Goal: Task Accomplishment & Management: Manage account settings

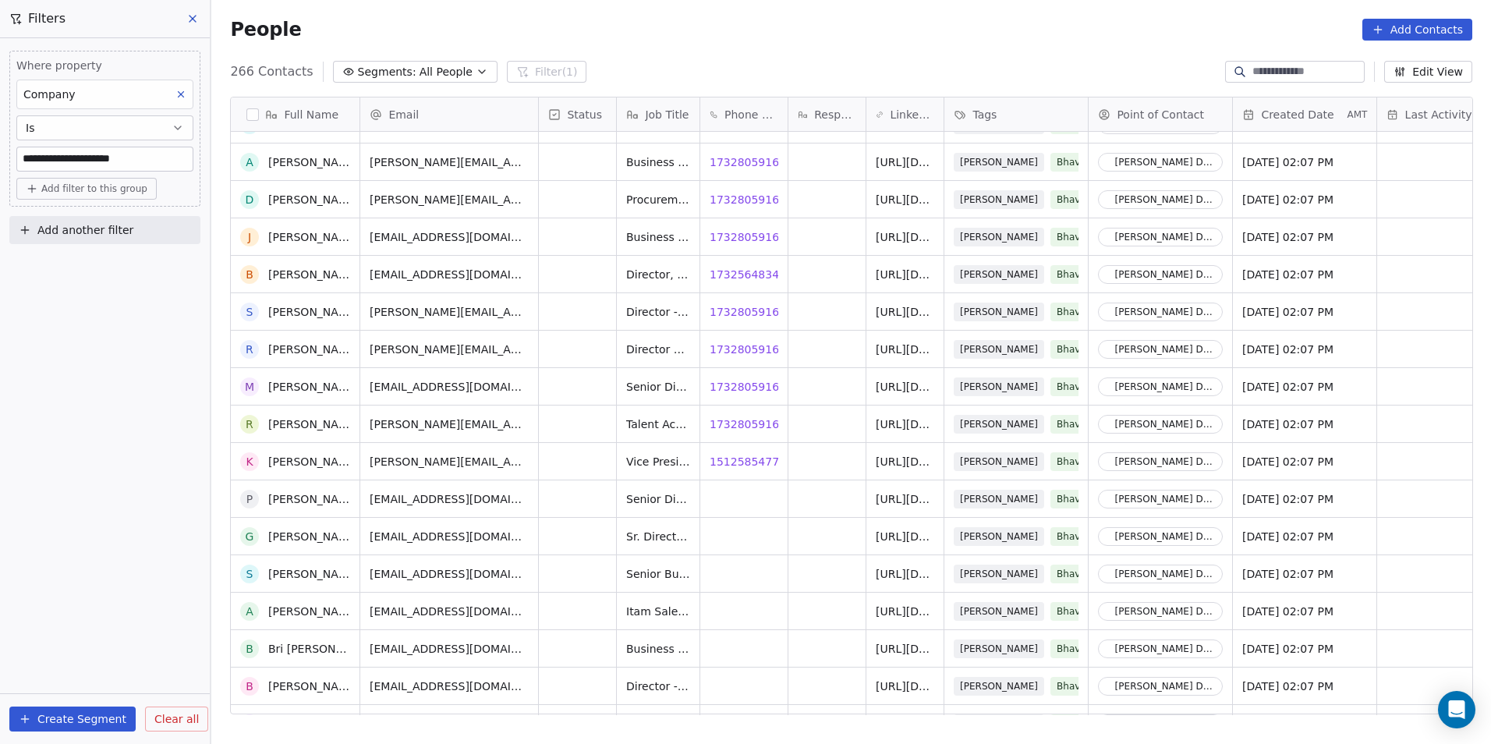
scroll to position [8670, 0]
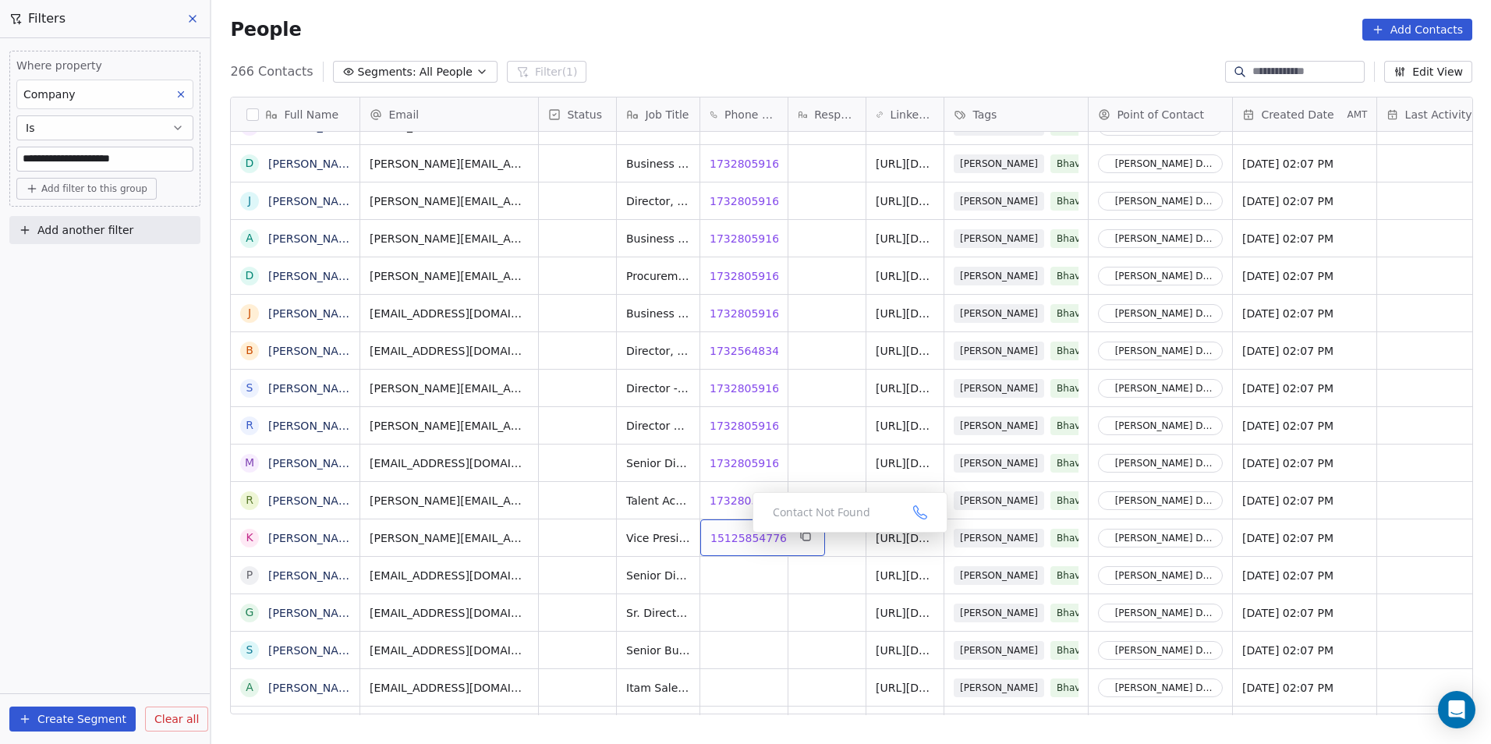
click at [740, 536] on span "15125854776" at bounding box center [748, 538] width 76 height 16
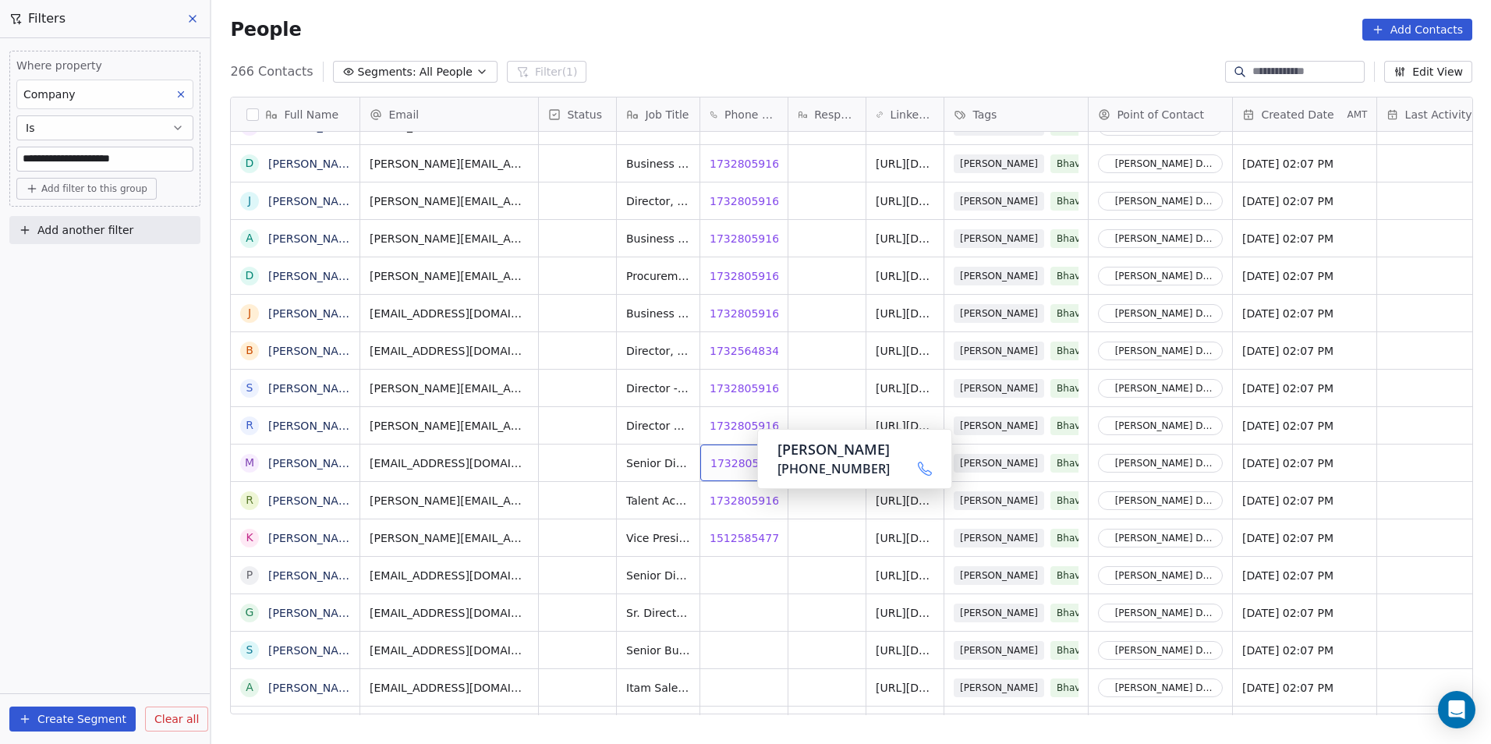
click at [733, 465] on span "17328059160" at bounding box center [748, 463] width 76 height 16
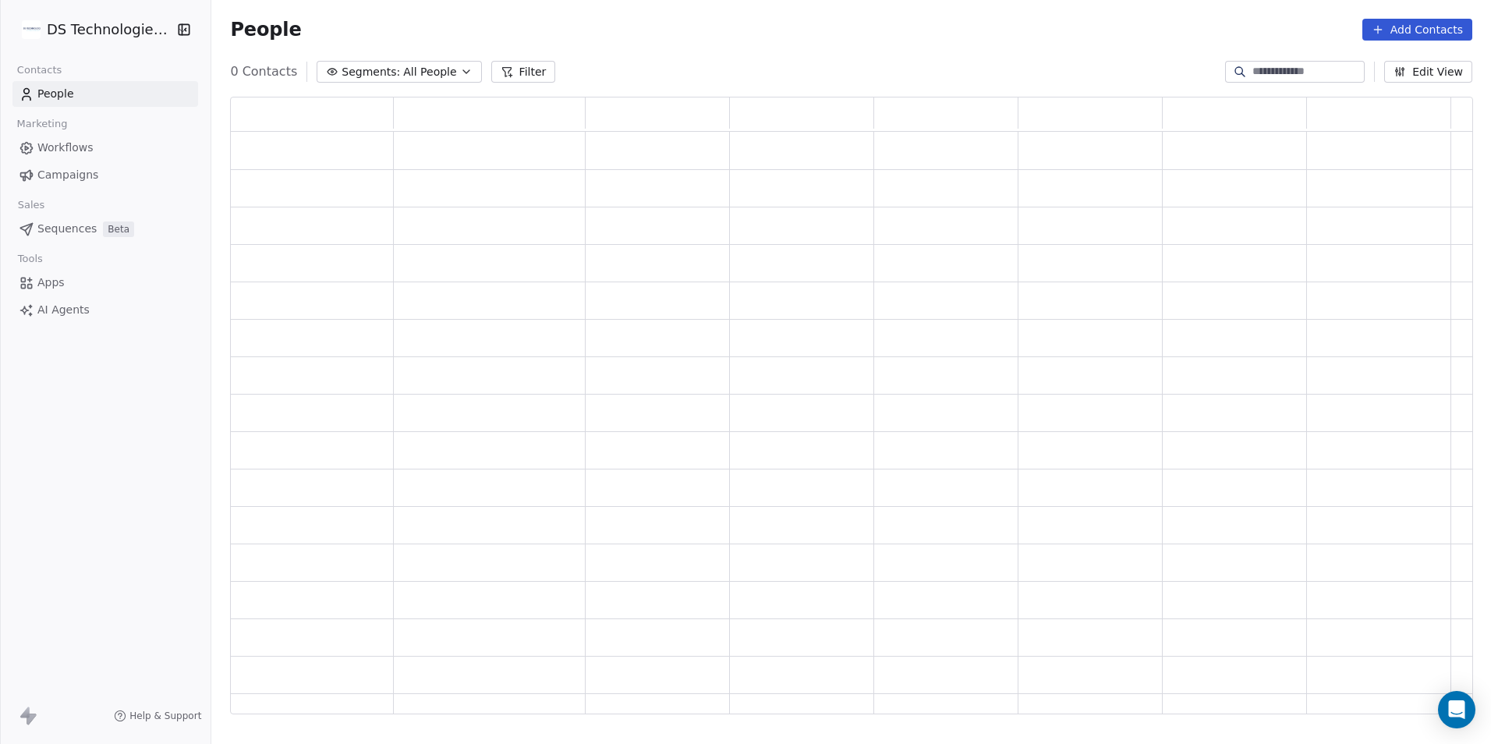
scroll to position [605, 1231]
click at [541, 74] on button "Filter" at bounding box center [534, 72] width 65 height 22
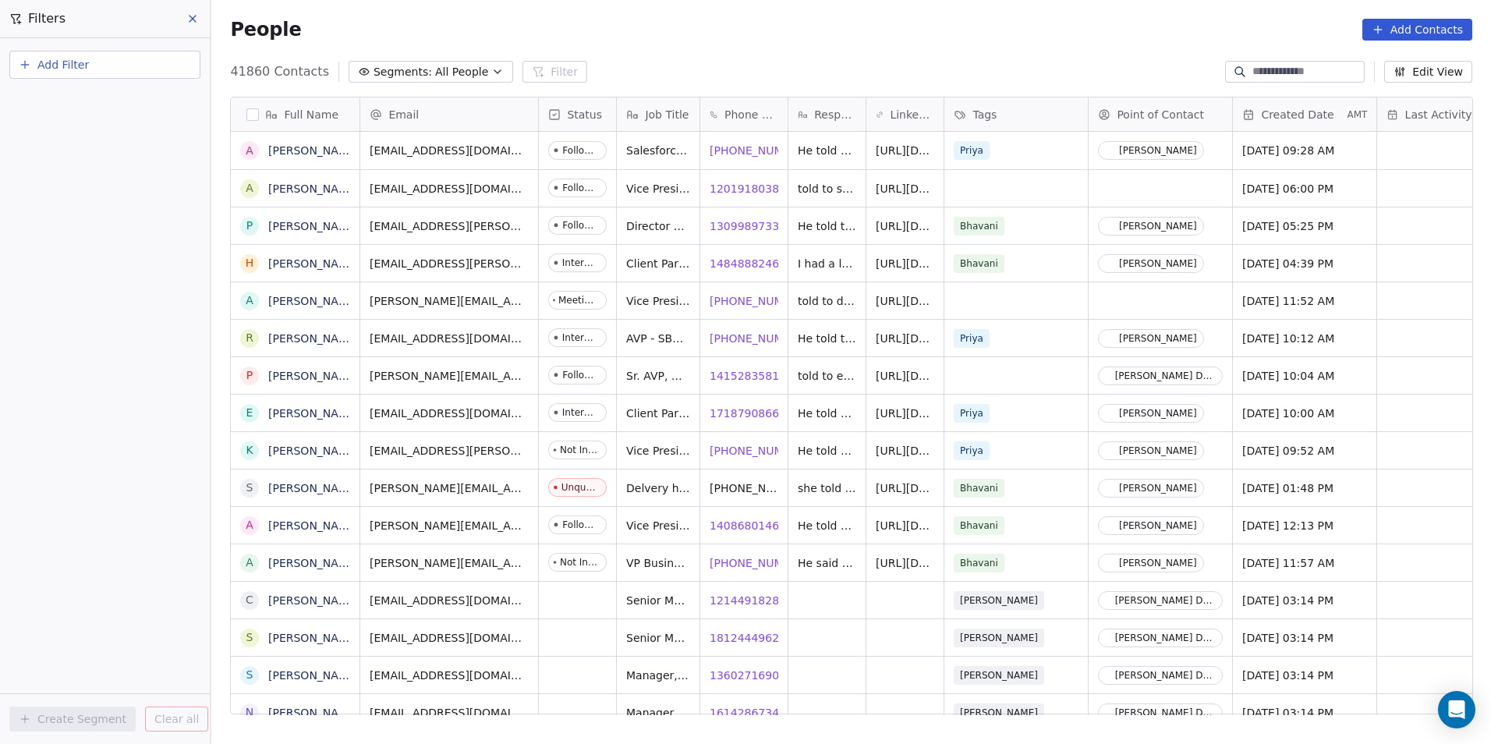
click at [161, 59] on button "Add Filter" at bounding box center [104, 65] width 191 height 28
click at [112, 104] on span "Contact properties" at bounding box center [76, 102] width 101 height 16
type input "*******"
click at [66, 161] on span "Company" at bounding box center [52, 158] width 52 height 16
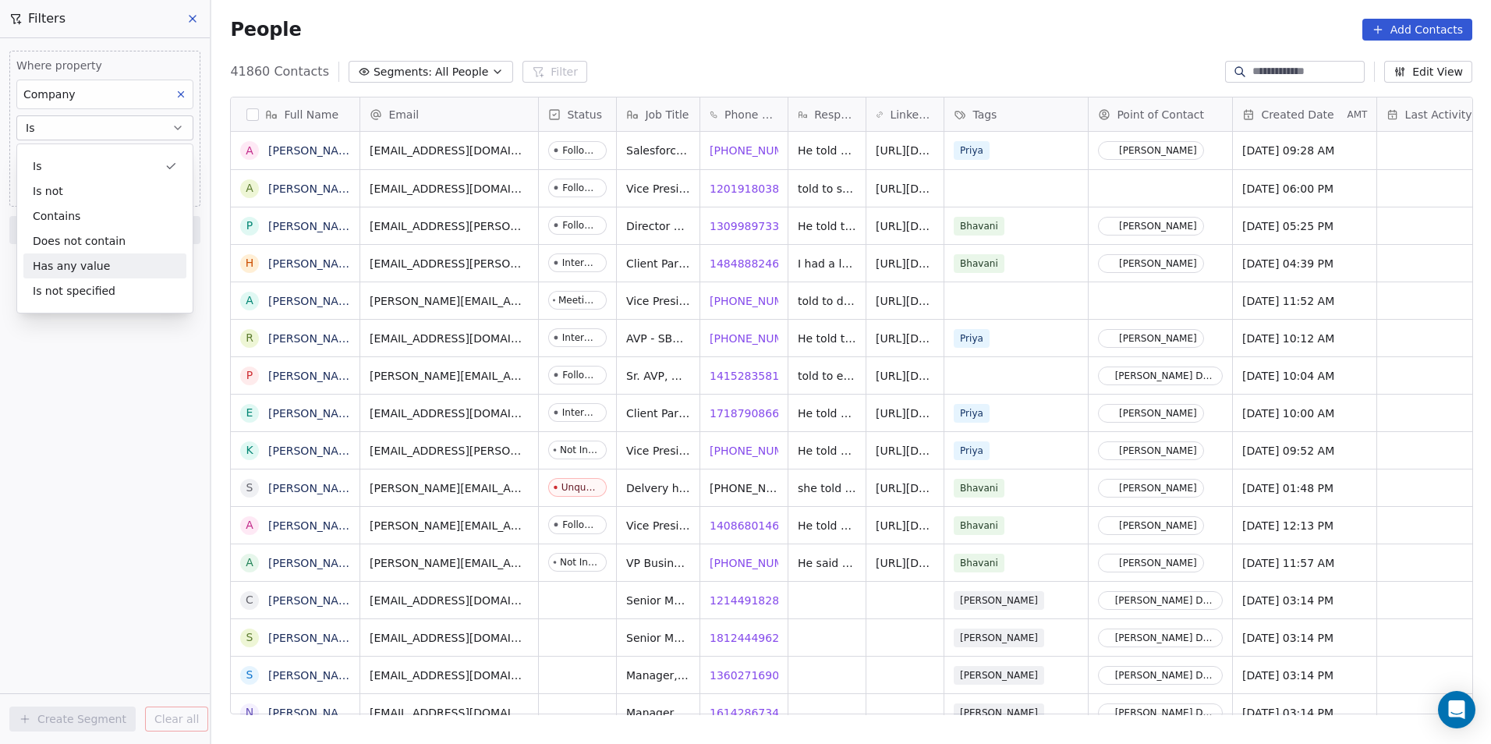
click at [108, 442] on div "Where property Company Is Add filter to this group Add another filter Create Se…" at bounding box center [105, 391] width 210 height 706
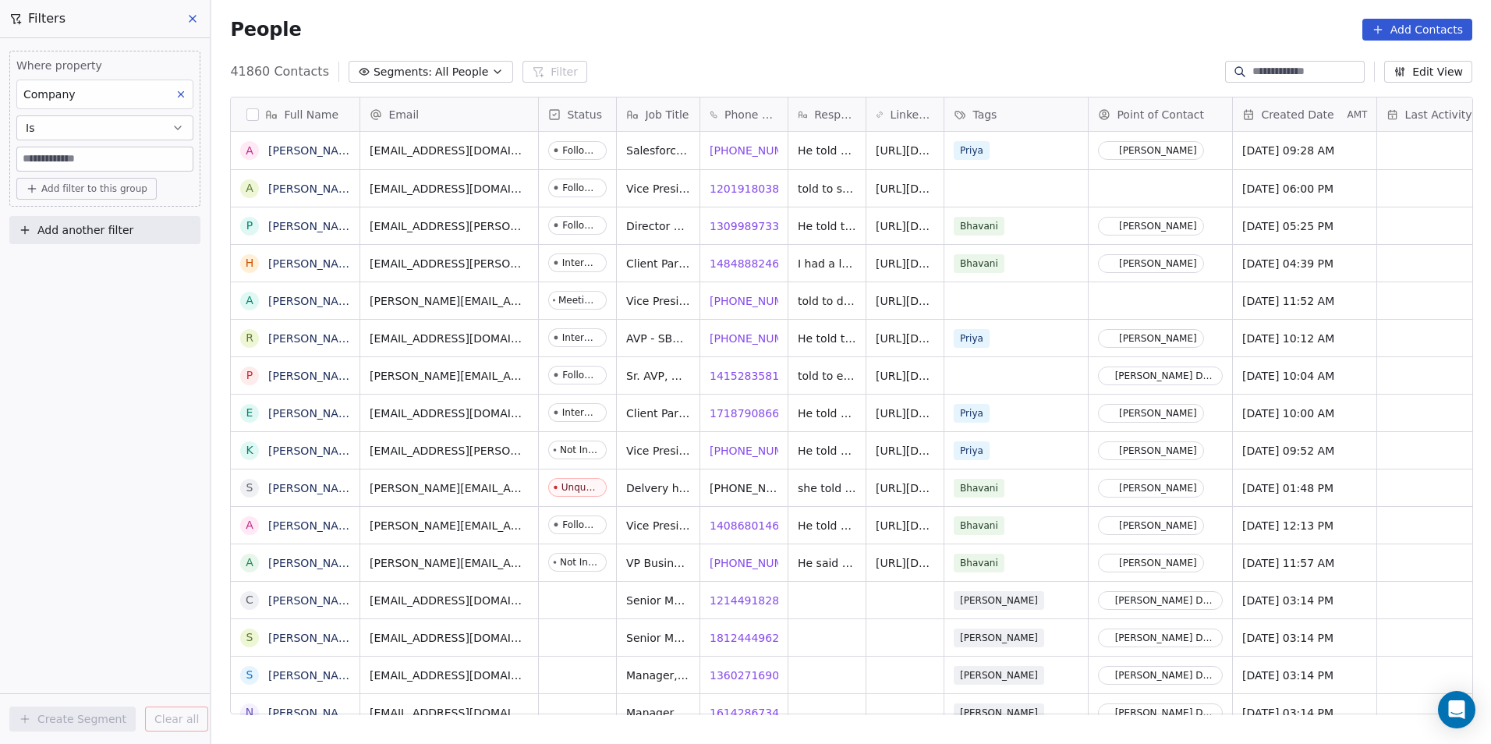
click at [122, 156] on input at bounding box center [104, 158] width 175 height 23
type input "*******"
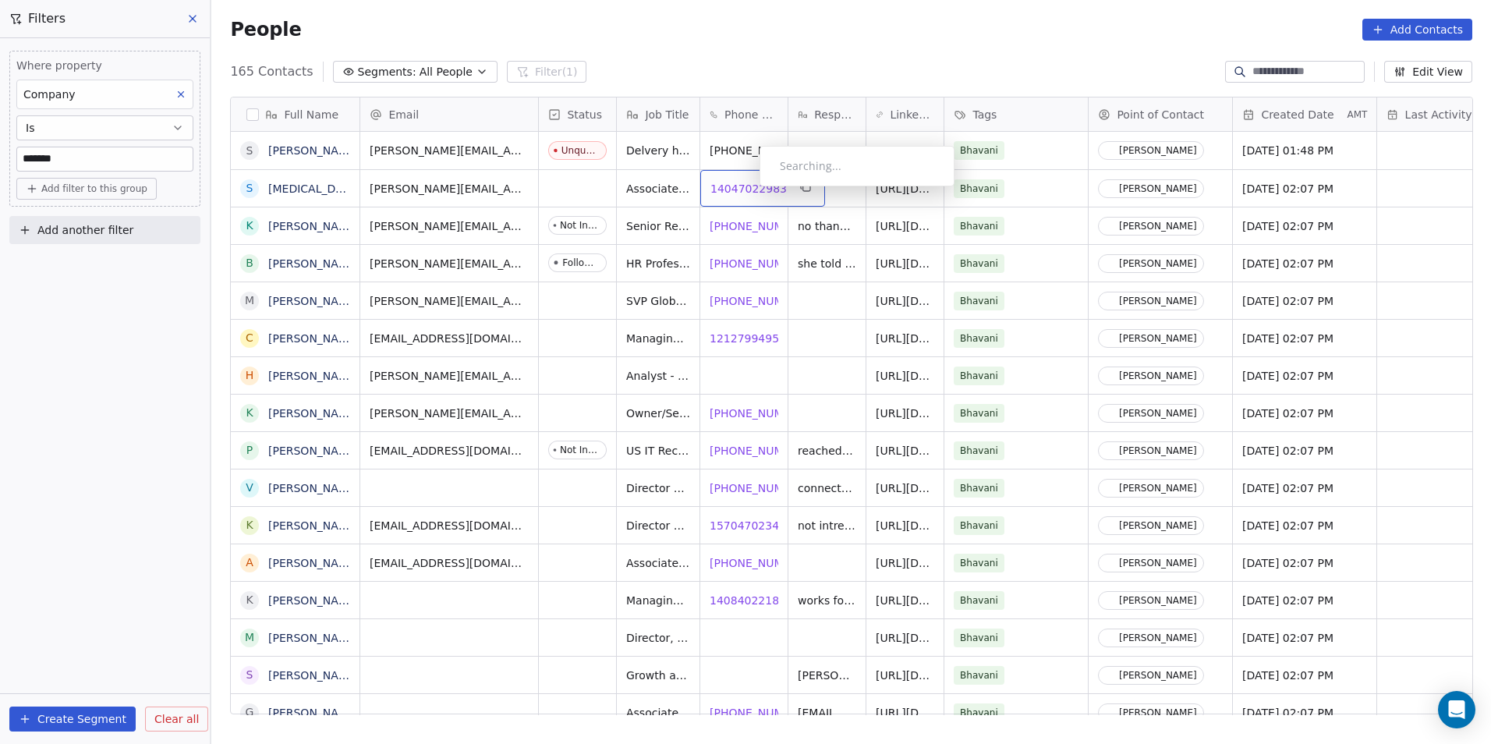
click at [747, 190] on span "14047022983" at bounding box center [748, 189] width 76 height 16
click at [777, 196] on div "14047022983 14047022983" at bounding box center [762, 188] width 125 height 37
drag, startPoint x: 780, startPoint y: 188, endPoint x: 710, endPoint y: 188, distance: 69.4
click at [710, 188] on input "**********" at bounding box center [757, 188] width 109 height 31
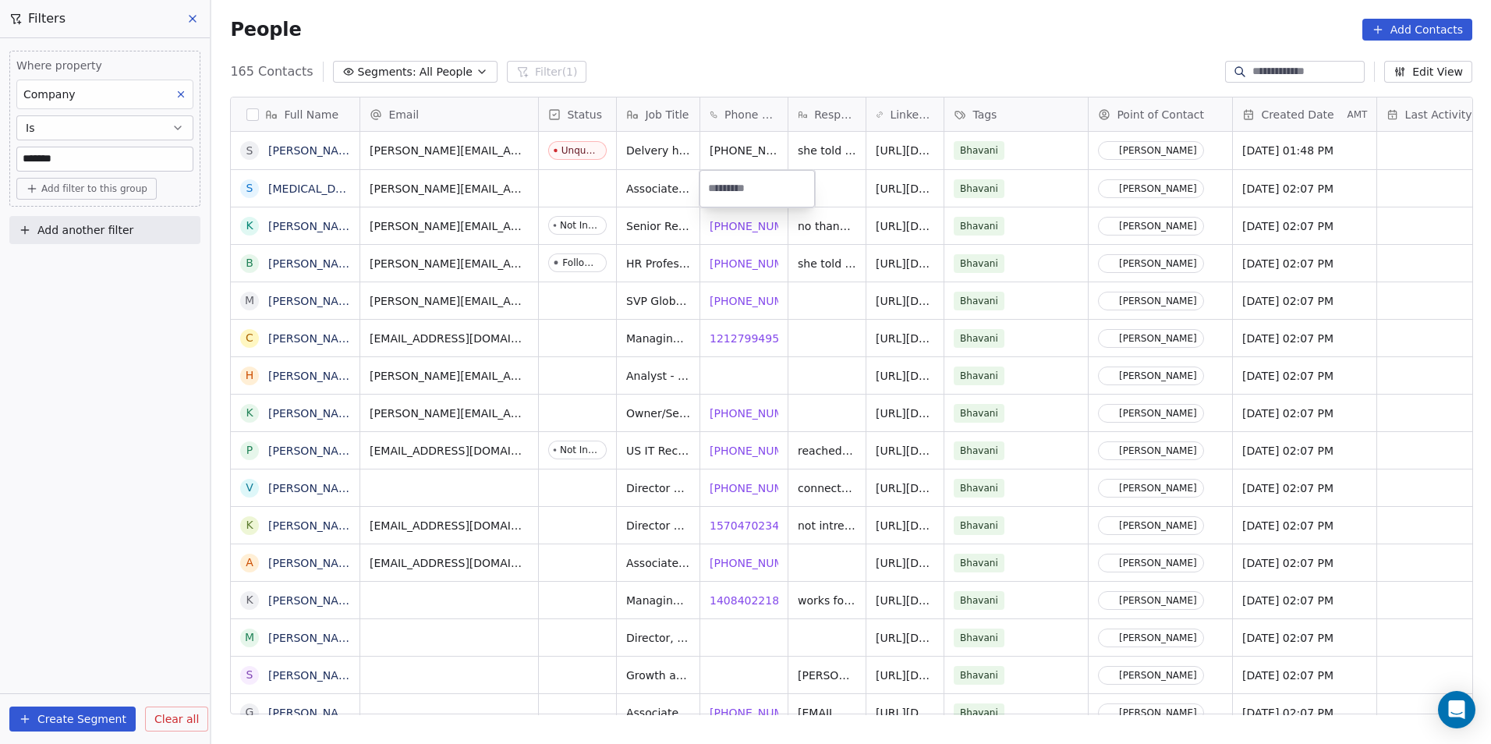
click at [582, 198] on html "DS Technologies Inc Contacts People Marketing Workflows Campaigns Sales Pipelin…" at bounding box center [745, 372] width 1491 height 744
click at [742, 264] on span "[PHONE_NUMBER]" at bounding box center [760, 264] width 100 height 16
click at [743, 296] on span "[PHONE_NUMBER]" at bounding box center [760, 301] width 100 height 16
click at [732, 342] on span "12127994957" at bounding box center [748, 339] width 76 height 16
drag, startPoint x: 726, startPoint y: 378, endPoint x: 727, endPoint y: 395, distance: 16.4
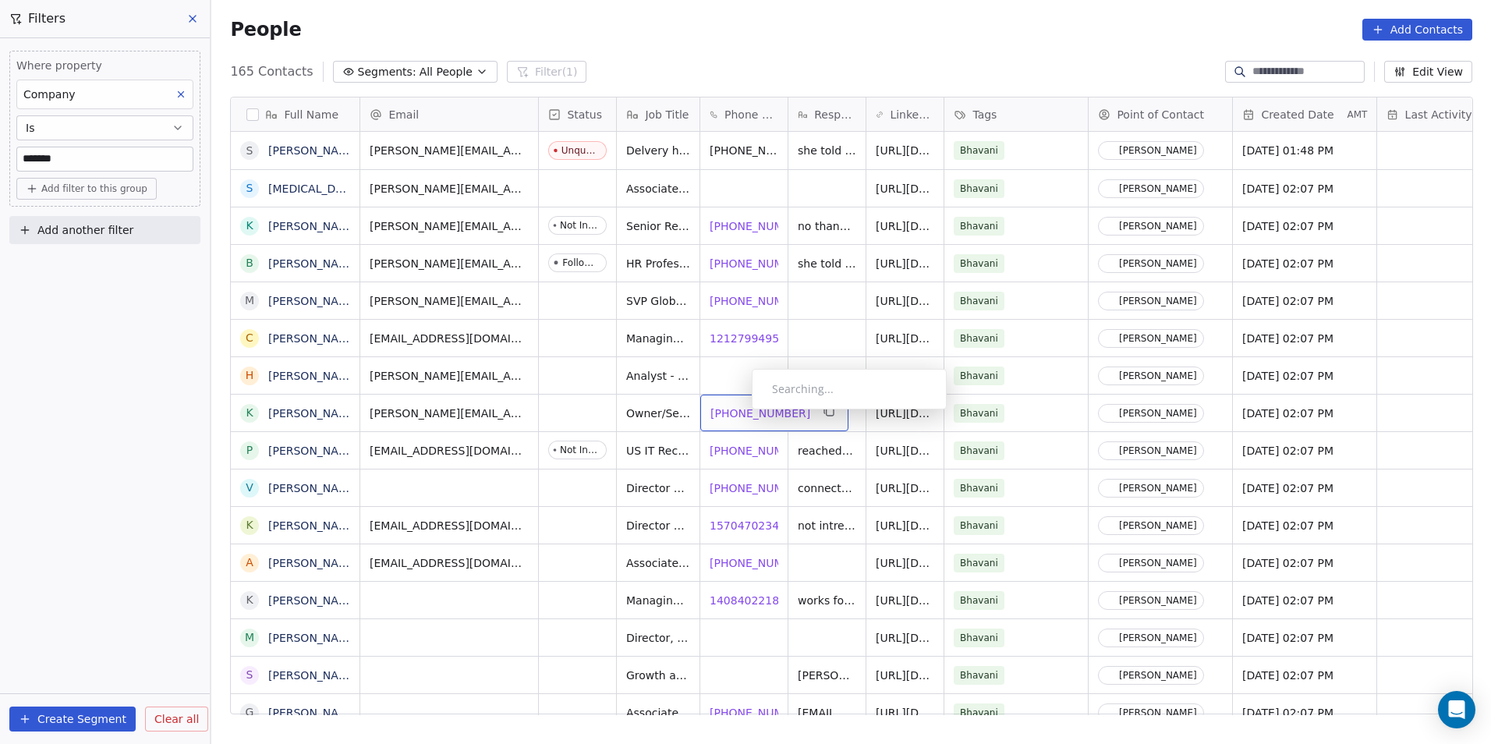
click at [739, 413] on span "[PHONE_NUMBER]" at bounding box center [760, 413] width 100 height 16
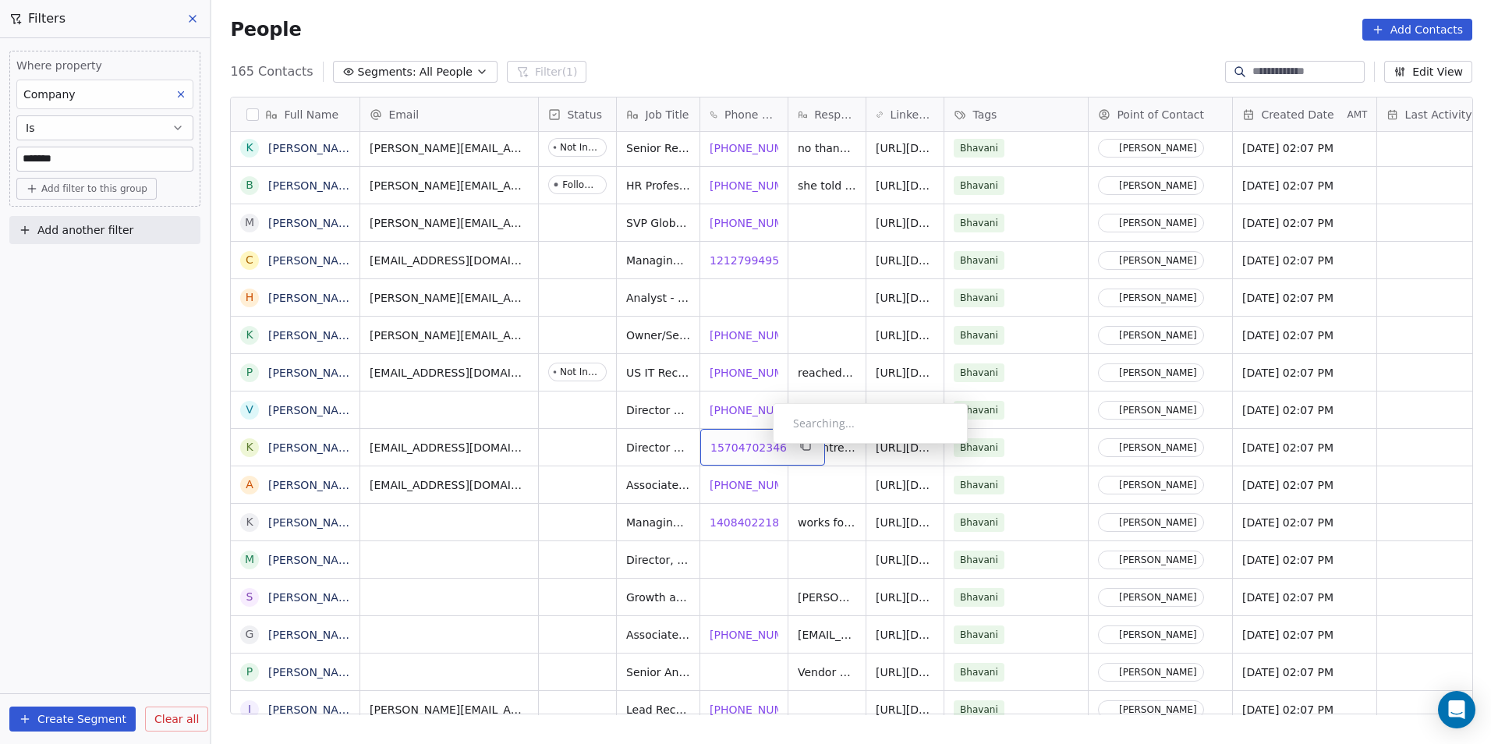
click at [760, 448] on span "15704702346" at bounding box center [748, 448] width 76 height 16
click at [752, 489] on span "[PHONE_NUMBER]" at bounding box center [760, 485] width 100 height 16
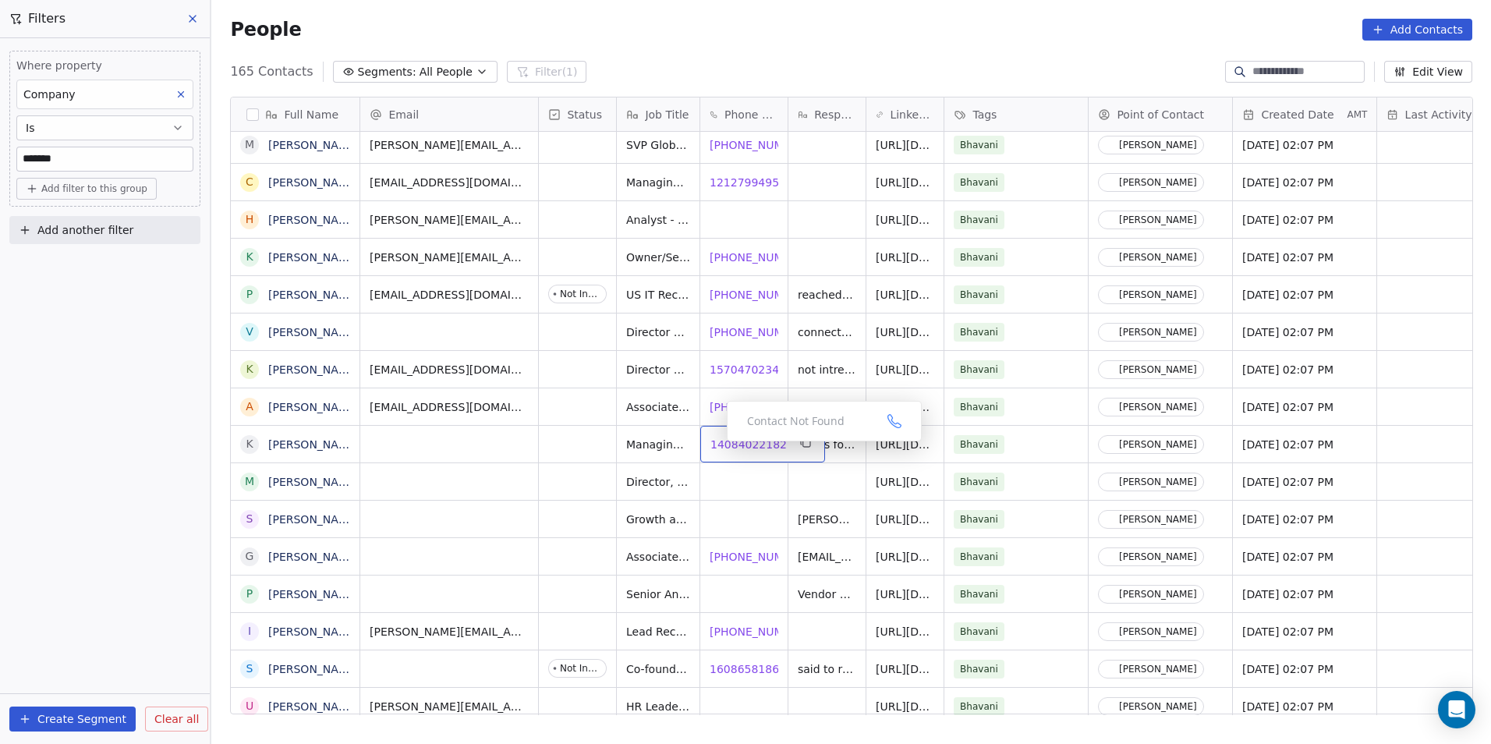
click at [720, 445] on span "14084022182" at bounding box center [748, 445] width 76 height 16
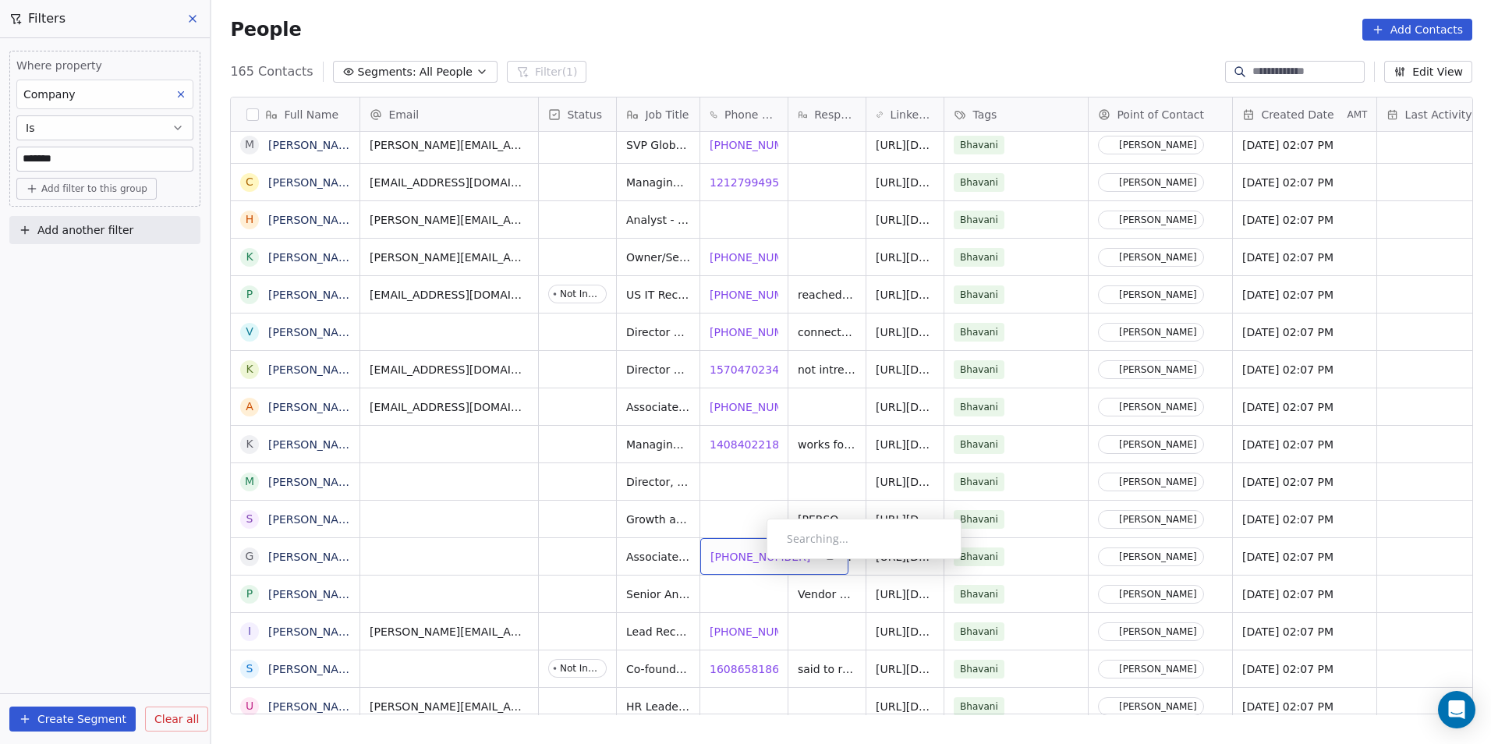
click at [752, 563] on span "[PHONE_NUMBER]" at bounding box center [760, 557] width 100 height 16
drag, startPoint x: 734, startPoint y: 640, endPoint x: 733, endPoint y: 632, distance: 8.6
click at [734, 640] on html "DS Technologies Inc Contacts People Marketing Workflows Campaigns Sales Pipelin…" at bounding box center [745, 372] width 1491 height 744
click at [740, 632] on span "[PHONE_NUMBER]" at bounding box center [760, 632] width 100 height 16
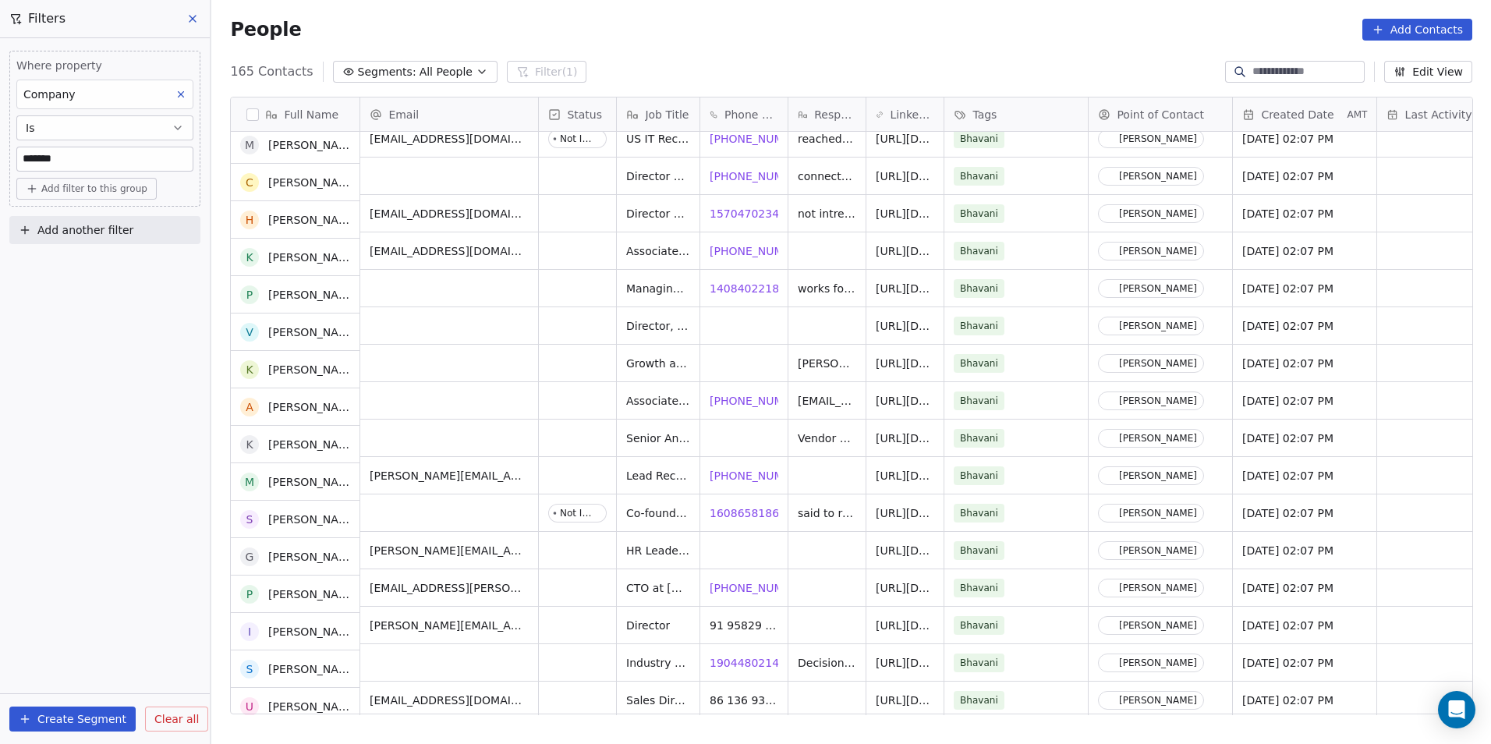
scroll to position [312, 0]
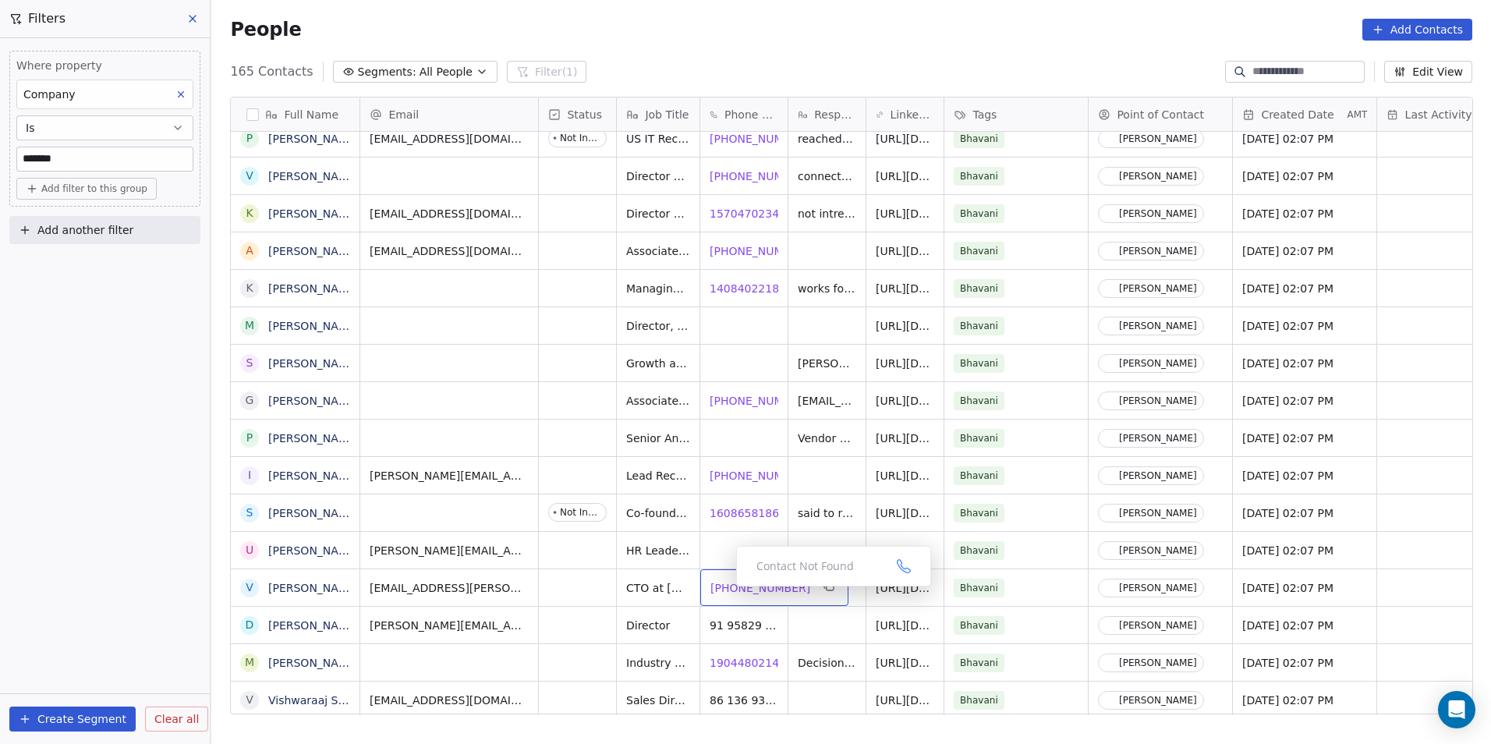
click at [724, 590] on span "[PHONE_NUMBER]" at bounding box center [760, 588] width 100 height 16
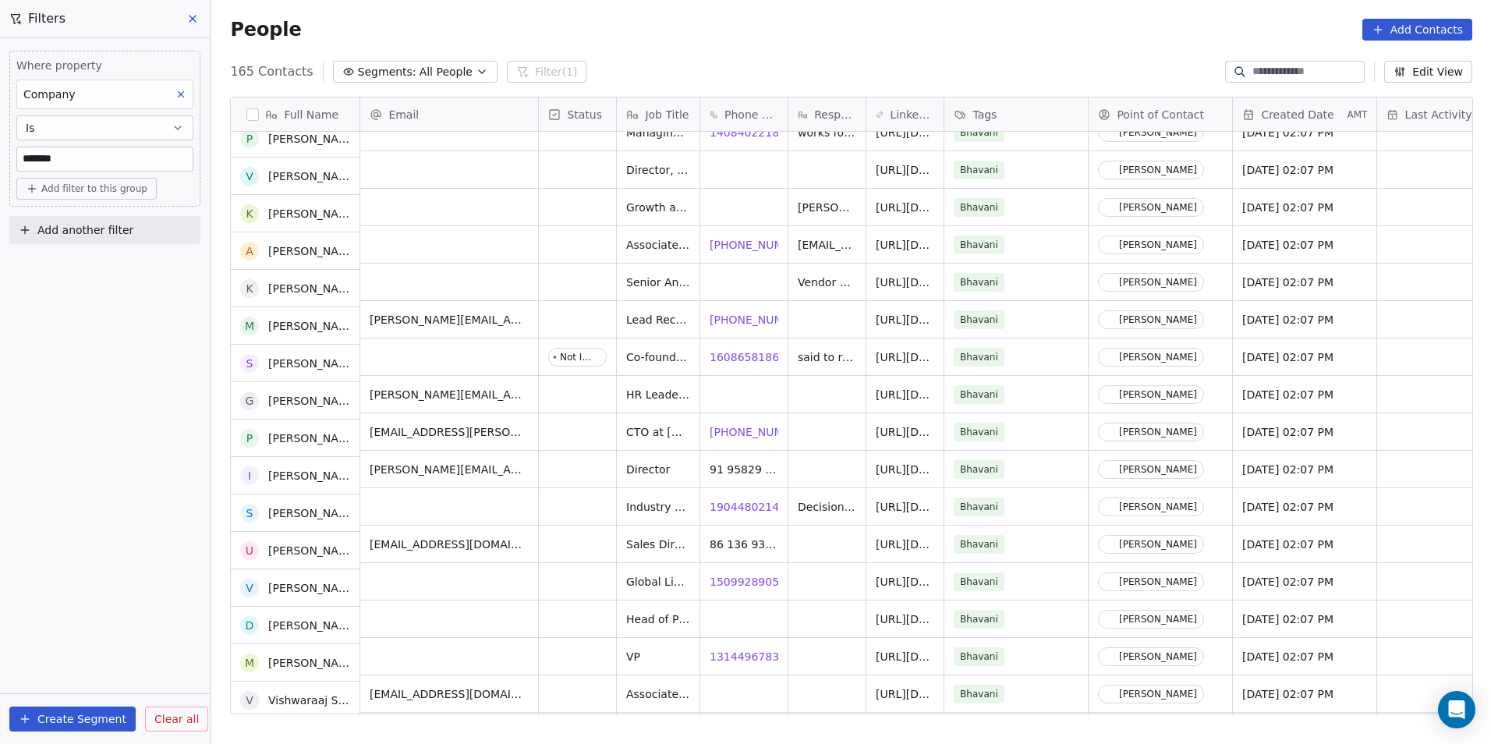
scroll to position [468, 0]
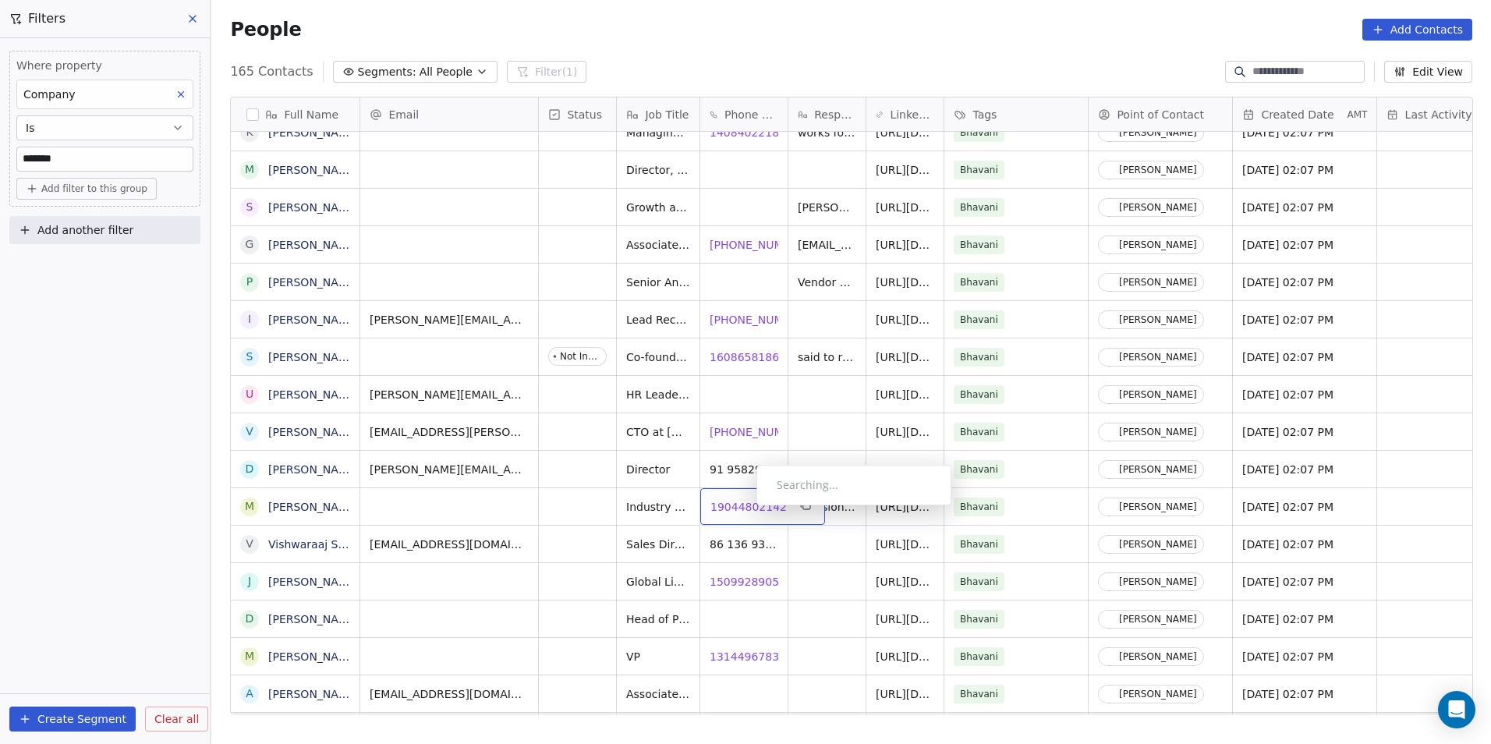
click at [744, 509] on span "19044802142" at bounding box center [748, 507] width 76 height 16
click at [738, 588] on span "15099289053" at bounding box center [748, 582] width 76 height 16
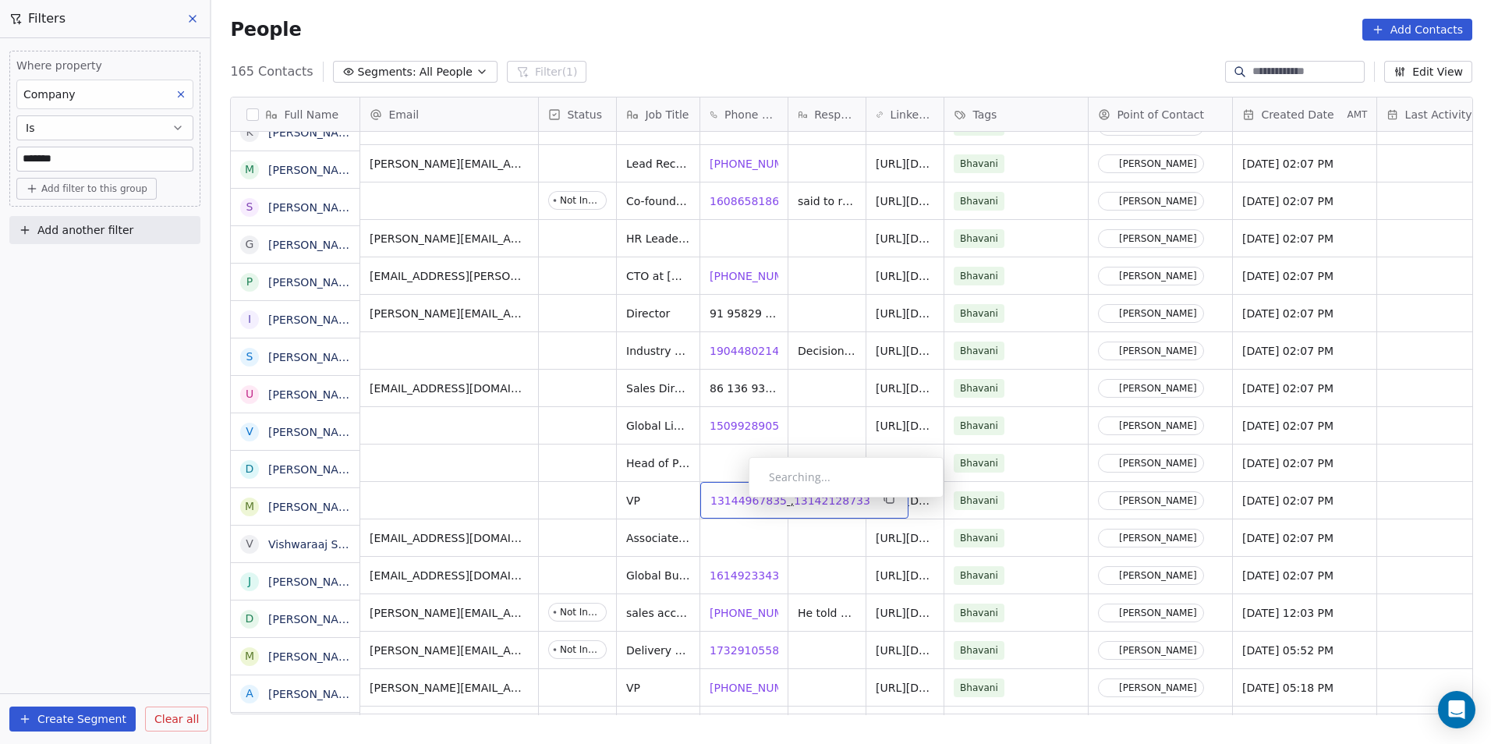
scroll to position [624, 0]
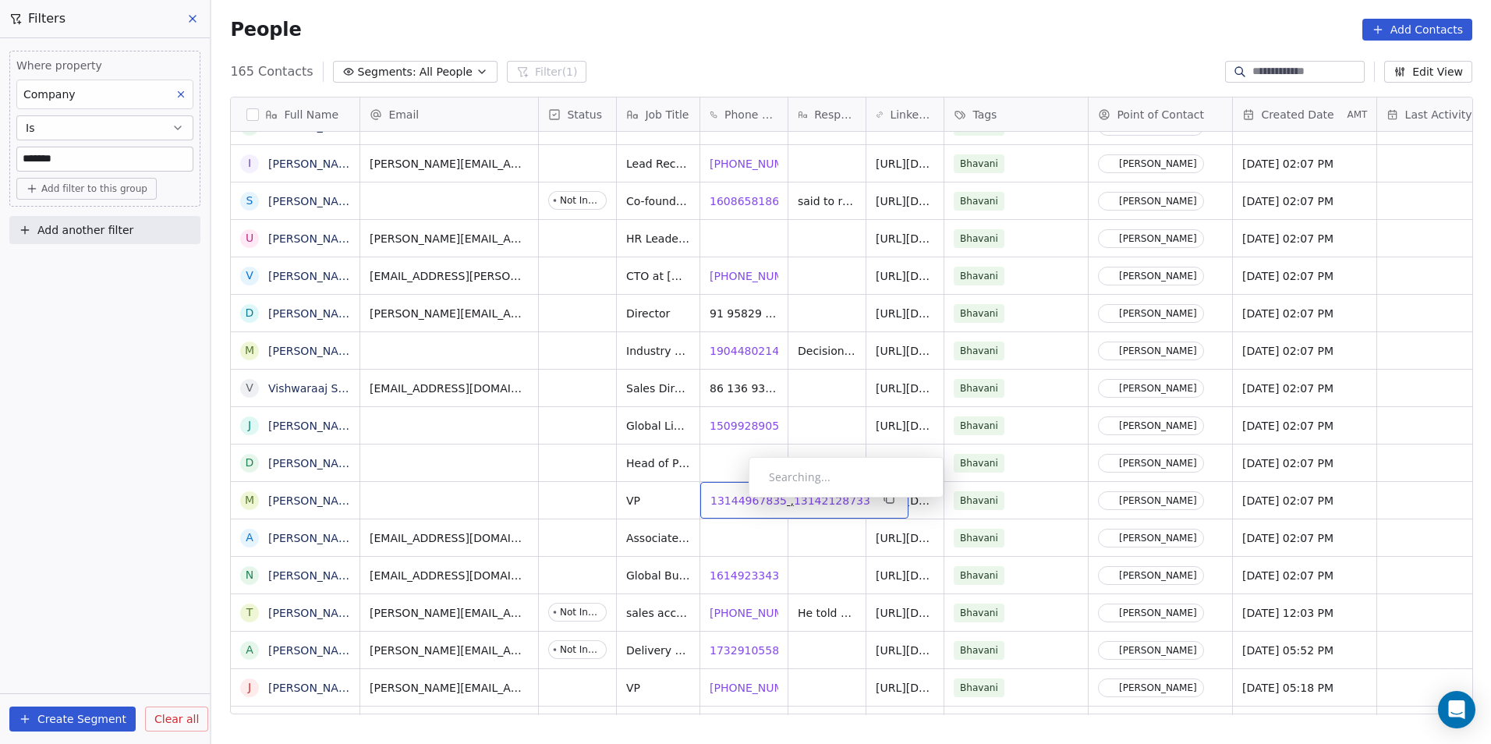
click at [731, 500] on span "13144967835" at bounding box center [748, 501] width 76 height 16
click at [817, 502] on span "13142128733" at bounding box center [832, 501] width 76 height 16
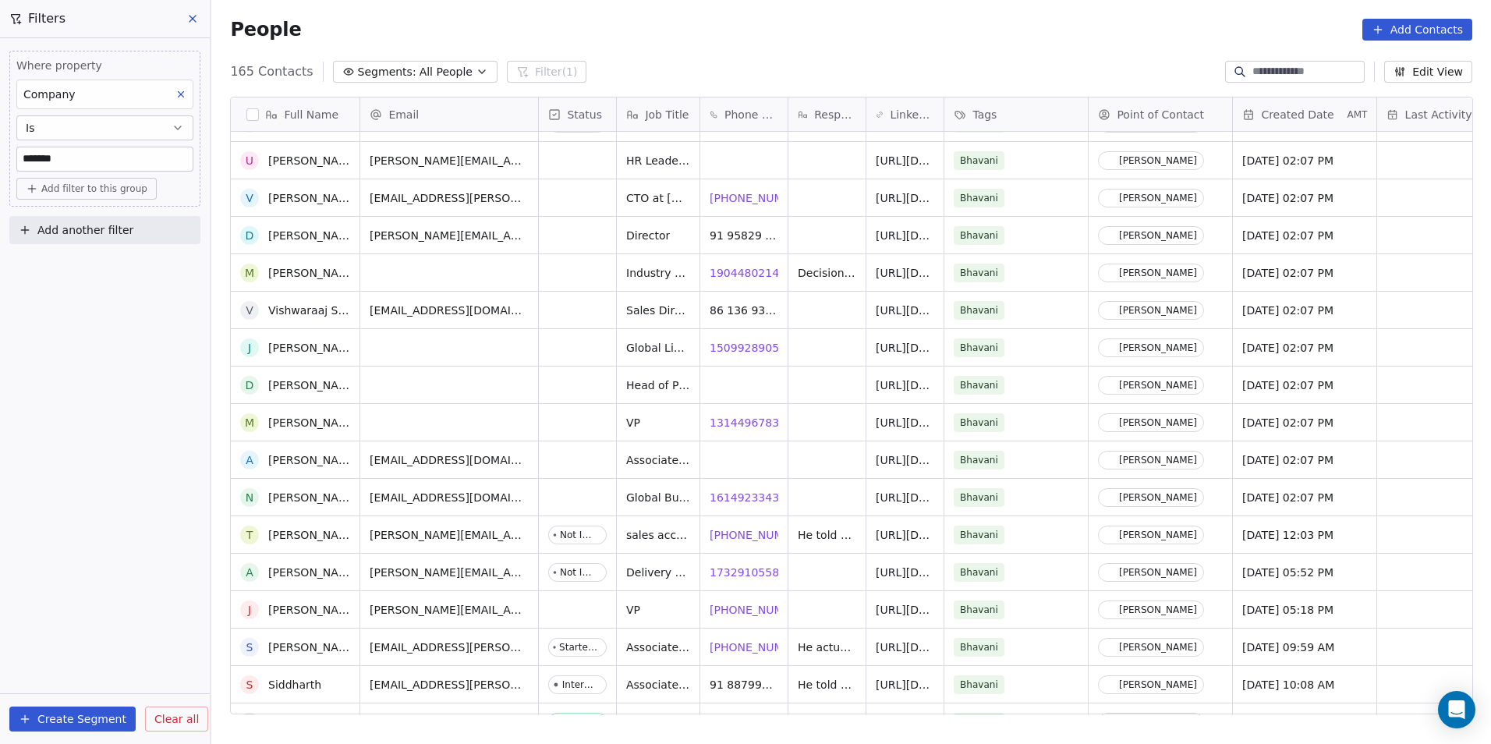
click at [736, 602] on span "[PHONE_NUMBER]" at bounding box center [760, 610] width 100 height 16
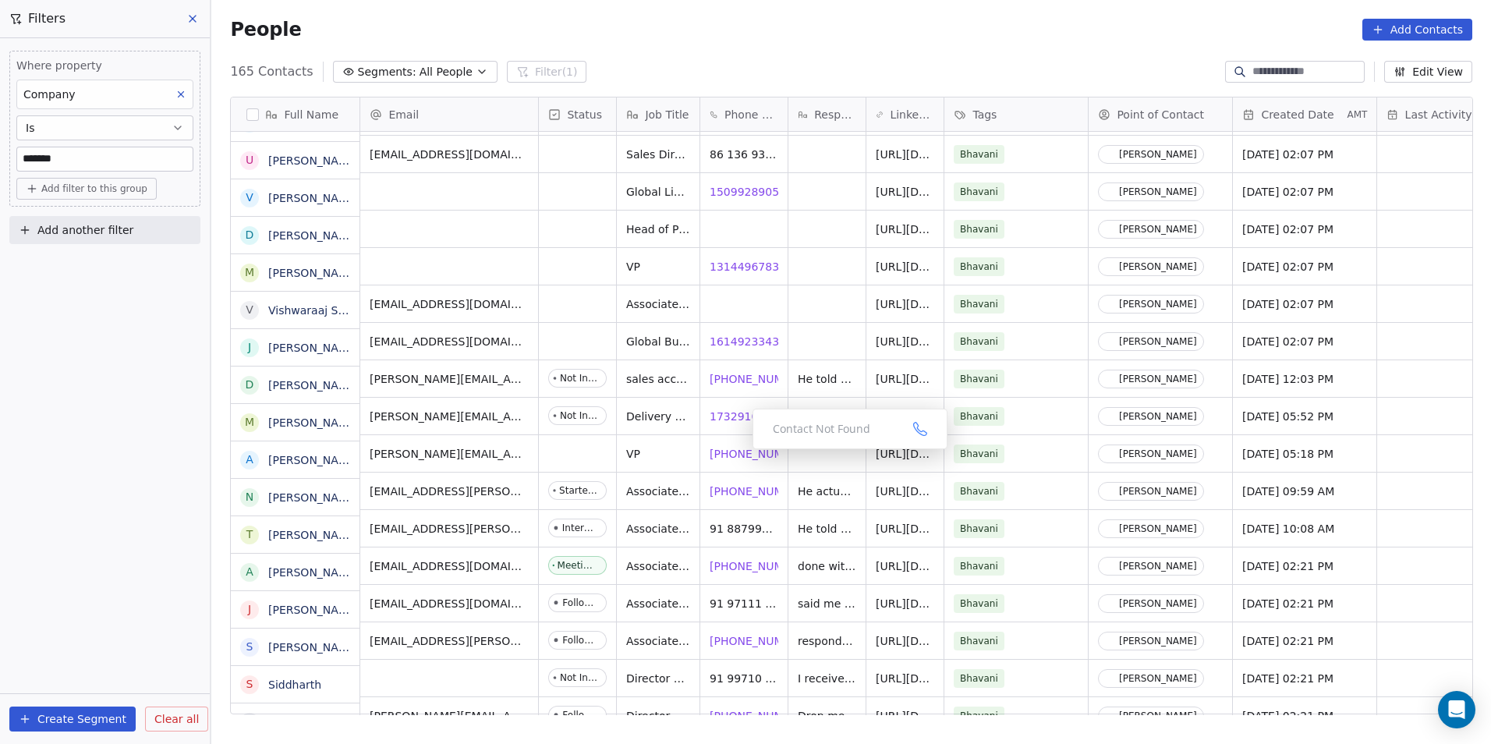
scroll to position [858, 0]
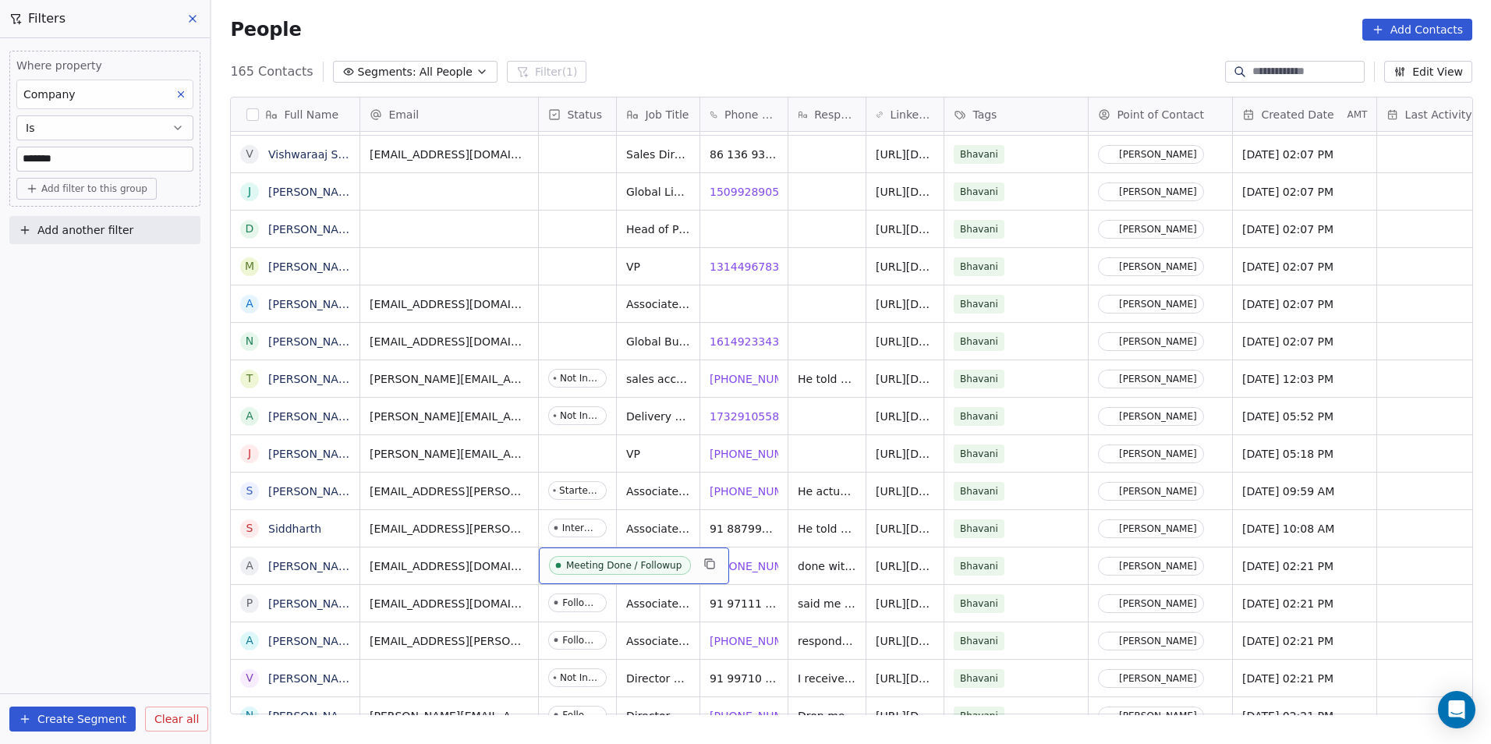
click at [578, 580] on div "Meeting Done / Followup" at bounding box center [634, 565] width 190 height 37
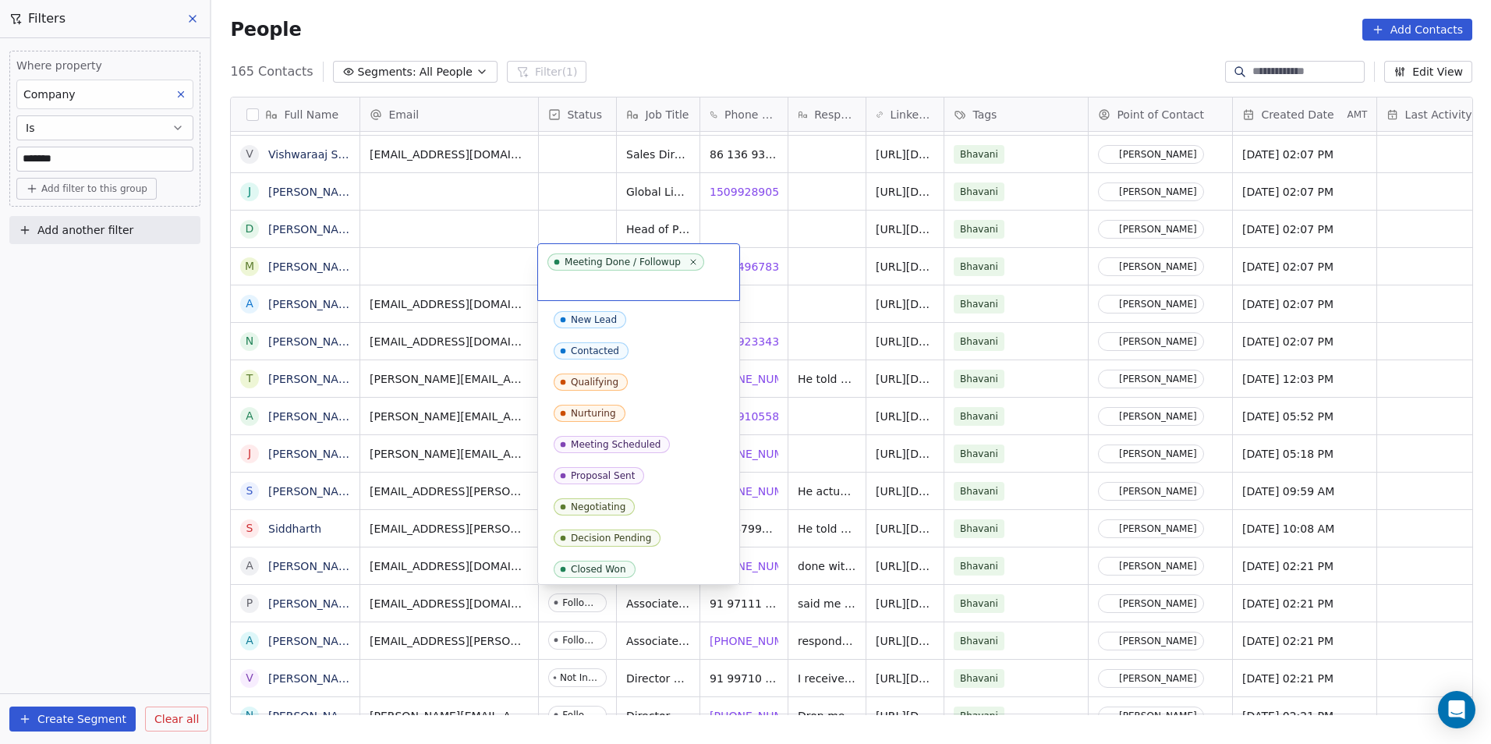
scroll to position [285, 0]
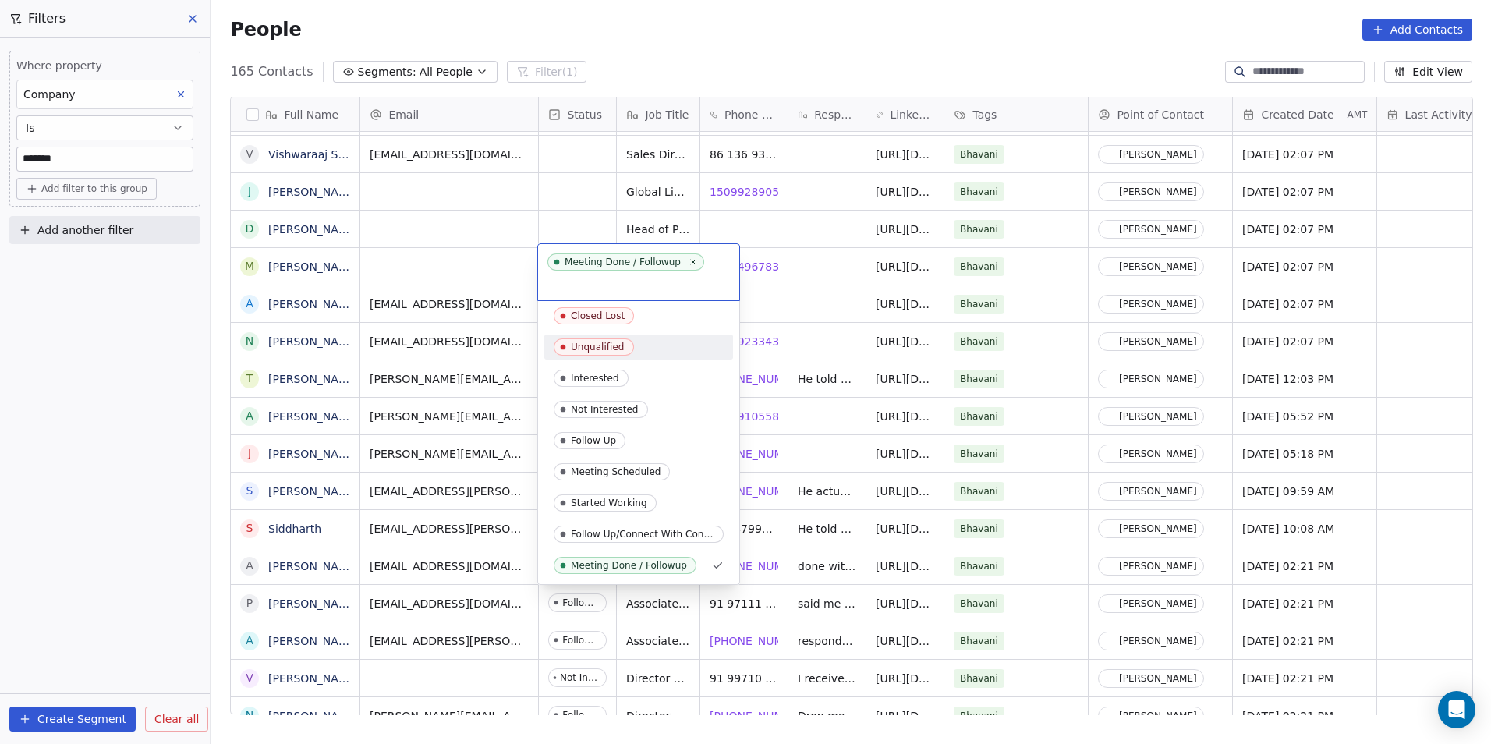
click at [635, 346] on div "Unqualified" at bounding box center [639, 346] width 170 height 17
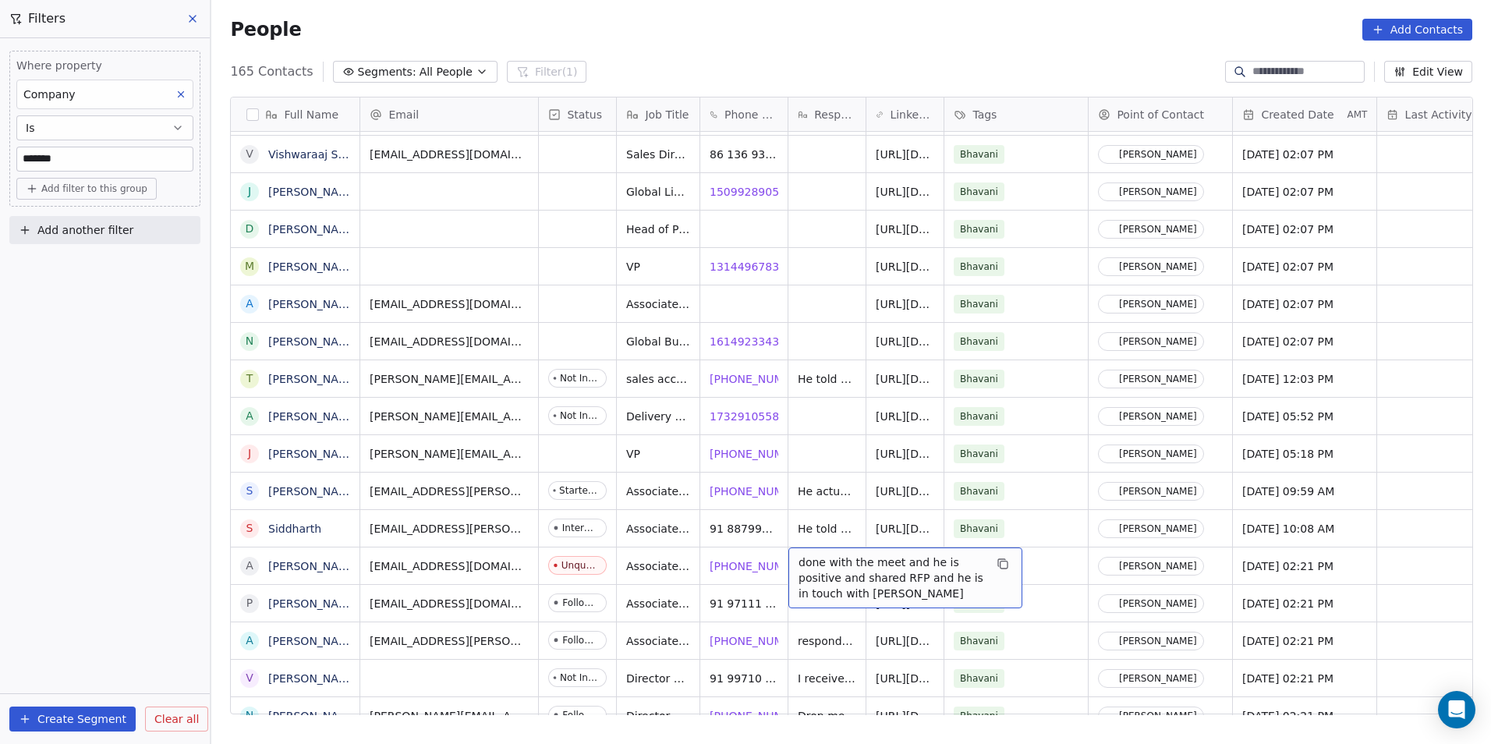
click at [908, 588] on span "done with the meet and he is positive and shared RFP and he is in touch with [P…" at bounding box center [891, 577] width 186 height 47
click at [913, 599] on span "done with the meet and he is positive and shared RFP and he is in touch with [P…" at bounding box center [891, 577] width 186 height 47
click at [893, 599] on textarea "**********" at bounding box center [904, 576] width 232 height 59
click at [797, 587] on textarea "**********" at bounding box center [904, 576] width 232 height 59
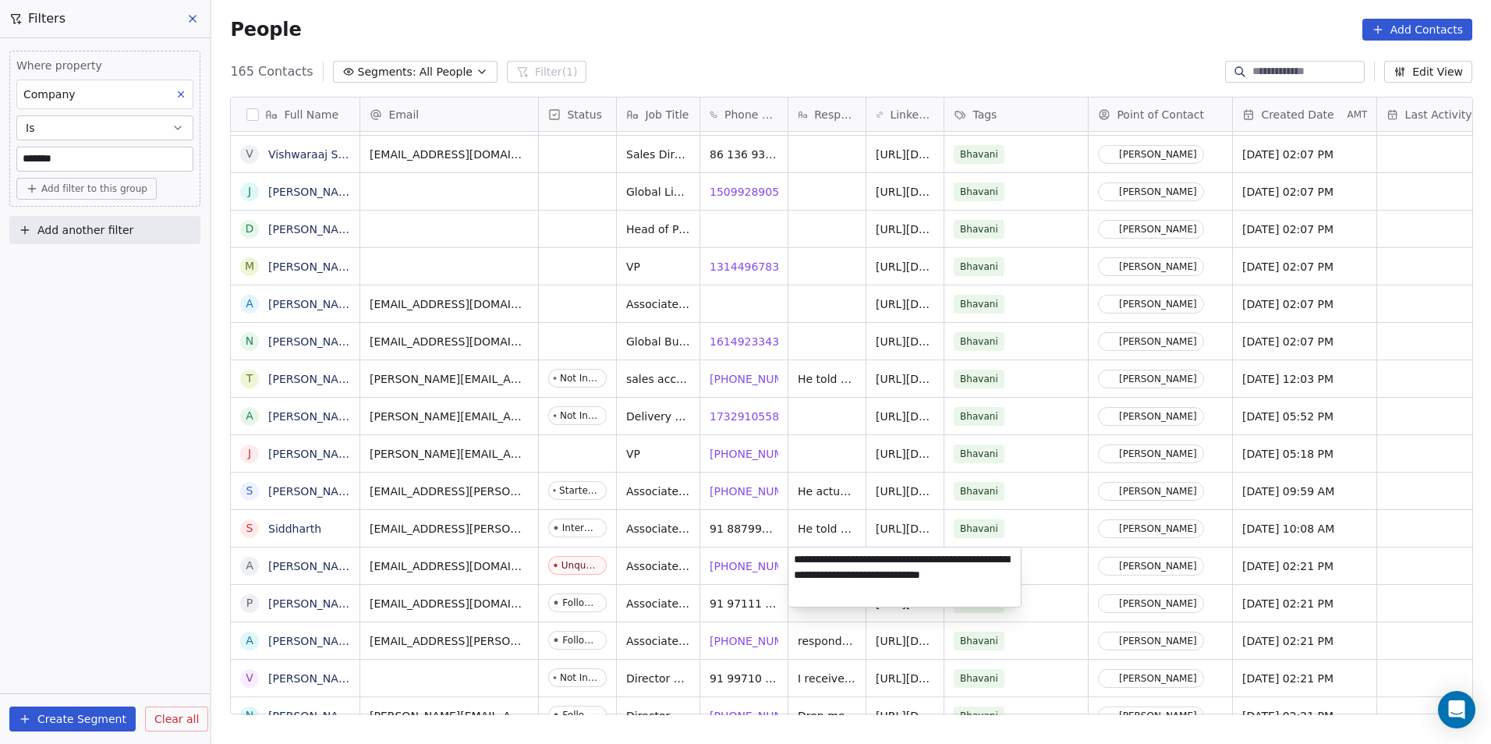
click at [962, 577] on textarea "**********" at bounding box center [904, 576] width 232 height 59
click at [1011, 576] on textarea "**********" at bounding box center [904, 576] width 232 height 59
type textarea "**********"
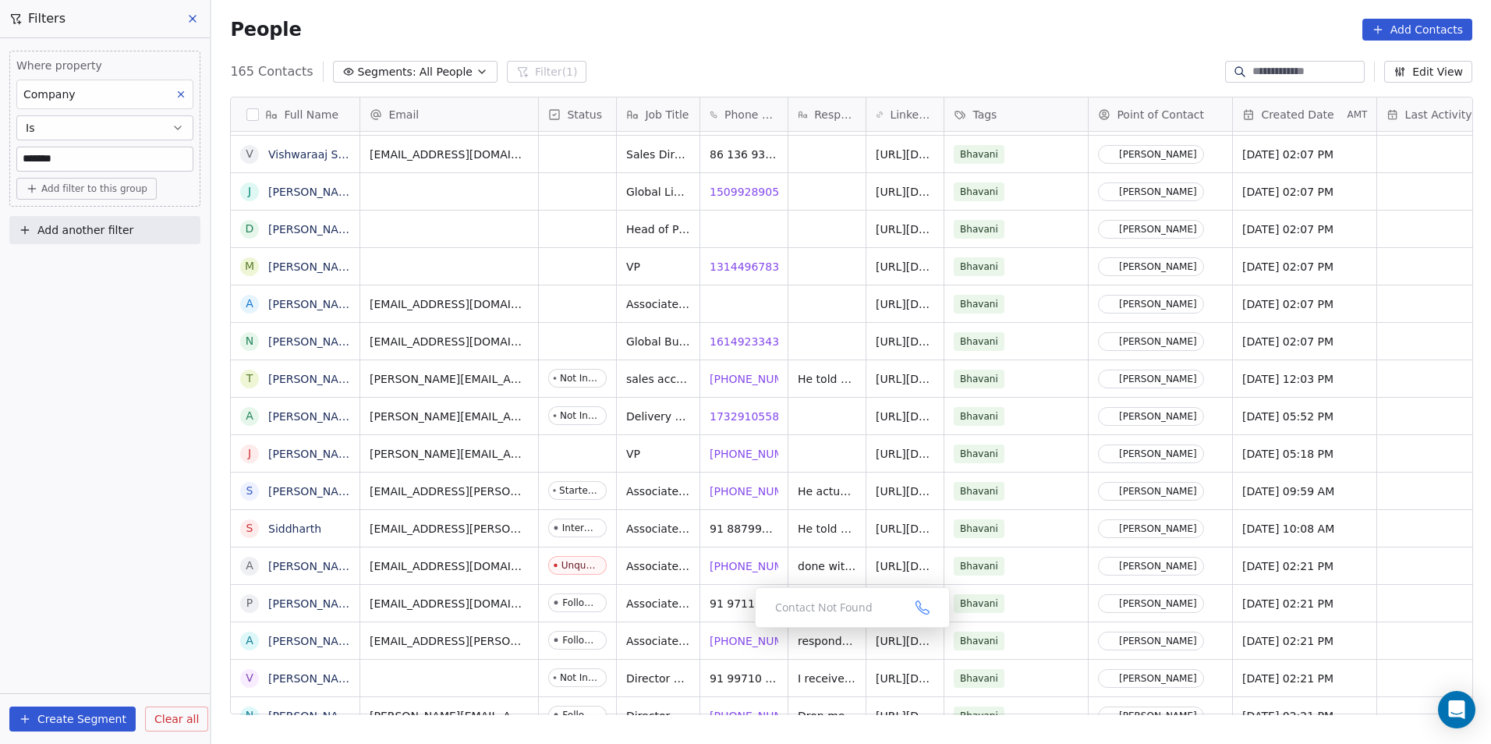
click at [821, 626] on div "Contact Not Found" at bounding box center [852, 607] width 195 height 41
click at [760, 619] on div "Contact Not Found" at bounding box center [852, 607] width 195 height 41
click at [849, 587] on div "Contact Not Found" at bounding box center [852, 607] width 195 height 41
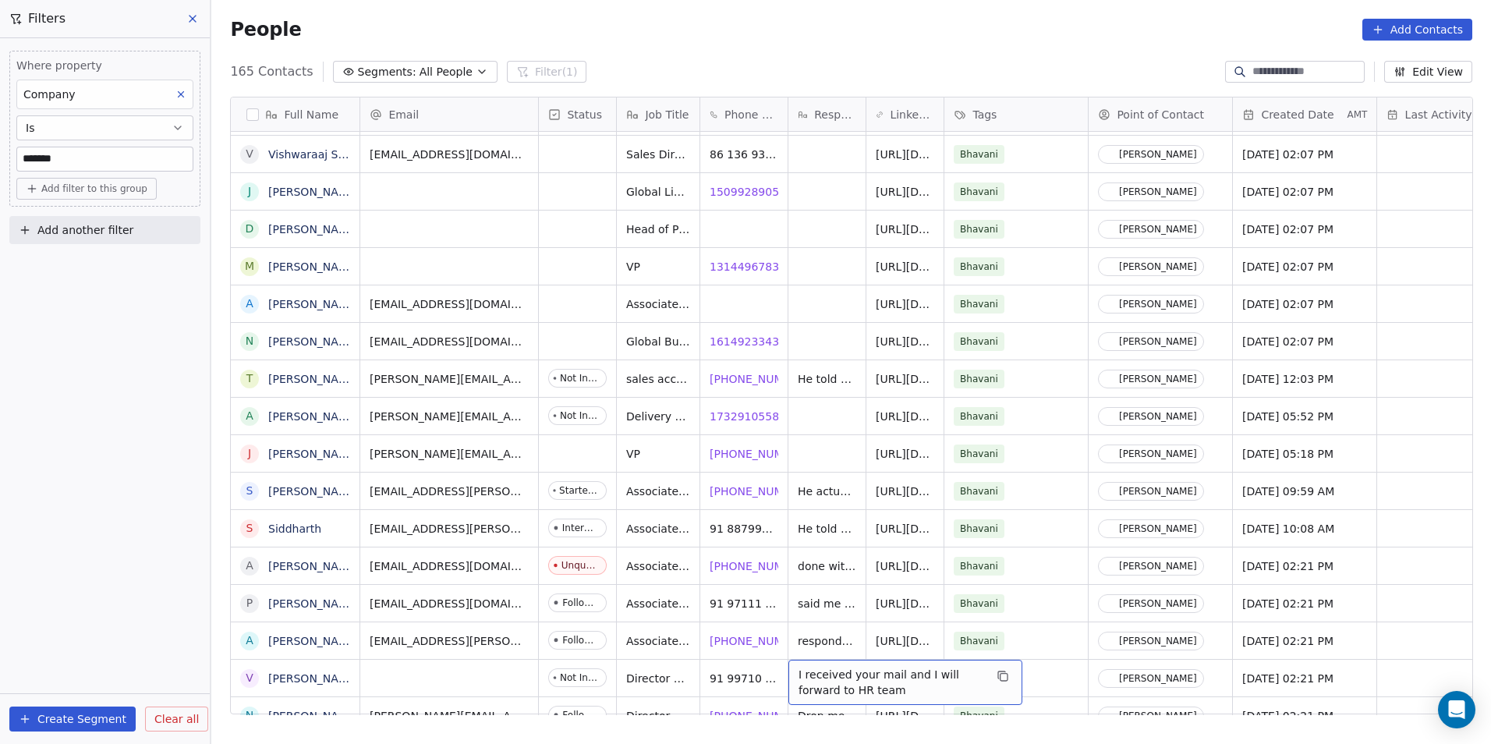
scroll to position [885, 0]
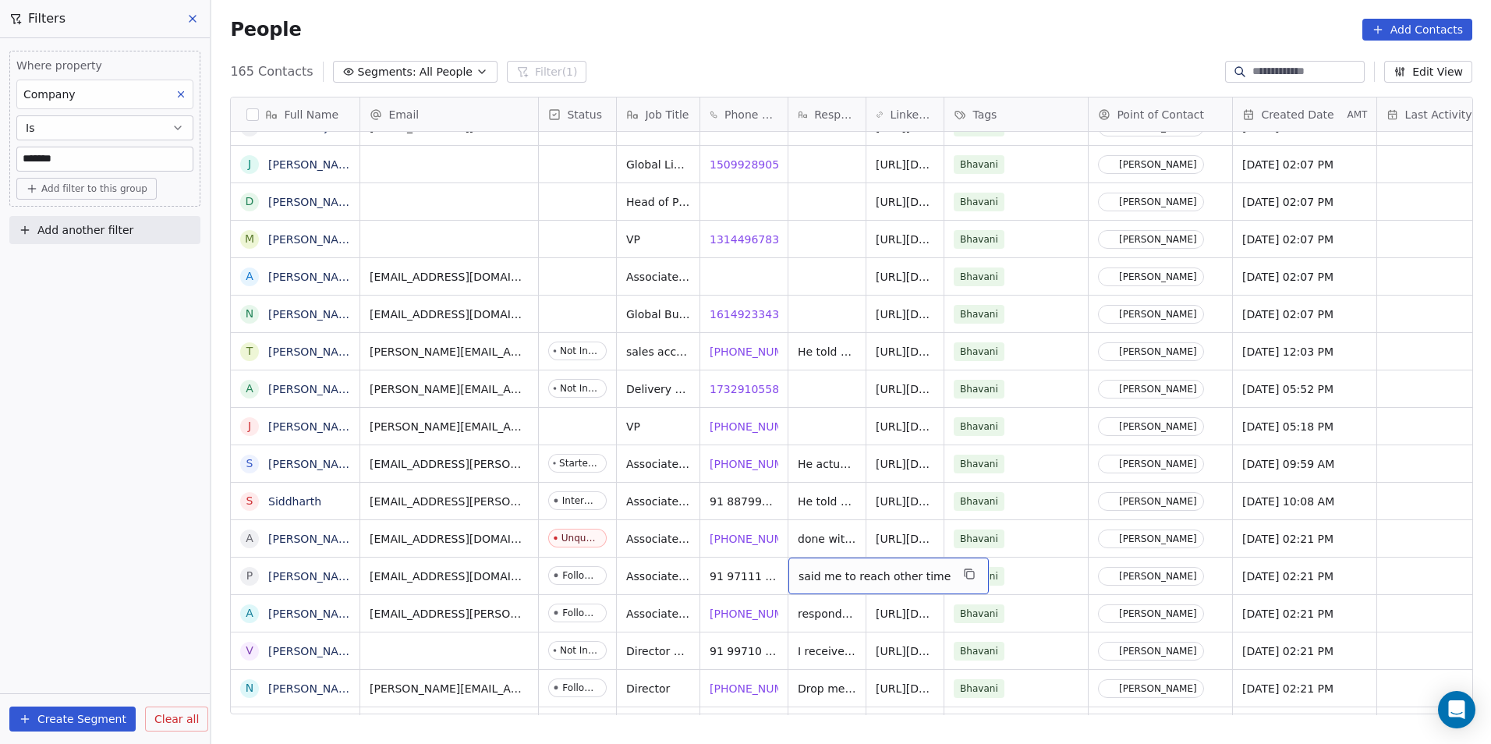
click at [820, 584] on div "said me to reach other time" at bounding box center [888, 575] width 200 height 37
click at [672, 592] on html "DS Technologies Inc Contacts People Marketing Workflows Campaigns Sales Pipelin…" at bounding box center [745, 372] width 1491 height 744
click at [667, 586] on div "Associate Director at [GEOGRAPHIC_DATA]" at bounding box center [734, 579] width 234 height 45
click at [692, 619] on html "DS Technologies Inc Contacts People Marketing Workflows Campaigns Sales Pipelin…" at bounding box center [745, 372] width 1491 height 744
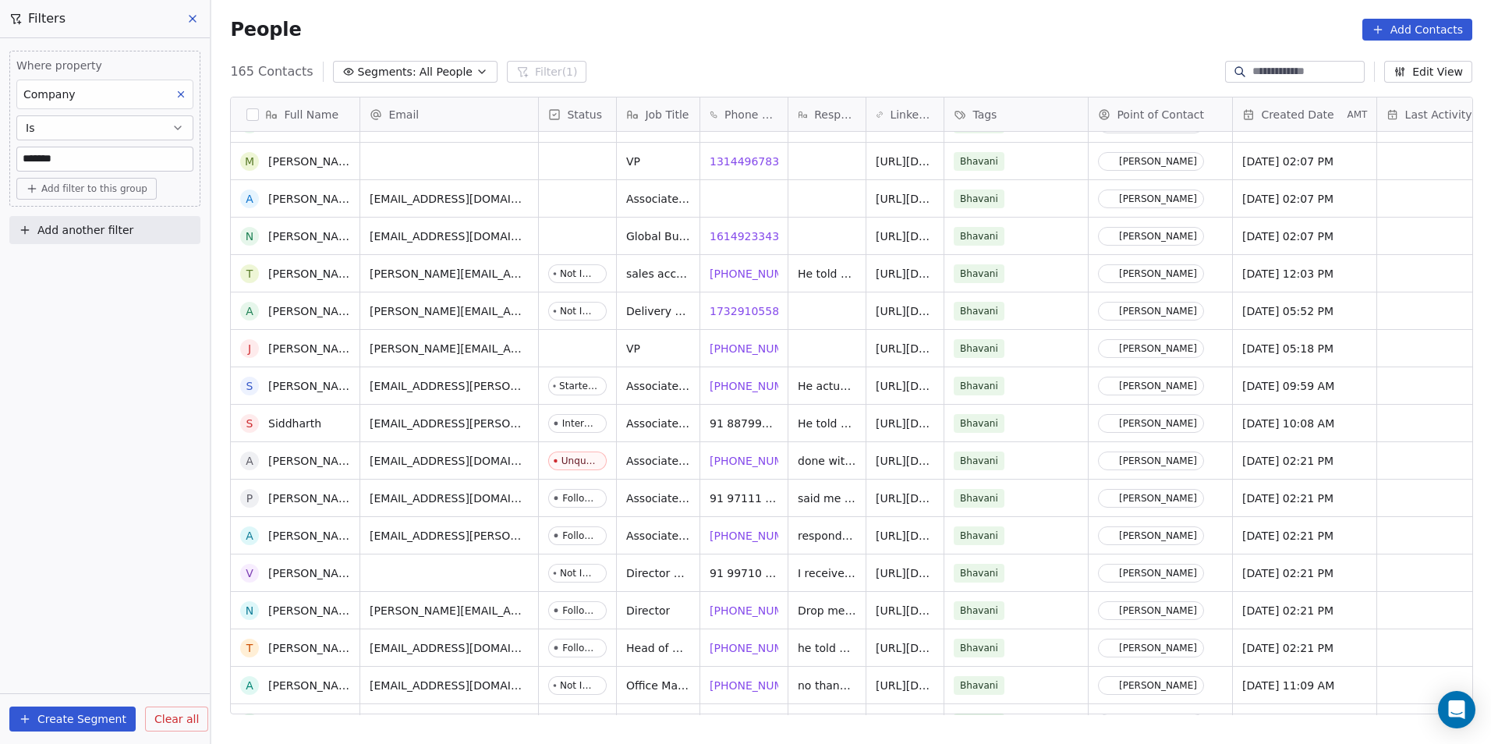
scroll to position [1119, 0]
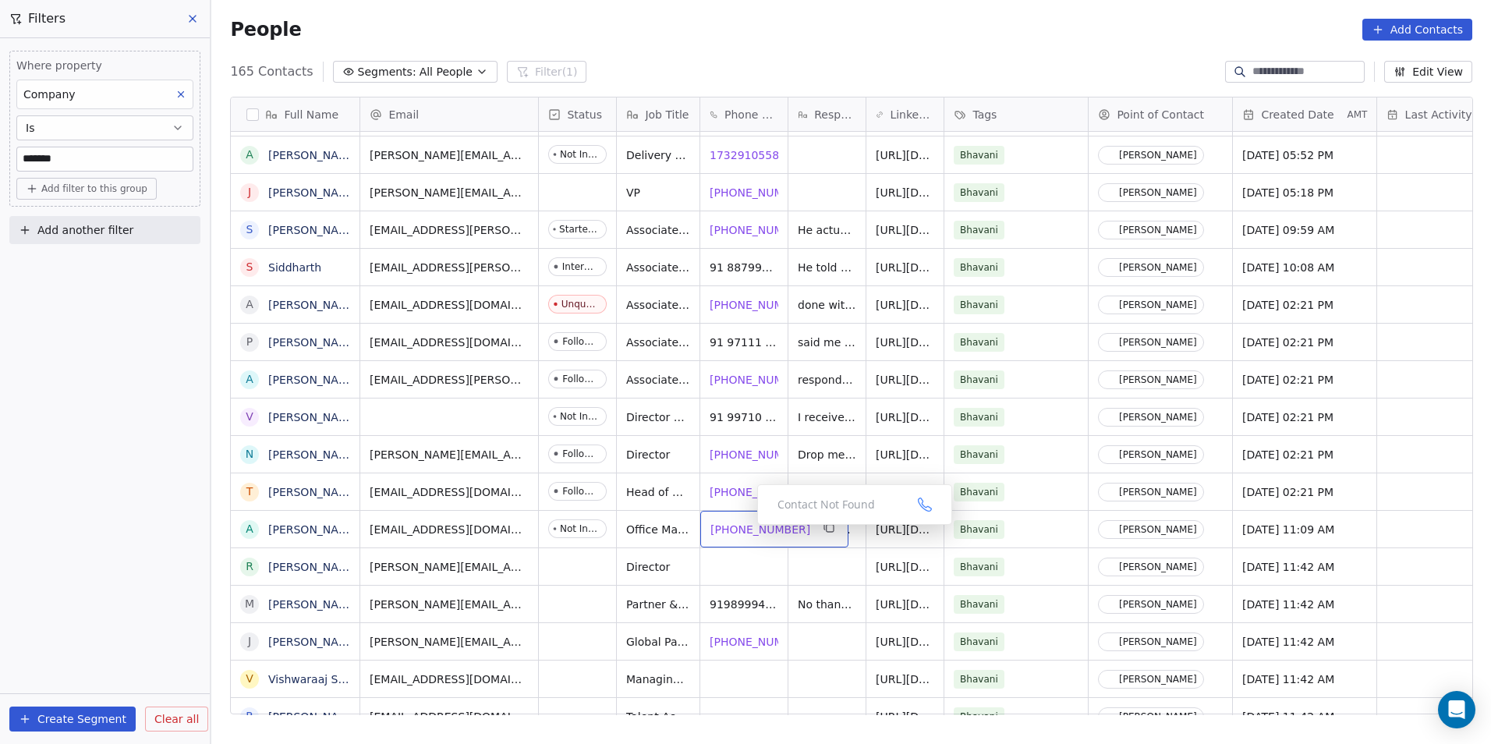
click at [745, 529] on span "[PHONE_NUMBER]" at bounding box center [760, 530] width 100 height 16
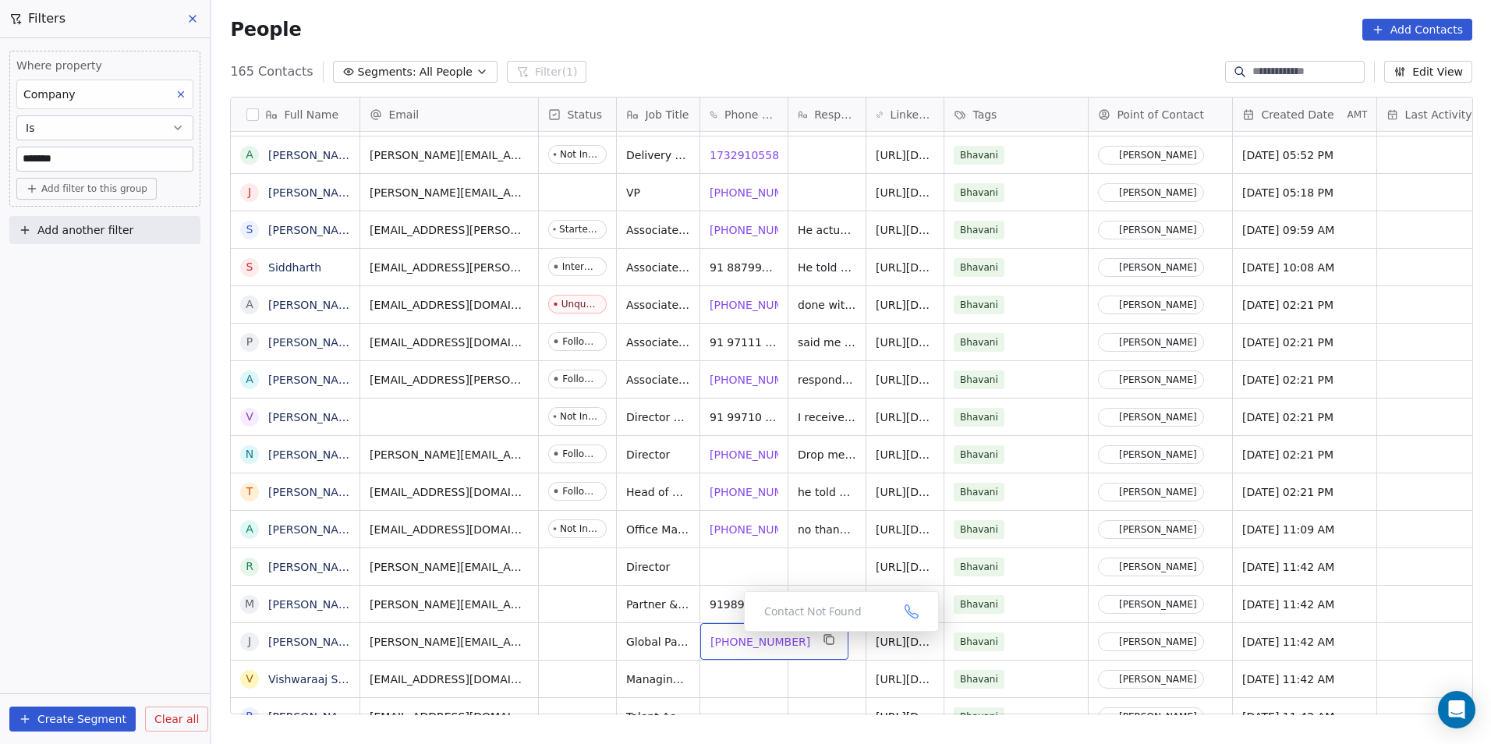
click at [742, 638] on span "[PHONE_NUMBER]" at bounding box center [760, 642] width 100 height 16
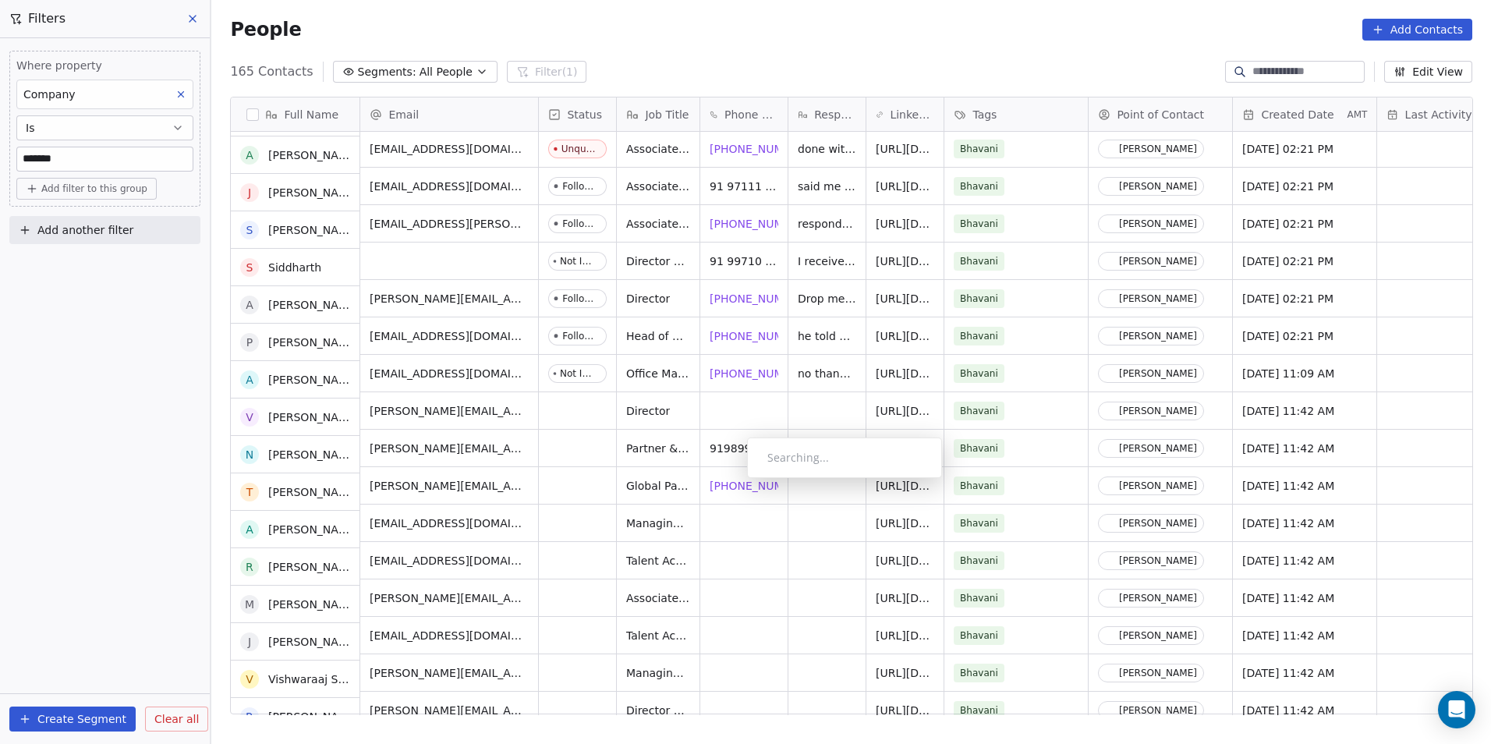
scroll to position [1275, 0]
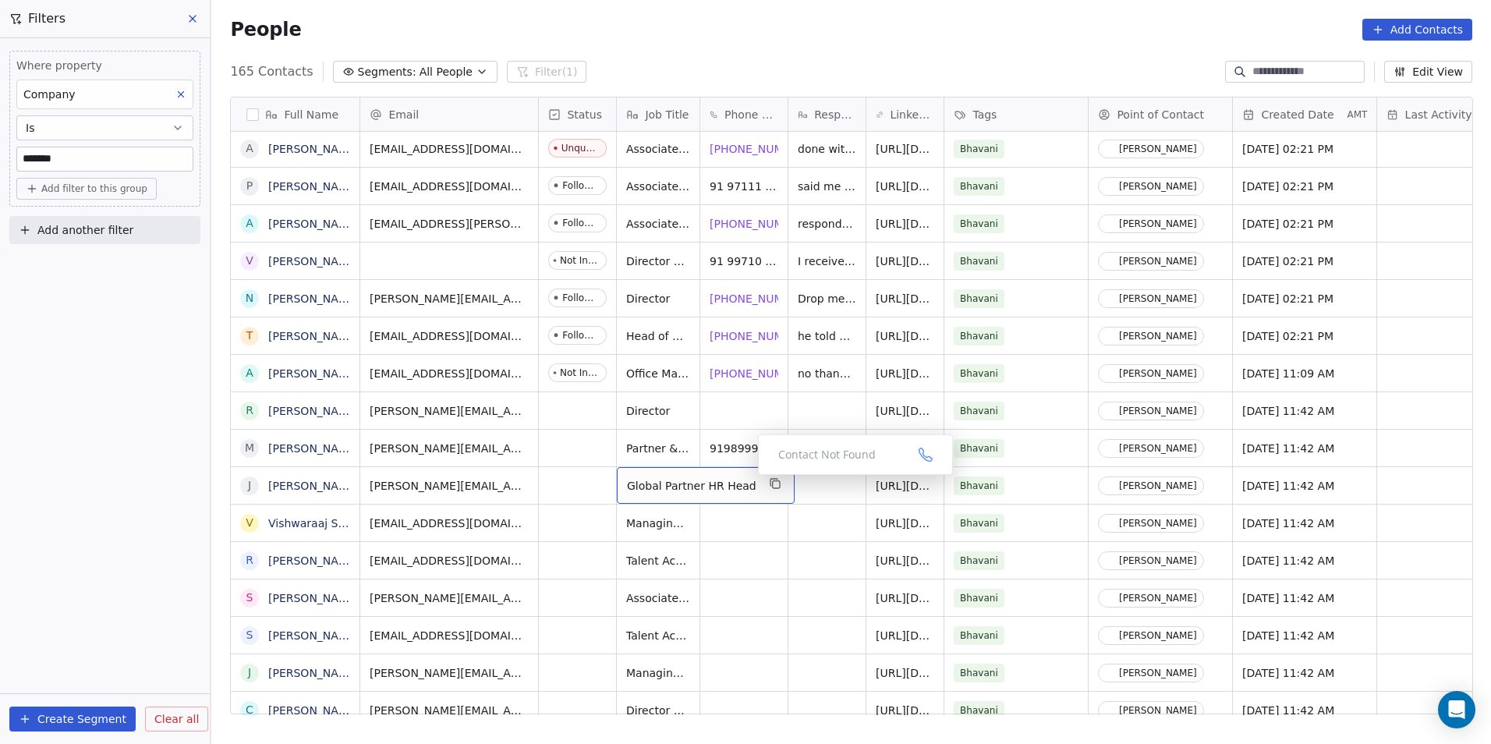
drag, startPoint x: 829, startPoint y: 635, endPoint x: 703, endPoint y: 490, distance: 191.2
click at [747, 484] on span "[PHONE_NUMBER]" at bounding box center [760, 486] width 100 height 16
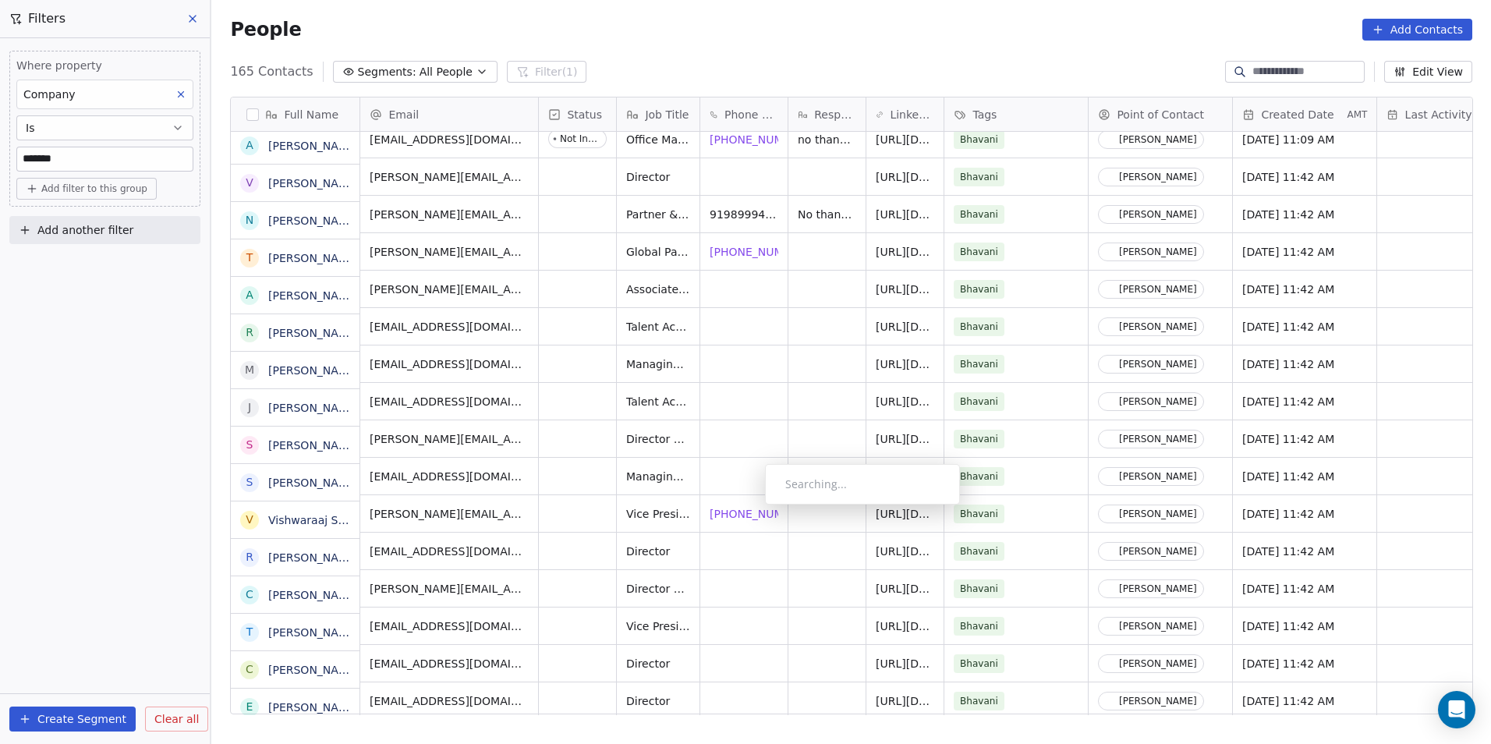
scroll to position [1509, 0]
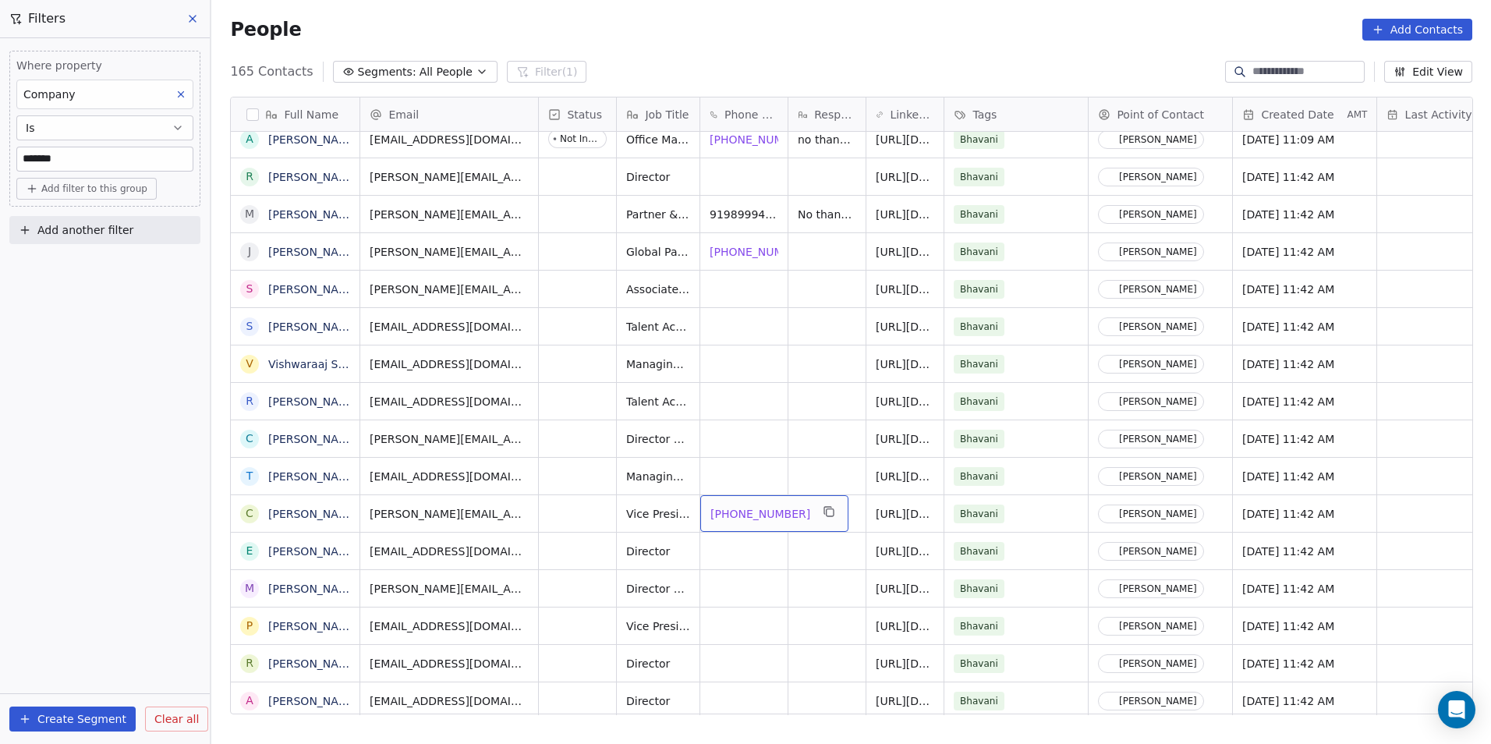
click at [749, 515] on span "[PHONE_NUMBER]" at bounding box center [760, 514] width 100 height 16
drag, startPoint x: 786, startPoint y: 415, endPoint x: 814, endPoint y: 453, distance: 47.4
click at [786, 414] on html "DS Technologies Inc Contacts People Marketing Workflows Campaigns Sales Pipelin…" at bounding box center [745, 372] width 1491 height 744
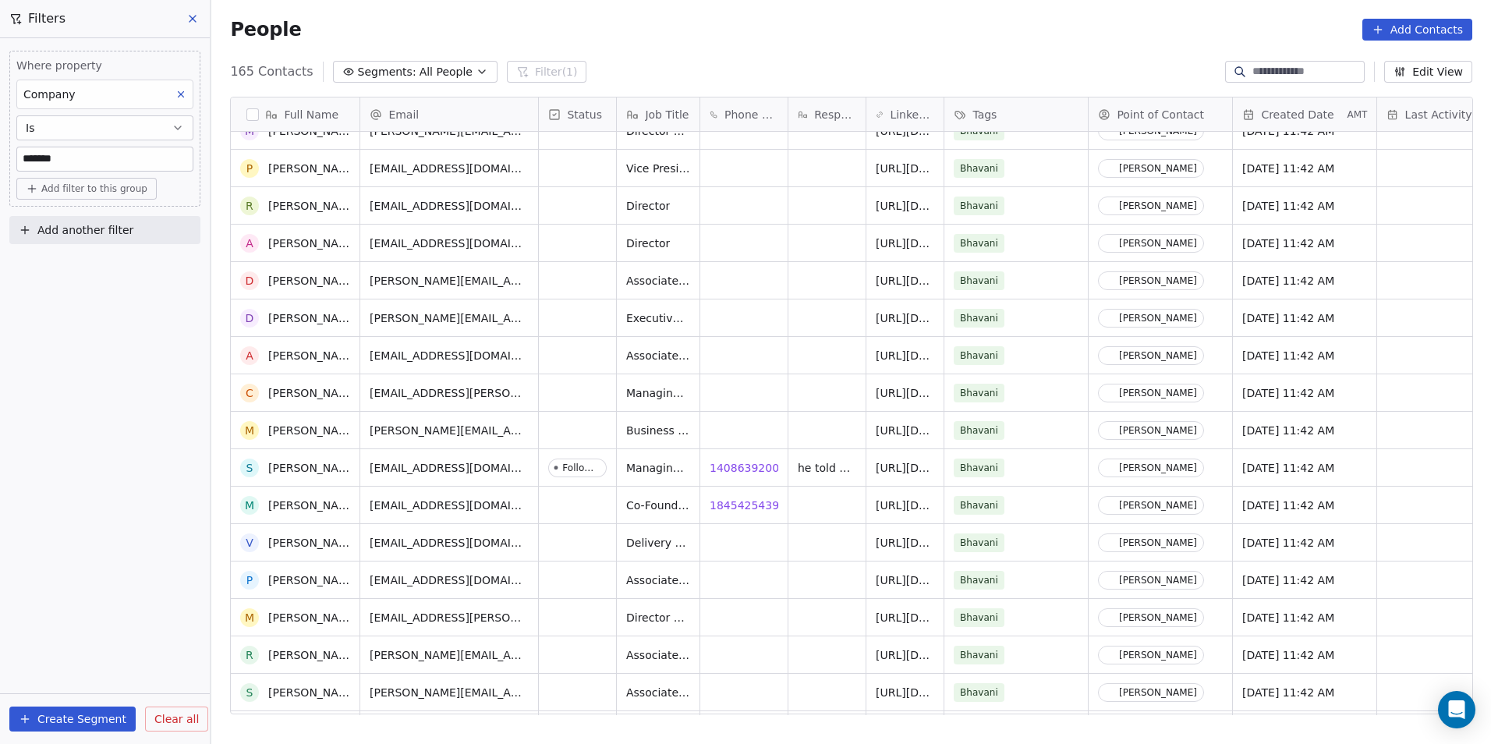
scroll to position [2055, 0]
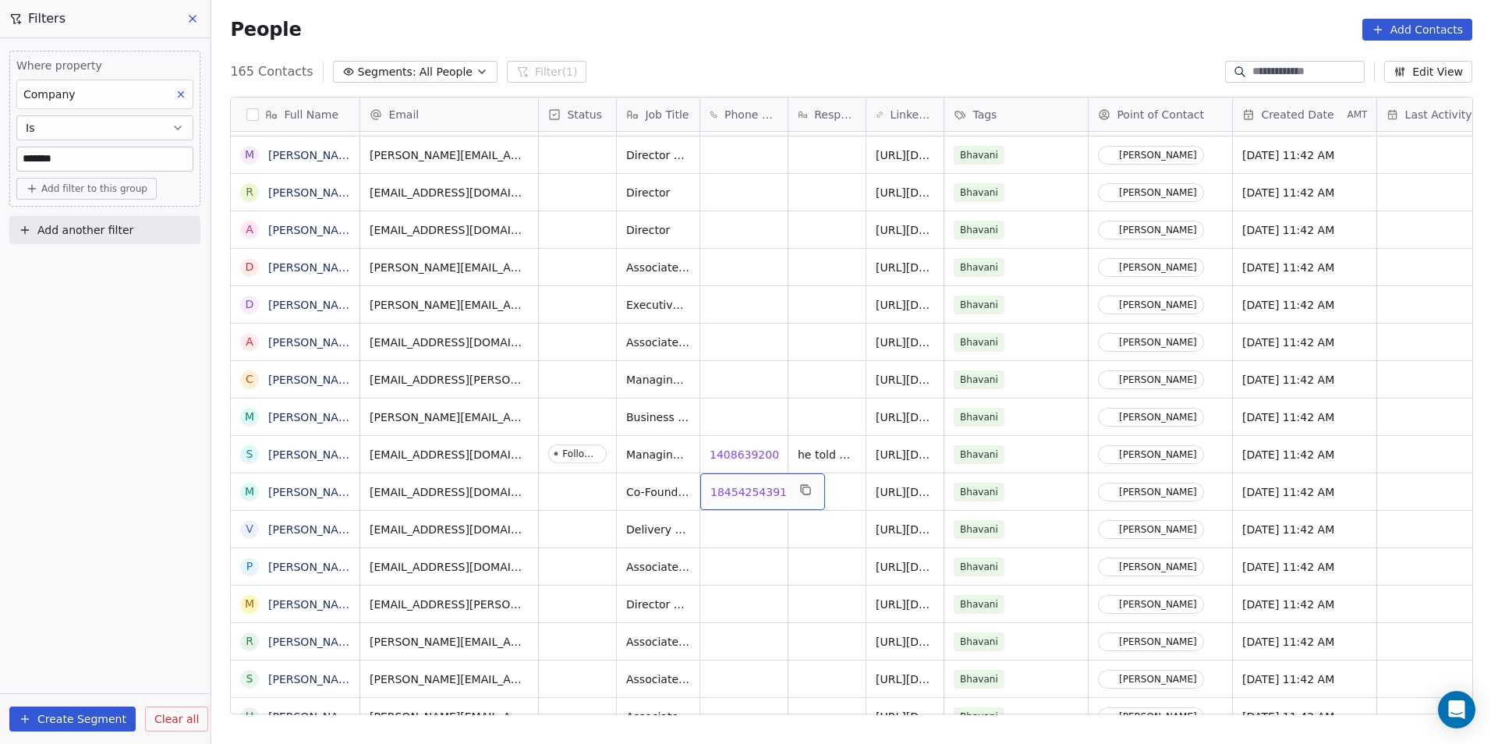
click at [740, 487] on span "18454254391" at bounding box center [748, 492] width 76 height 16
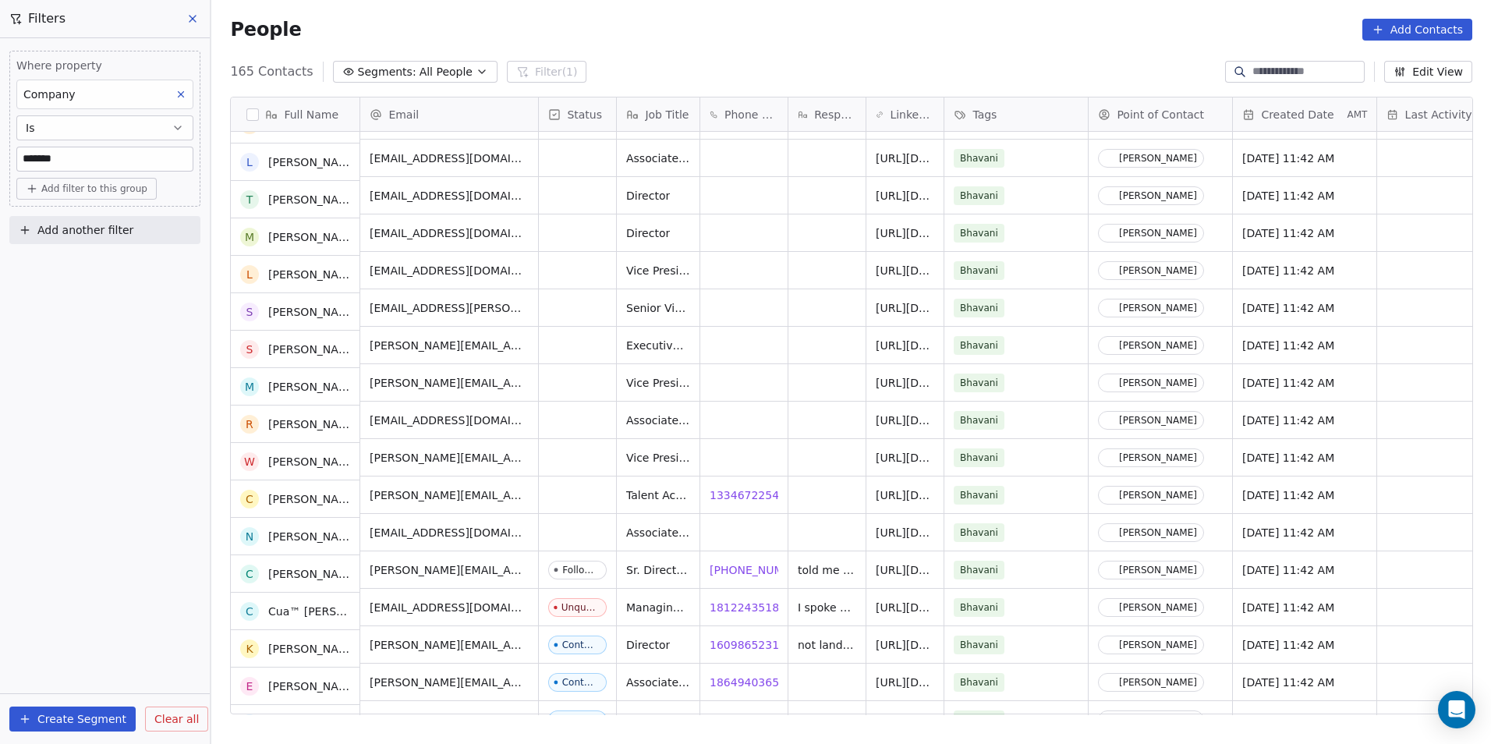
scroll to position [2912, 0]
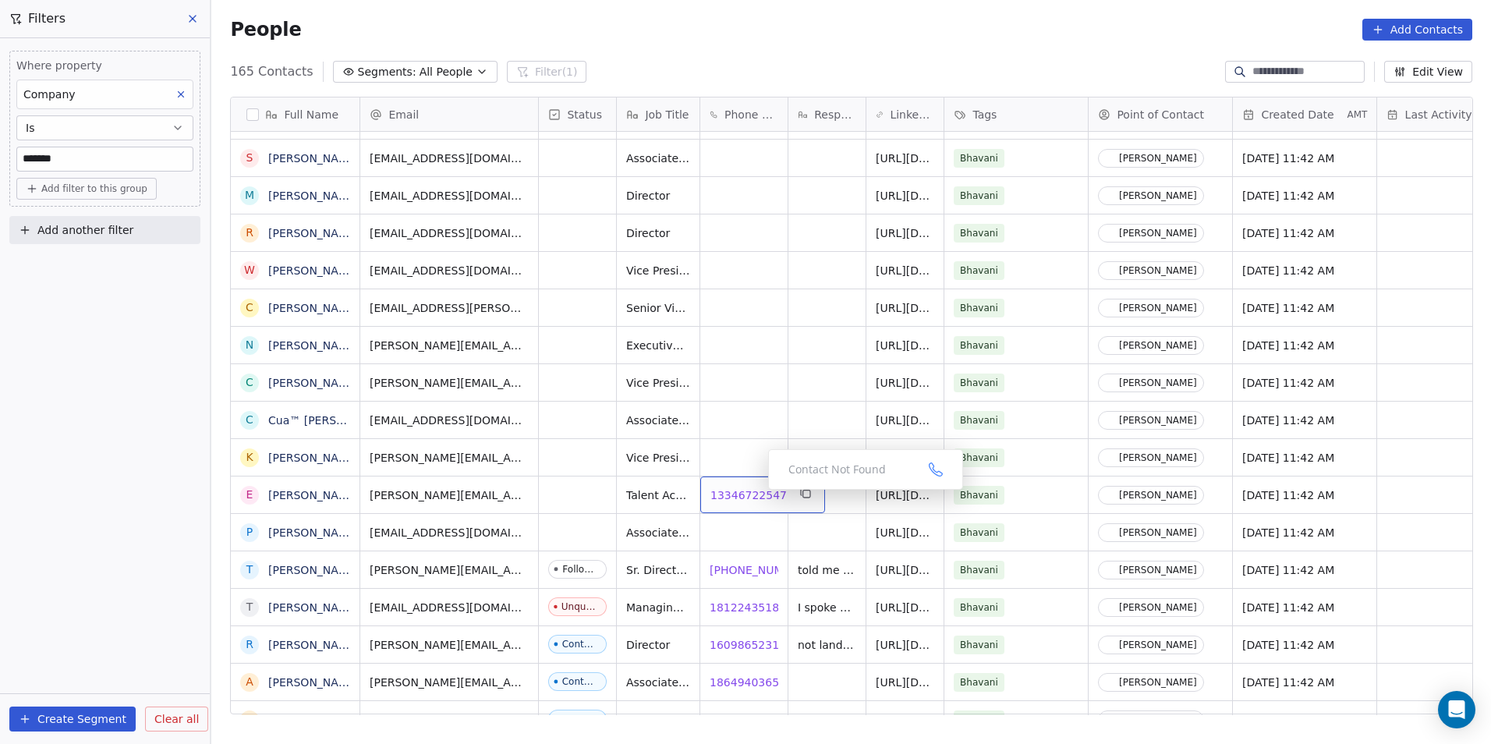
click at [756, 494] on span "13346722547" at bounding box center [748, 495] width 76 height 16
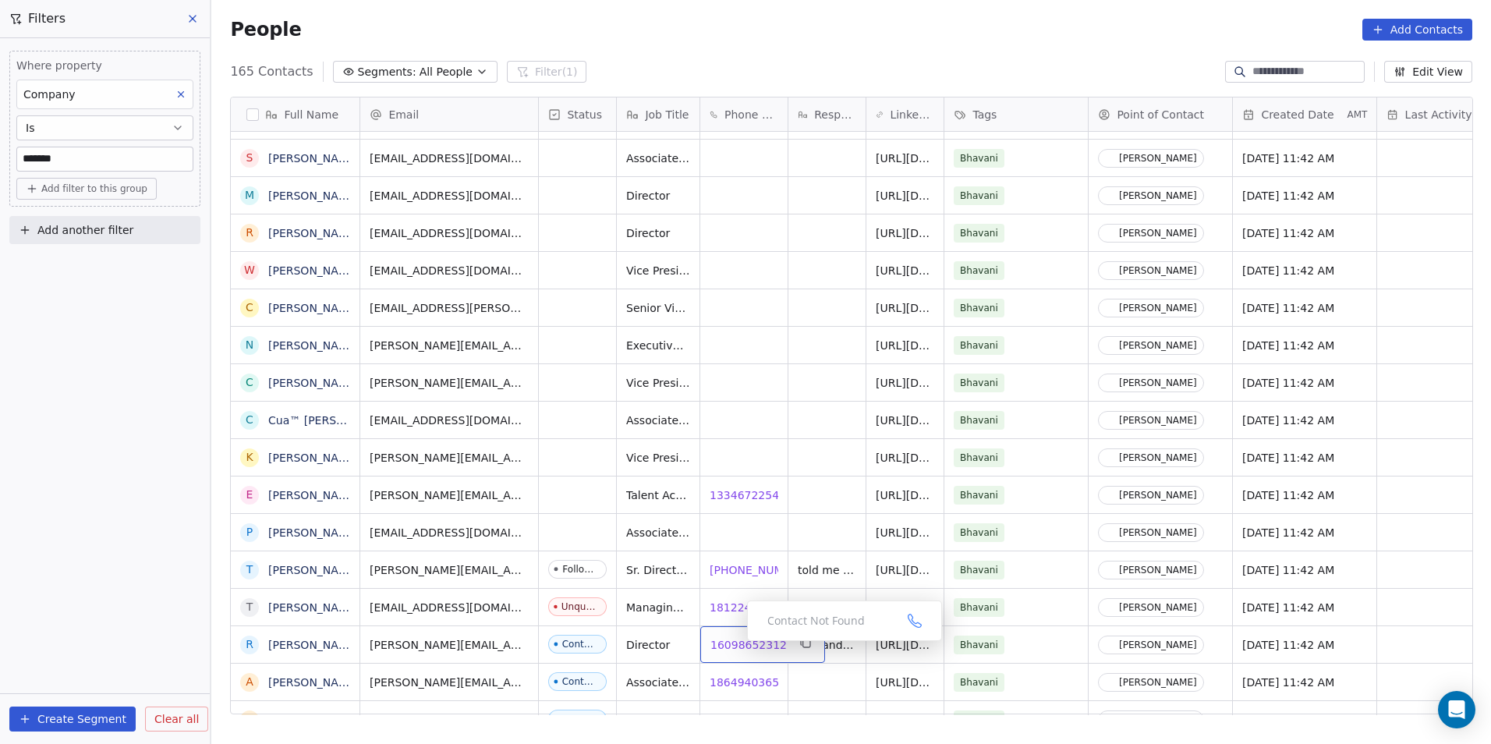
click at [734, 645] on span "16098652312" at bounding box center [748, 645] width 76 height 16
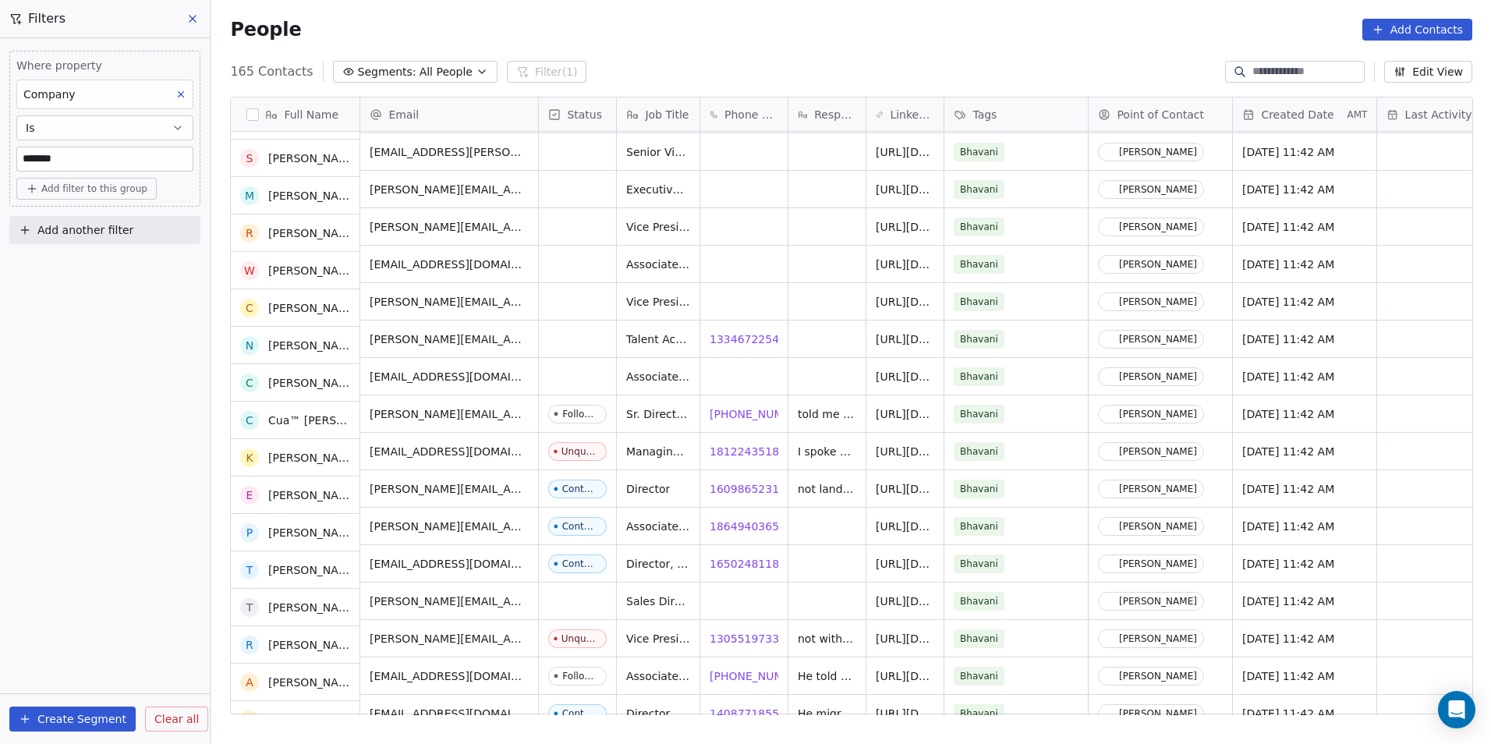
scroll to position [3068, 0]
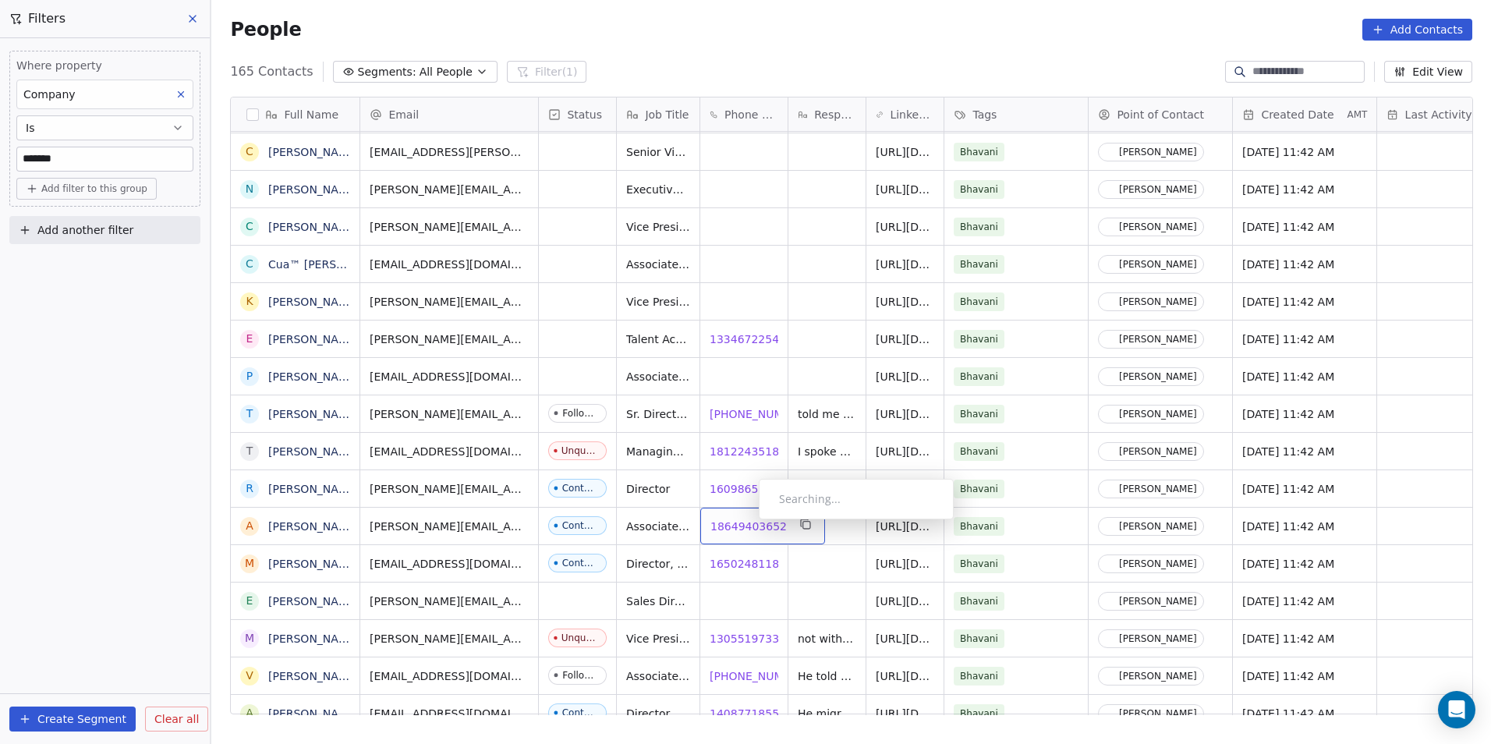
click at [746, 523] on span "18649403652" at bounding box center [748, 527] width 76 height 16
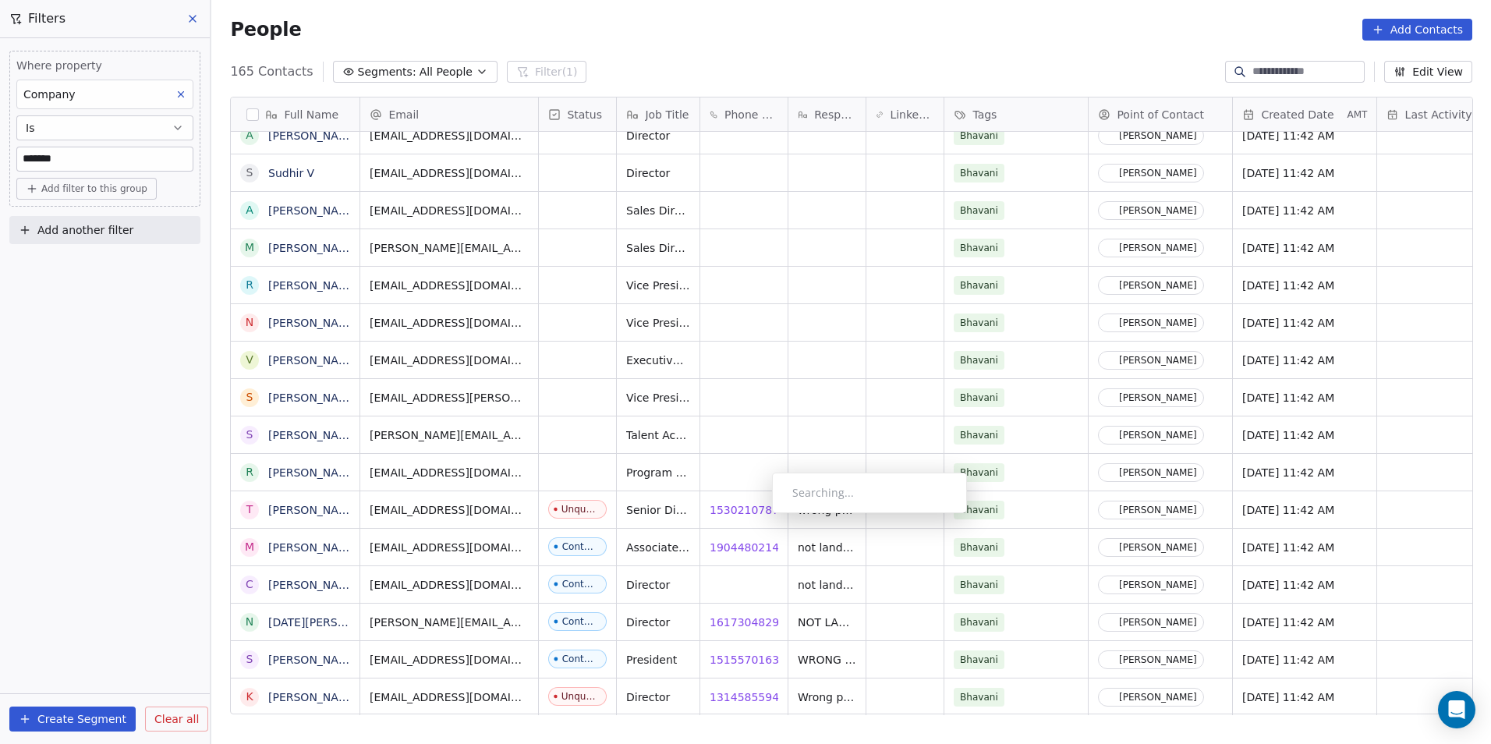
scroll to position [12, 0]
click at [734, 542] on span "19044802142" at bounding box center [748, 548] width 76 height 16
click at [737, 614] on span "16173048291" at bounding box center [748, 622] width 76 height 16
click at [122, 161] on input "*******" at bounding box center [104, 158] width 175 height 23
type input "*"
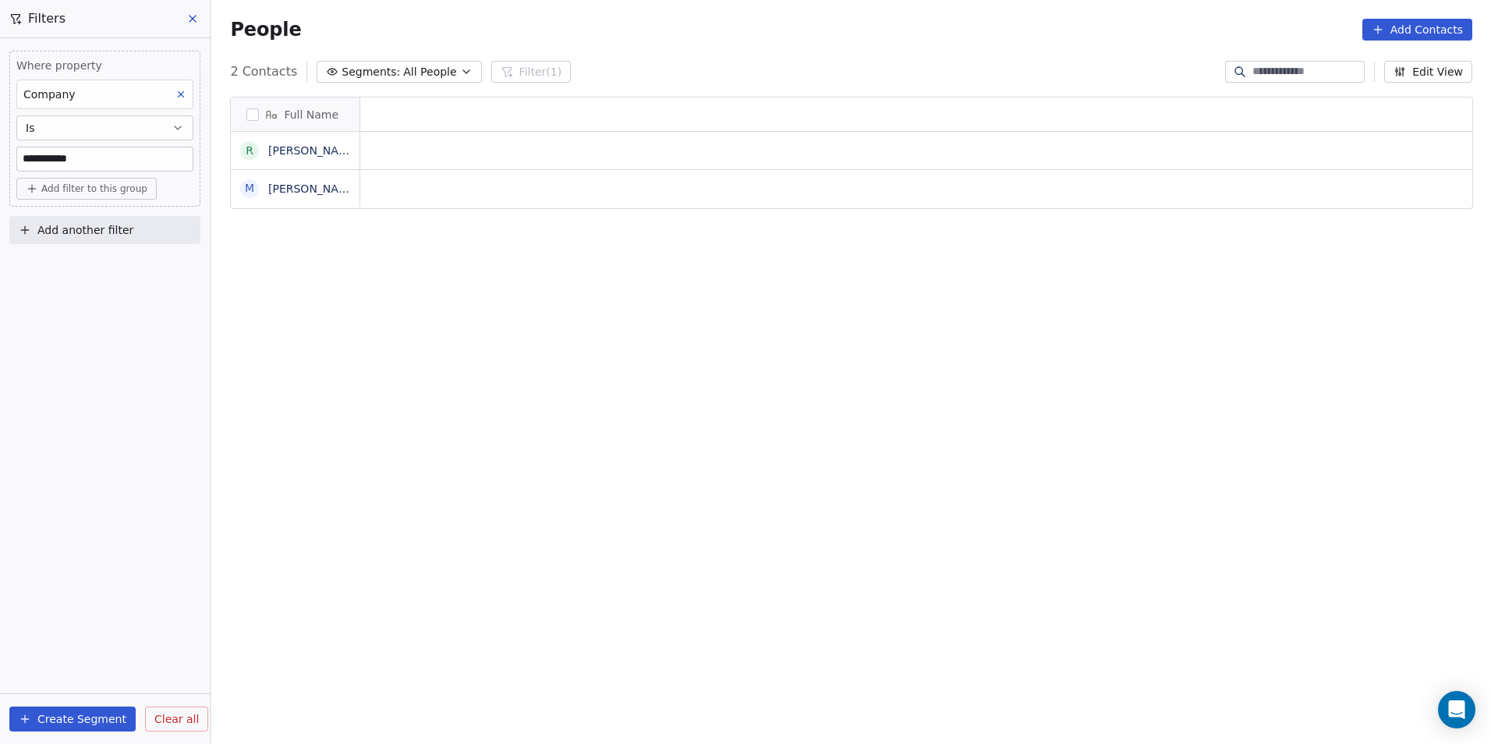
scroll to position [642, 1269]
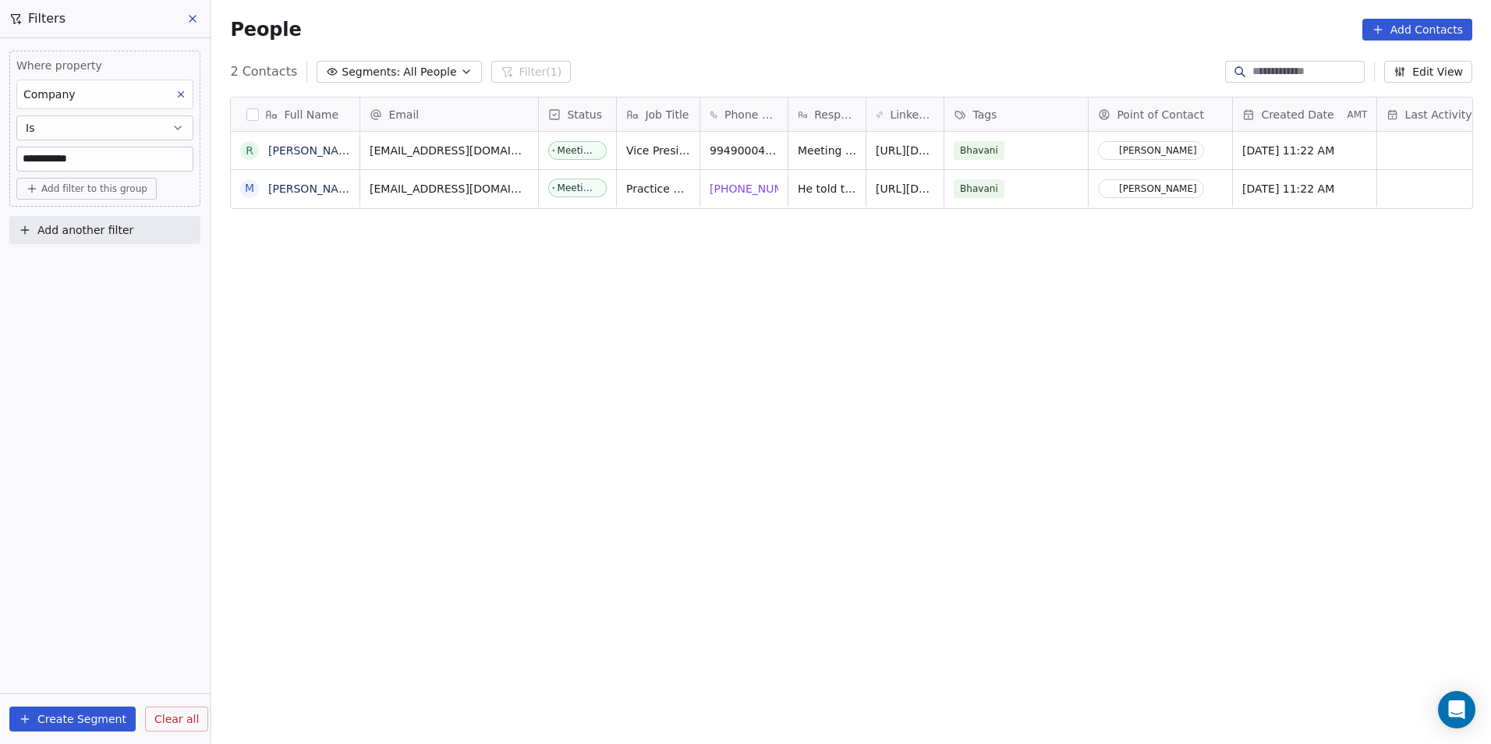
click at [214, 432] on div "Full Name R [PERSON_NAME] M [PERSON_NAME] Email Status Job Title Phone Number R…" at bounding box center [851, 411] width 1280 height 655
click at [112, 163] on input "**********" at bounding box center [104, 158] width 175 height 23
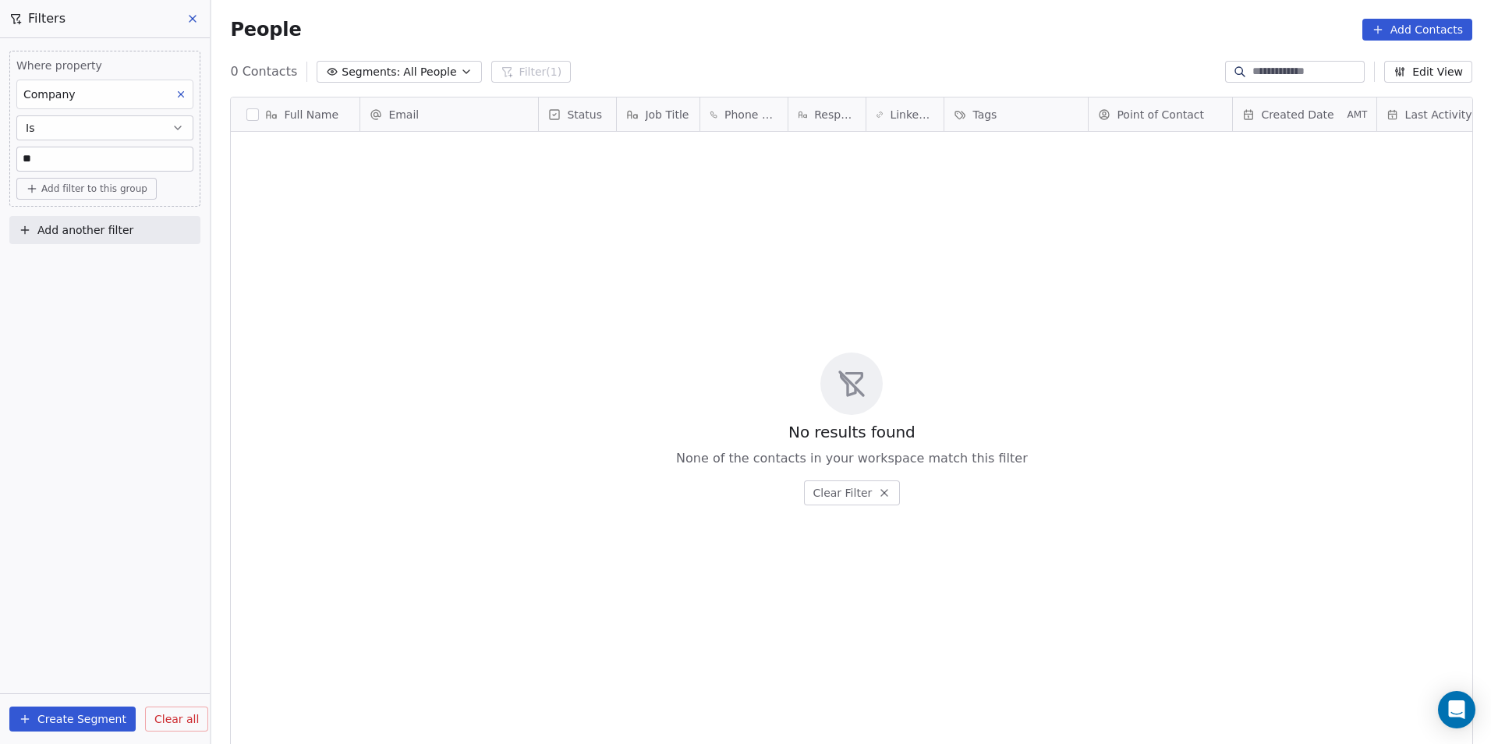
type input "*"
click at [185, 99] on icon at bounding box center [180, 94] width 11 height 11
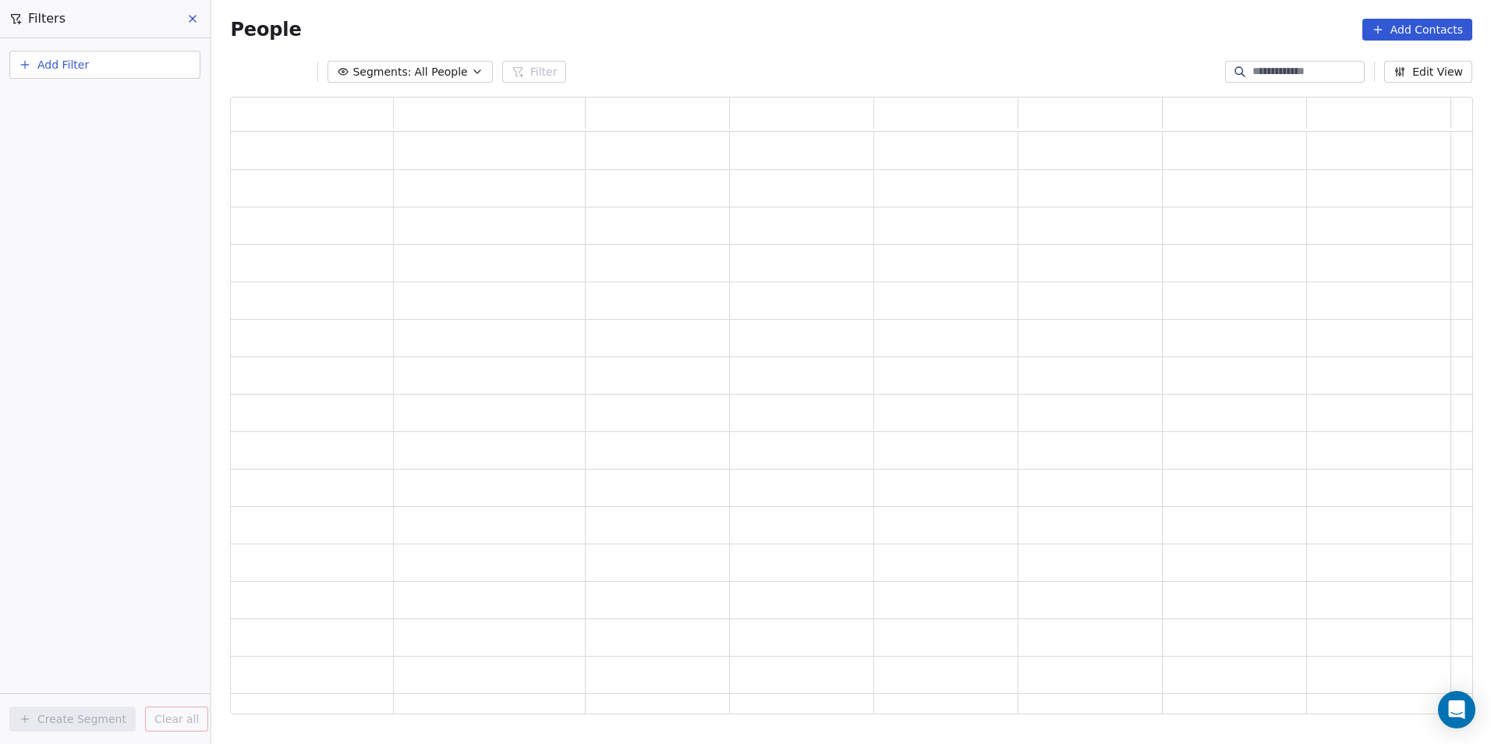
scroll to position [605, 1231]
click at [150, 63] on button "Add Filter" at bounding box center [104, 65] width 191 height 28
click at [158, 98] on div "Contact properties" at bounding box center [105, 102] width 158 height 16
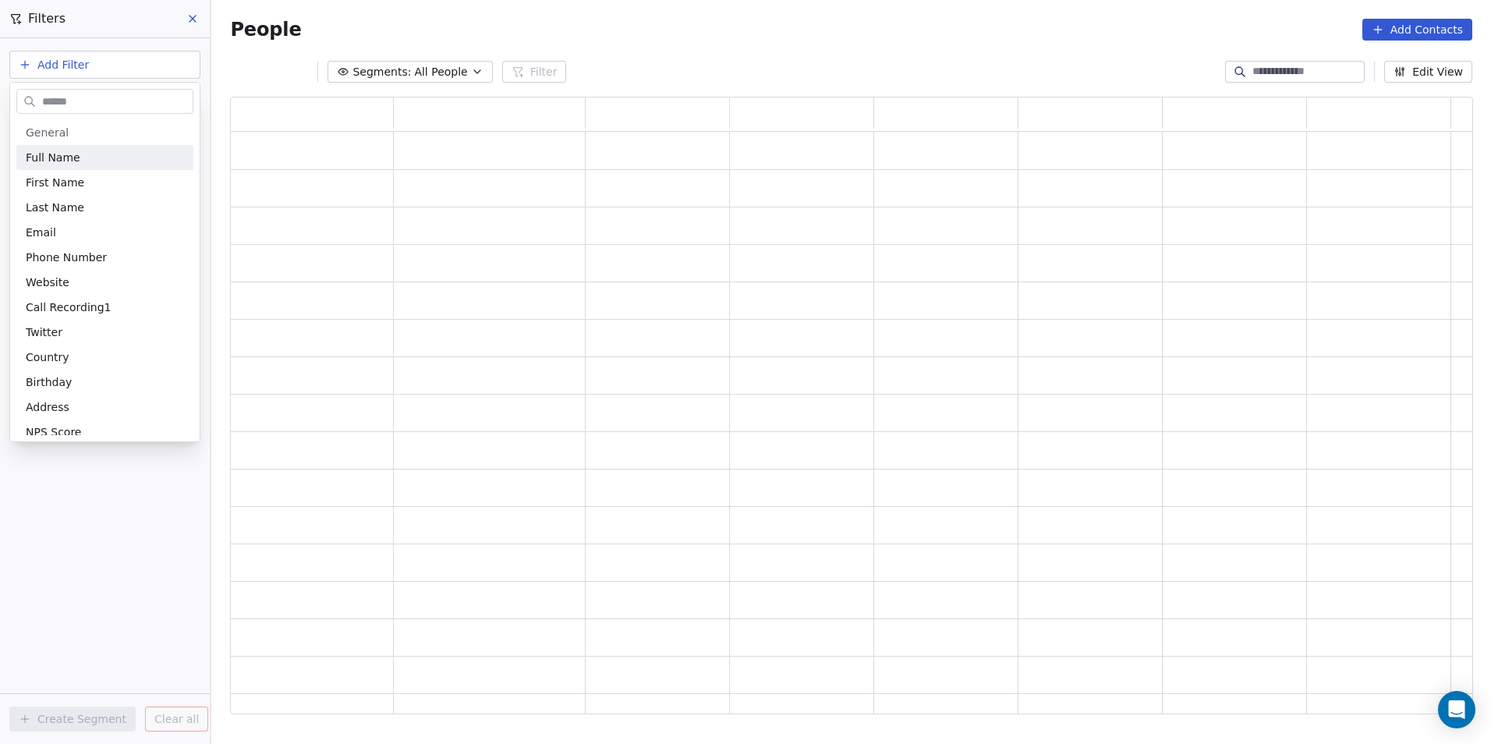
click at [158, 98] on input "text" at bounding box center [116, 101] width 154 height 23
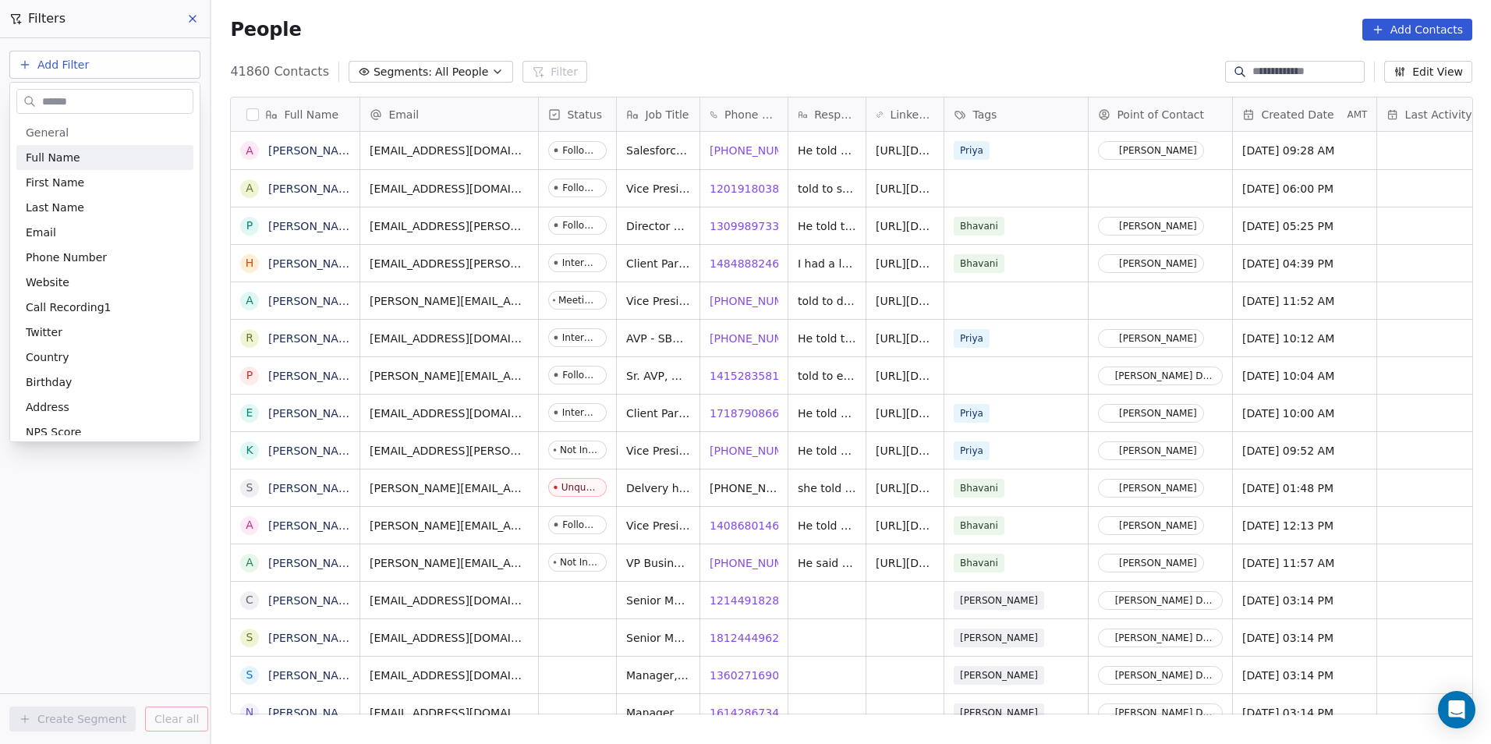
scroll to position [642, 1269]
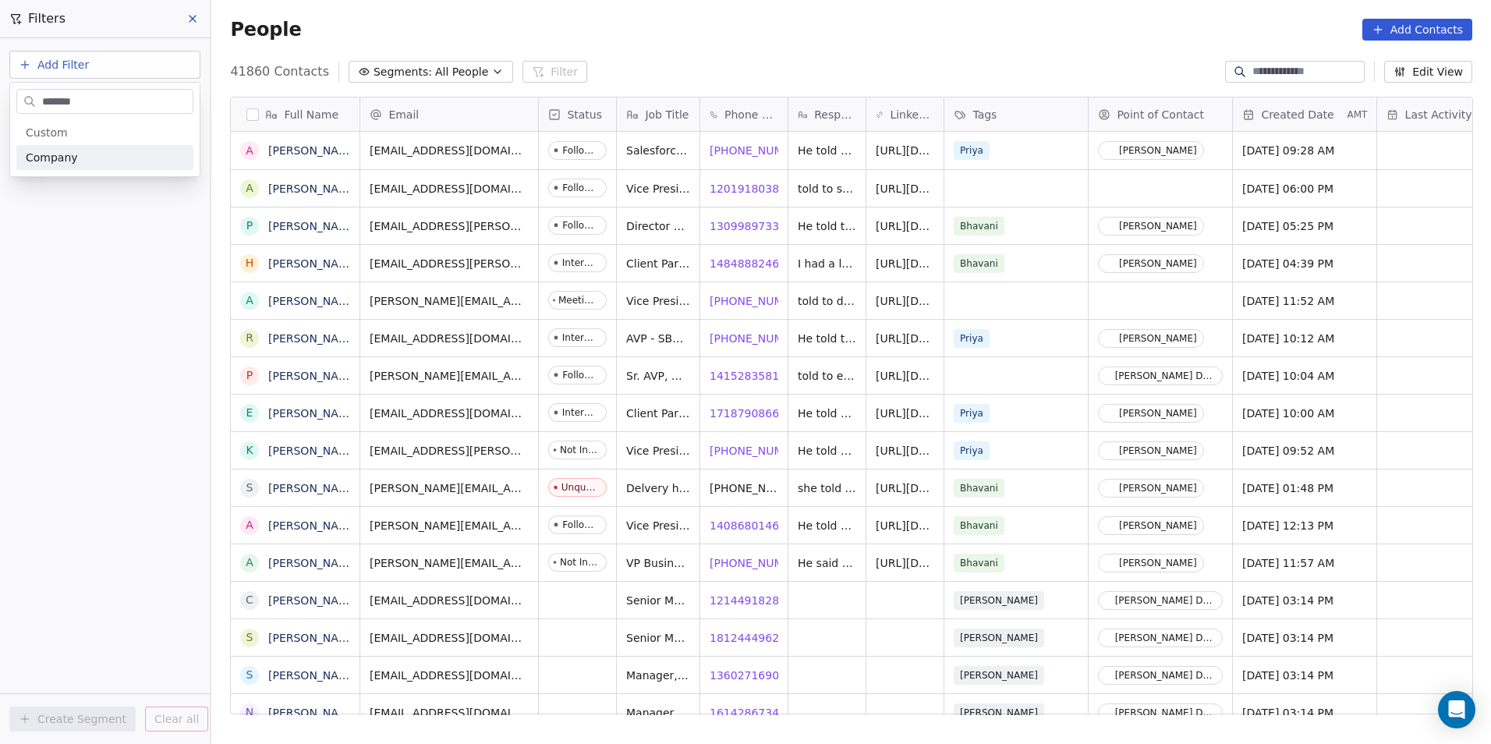
type input "*******"
click at [140, 157] on div "Company" at bounding box center [105, 158] width 158 height 16
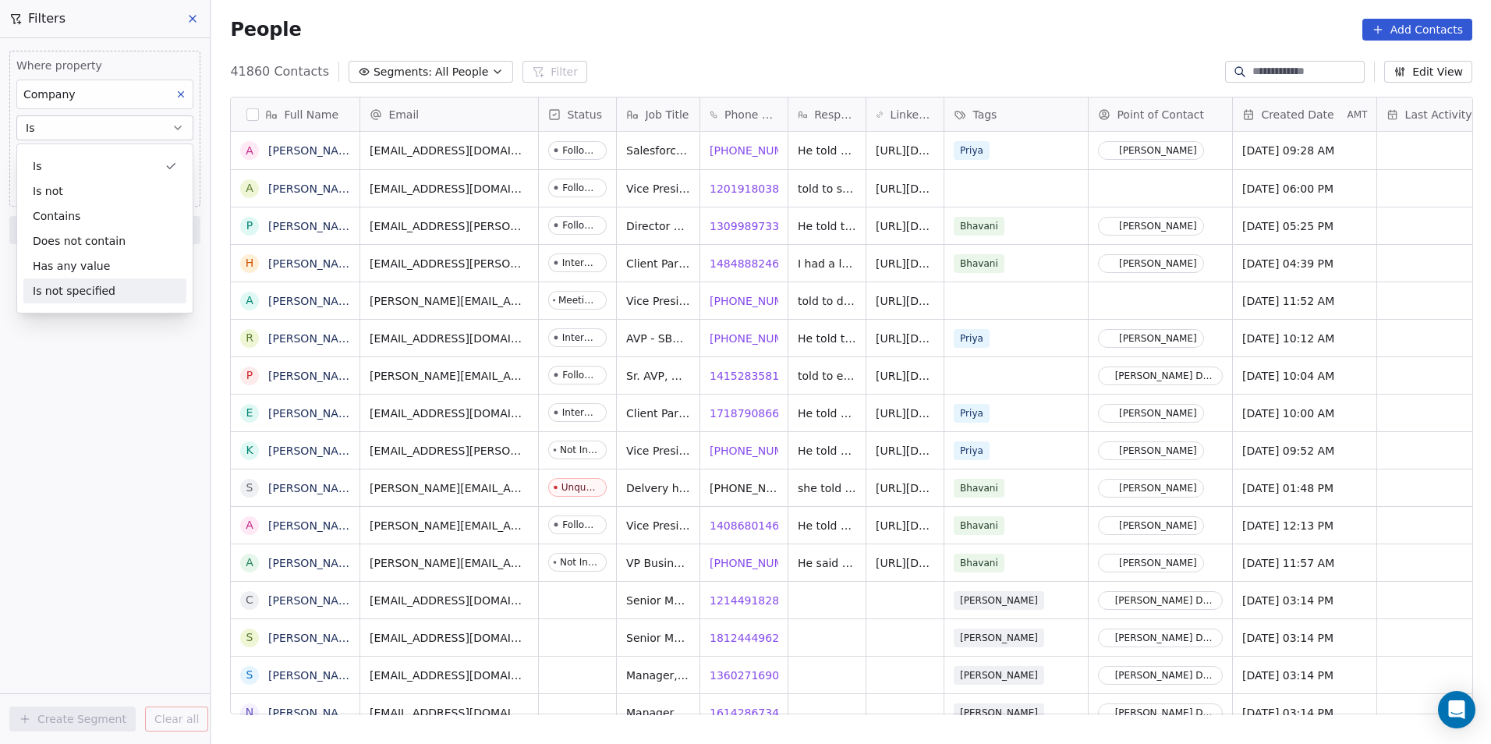
click at [90, 441] on div "Where property Company Is Add filter to this group Add another filter Create Se…" at bounding box center [105, 391] width 210 height 706
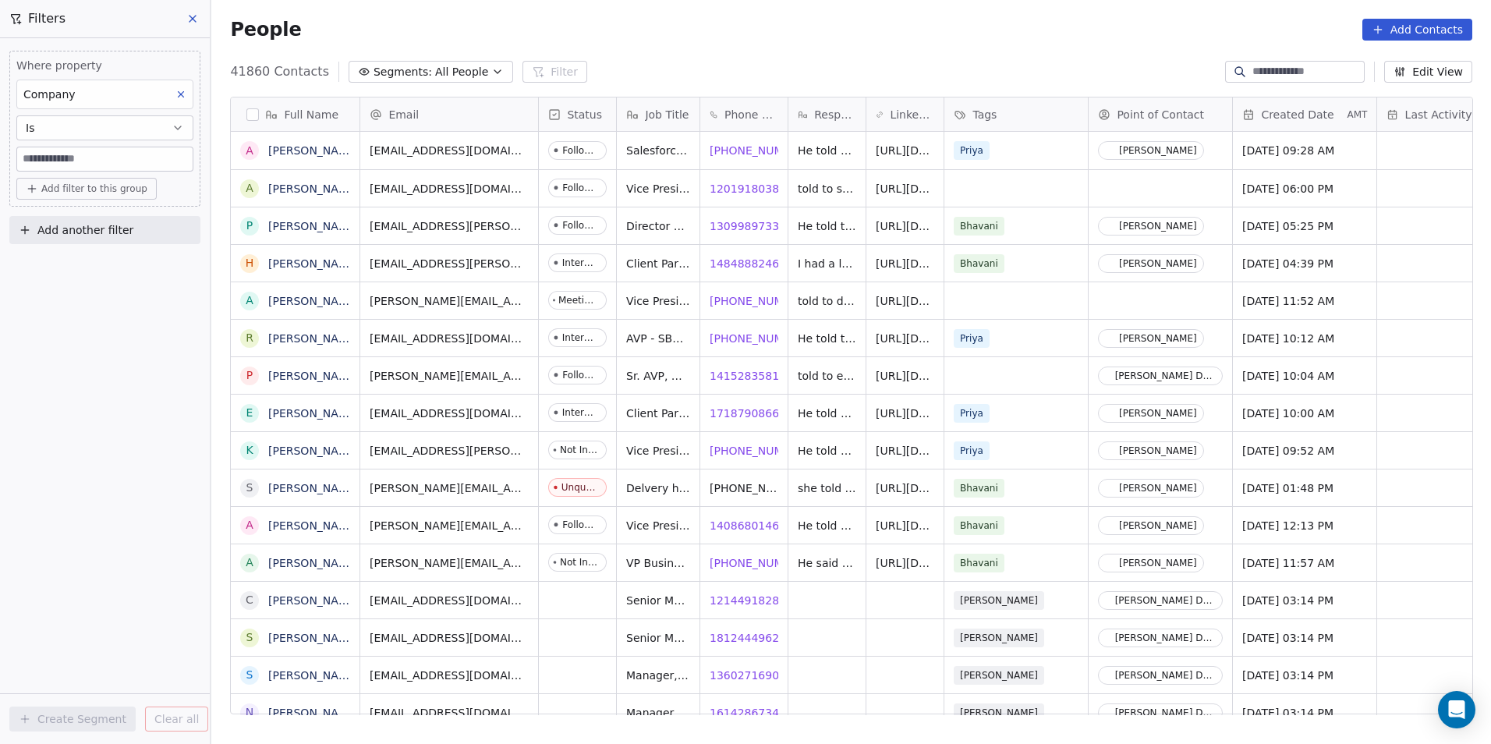
click at [117, 163] on input at bounding box center [104, 158] width 175 height 23
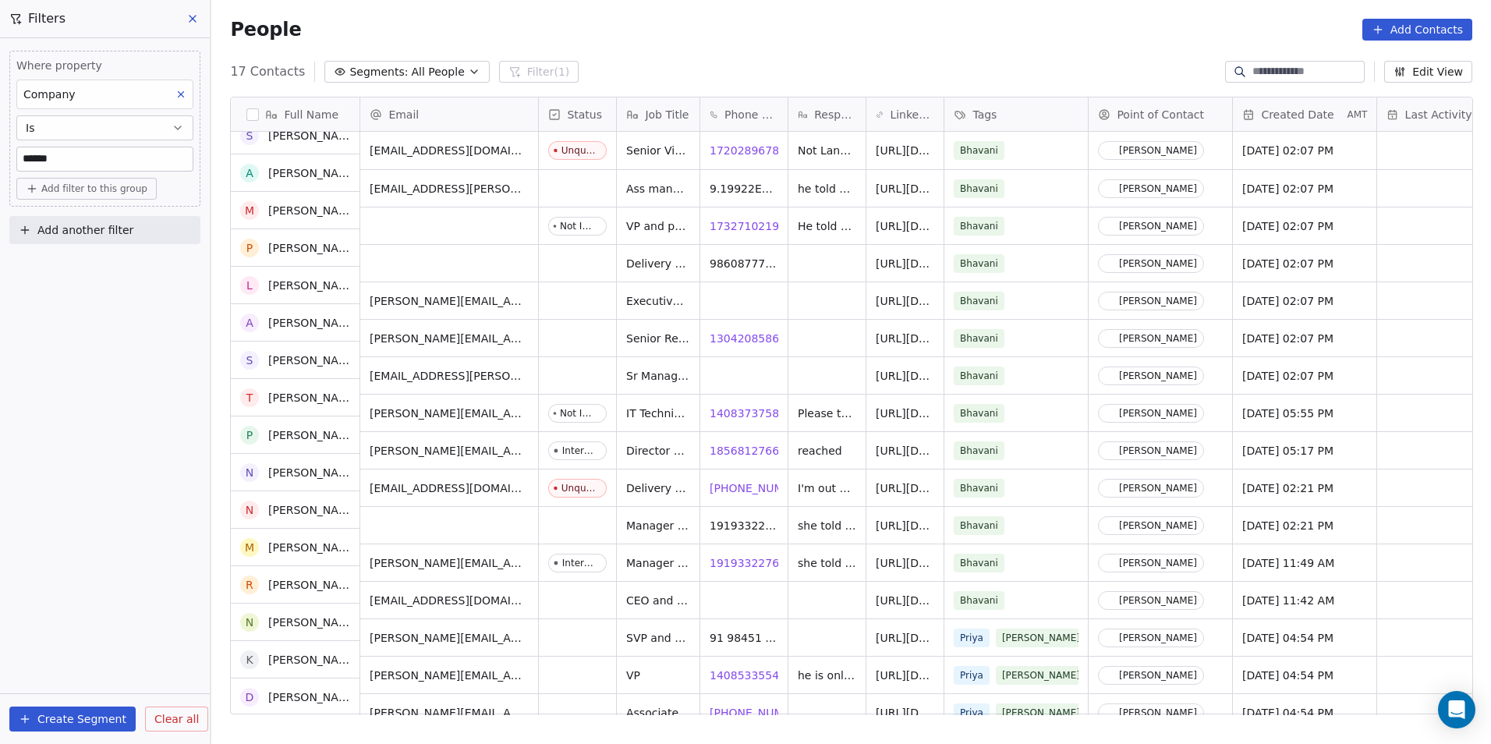
scroll to position [0, 0]
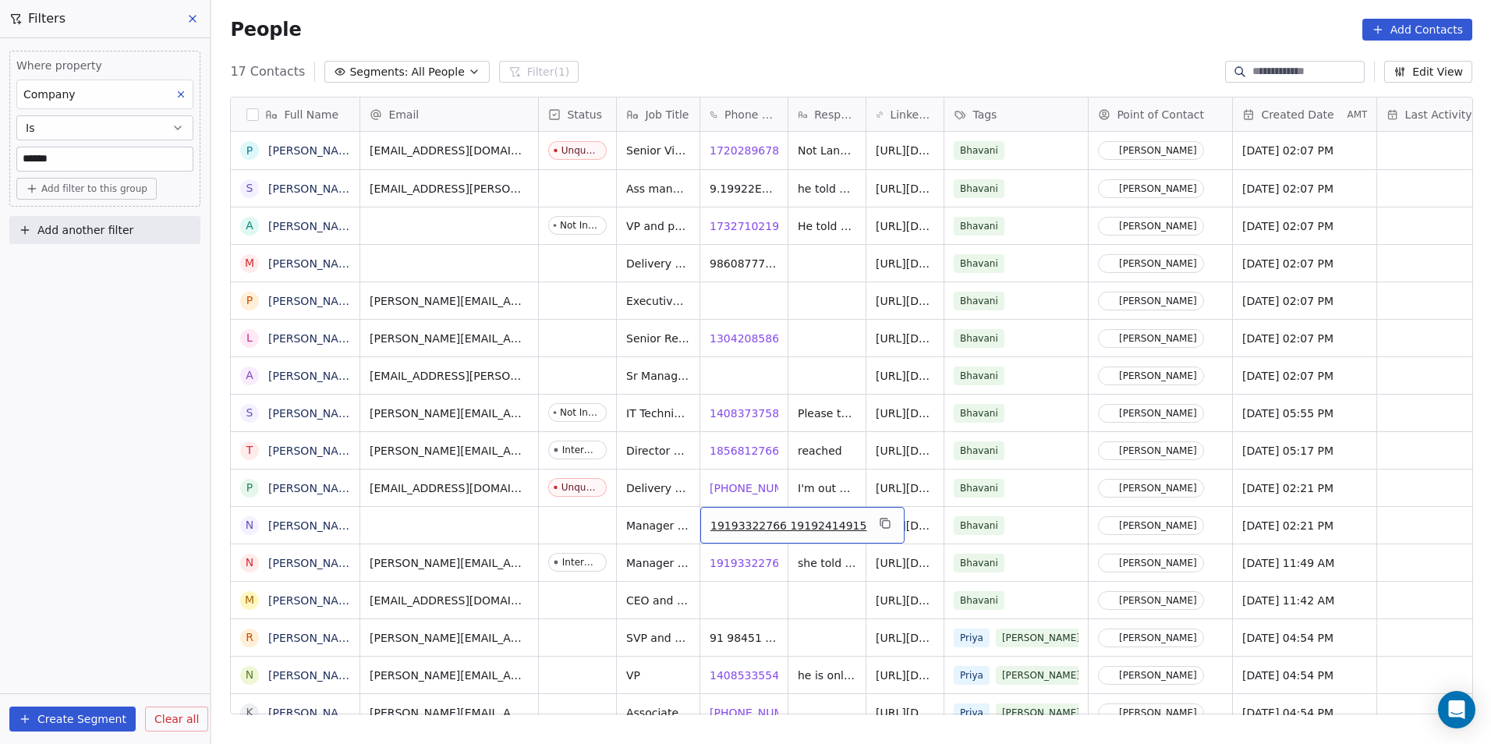
drag, startPoint x: 779, startPoint y: 514, endPoint x: 712, endPoint y: 514, distance: 67.1
click at [712, 518] on span "19193322766 19192414915" at bounding box center [788, 526] width 156 height 16
click at [776, 519] on span "19193322766 19192414915" at bounding box center [788, 526] width 156 height 16
click at [776, 519] on input "**********" at bounding box center [792, 513] width 179 height 31
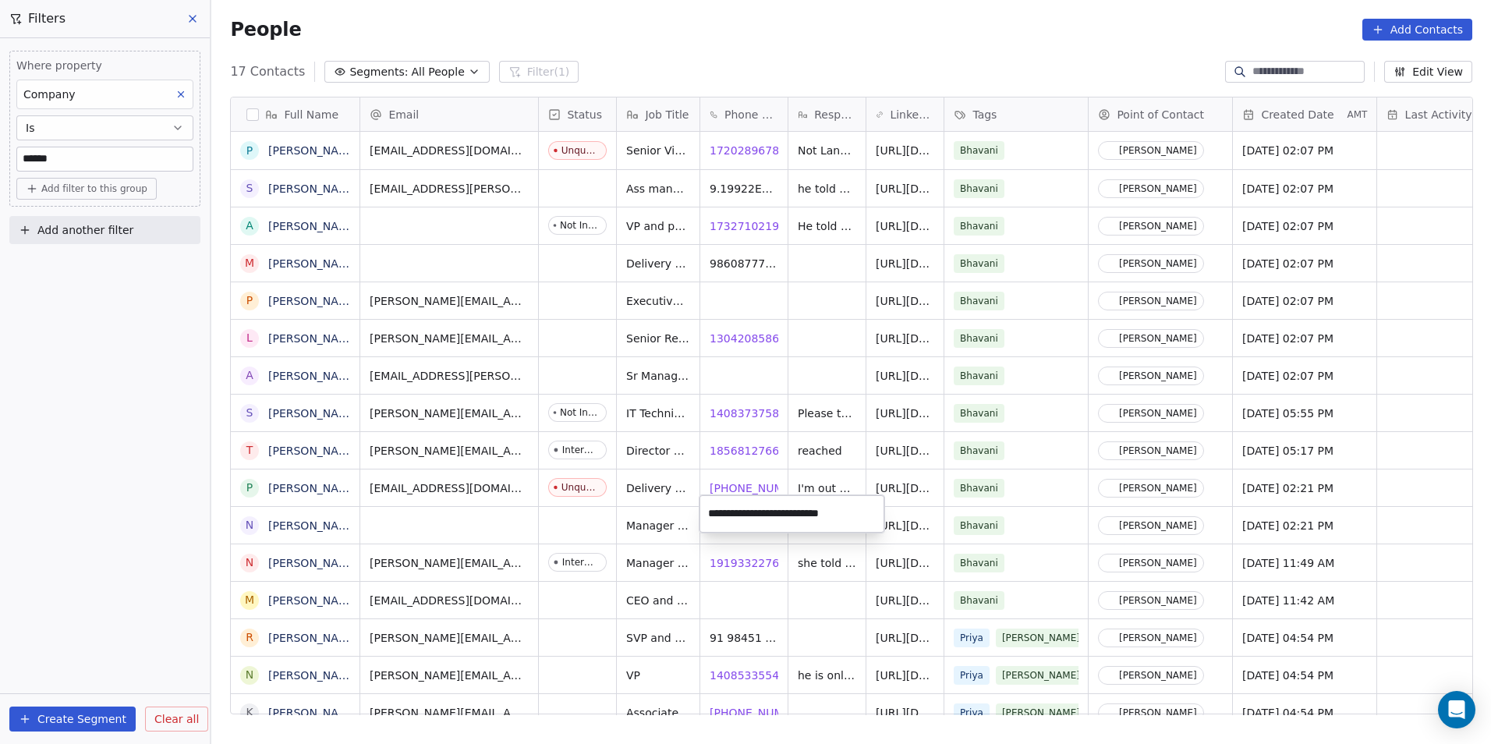
click at [775, 512] on input "**********" at bounding box center [792, 513] width 179 height 31
drag, startPoint x: 775, startPoint y: 512, endPoint x: 731, endPoint y: 511, distance: 44.5
click at [731, 511] on input "**********" at bounding box center [792, 513] width 179 height 31
click at [761, 593] on html "DS Technologies Inc Contacts People Marketing Workflows Campaigns Sales Pipelin…" at bounding box center [745, 372] width 1491 height 744
click at [802, 553] on body "DS Technologies Inc Contacts People Marketing Workflows Campaigns Sales Pipelin…" at bounding box center [745, 372] width 1491 height 744
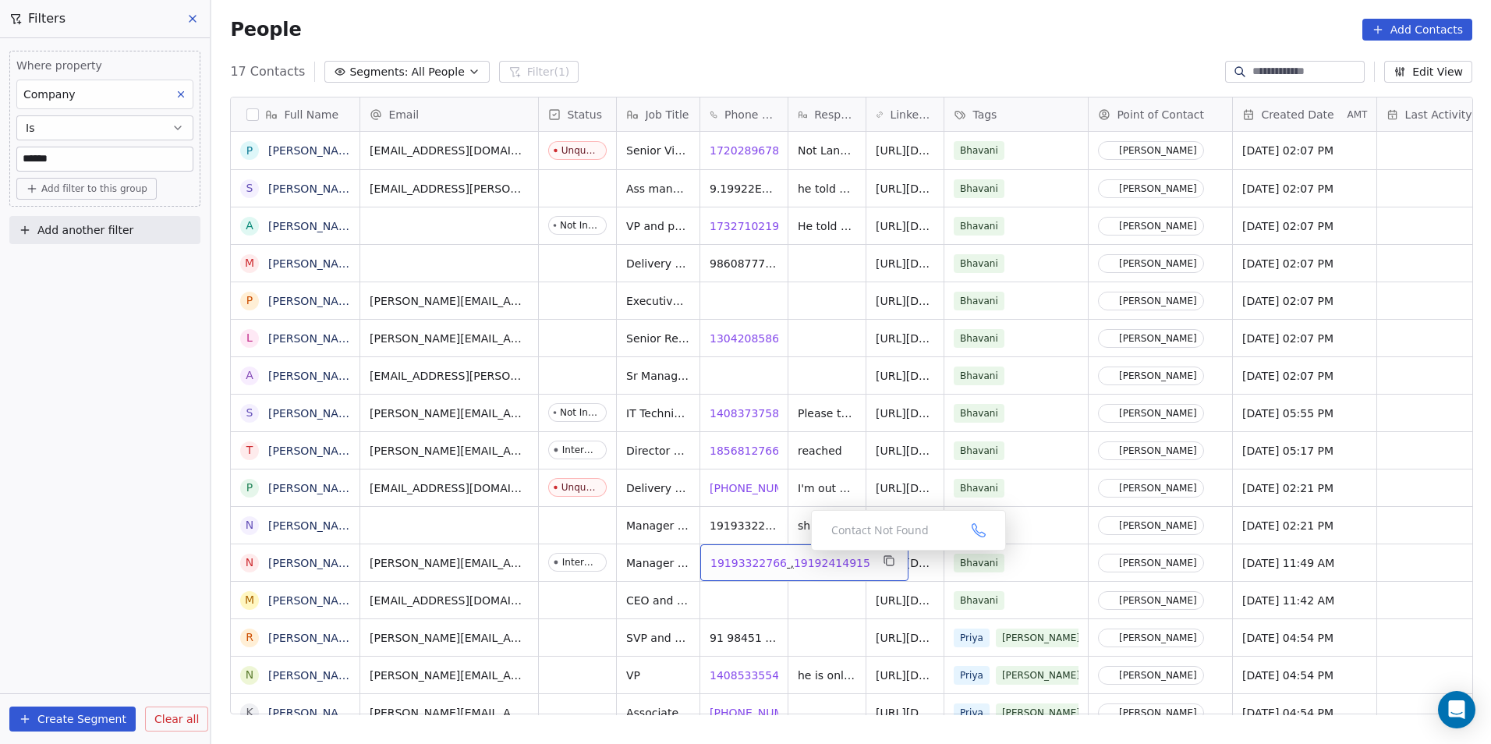
click at [803, 555] on span "19192414915" at bounding box center [832, 563] width 76 height 16
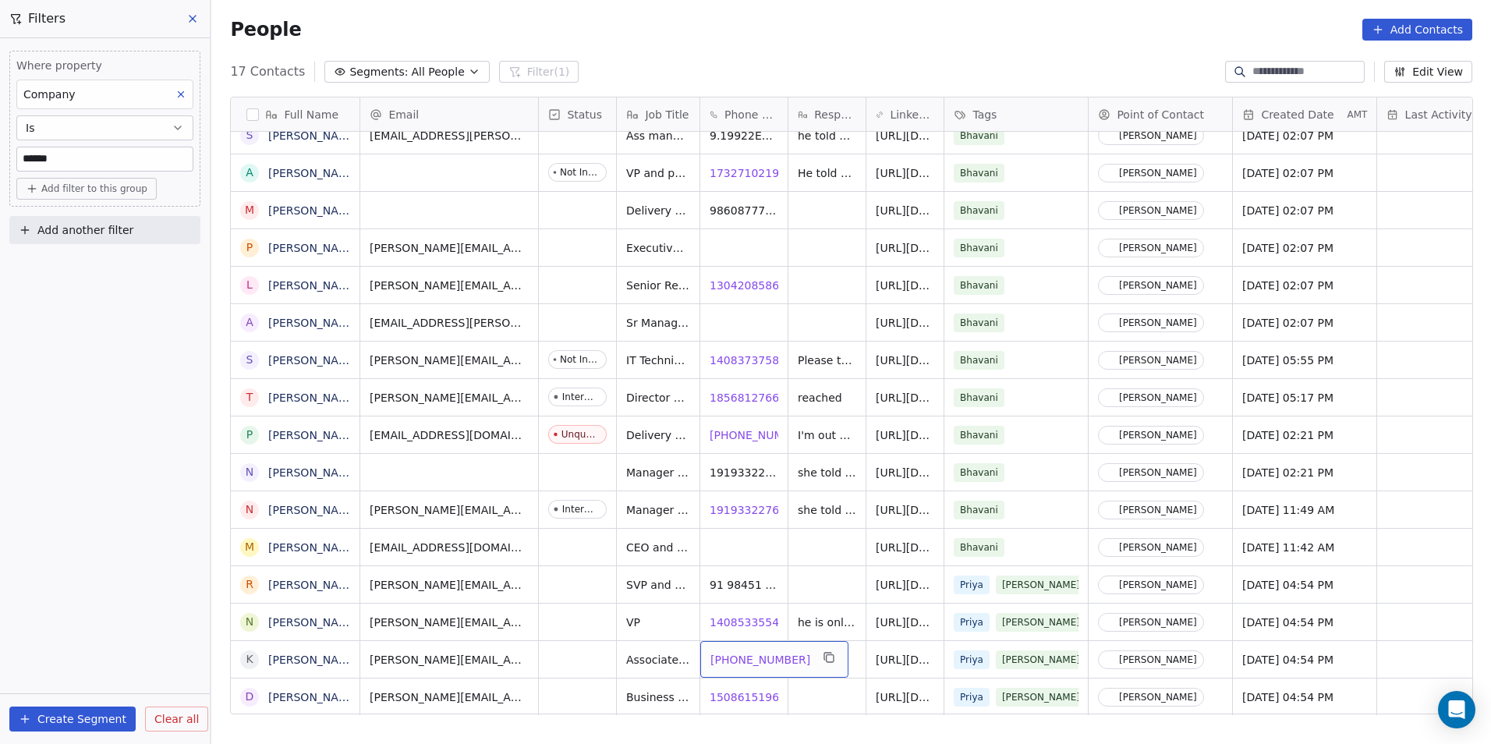
click at [746, 652] on span "[PHONE_NUMBER]" at bounding box center [760, 660] width 100 height 16
click at [97, 162] on input "******" at bounding box center [104, 158] width 175 height 23
type input "**********"
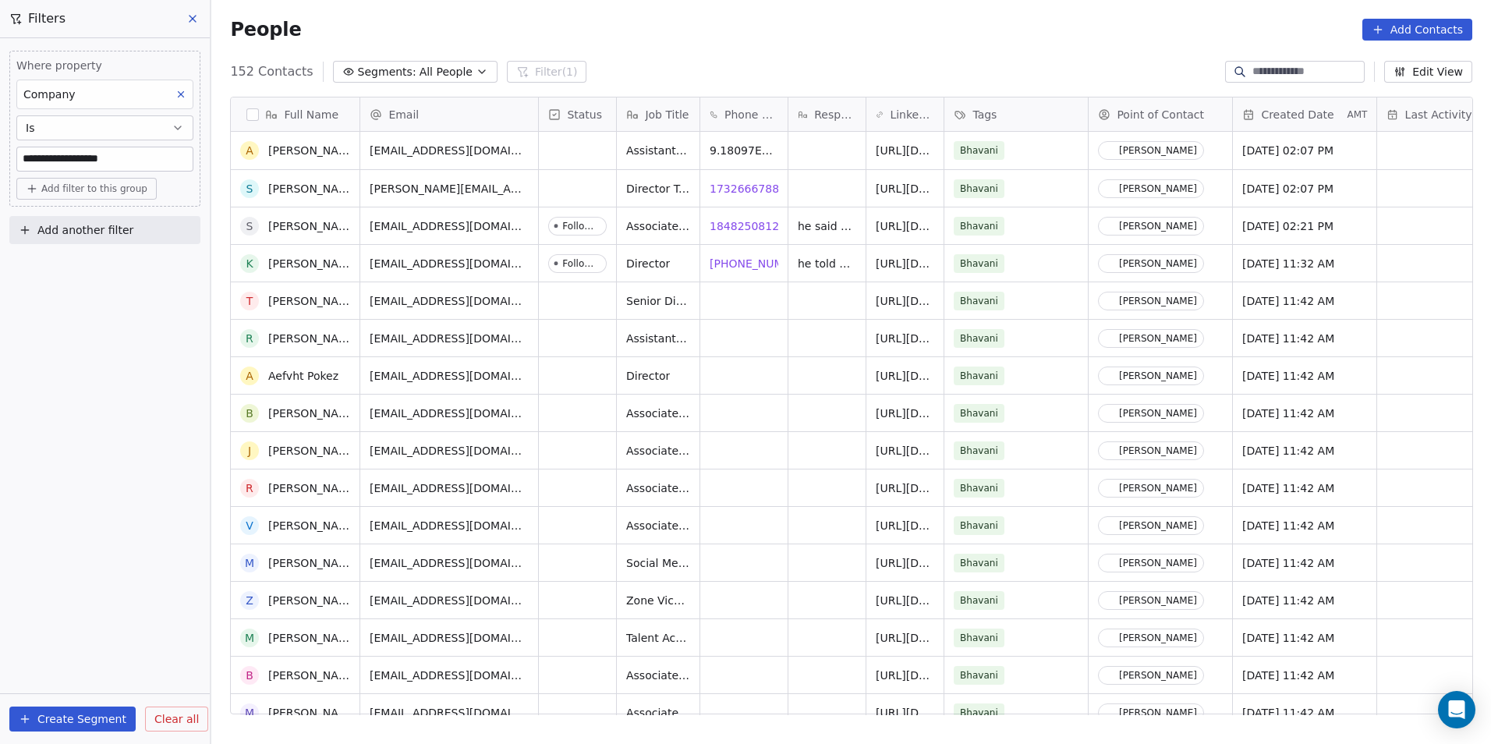
scroll to position [0, 0]
click at [742, 181] on span "17326667883" at bounding box center [748, 189] width 76 height 16
click at [737, 218] on span "18482508121" at bounding box center [748, 226] width 76 height 16
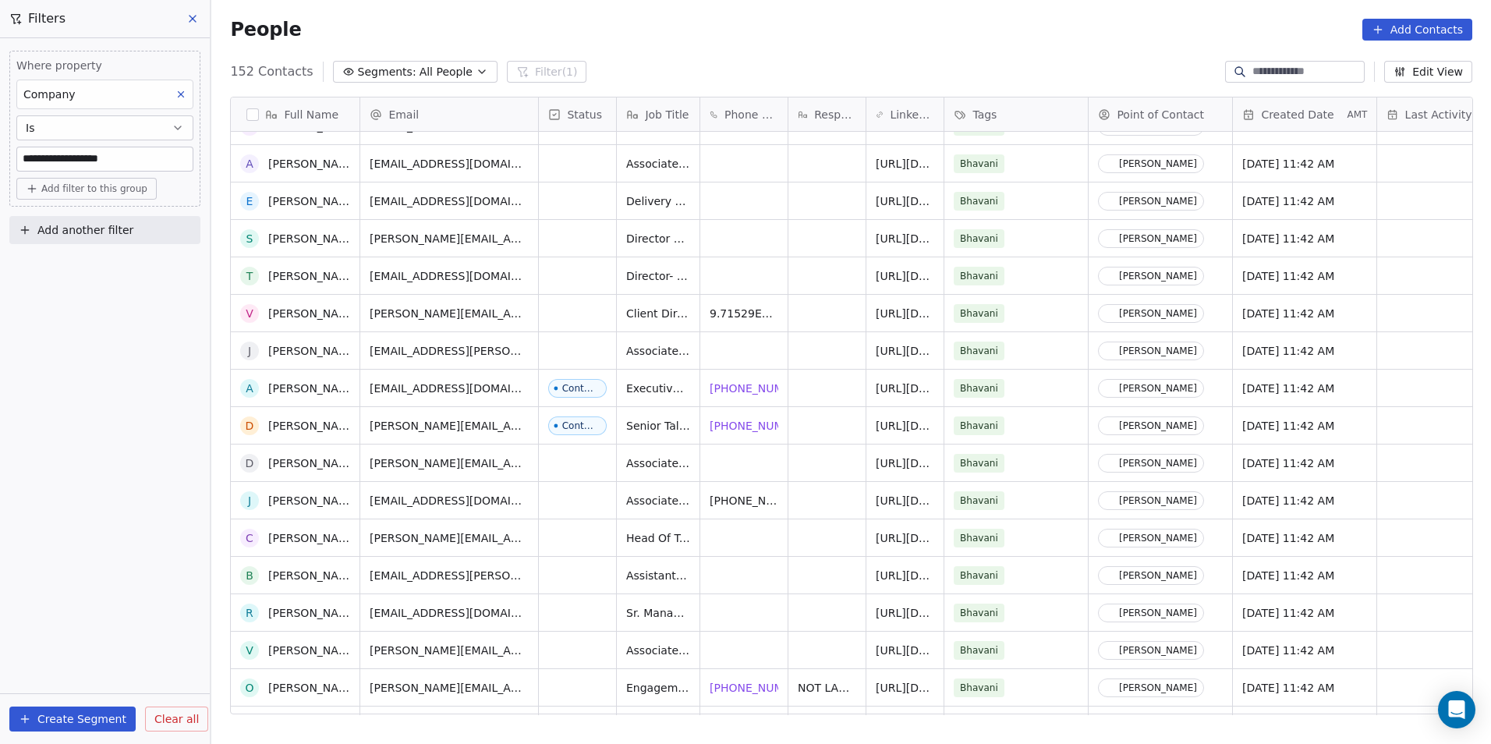
scroll to position [1559, 0]
click at [756, 381] on span "[PHONE_NUMBER]" at bounding box center [760, 389] width 100 height 16
click at [743, 418] on span "[PHONE_NUMBER]" at bounding box center [760, 426] width 100 height 16
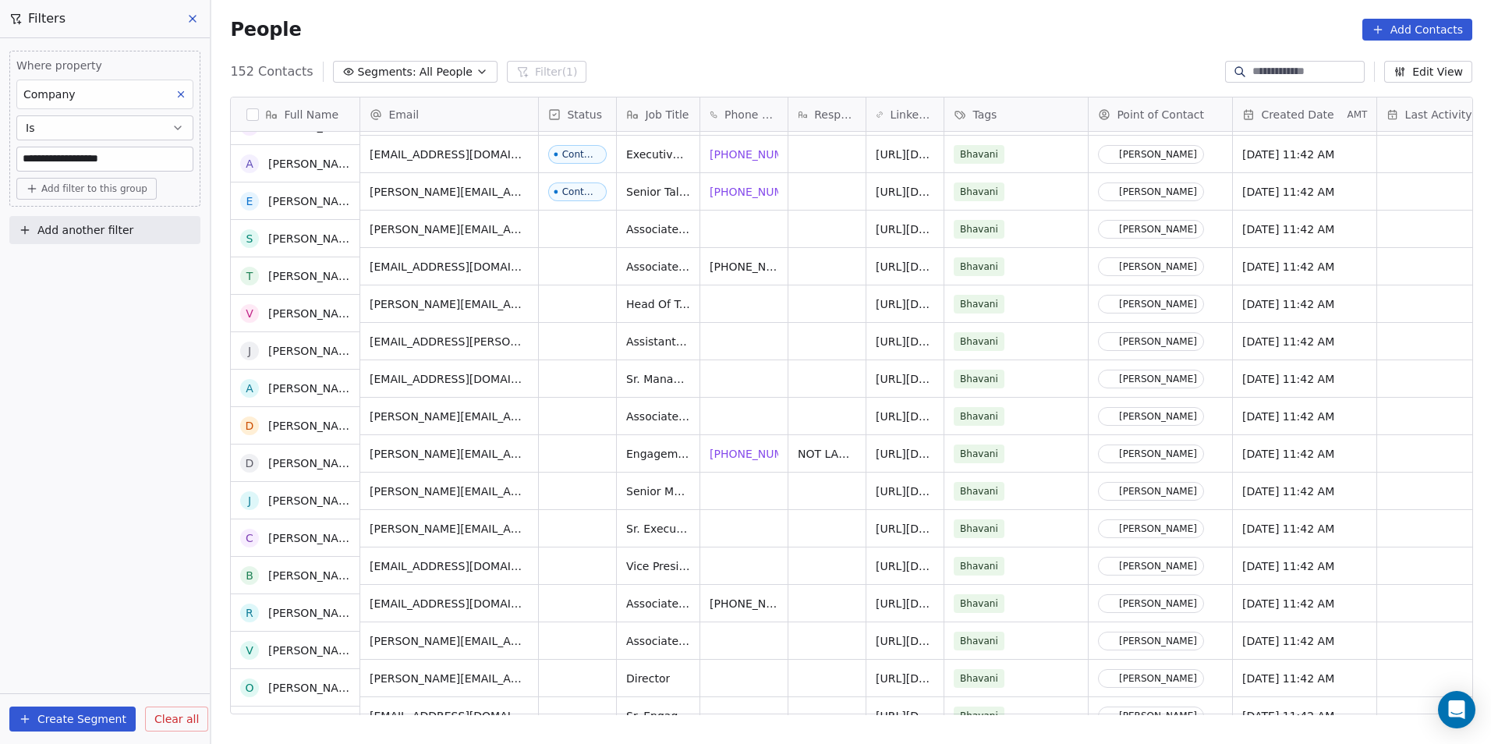
scroll to position [1793, 0]
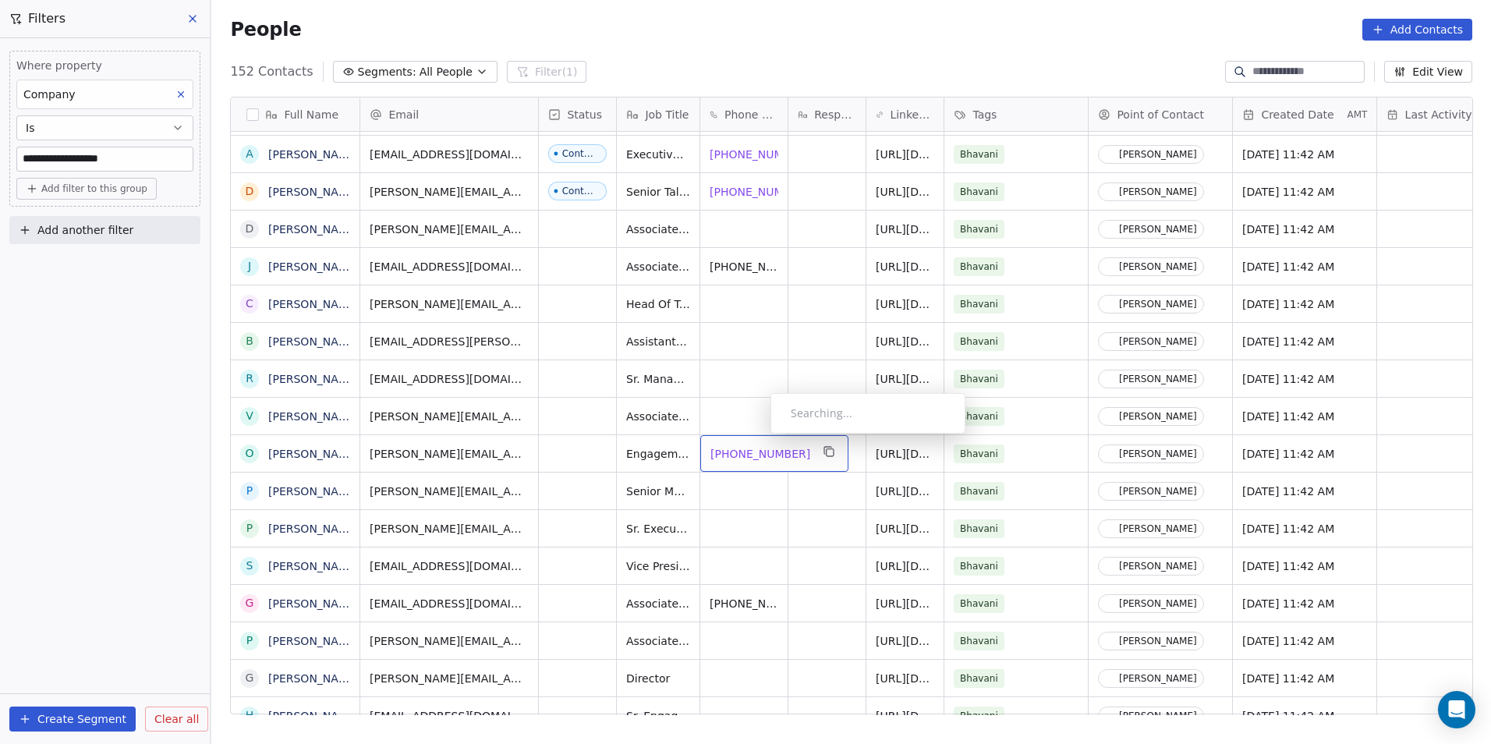
click at [752, 448] on span "[PHONE_NUMBER]" at bounding box center [760, 454] width 100 height 16
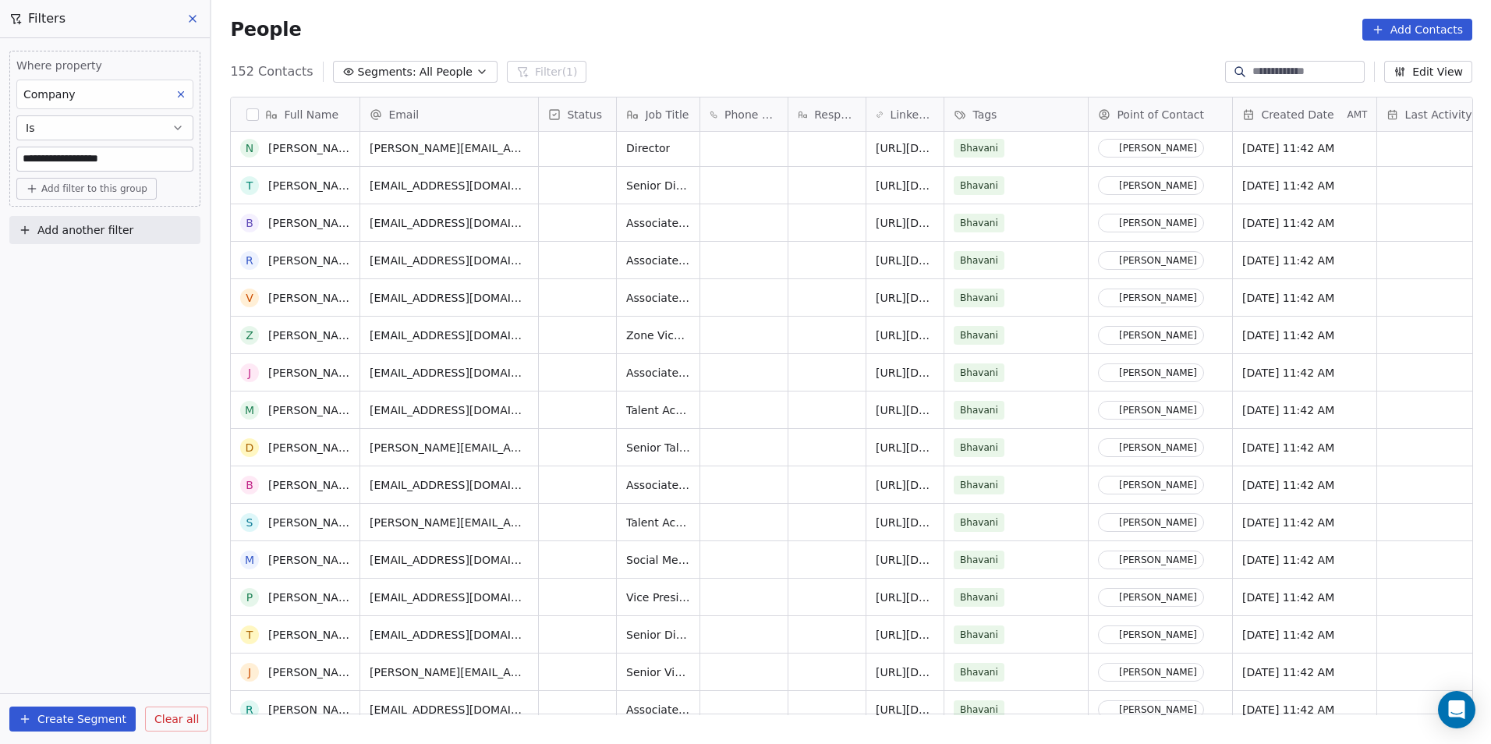
scroll to position [0, 0]
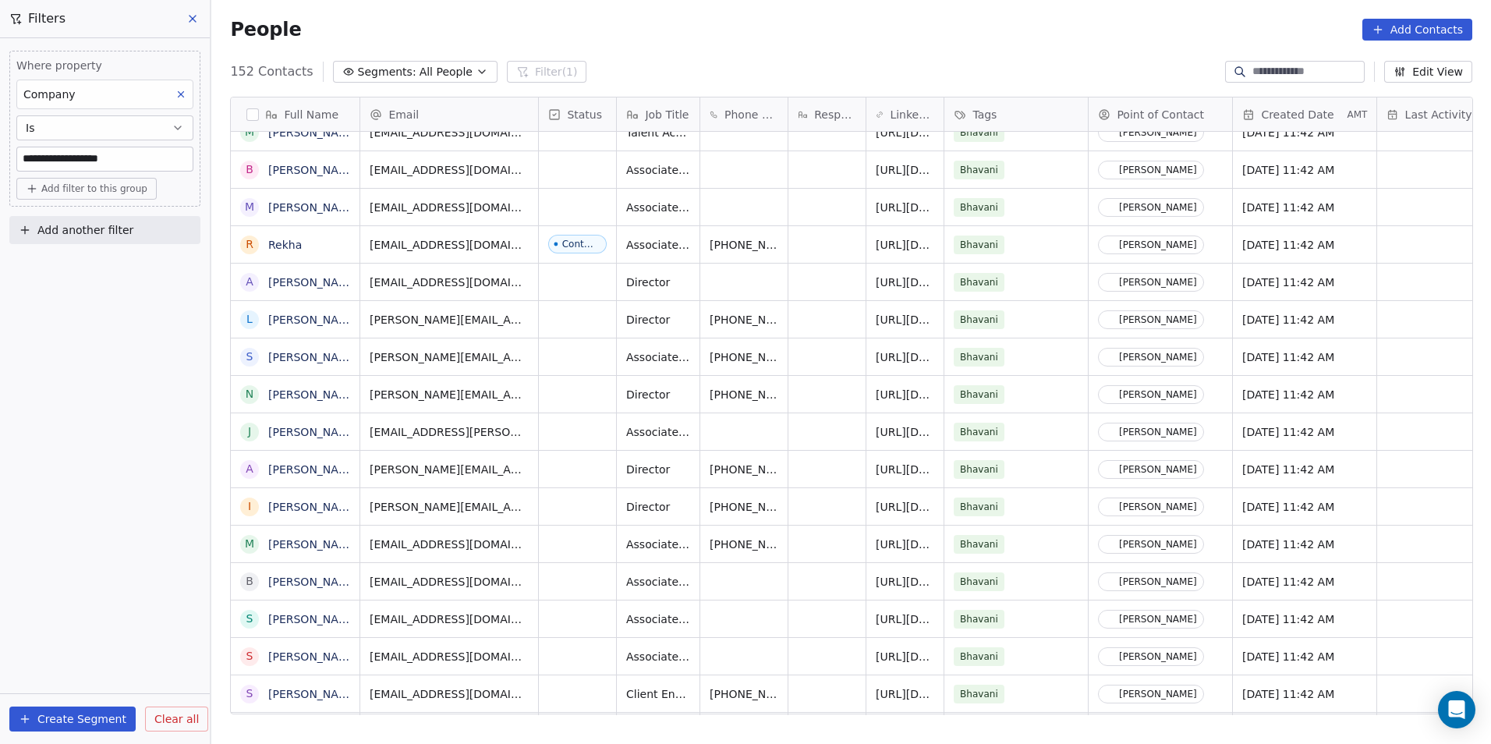
click at [150, 158] on input "**********" at bounding box center [104, 158] width 175 height 23
type input "*"
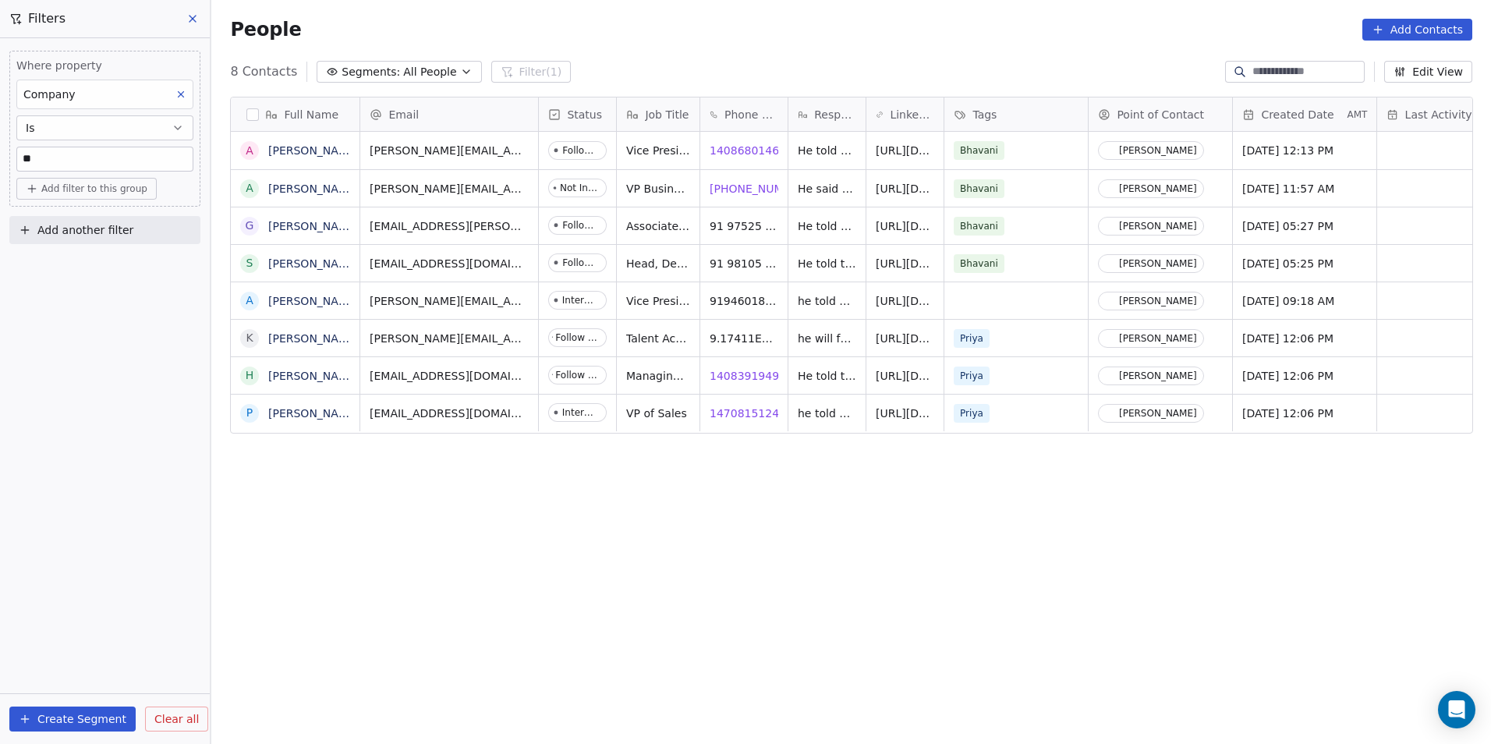
type input "*"
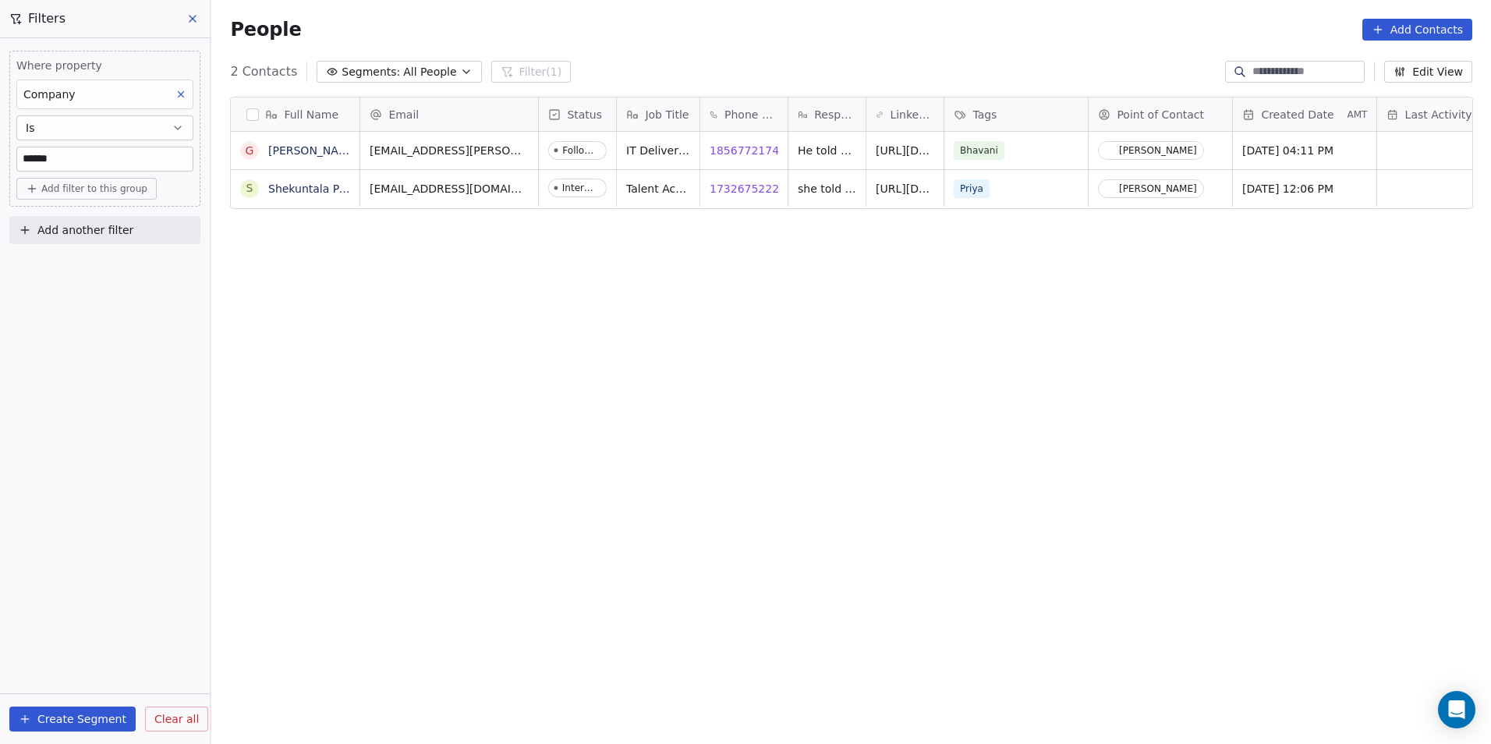
click at [889, 426] on div "Full Name G Gopinath Ramadoss S Shekuntala Patil Email Status Job Title Phone N…" at bounding box center [851, 411] width 1280 height 655
click at [742, 143] on span "18567721740" at bounding box center [748, 151] width 76 height 16
click at [609, 359] on html "DS Technologies Inc Contacts People Marketing Workflows Campaigns Sales Pipelin…" at bounding box center [745, 372] width 1491 height 744
click at [964, 182] on span "she told galaxE.solutions is now acquired by Endava and they don't know whether…" at bounding box center [891, 286] width 186 height 218
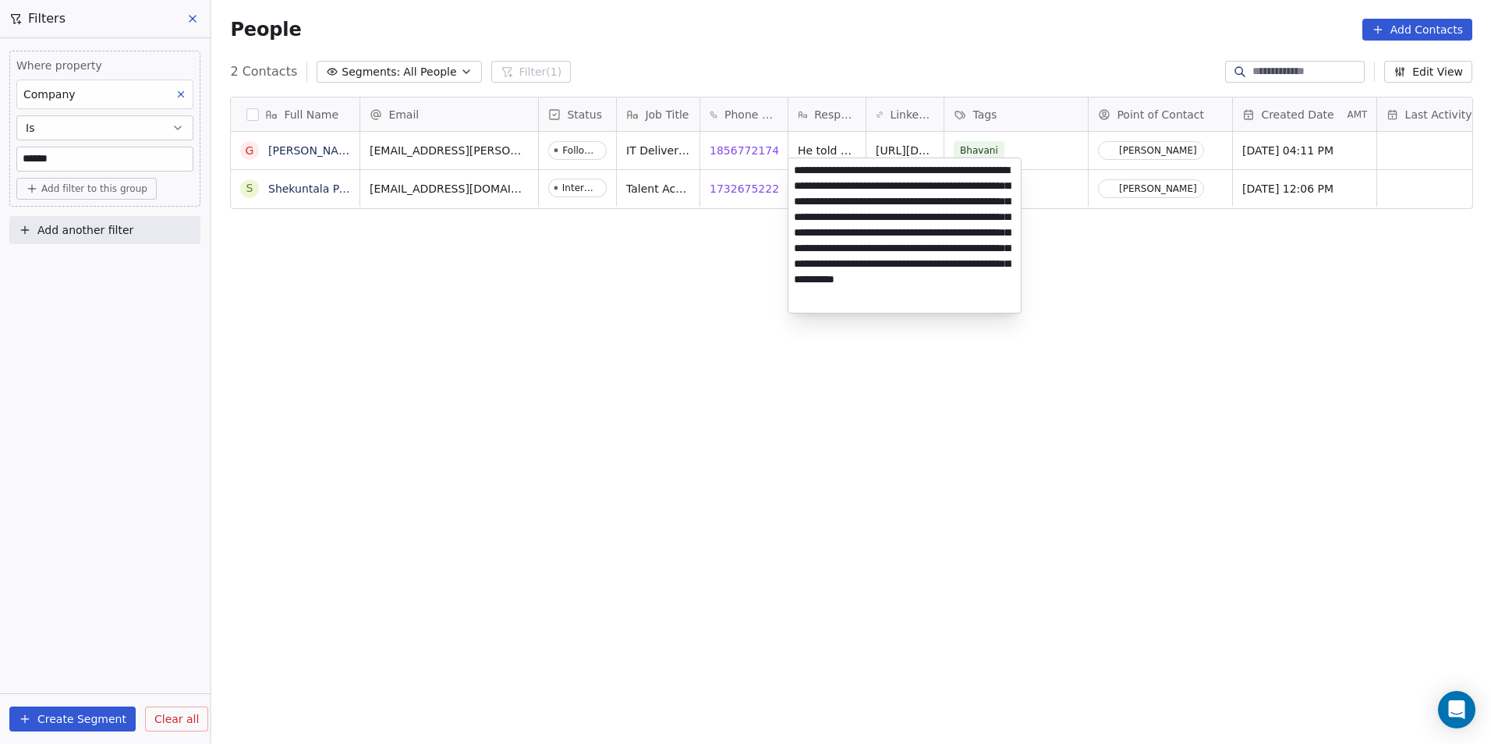
click at [834, 369] on html "DS Technologies Inc Contacts People Marketing Workflows Campaigns Sales Pipelin…" at bounding box center [745, 372] width 1491 height 744
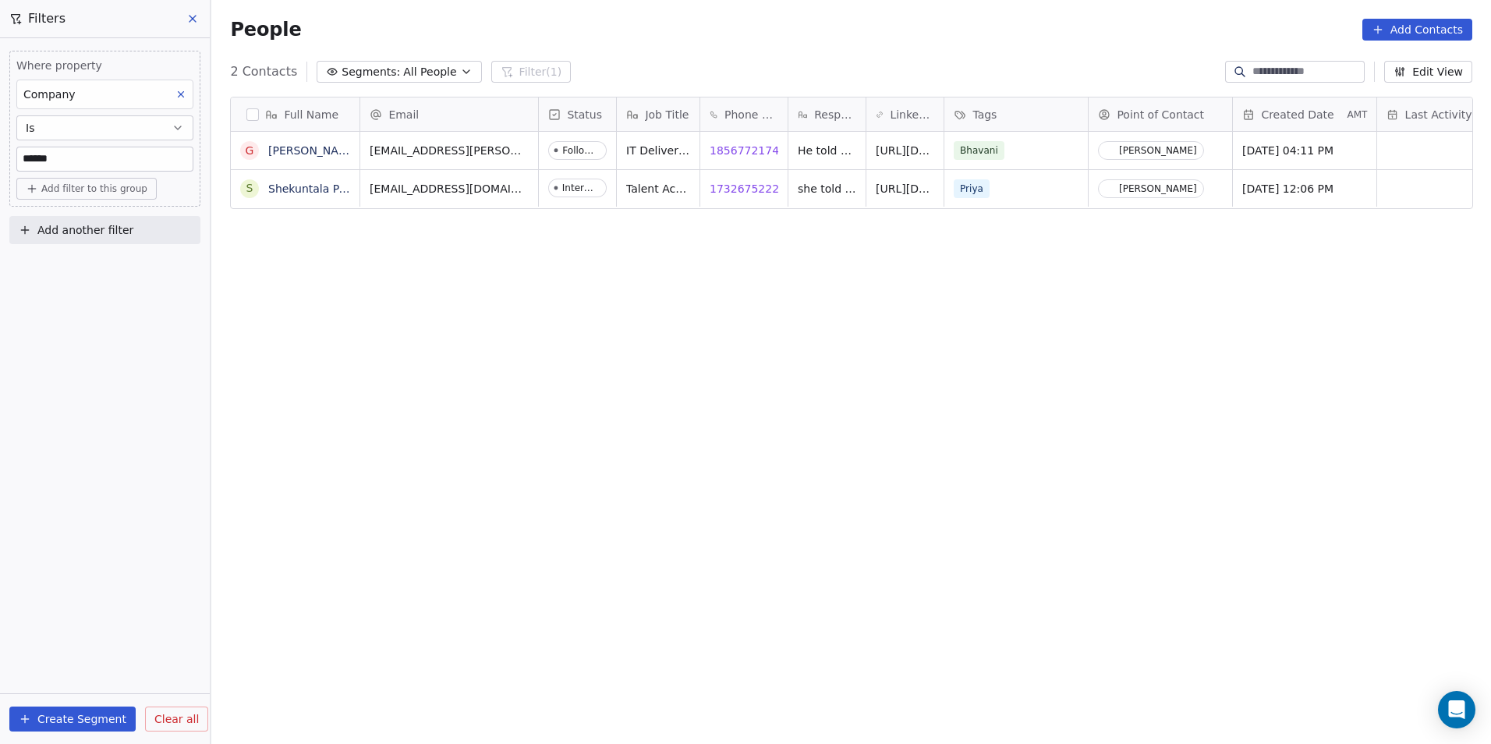
click at [128, 165] on input "******" at bounding box center [104, 158] width 175 height 23
type input "*"
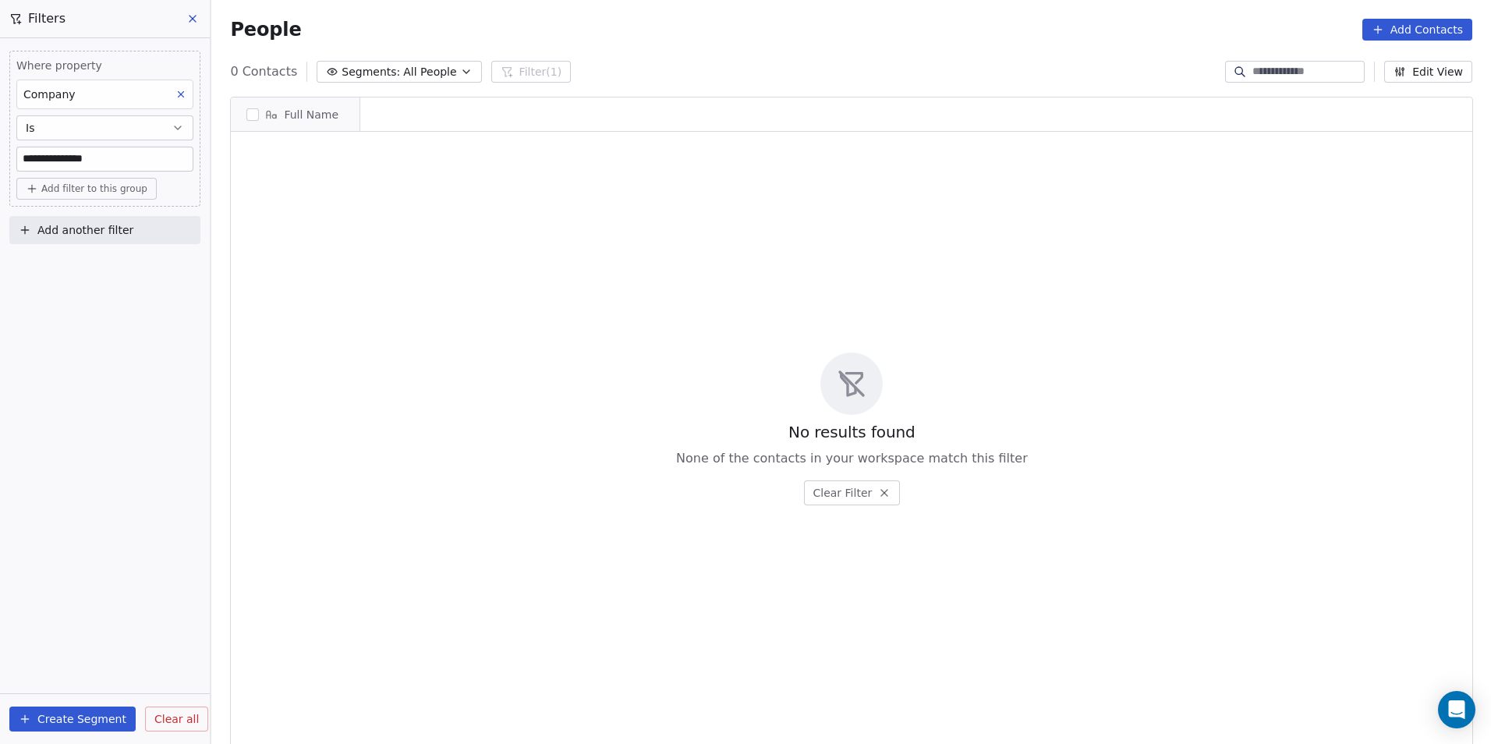
scroll to position [12, 12]
type input "*"
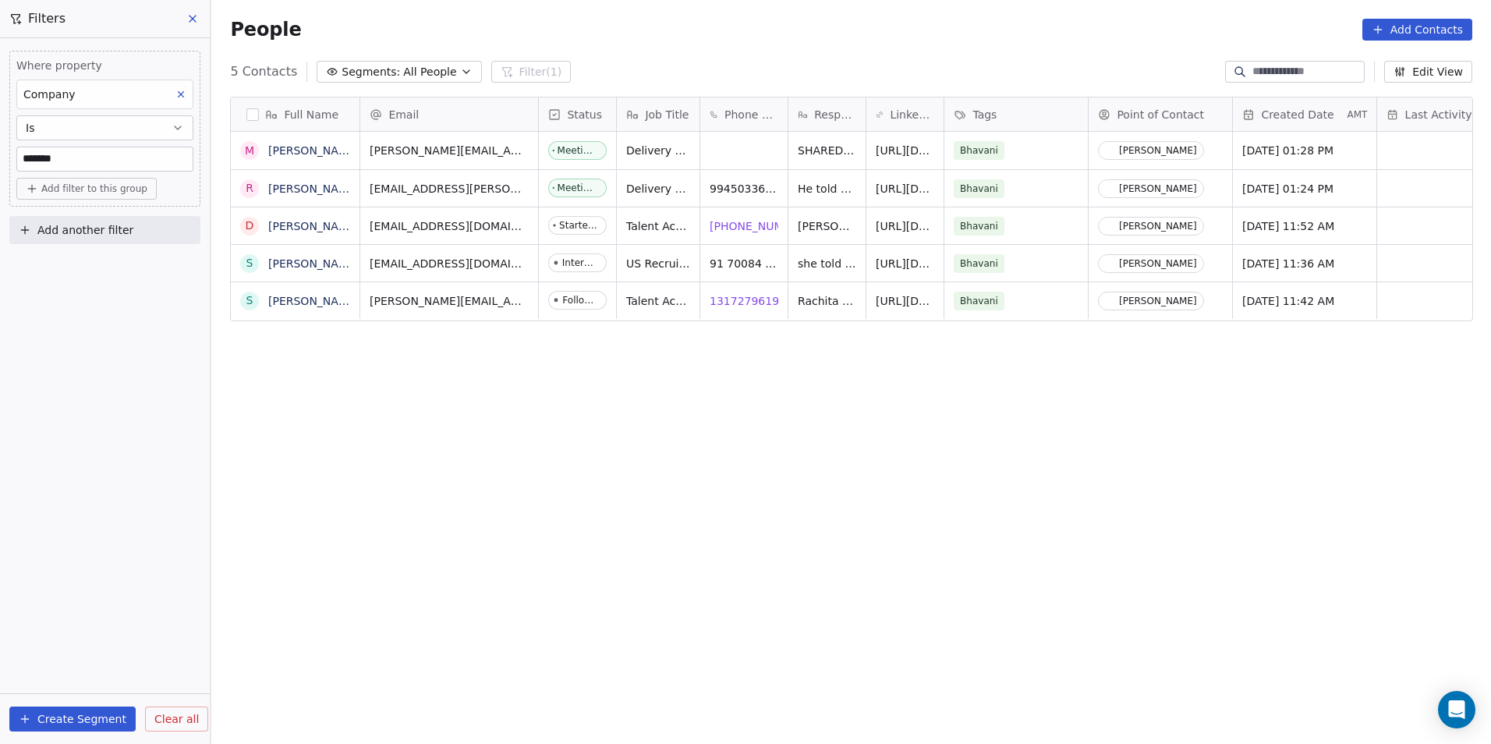
scroll to position [642, 1269]
click at [763, 432] on div "Full Name M Mugilarasan R Rajendra Samal D Divya Chinnari S Shreyasree Das S Sw…" at bounding box center [851, 411] width 1280 height 655
click at [739, 300] on span "13172796191" at bounding box center [748, 301] width 76 height 16
click at [137, 163] on input "*******" at bounding box center [104, 158] width 175 height 23
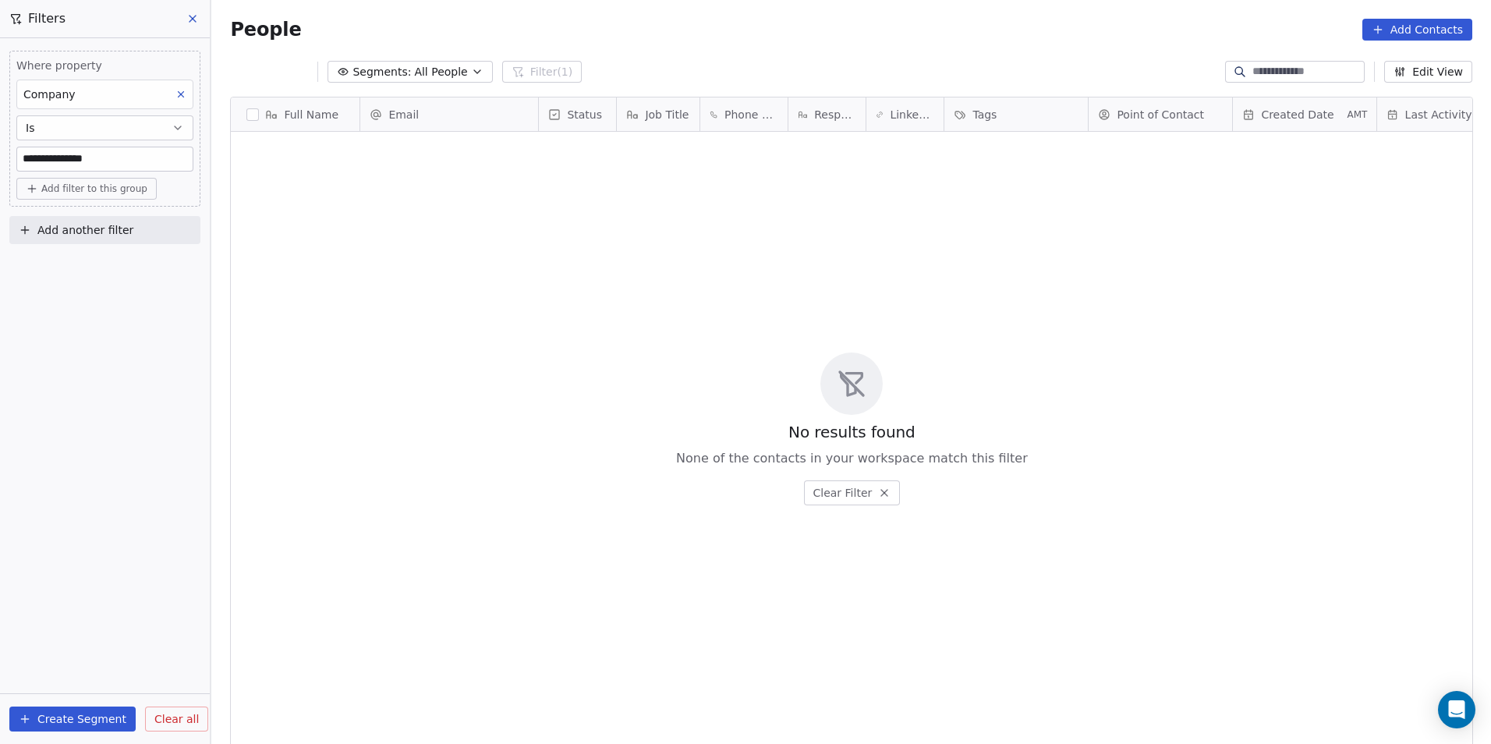
click at [150, 152] on input "**********" at bounding box center [104, 158] width 175 height 23
type input "**********"
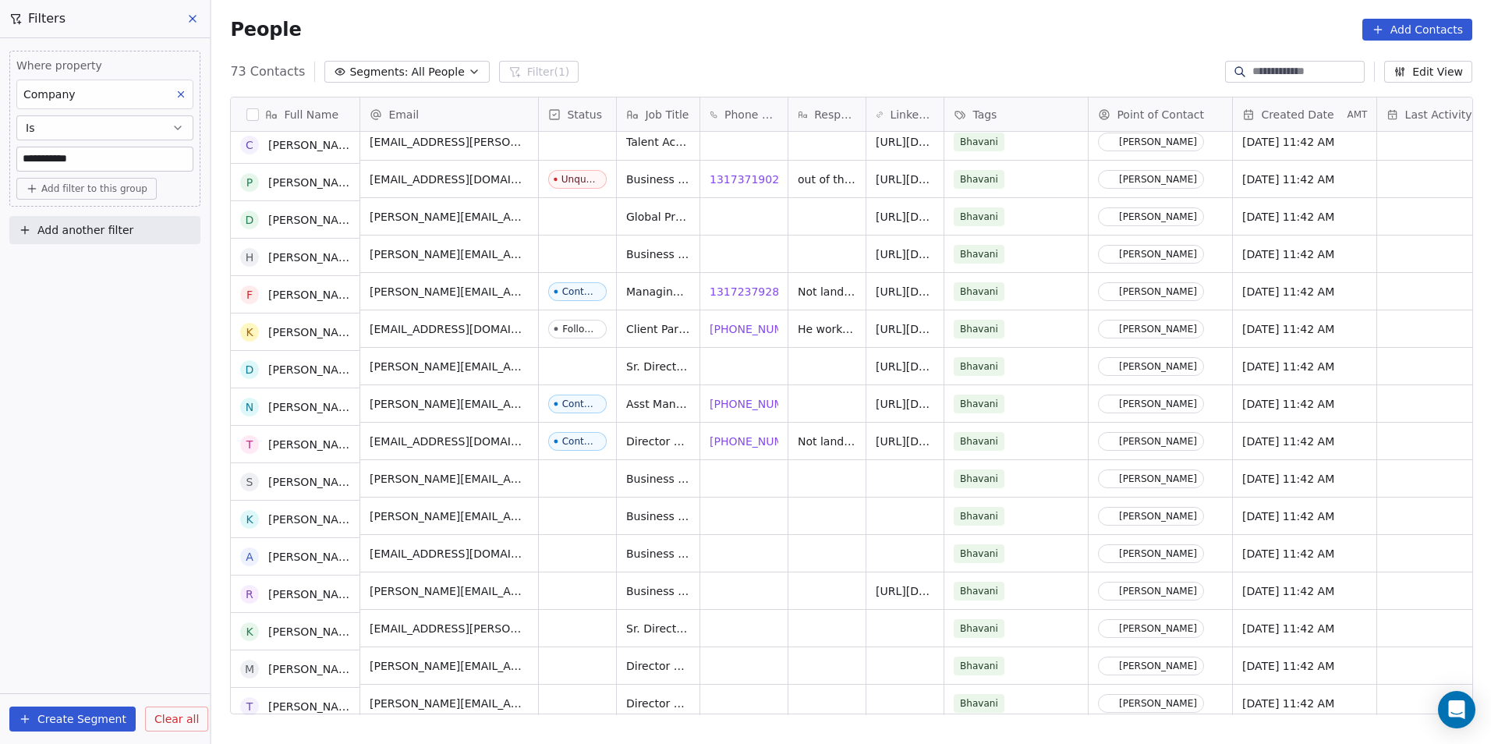
scroll to position [1170, 0]
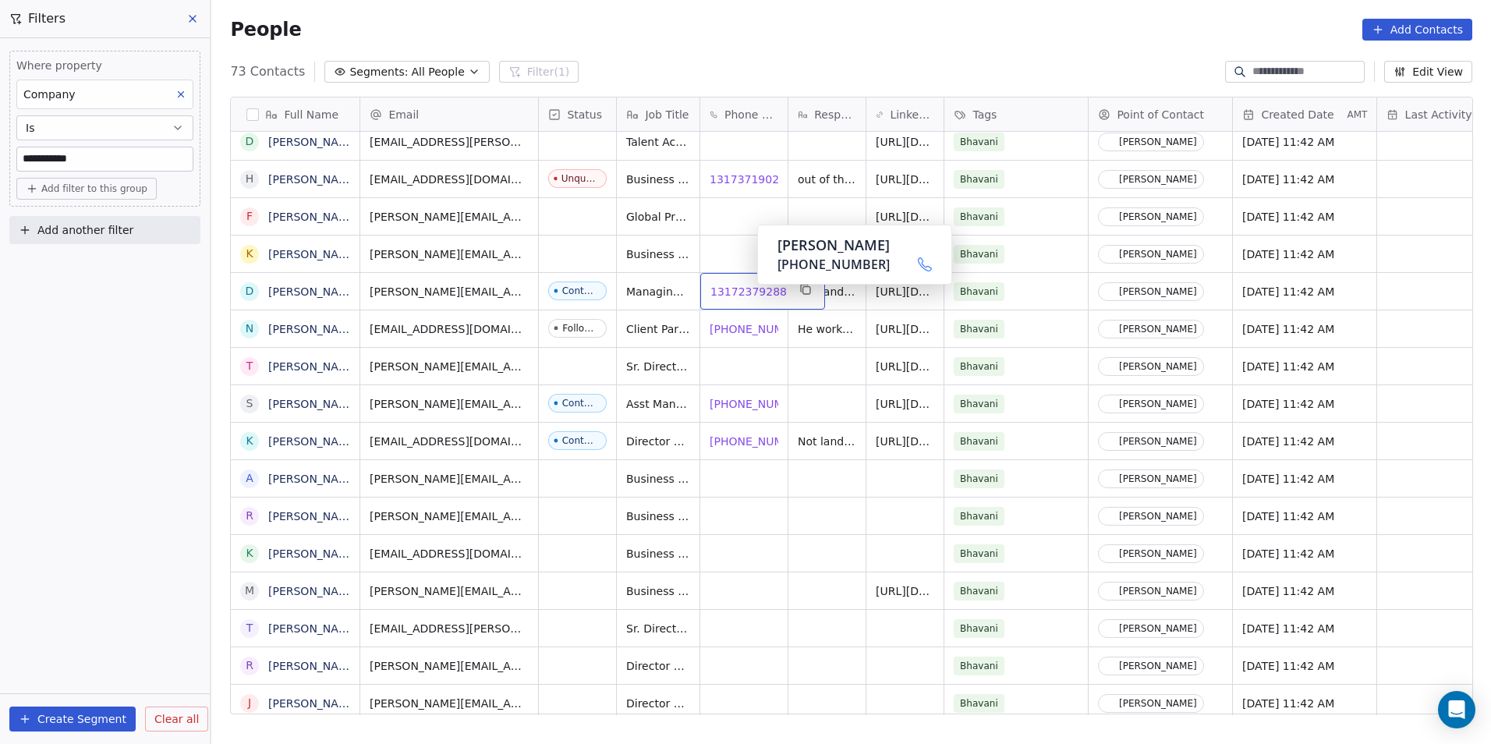
click at [742, 292] on span "13172379288" at bounding box center [748, 292] width 76 height 16
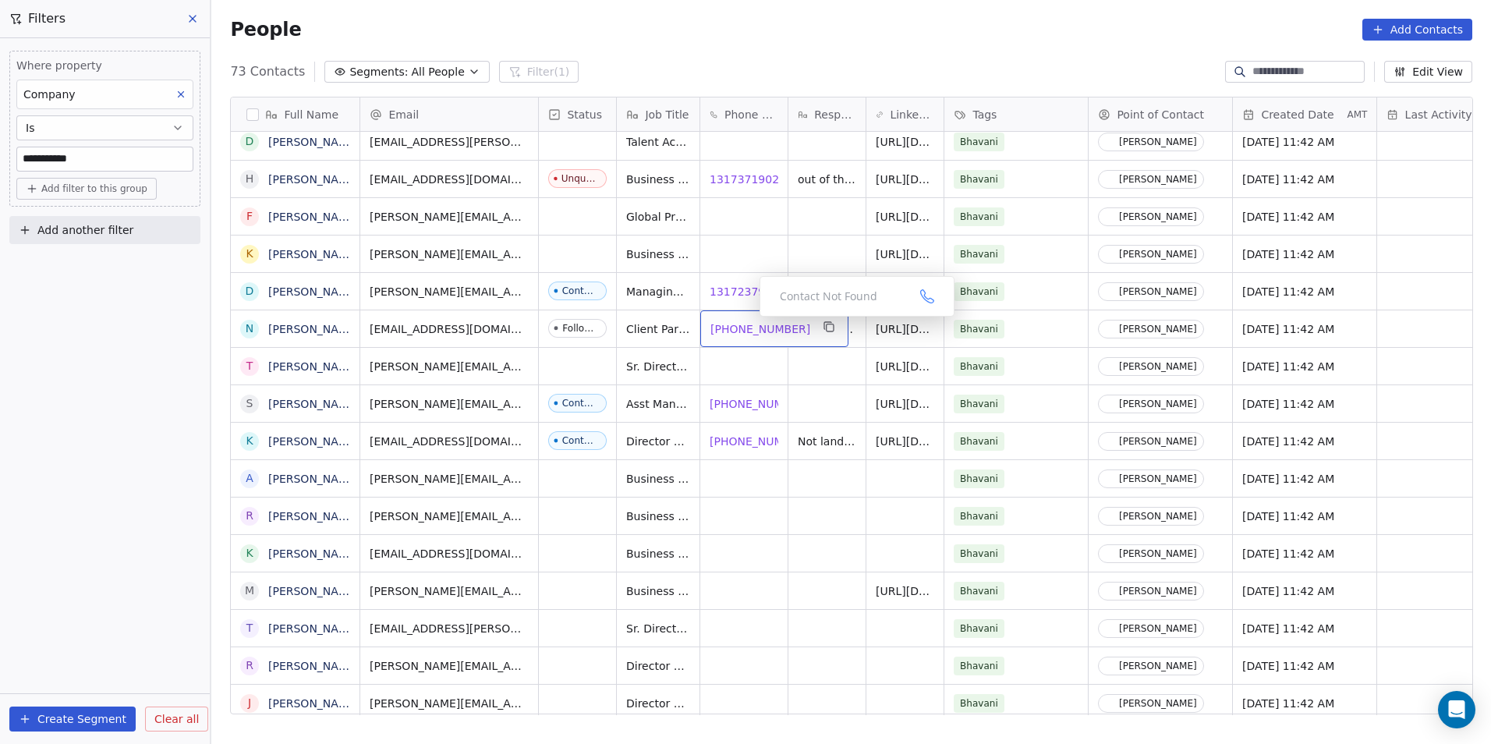
click at [742, 330] on span "317-903-4902" at bounding box center [760, 329] width 100 height 16
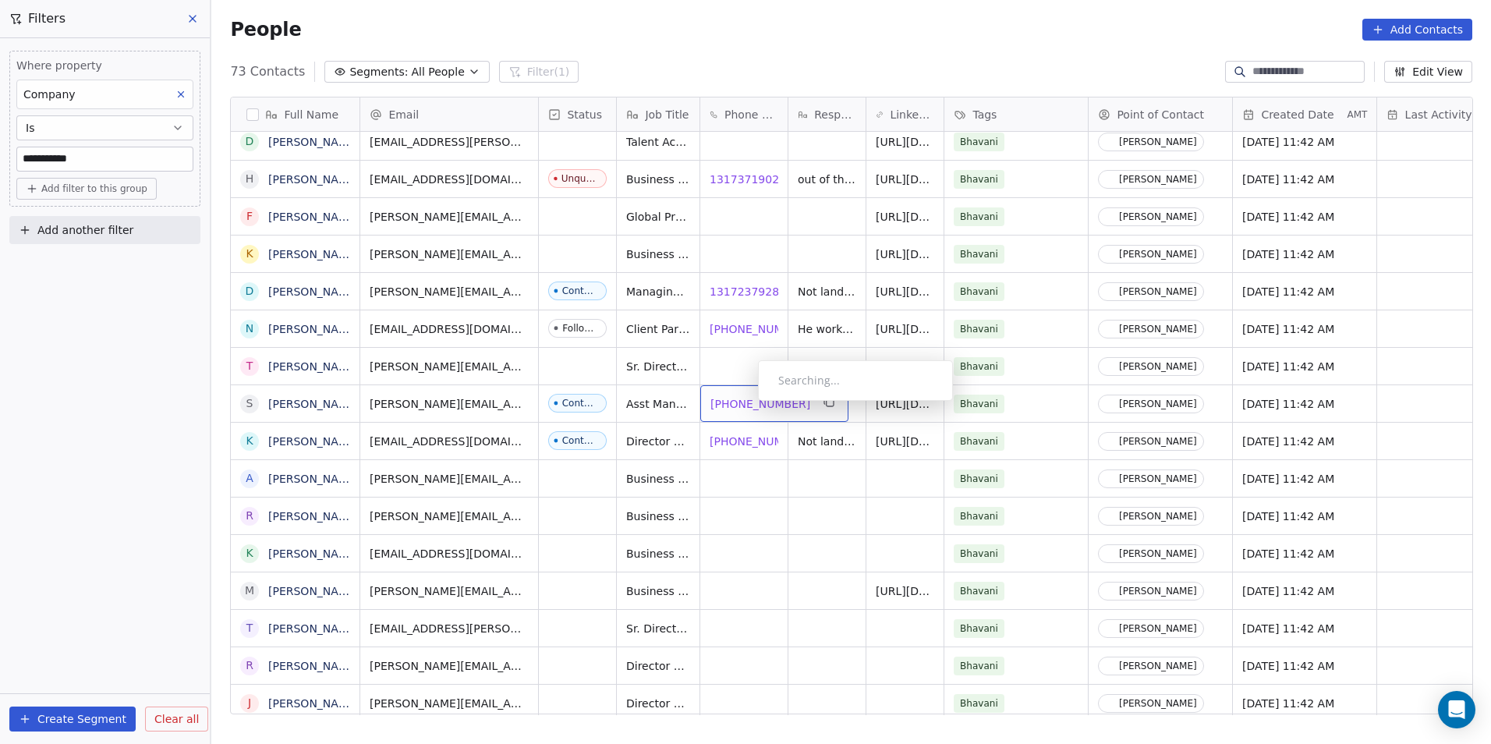
click at [745, 405] on span "+19866050141" at bounding box center [760, 404] width 100 height 16
click at [750, 443] on span "+13175804200" at bounding box center [760, 442] width 100 height 16
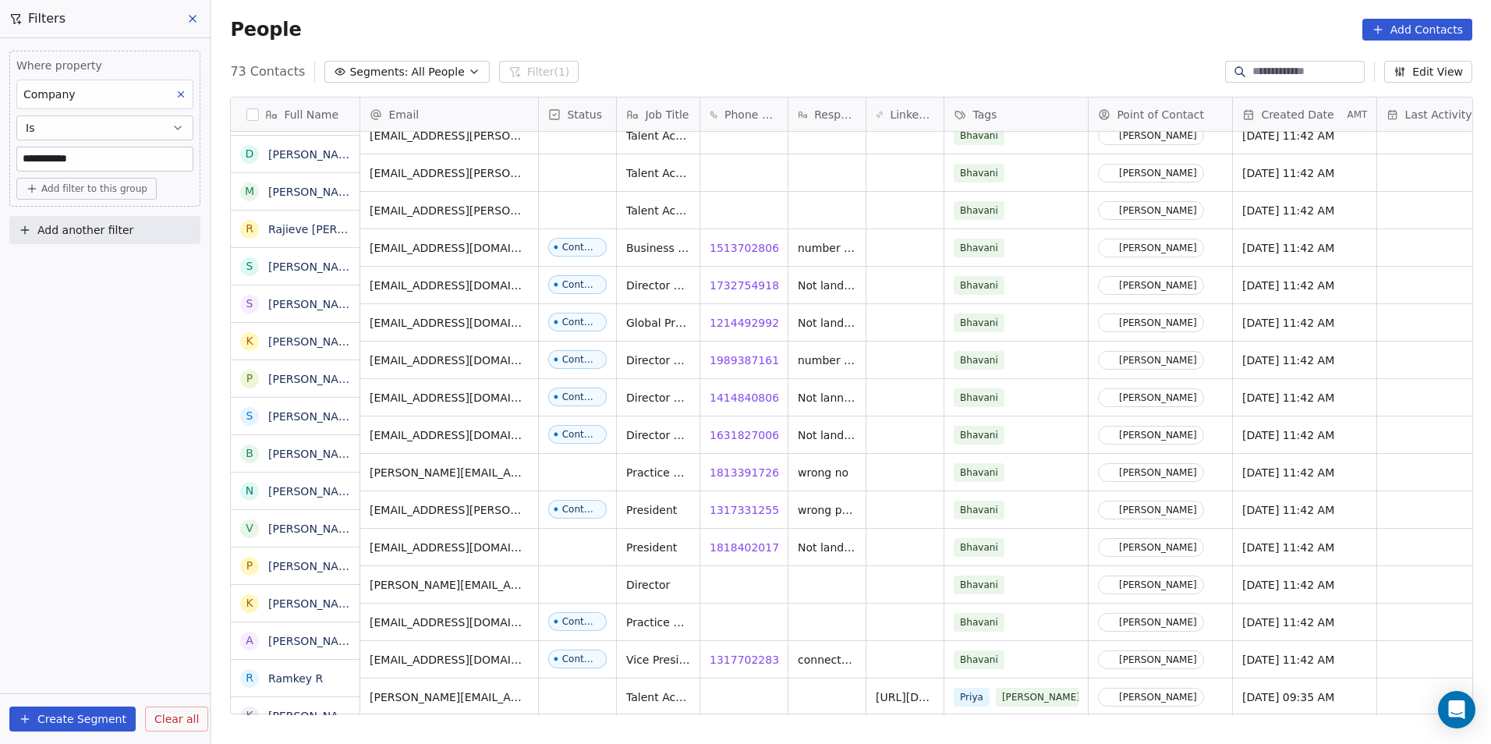
scroll to position [2149, 0]
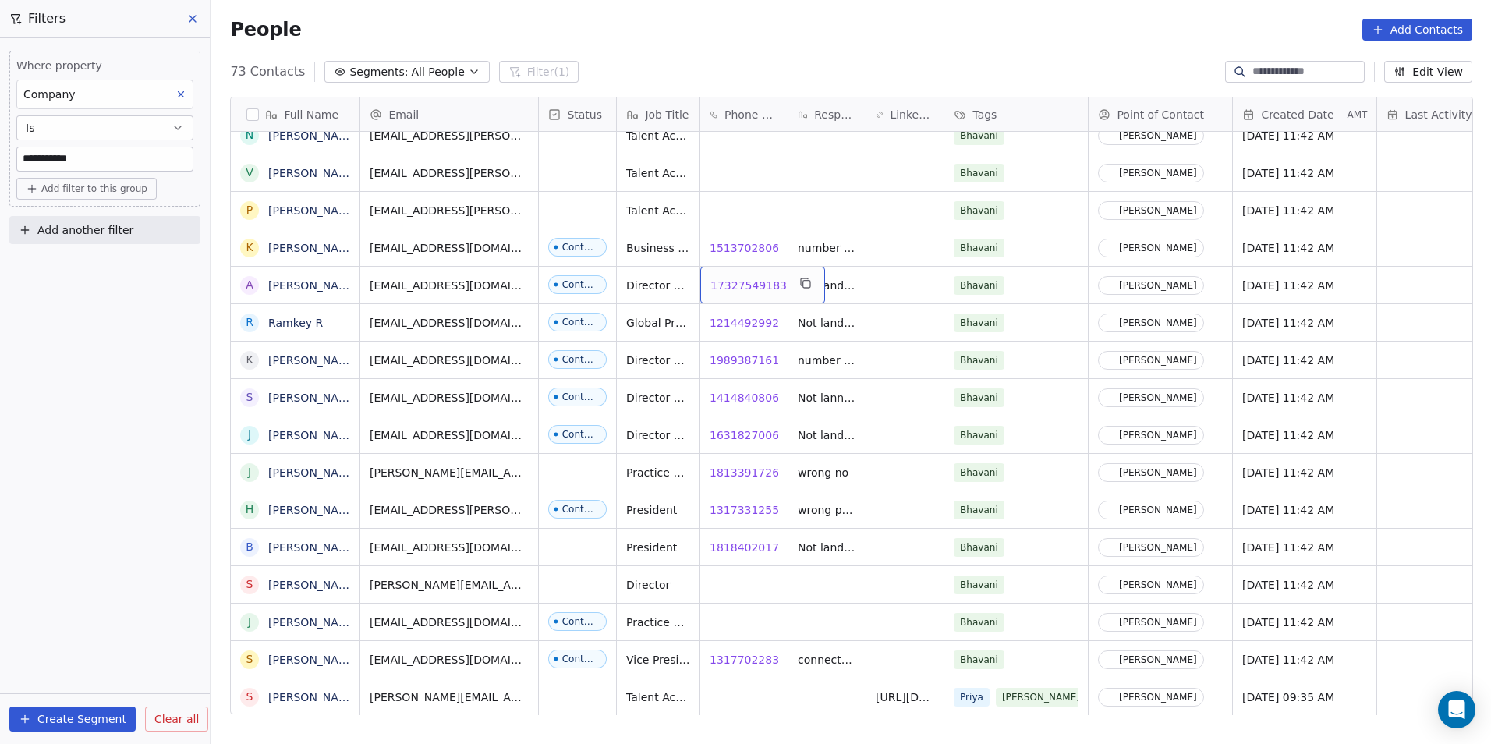
click at [753, 287] on span "17327549183" at bounding box center [748, 286] width 76 height 16
click at [755, 320] on span "12144929929" at bounding box center [748, 323] width 76 height 16
click at [732, 393] on span "14148408067" at bounding box center [748, 398] width 76 height 16
click at [742, 428] on span "16318270066" at bounding box center [748, 435] width 76 height 16
click at [747, 547] on span "18184020176" at bounding box center [748, 548] width 76 height 16
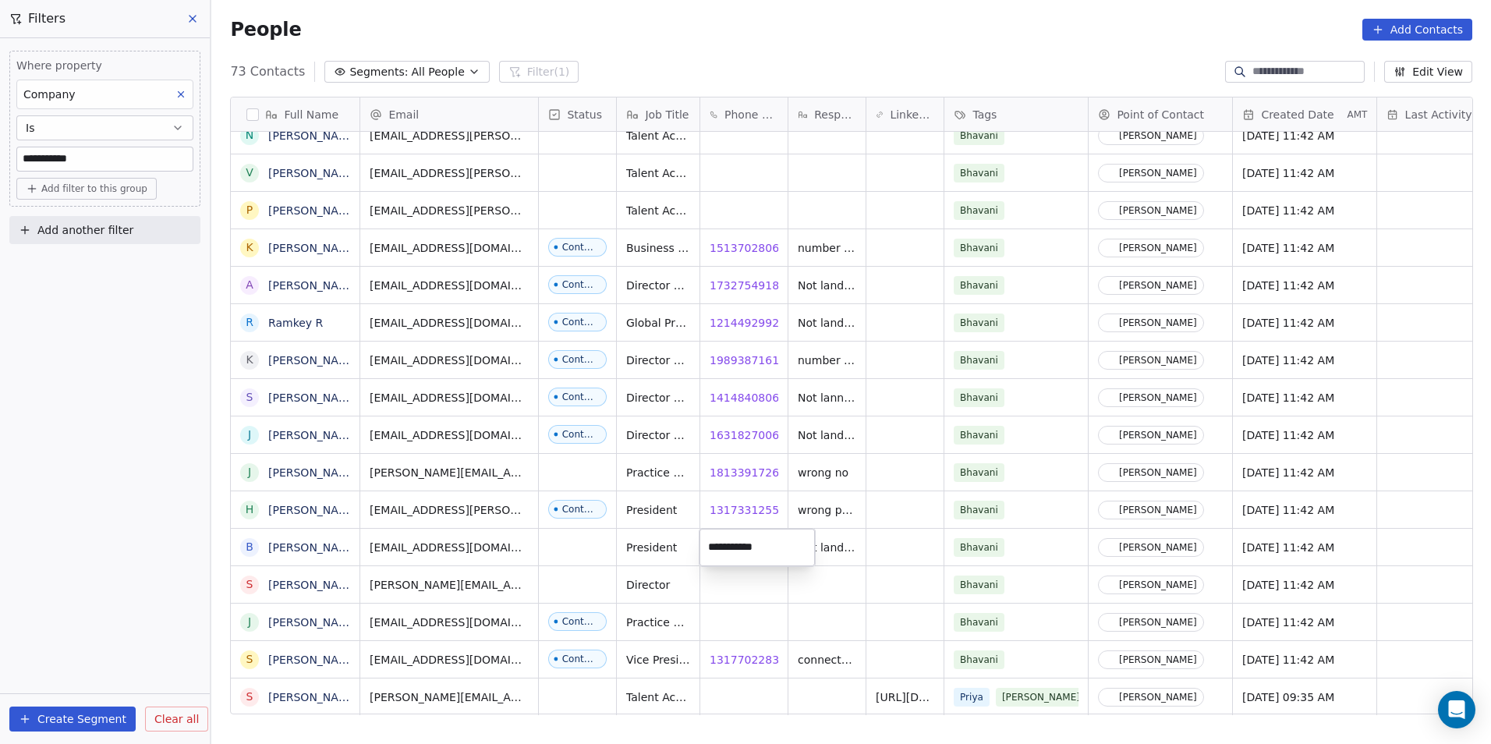
click at [797, 596] on html "**********" at bounding box center [745, 372] width 1491 height 744
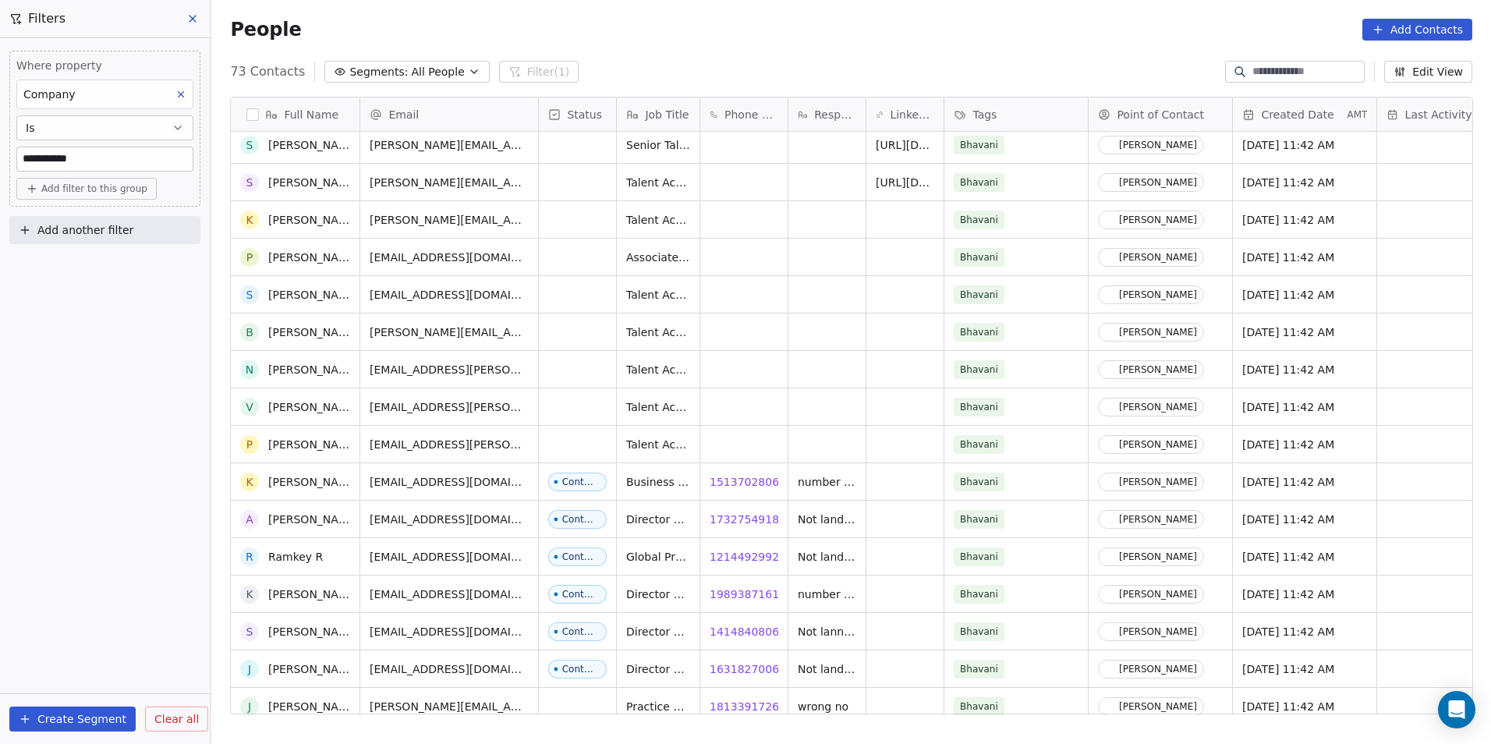
scroll to position [1291, 0]
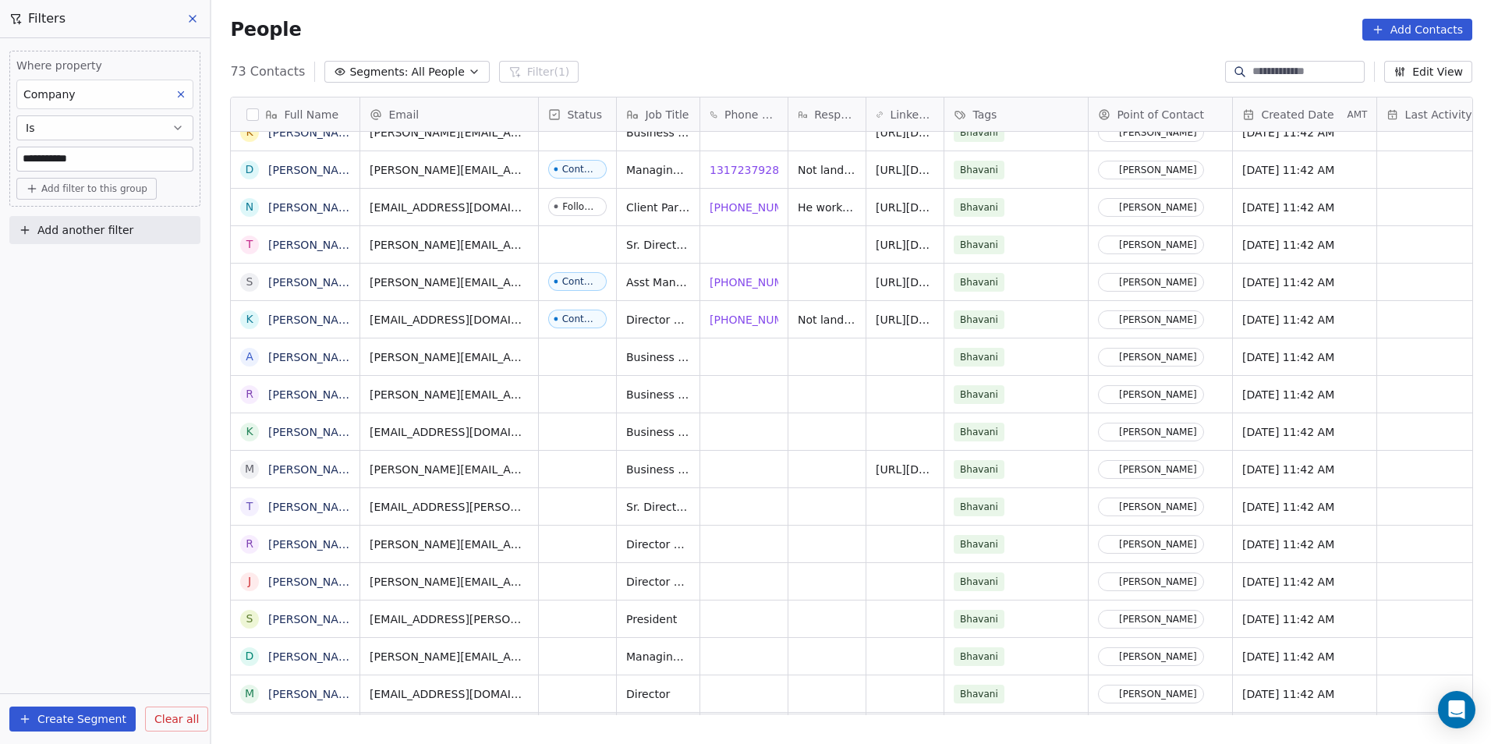
click at [85, 154] on input "**********" at bounding box center [104, 158] width 175 height 23
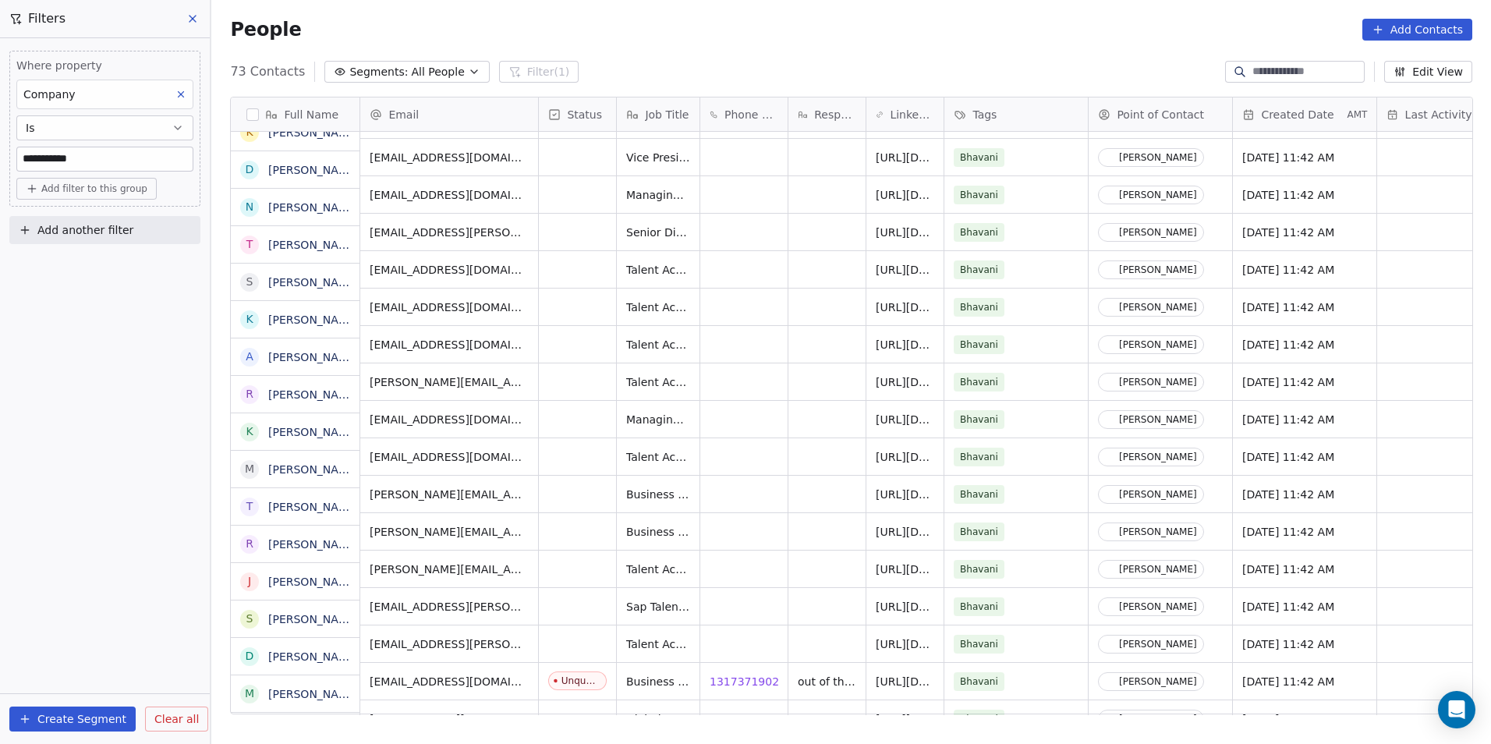
scroll to position [667, 0]
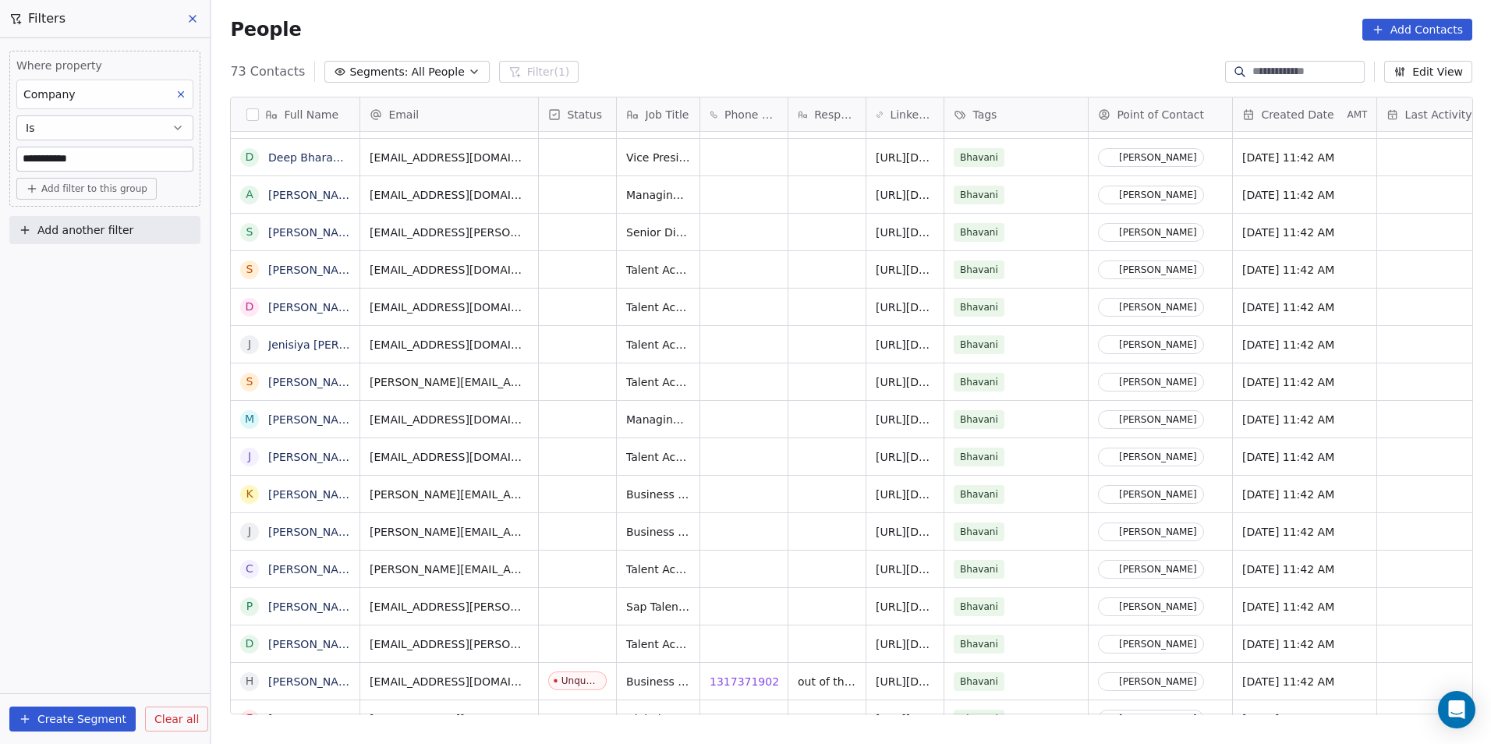
drag, startPoint x: 106, startPoint y: 163, endPoint x: 16, endPoint y: 159, distance: 90.5
click at [16, 159] on div "**********" at bounding box center [104, 129] width 191 height 156
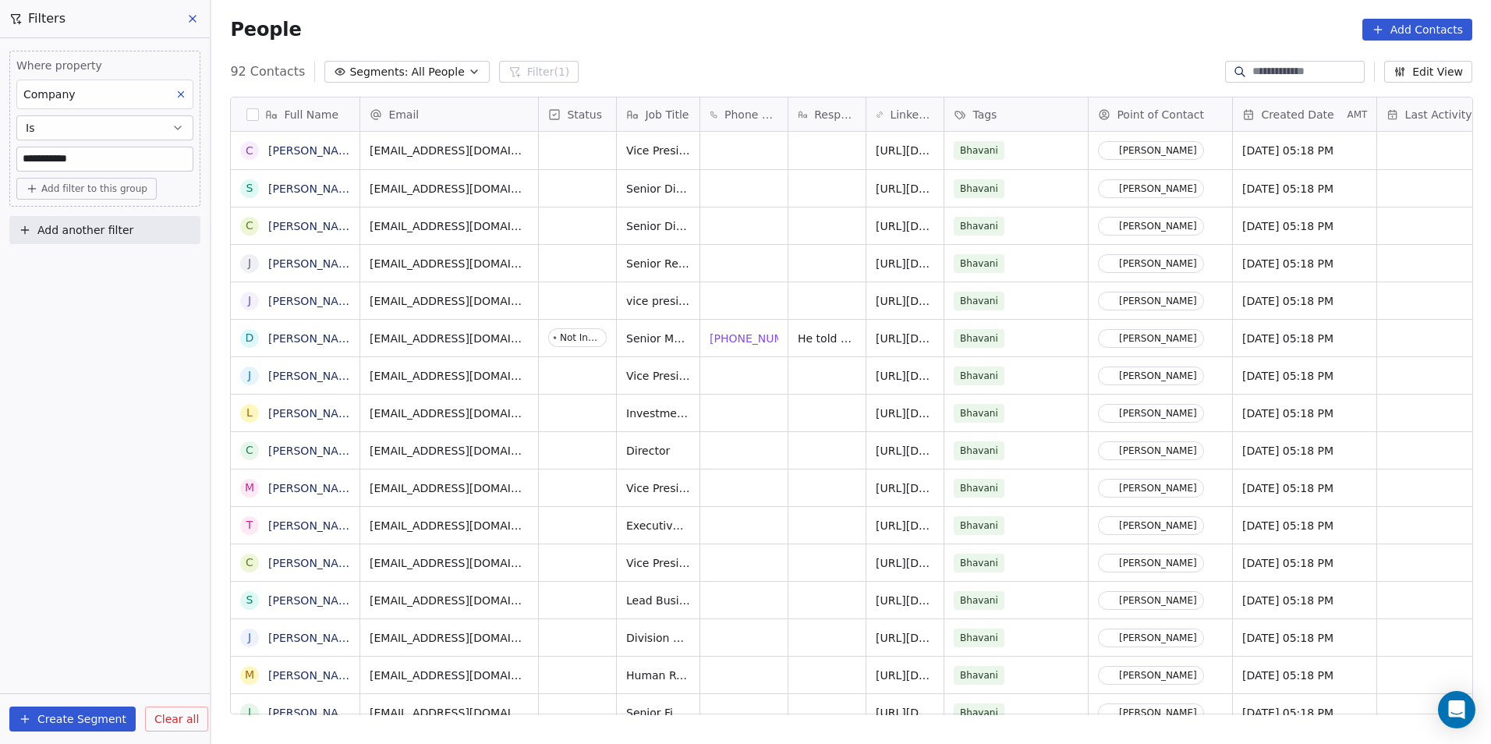
scroll to position [642, 1269]
click at [744, 335] on span "+18167039219" at bounding box center [760, 339] width 100 height 16
drag, startPoint x: 809, startPoint y: 455, endPoint x: 809, endPoint y: 439, distance: 16.4
click at [808, 455] on html "**********" at bounding box center [745, 372] width 1491 height 744
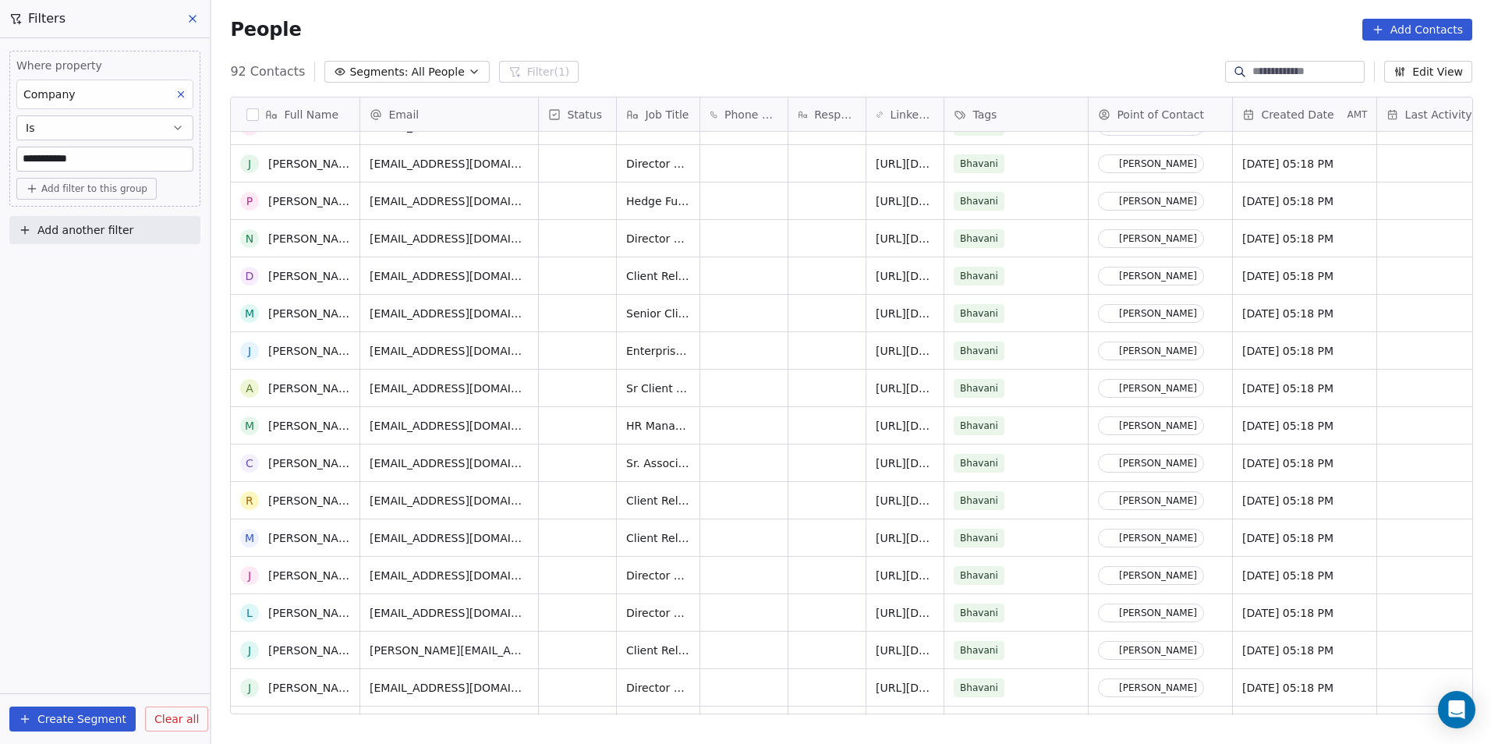
scroll to position [2027, 0]
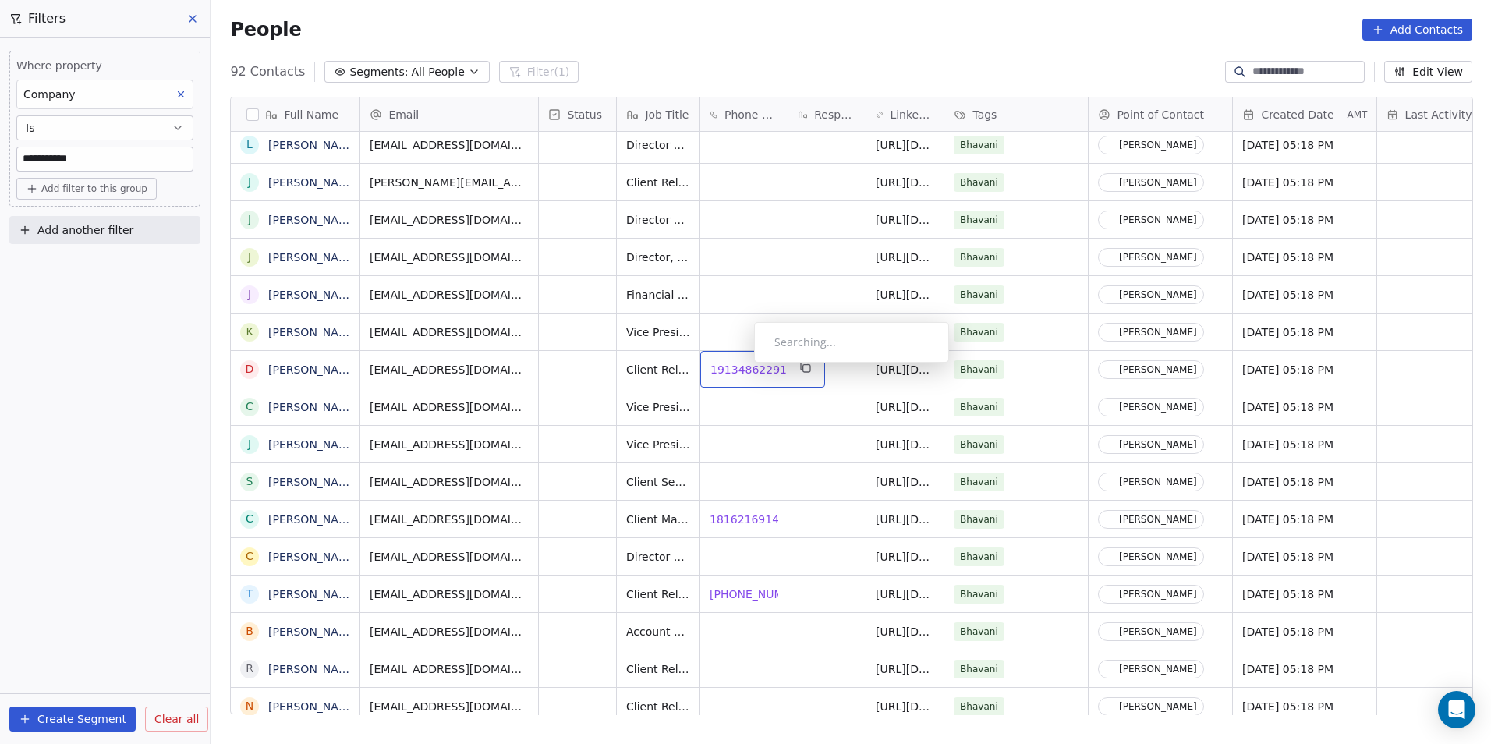
drag, startPoint x: 794, startPoint y: 264, endPoint x: 740, endPoint y: 368, distance: 117.5
click at [741, 369] on span "19134862291" at bounding box center [748, 370] width 76 height 16
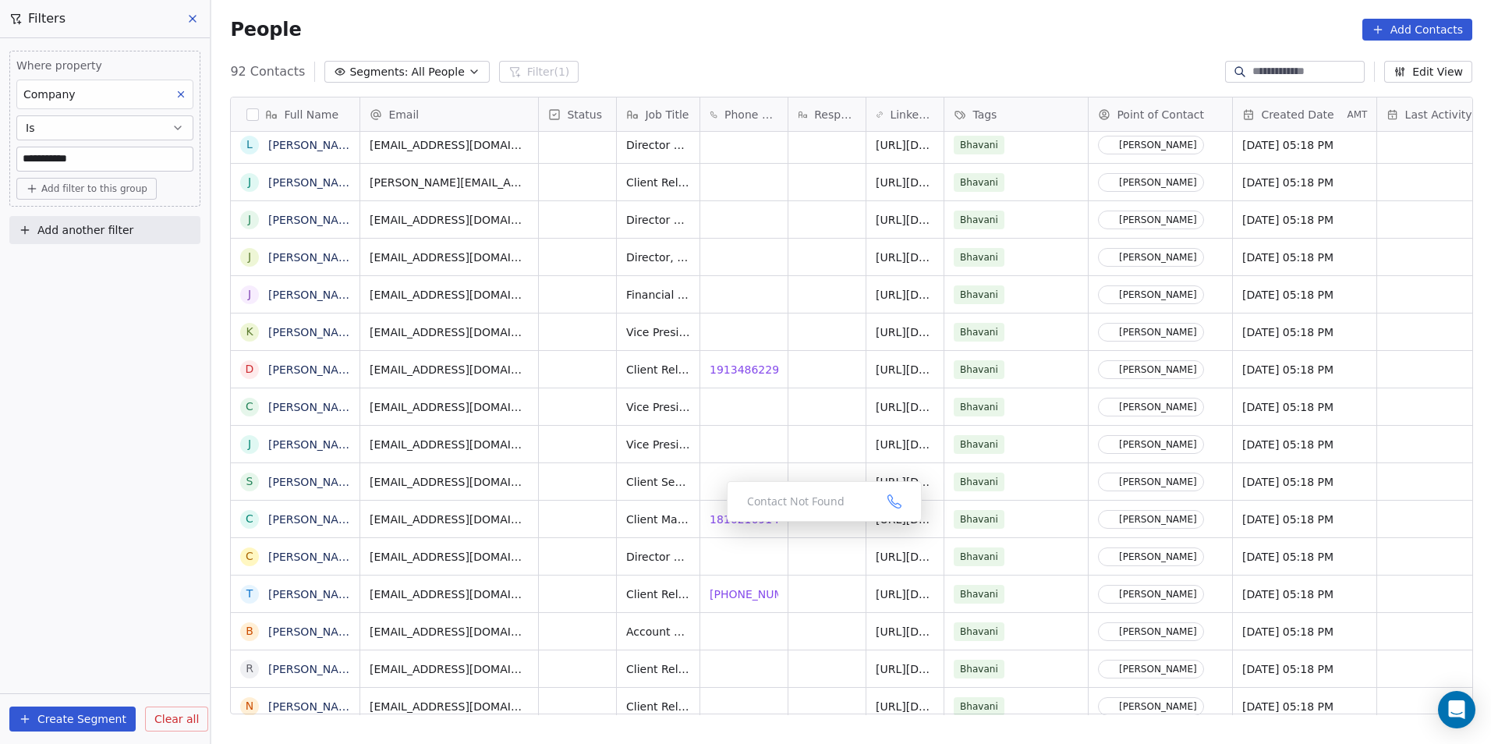
click at [738, 517] on div "Contact Not Found" at bounding box center [824, 501] width 195 height 41
click at [729, 519] on span "18162169144" at bounding box center [748, 519] width 76 height 16
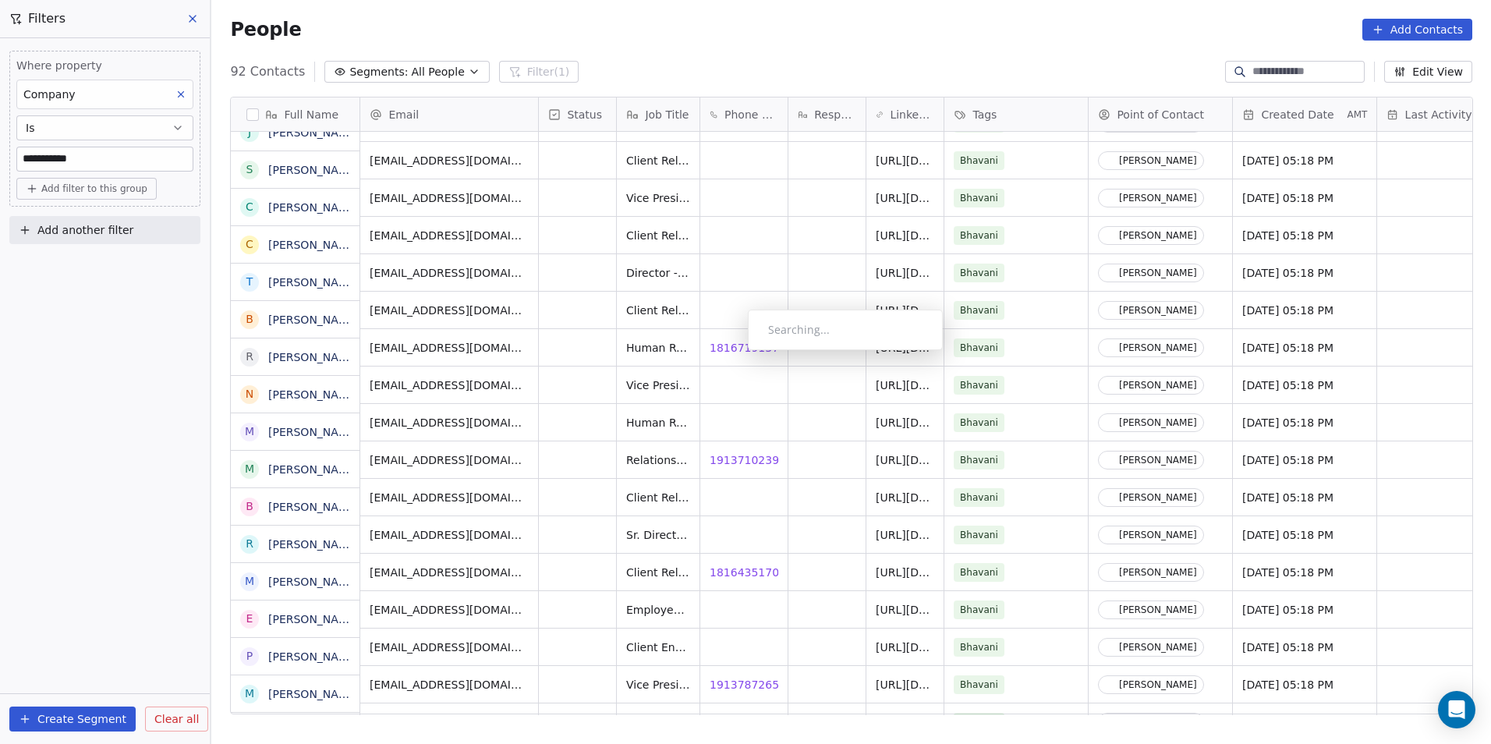
scroll to position [2573, 0]
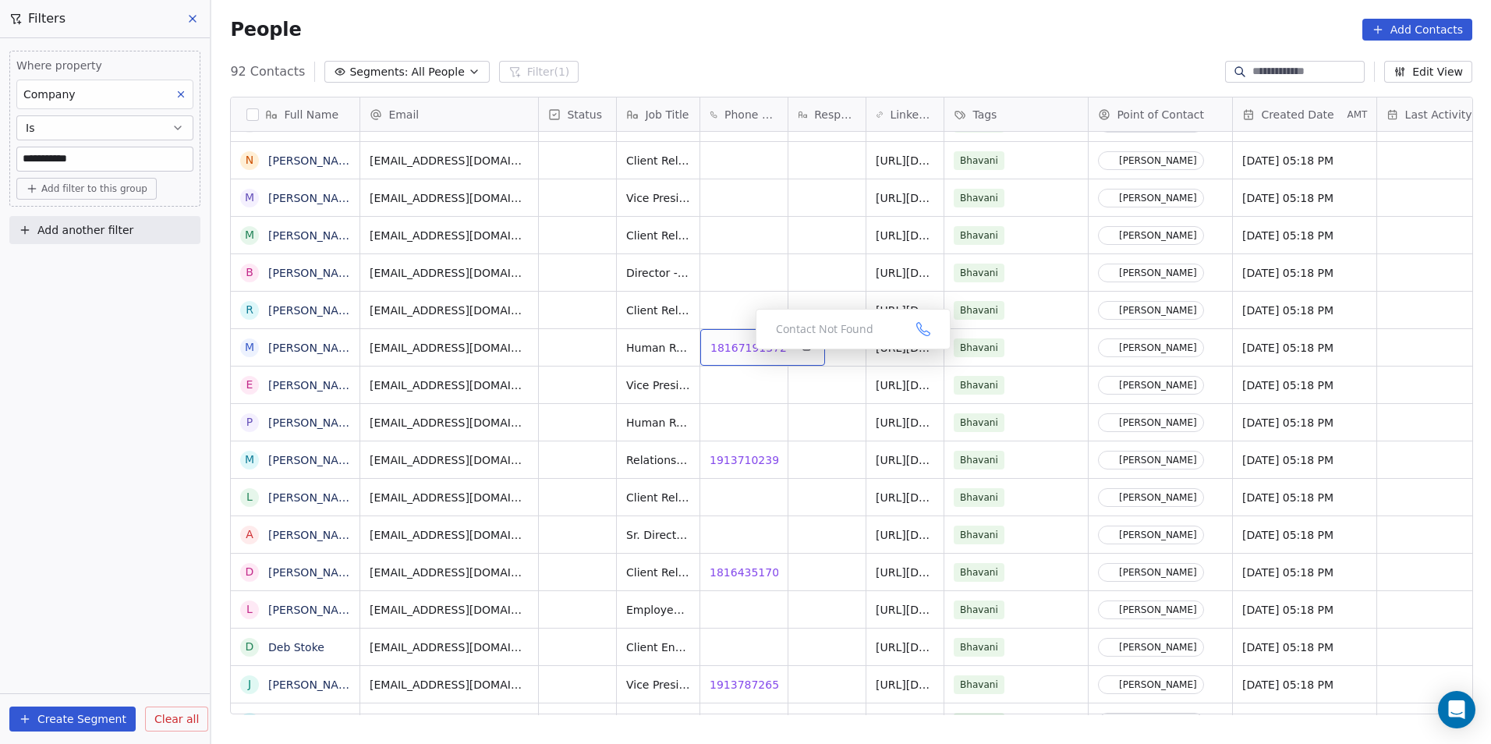
click at [749, 359] on div "18167191372 18167191372" at bounding box center [762, 347] width 125 height 37
click at [753, 345] on span "18167191372" at bounding box center [748, 348] width 76 height 16
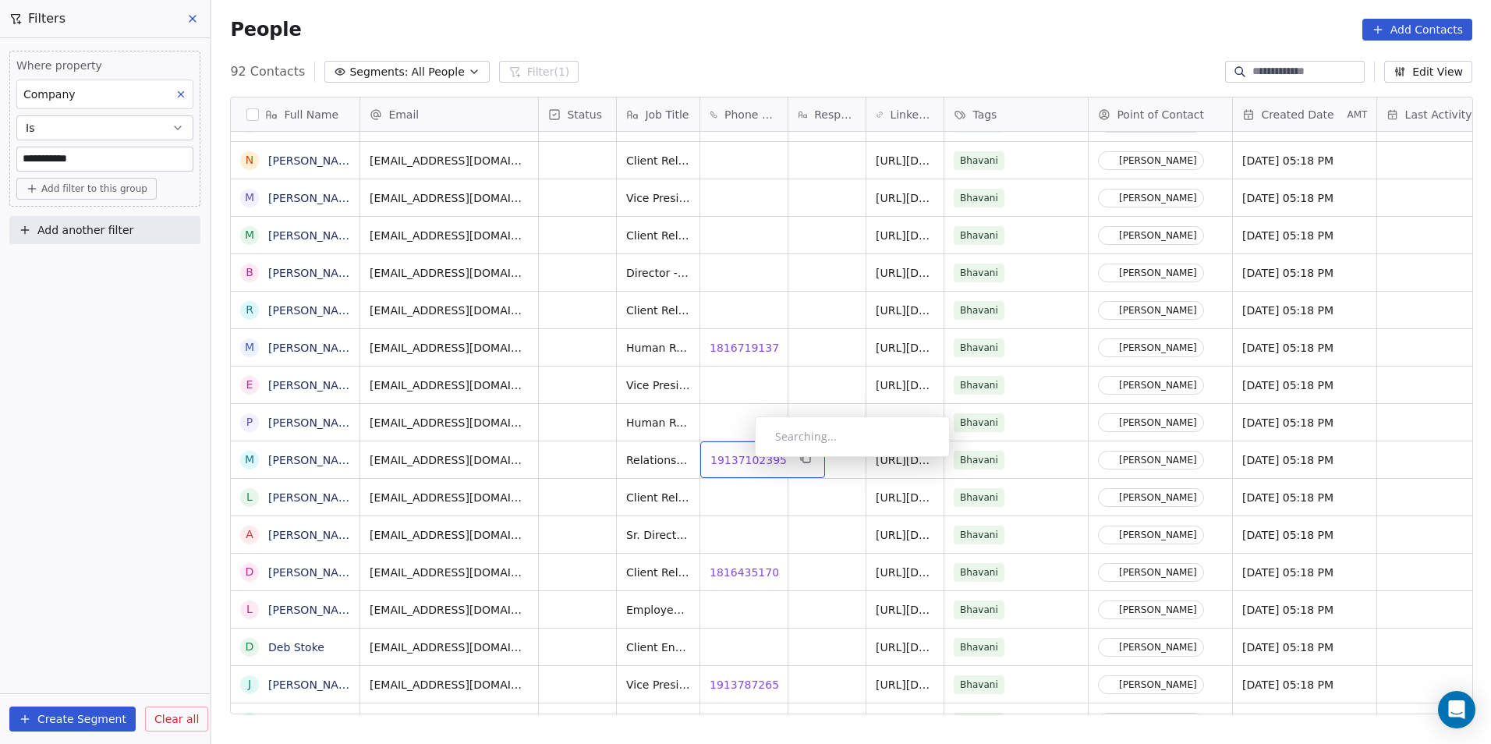
click at [742, 461] on span "19137102395" at bounding box center [748, 460] width 76 height 16
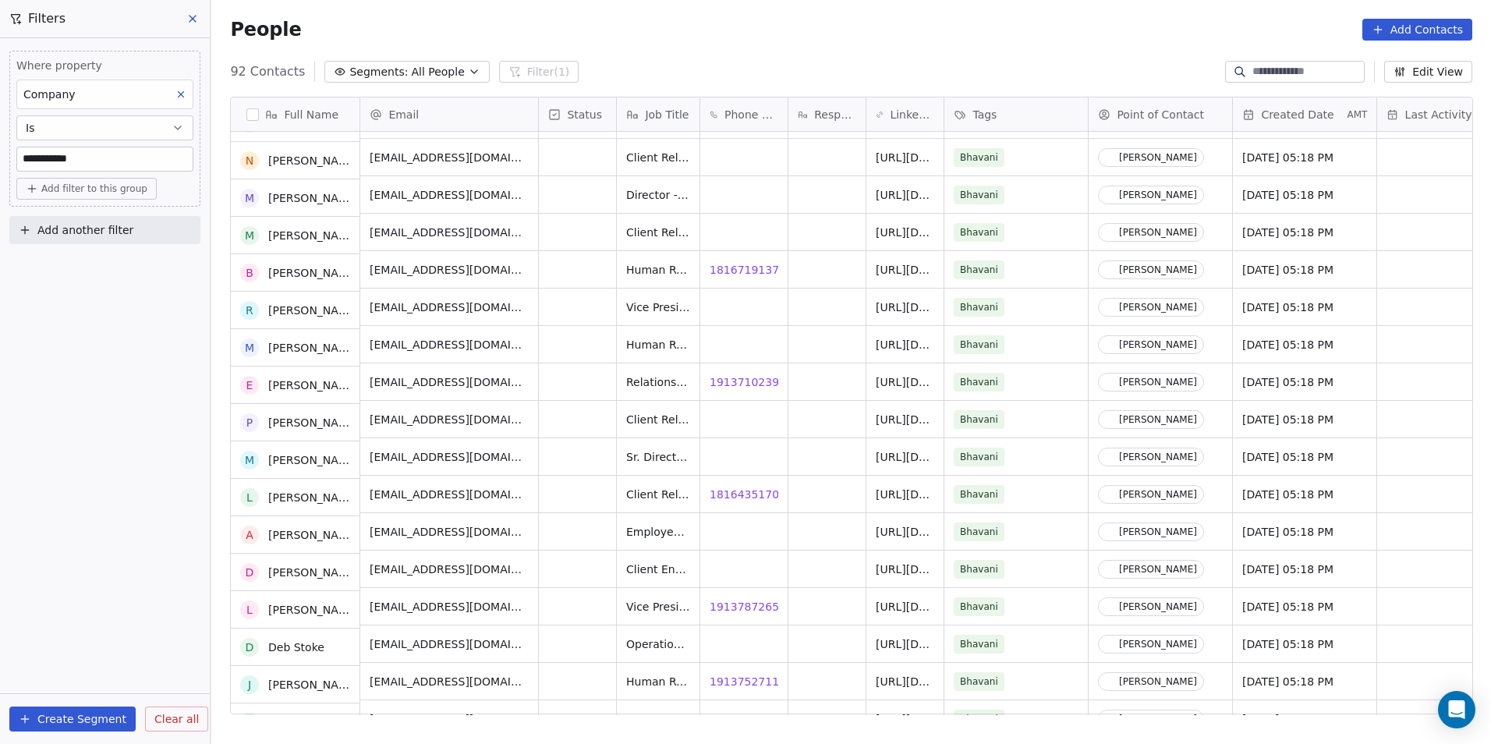
scroll to position [2651, 0]
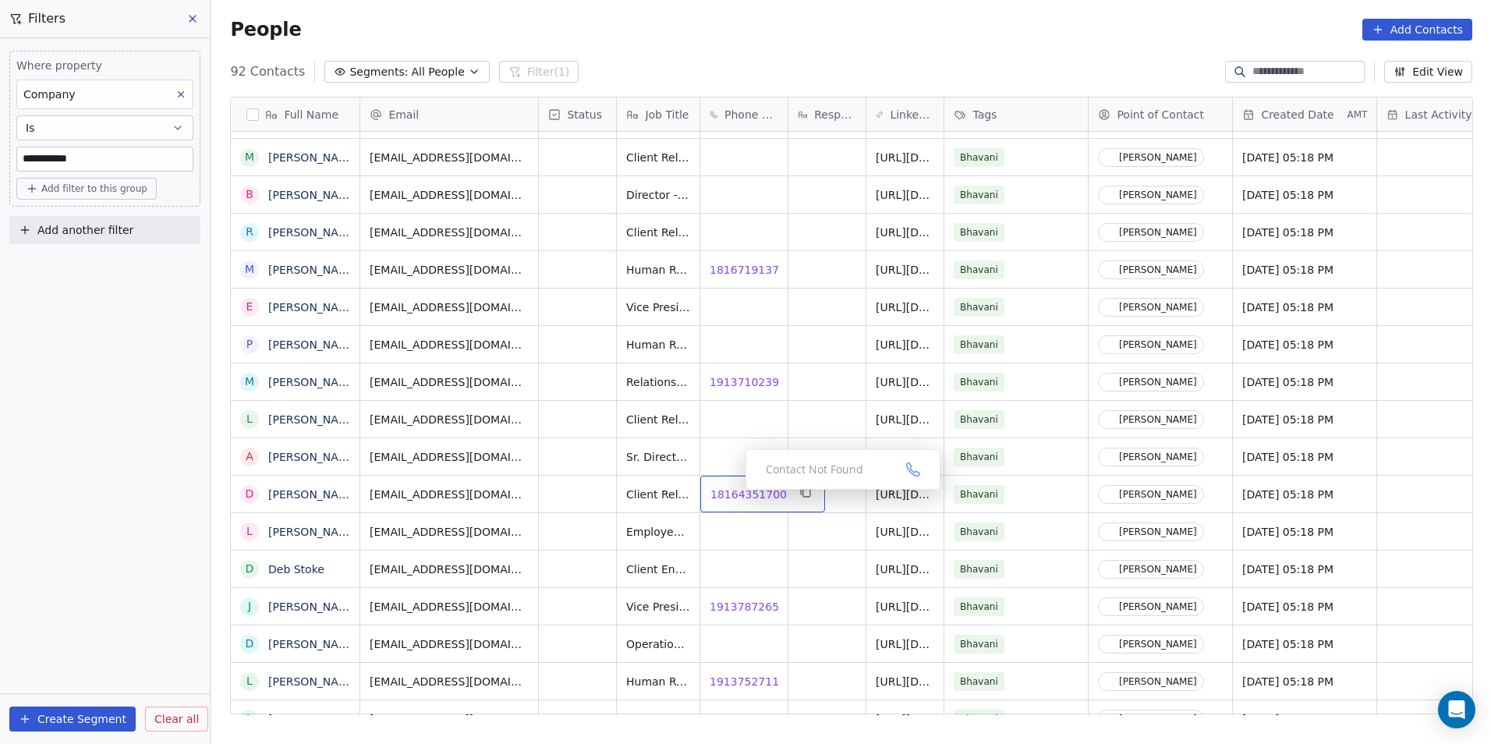
click at [733, 494] on span "18164351700" at bounding box center [748, 495] width 76 height 16
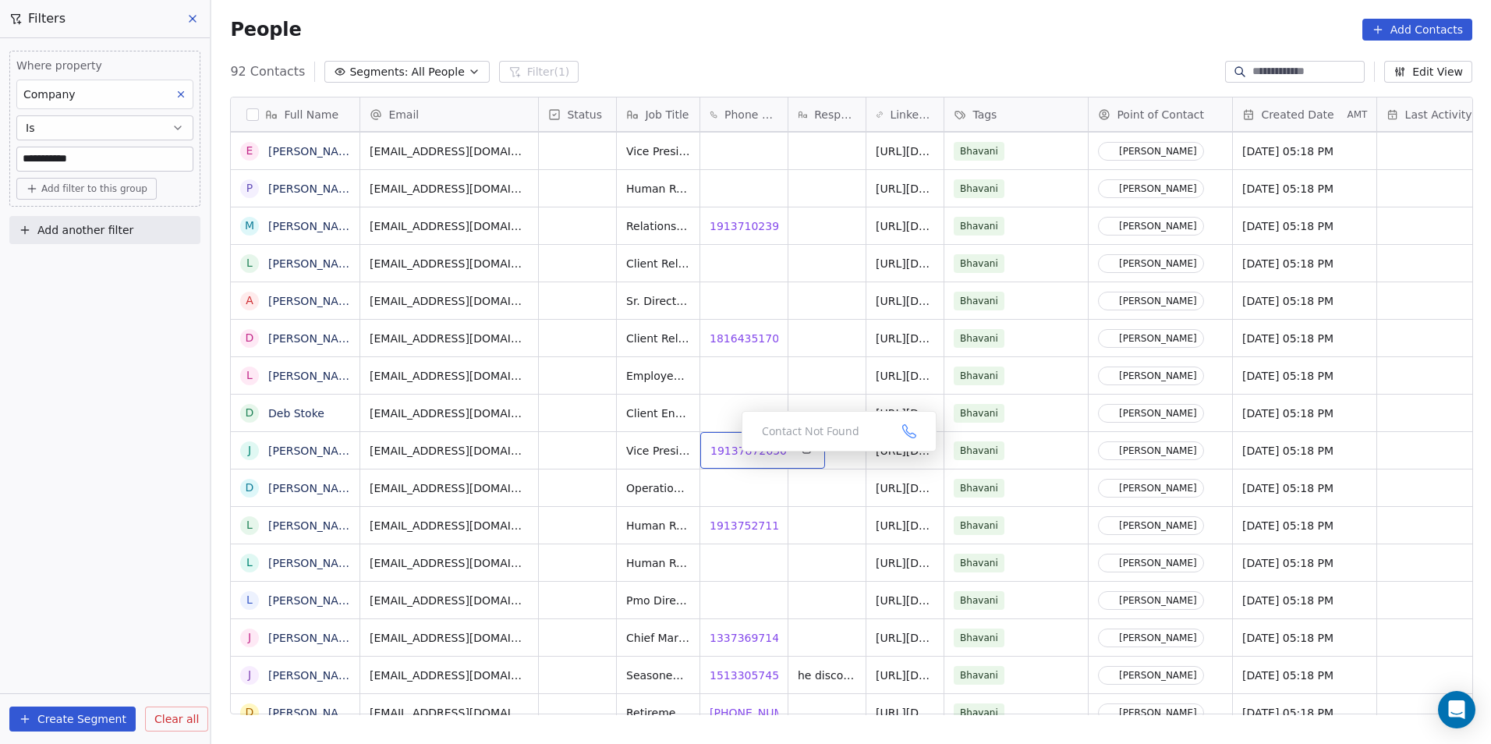
click at [727, 453] on span "19137872650" at bounding box center [748, 451] width 76 height 16
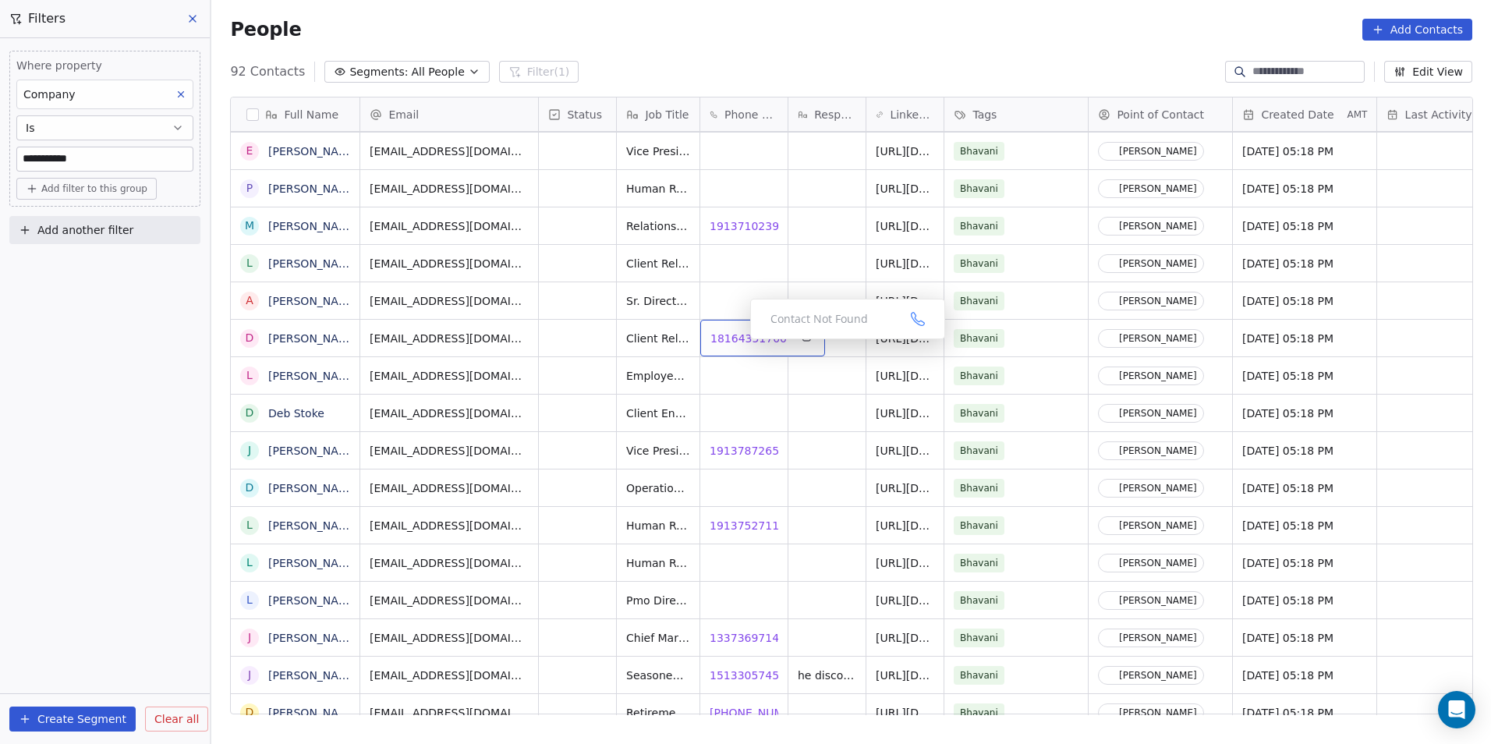
click at [738, 343] on span "18164351700" at bounding box center [748, 339] width 76 height 16
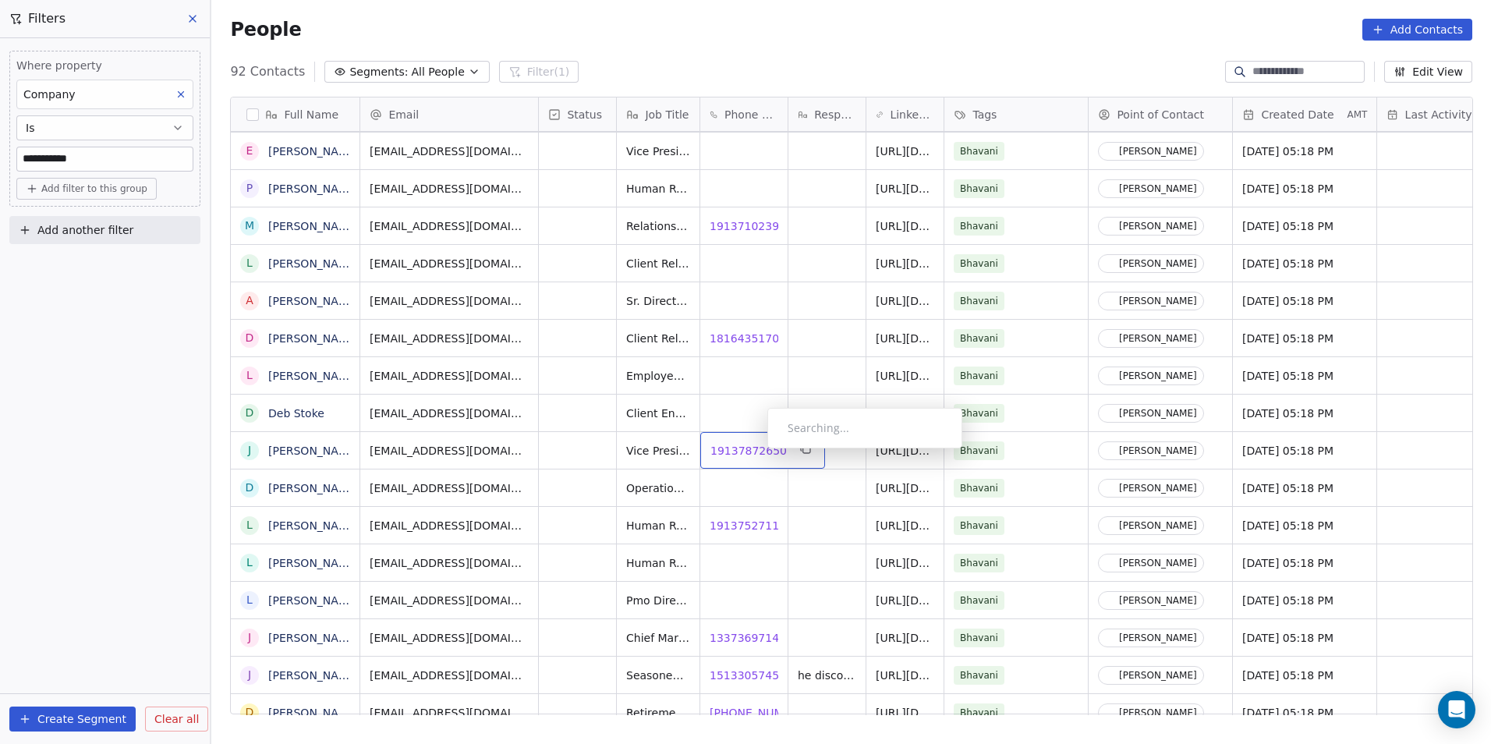
click at [755, 452] on span "19137872650" at bounding box center [748, 451] width 76 height 16
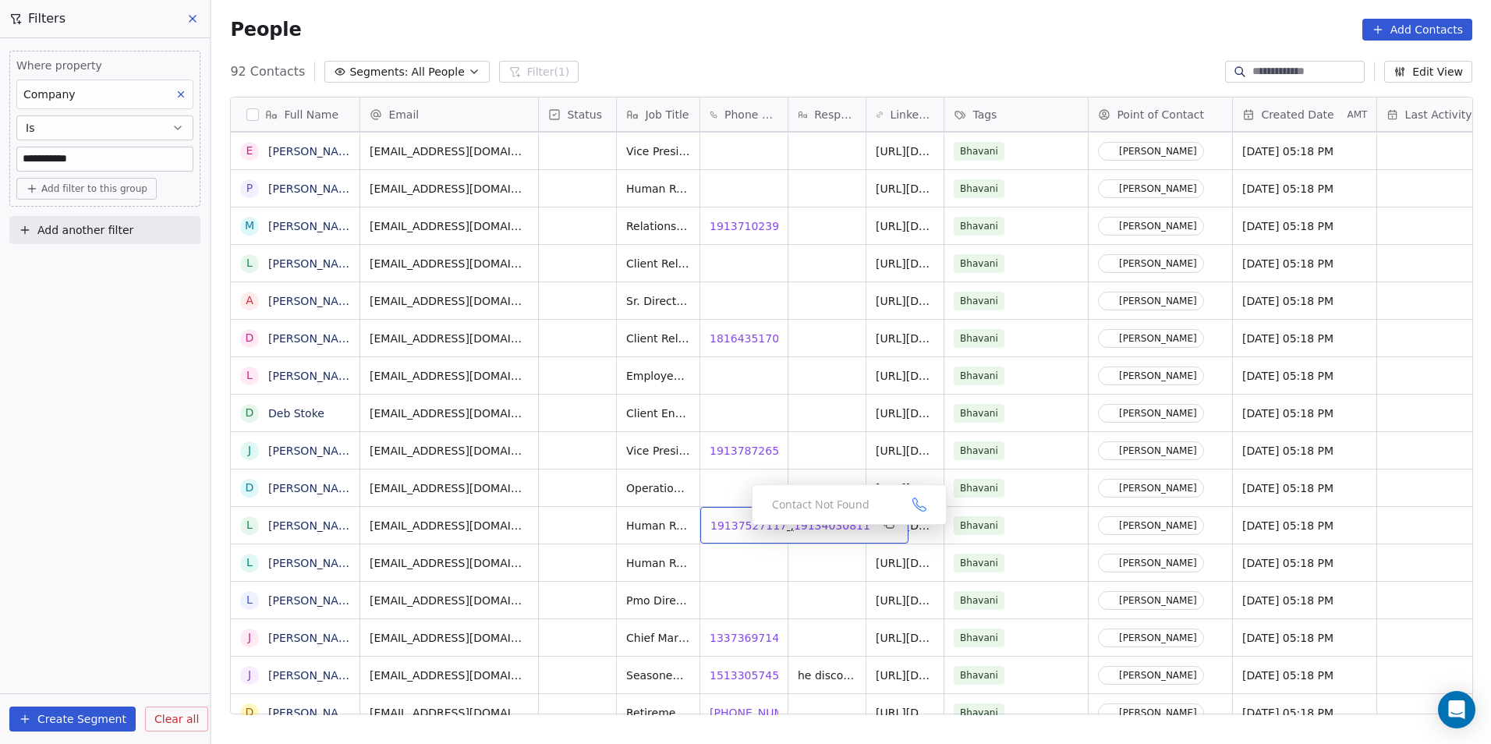
click at [739, 529] on span "19137527117" at bounding box center [748, 526] width 76 height 16
click at [826, 528] on span "19134030811" at bounding box center [832, 526] width 76 height 16
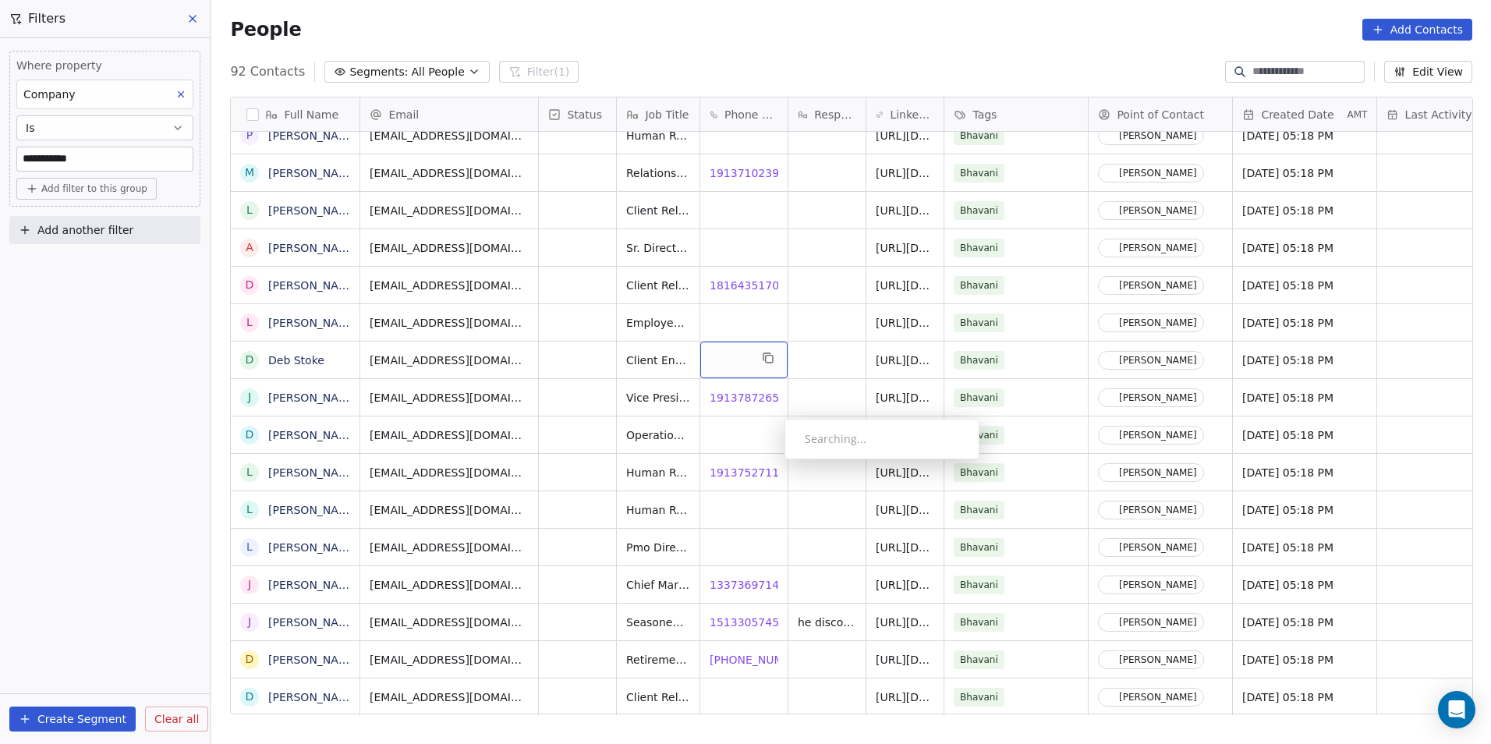
scroll to position [12, 0]
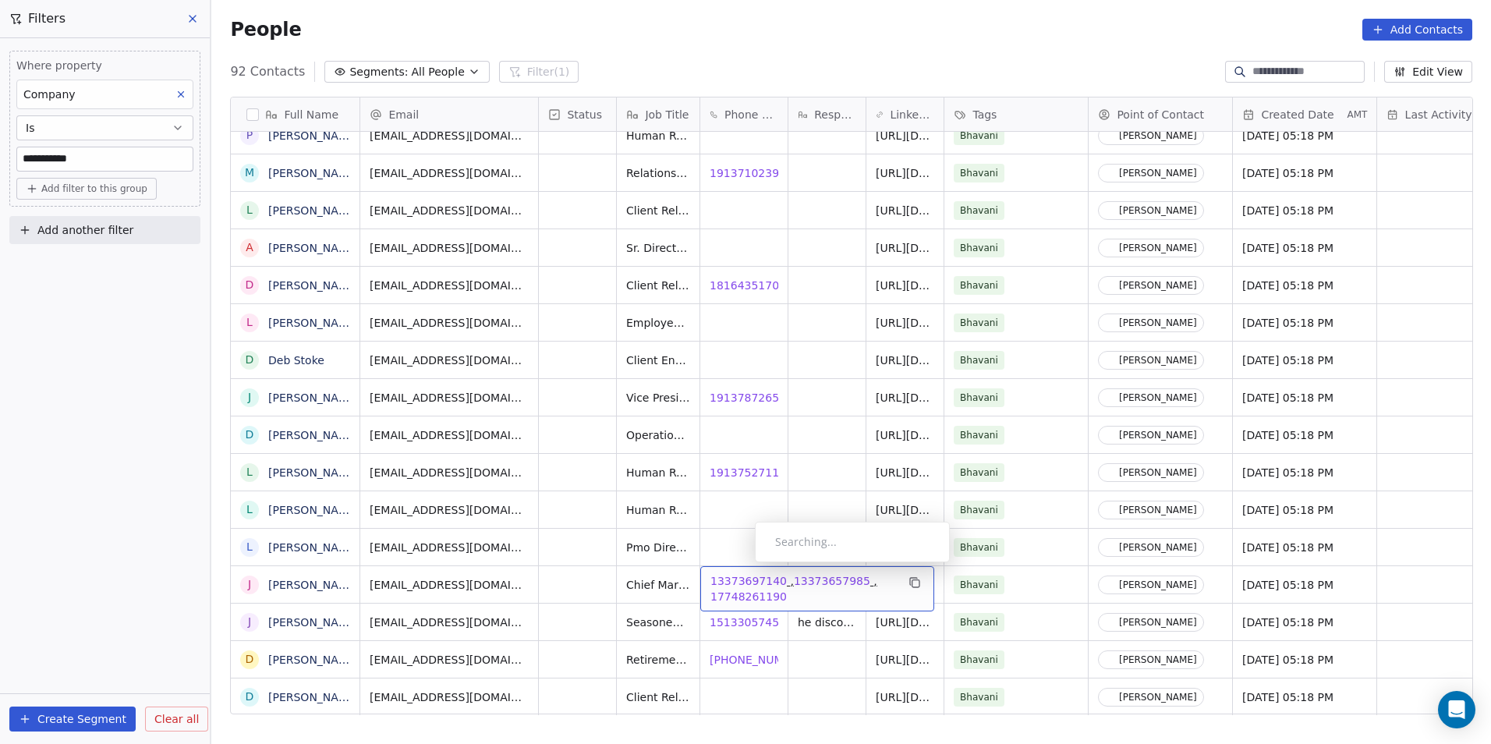
click at [742, 573] on span "13373697140" at bounding box center [748, 581] width 76 height 16
click at [752, 614] on span "15133057450" at bounding box center [748, 622] width 76 height 16
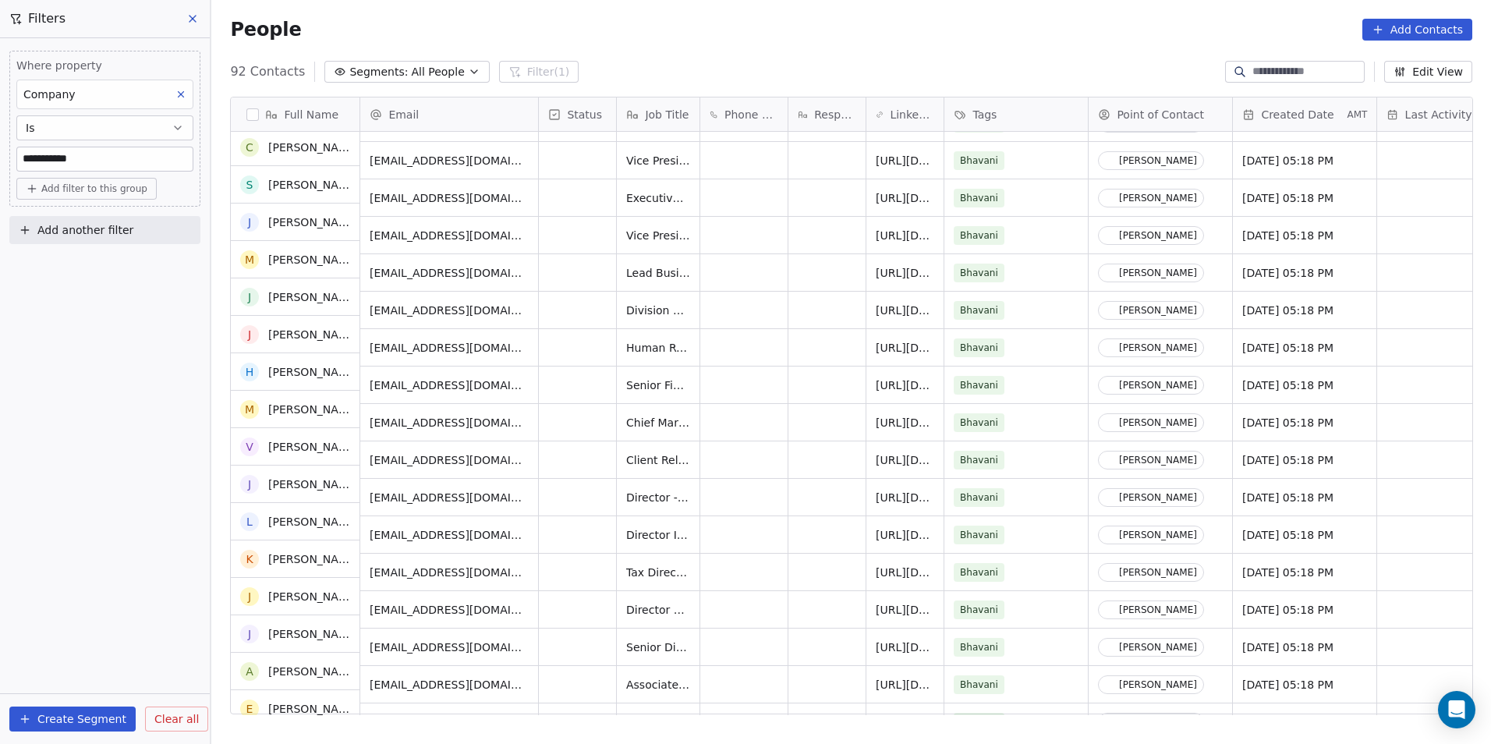
scroll to position [0, 0]
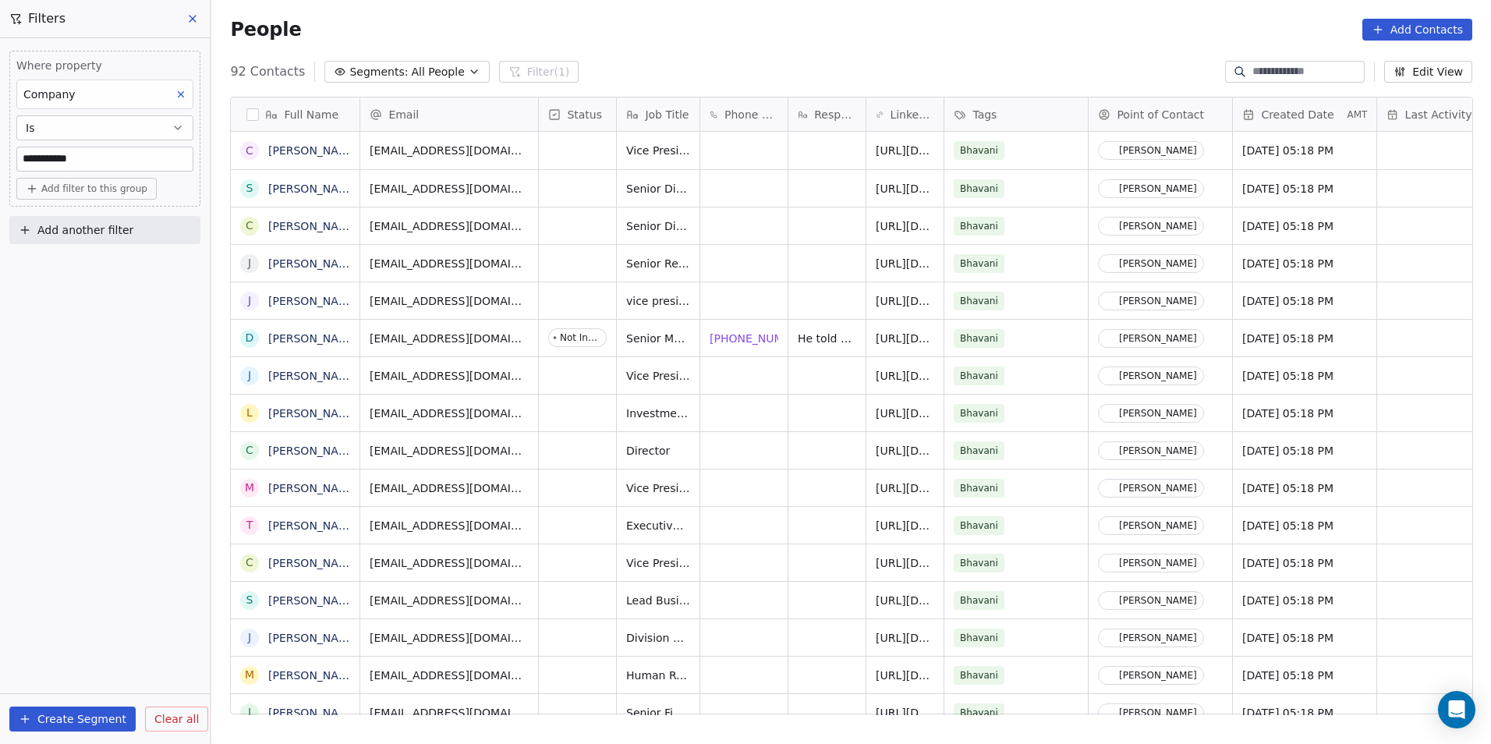
click at [119, 153] on input "**********" at bounding box center [104, 158] width 175 height 23
type input "*"
type input "***"
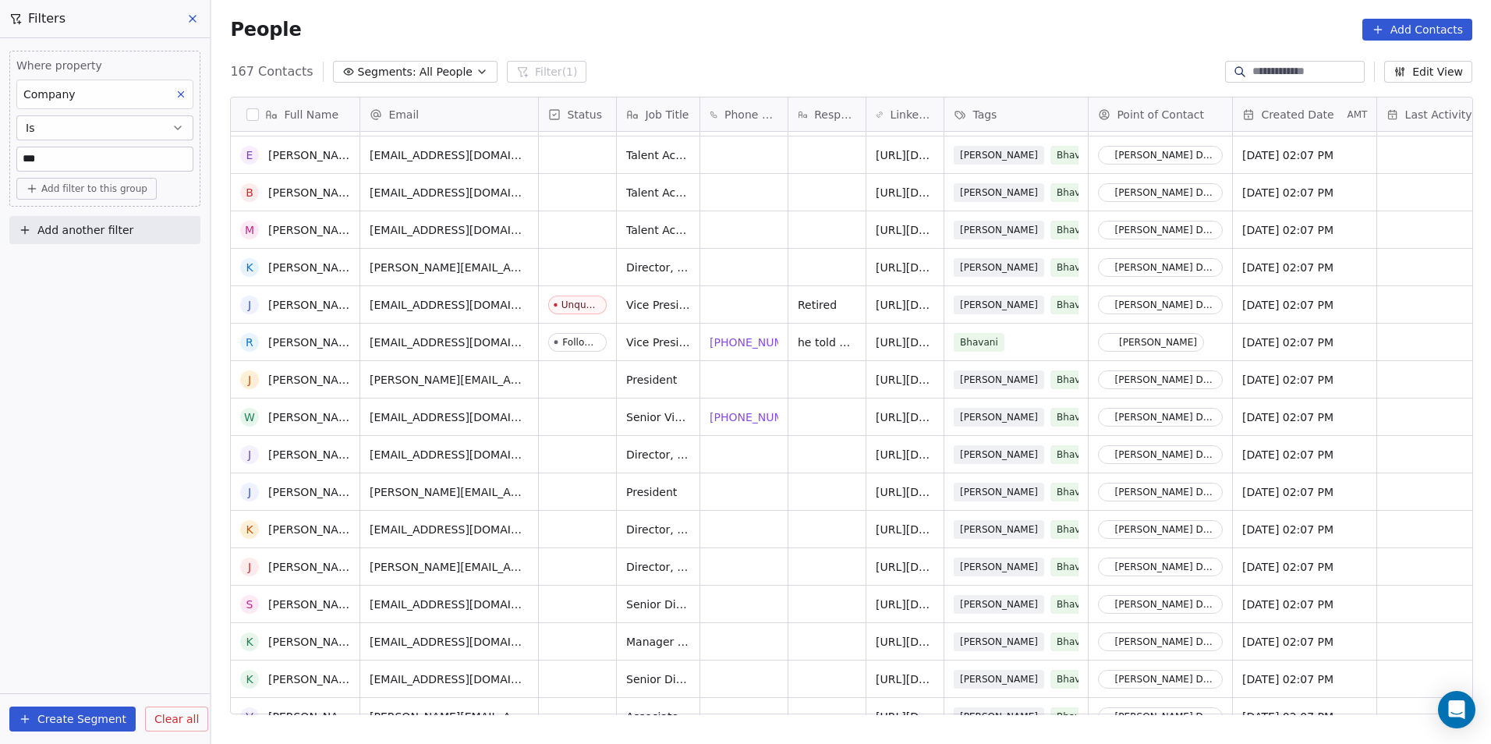
scroll to position [234, 0]
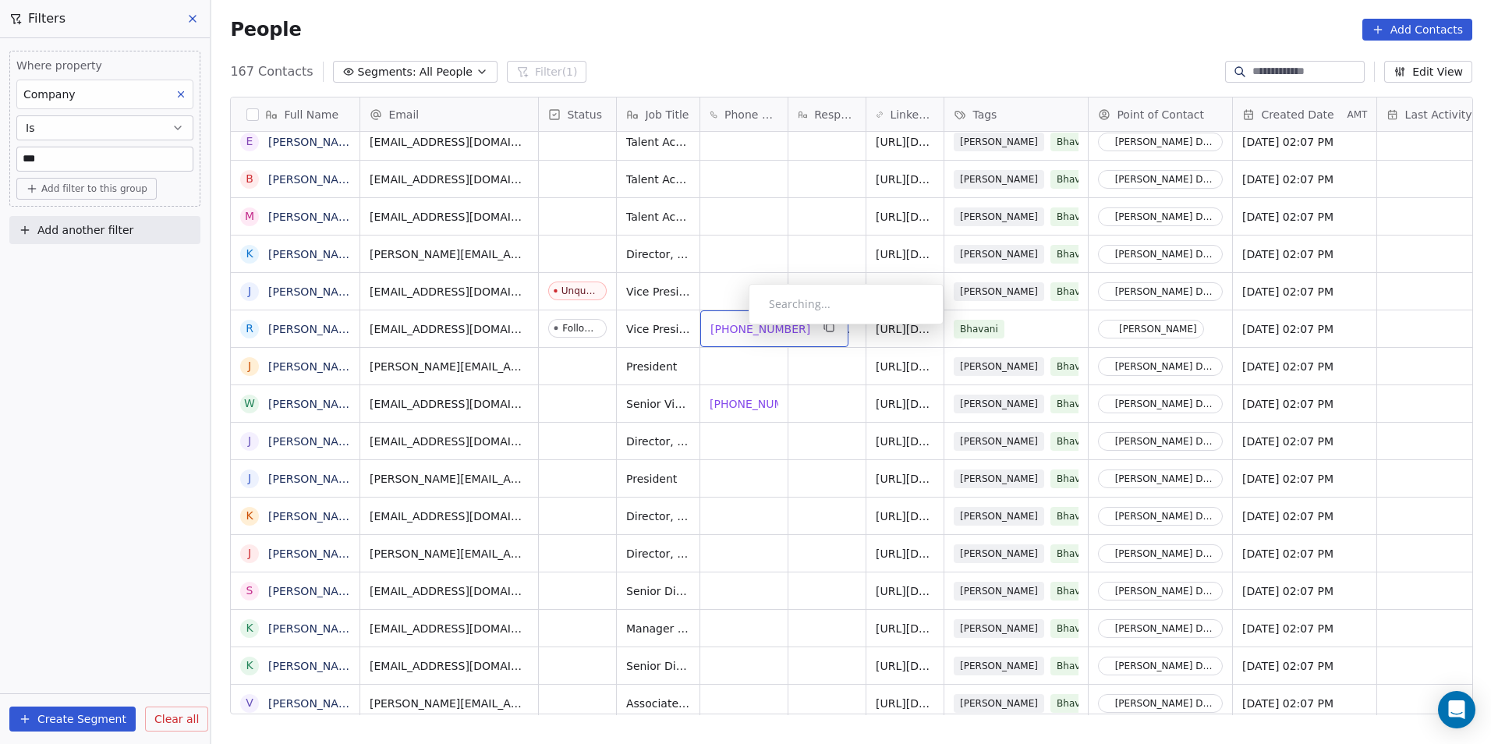
click at [736, 329] on span "+18483916853" at bounding box center [760, 329] width 100 height 16
click at [796, 481] on html "DS Technologies Inc Contacts People Marketing Workflows Campaigns Sales Pipelin…" at bounding box center [745, 372] width 1491 height 744
click at [732, 405] on span "+13015039227" at bounding box center [760, 404] width 100 height 16
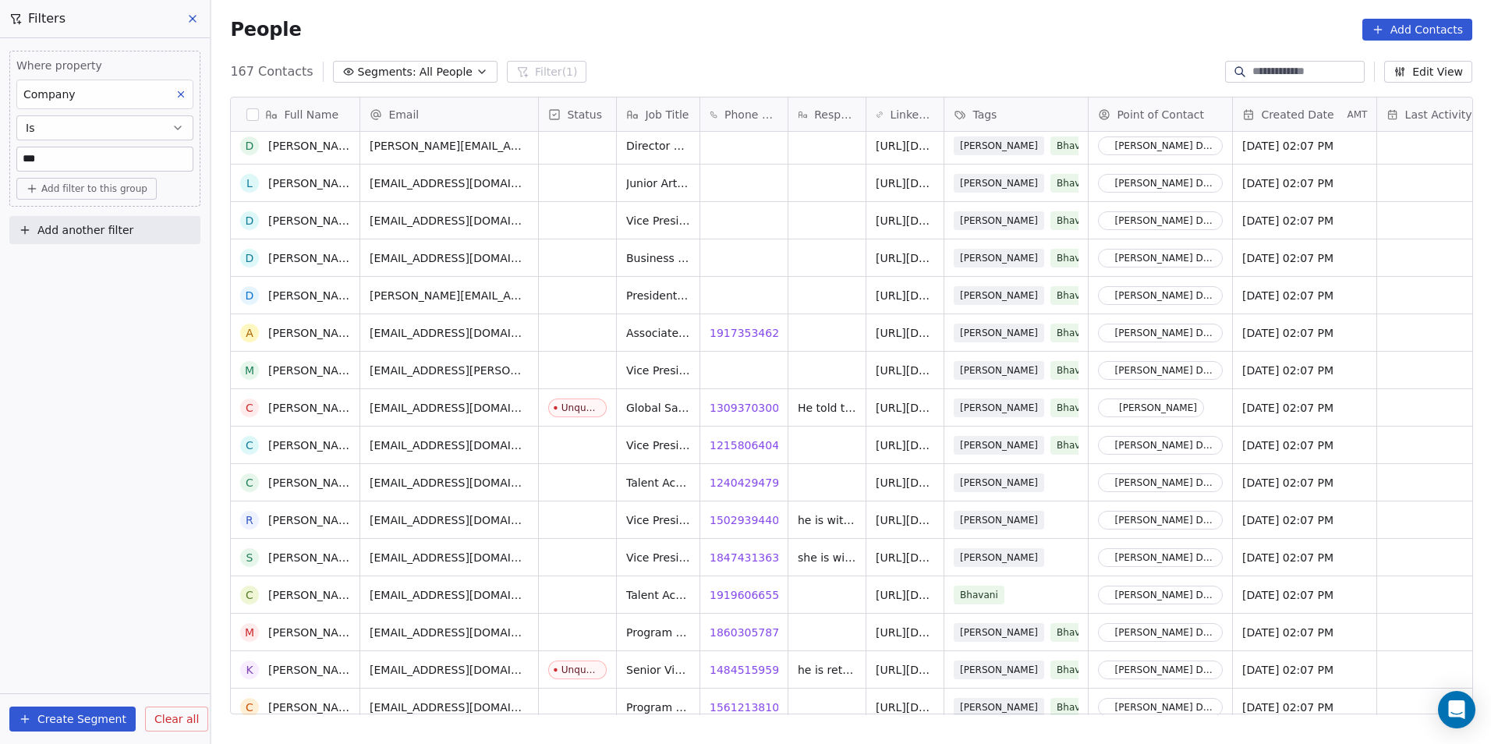
scroll to position [2417, 0]
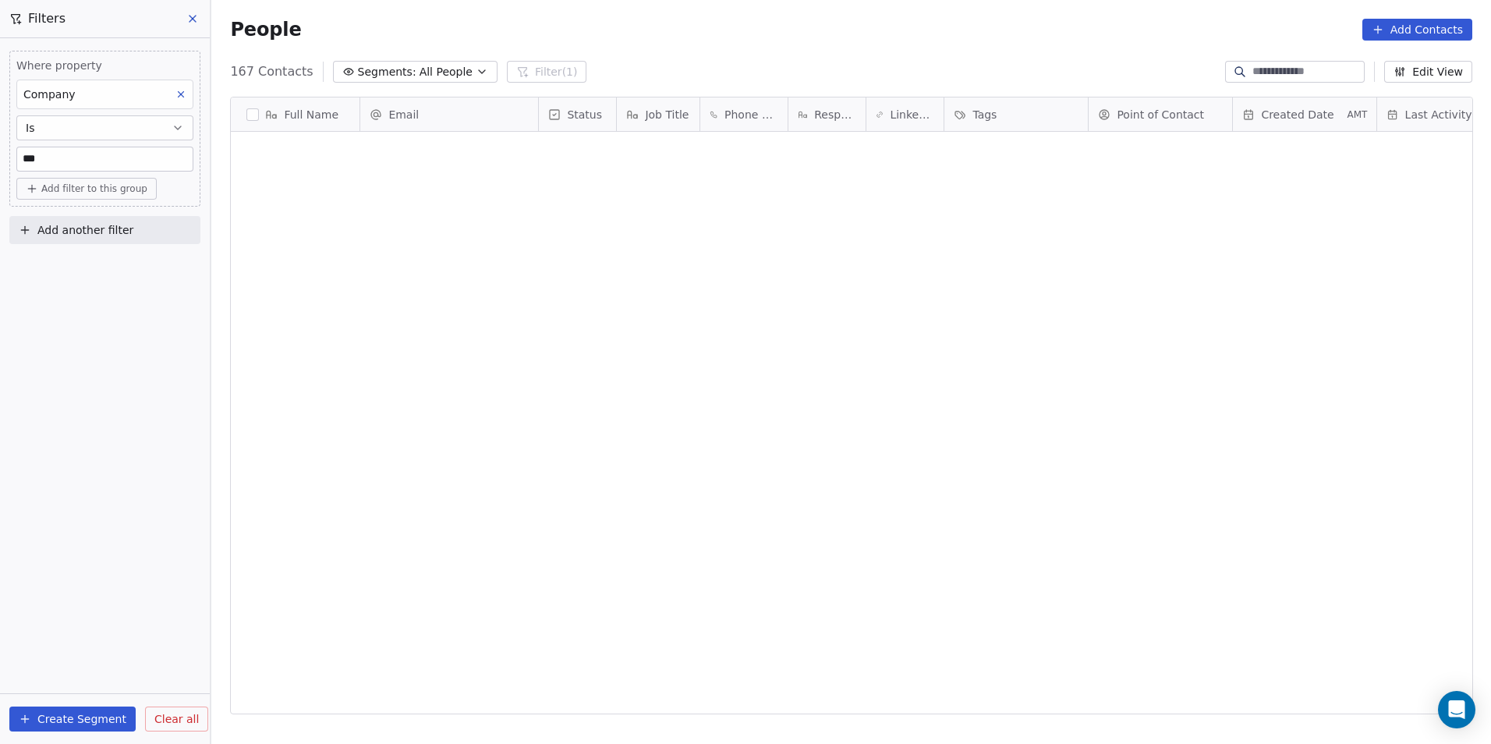
scroll to position [642, 1269]
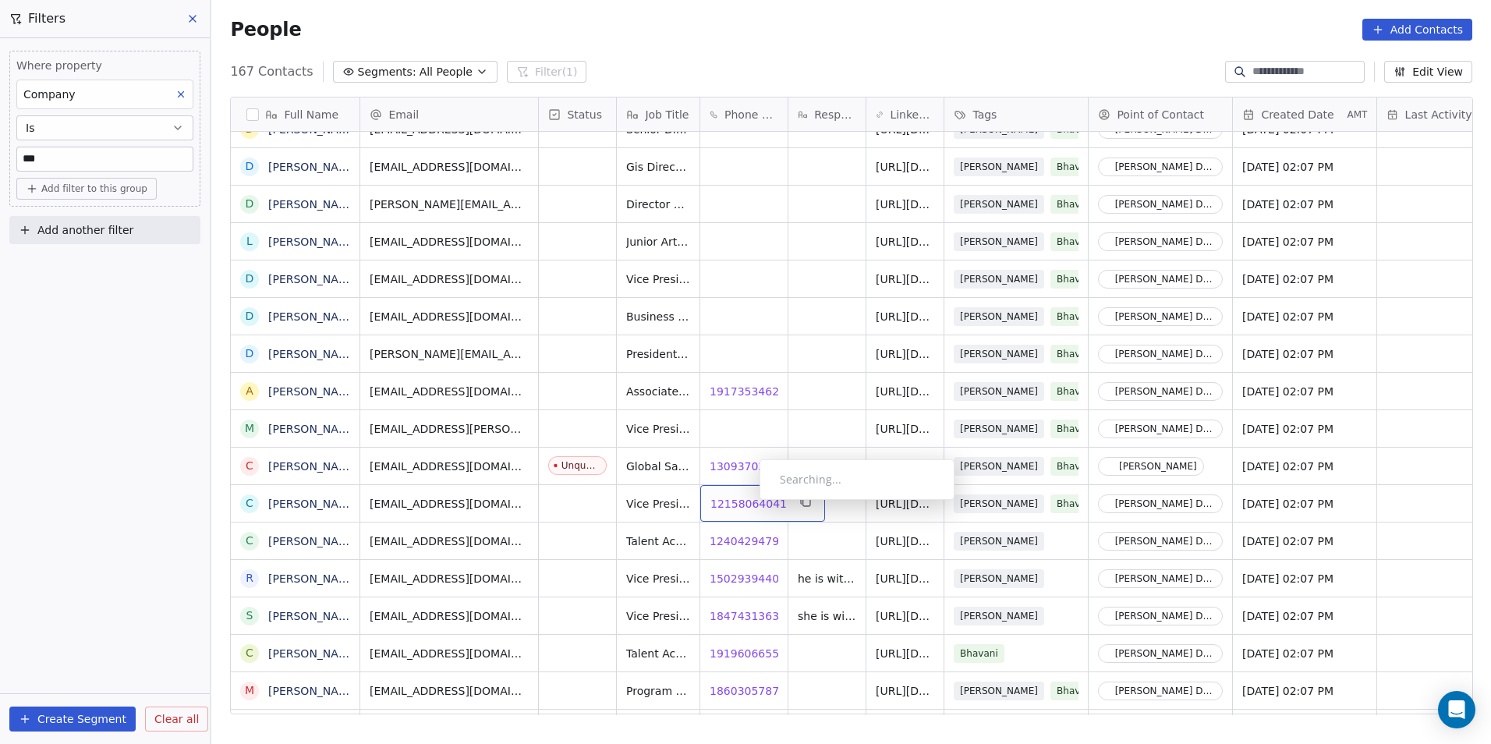
click at [747, 504] on span "12158064041" at bounding box center [748, 504] width 76 height 16
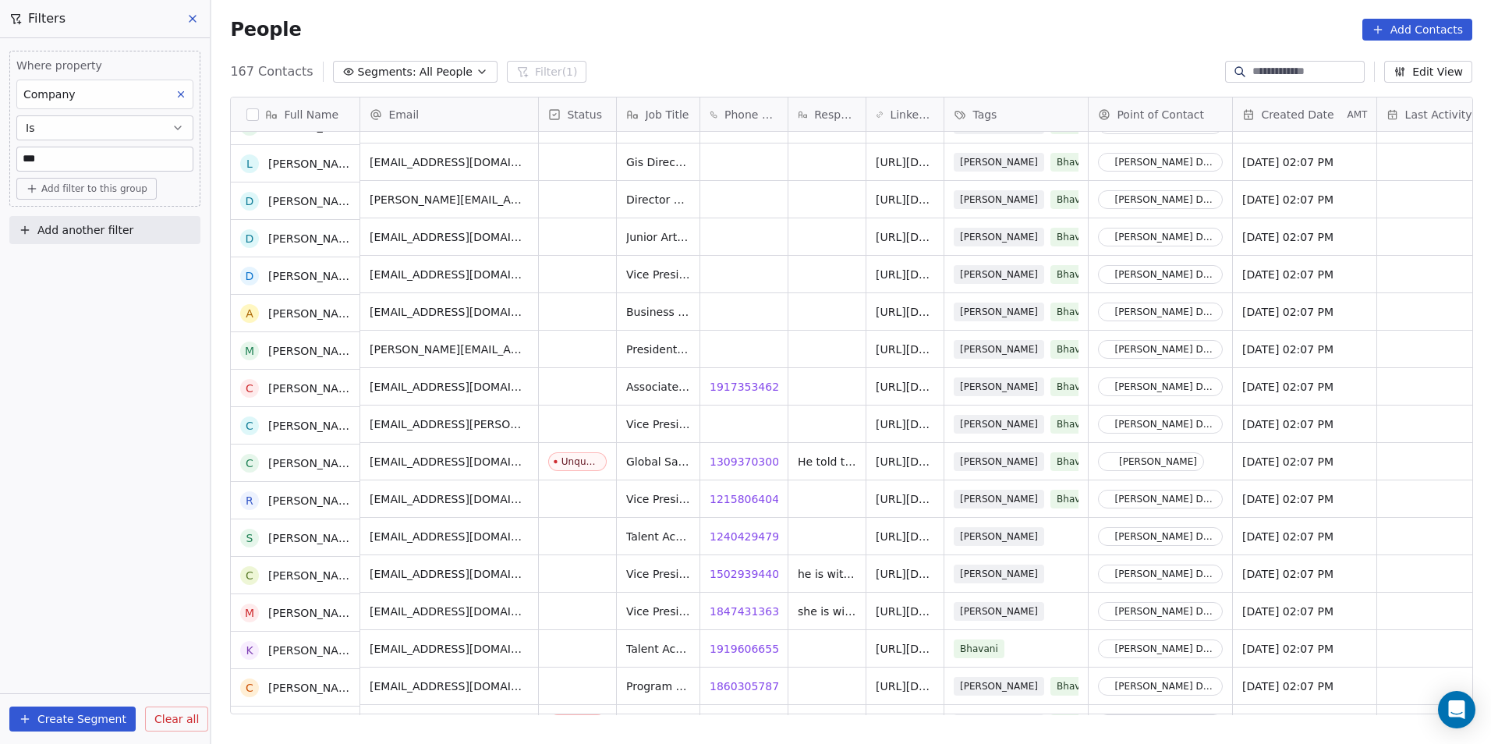
scroll to position [2495, 0]
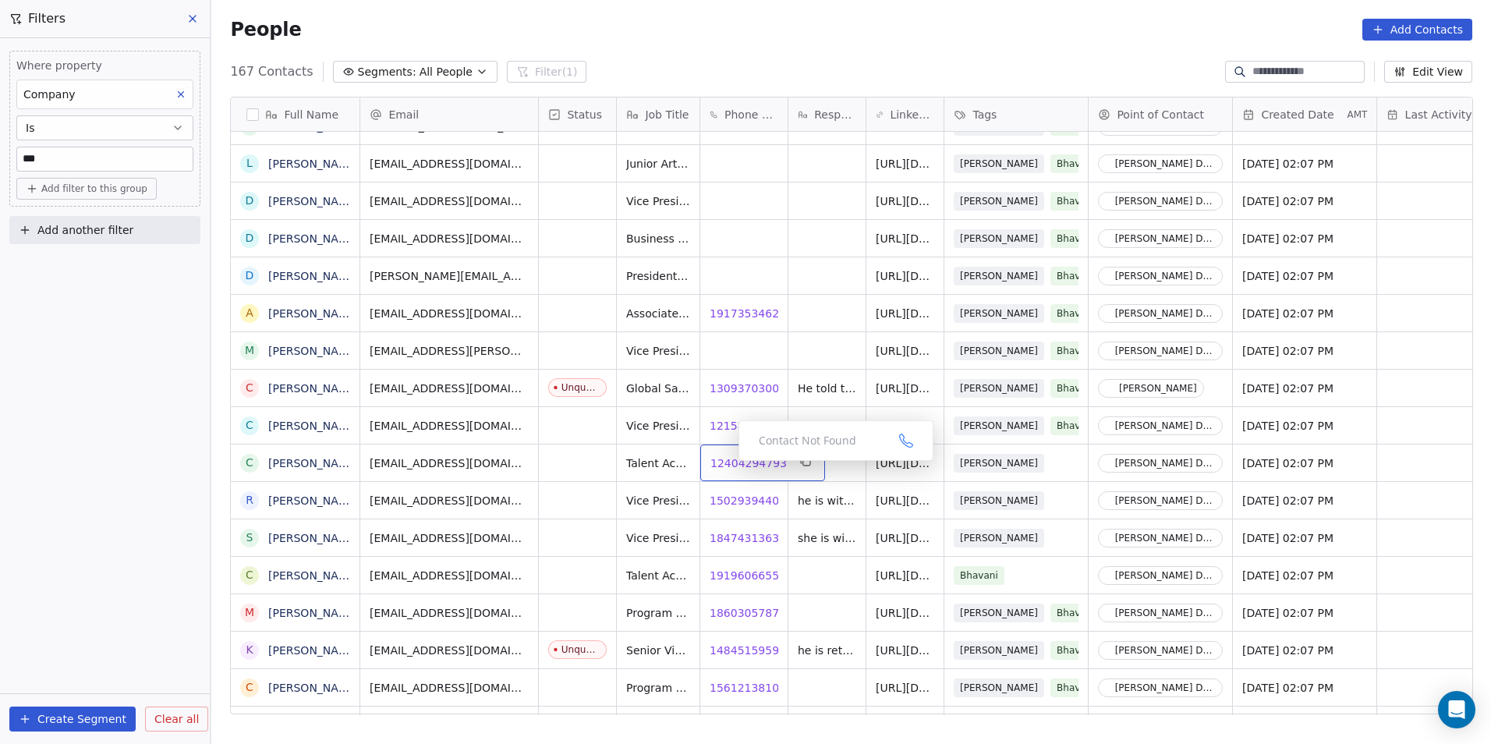
click at [731, 465] on span "12404294793" at bounding box center [748, 463] width 76 height 16
click at [819, 481] on div "rkremer@dminc.com Vice President, Managed Services 15029394408 15029394408 he i…" at bounding box center [1392, 499] width 2064 height 37
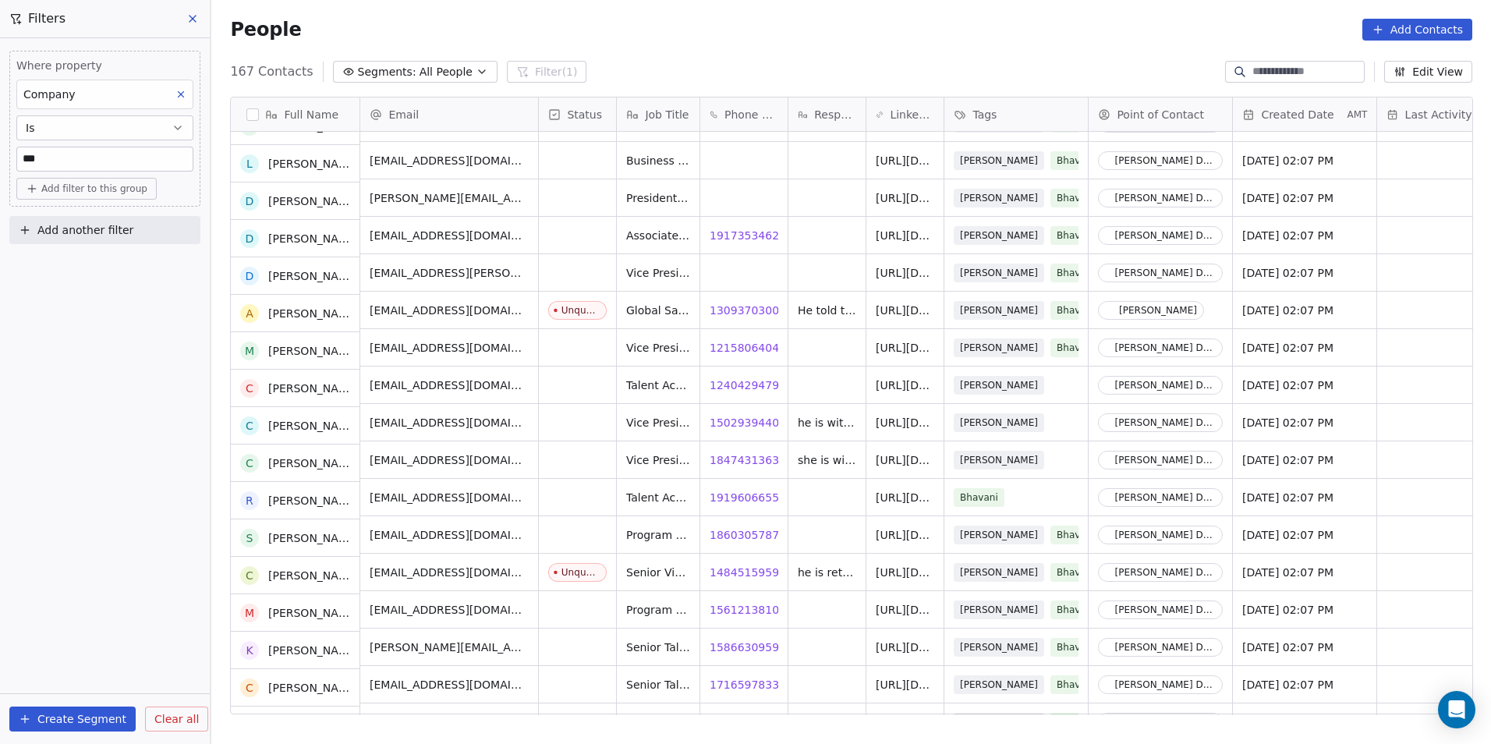
scroll to position [2573, 0]
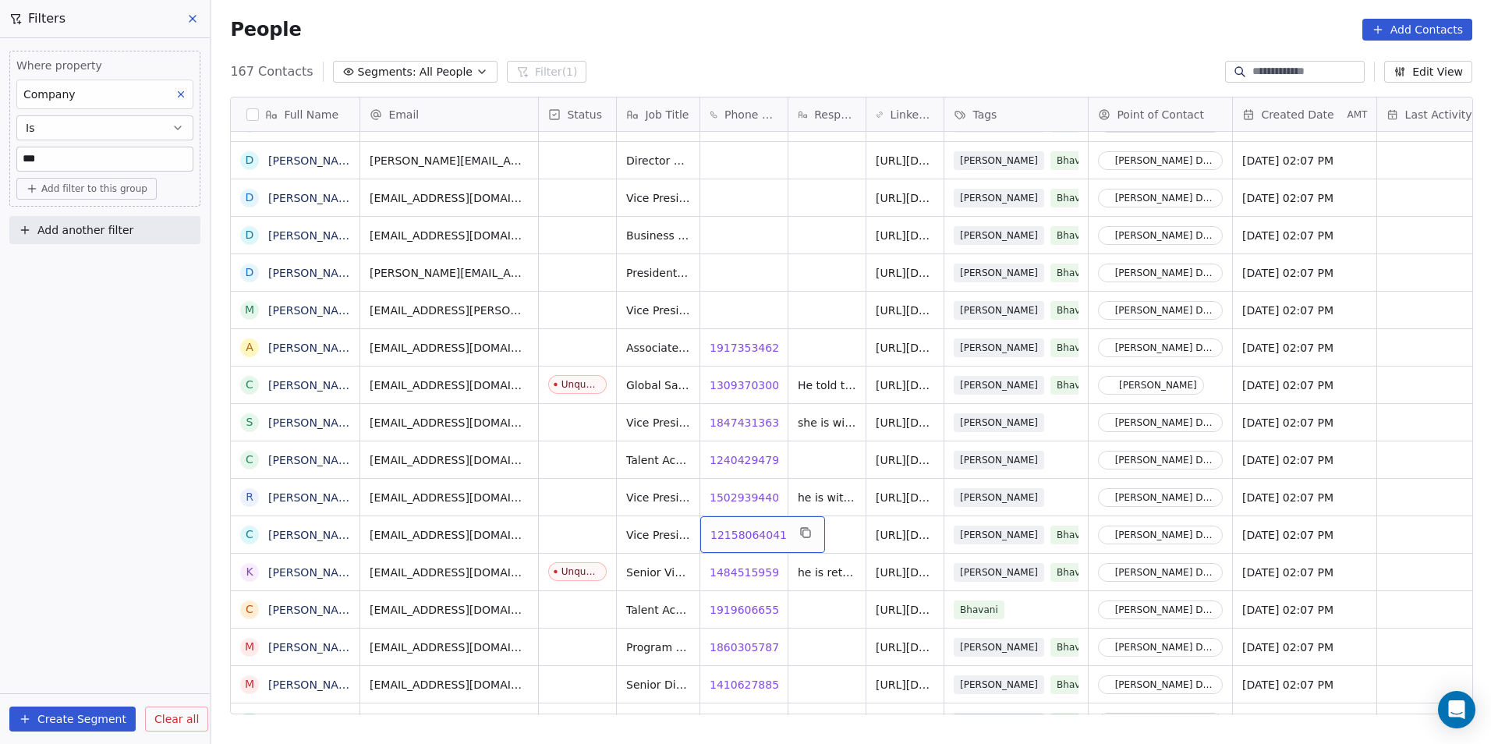
click at [745, 538] on span "12158064041" at bounding box center [748, 535] width 76 height 16
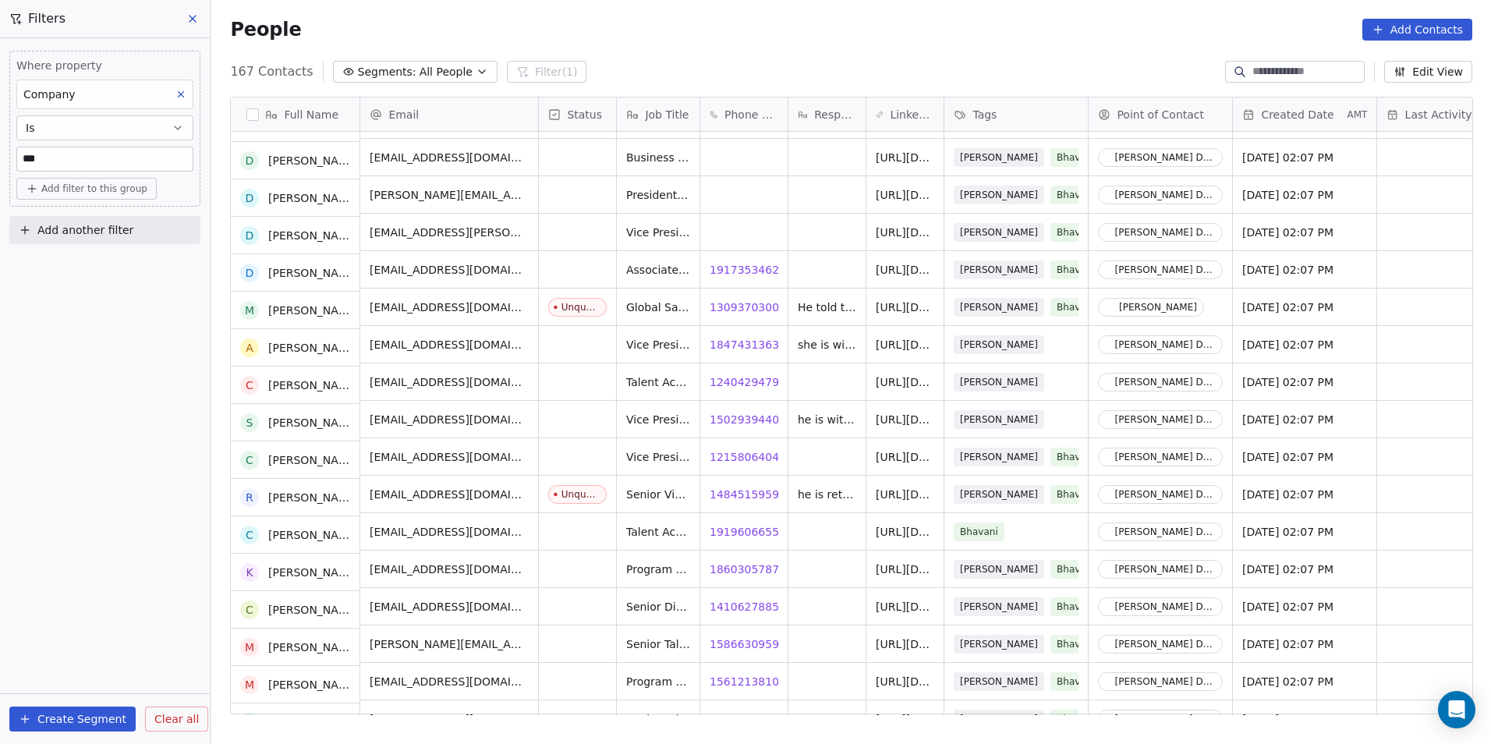
scroll to position [2651, 0]
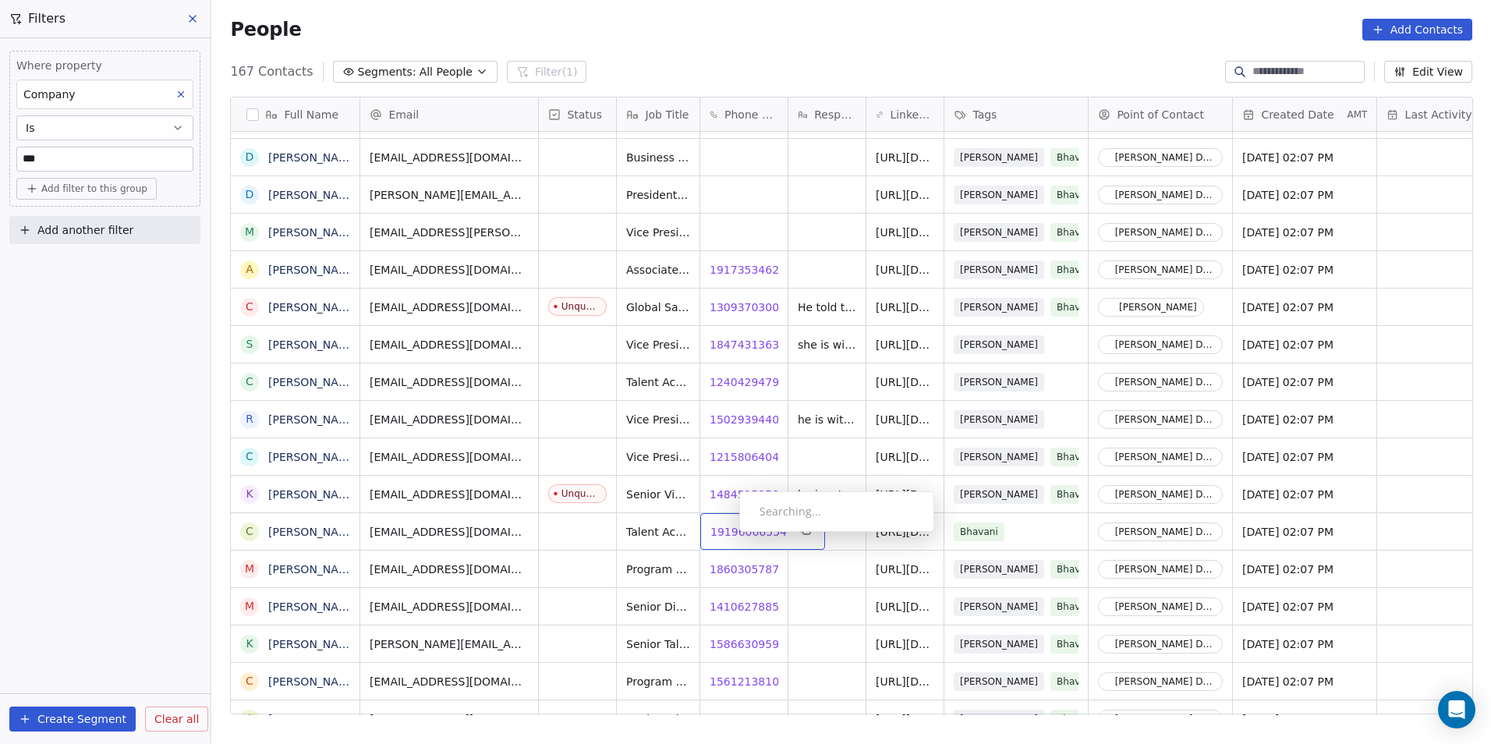
click at [727, 536] on span "19196066554" at bounding box center [748, 532] width 76 height 16
click at [735, 567] on span "18603057871" at bounding box center [748, 569] width 76 height 16
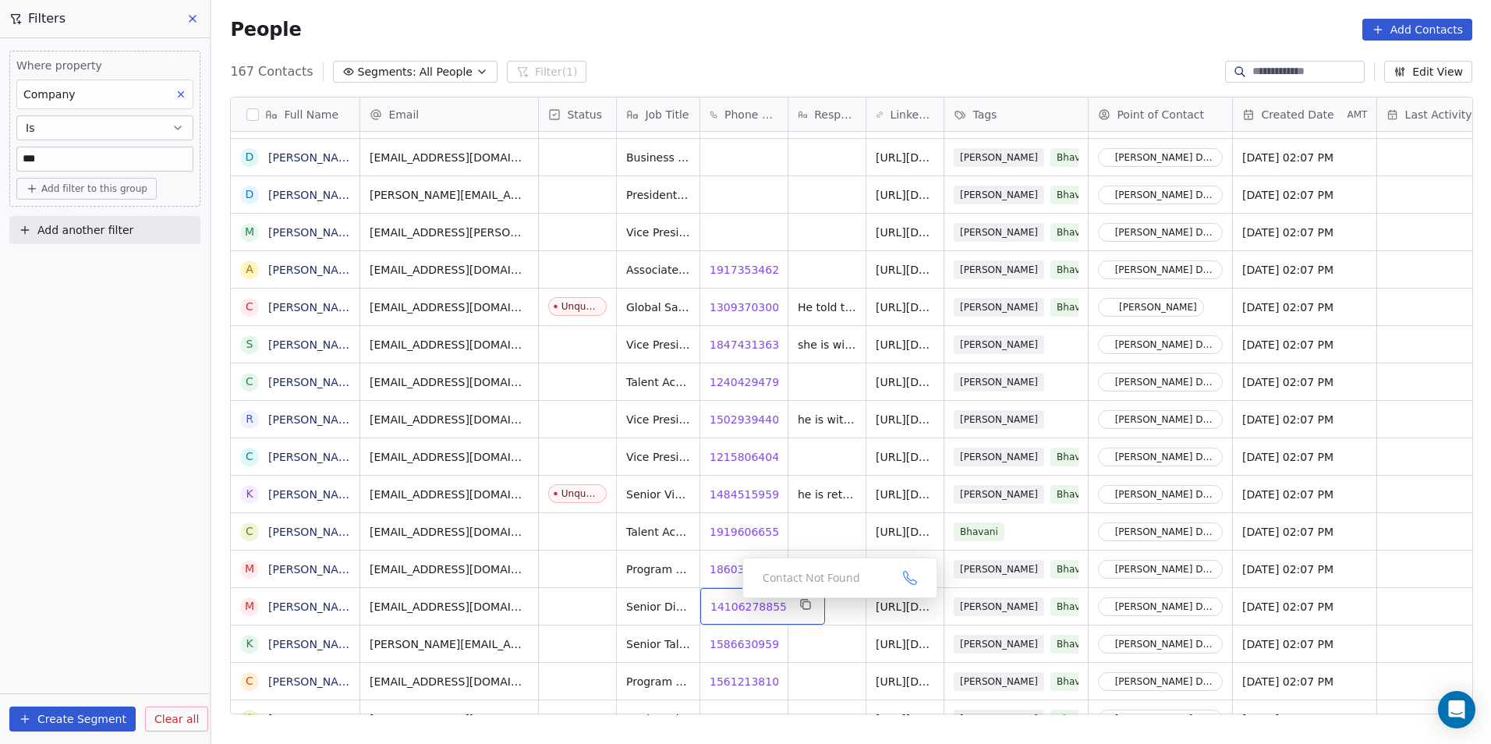
click at [732, 603] on span "14106278855" at bounding box center [748, 607] width 76 height 16
click at [721, 642] on span "15866309595" at bounding box center [748, 644] width 76 height 16
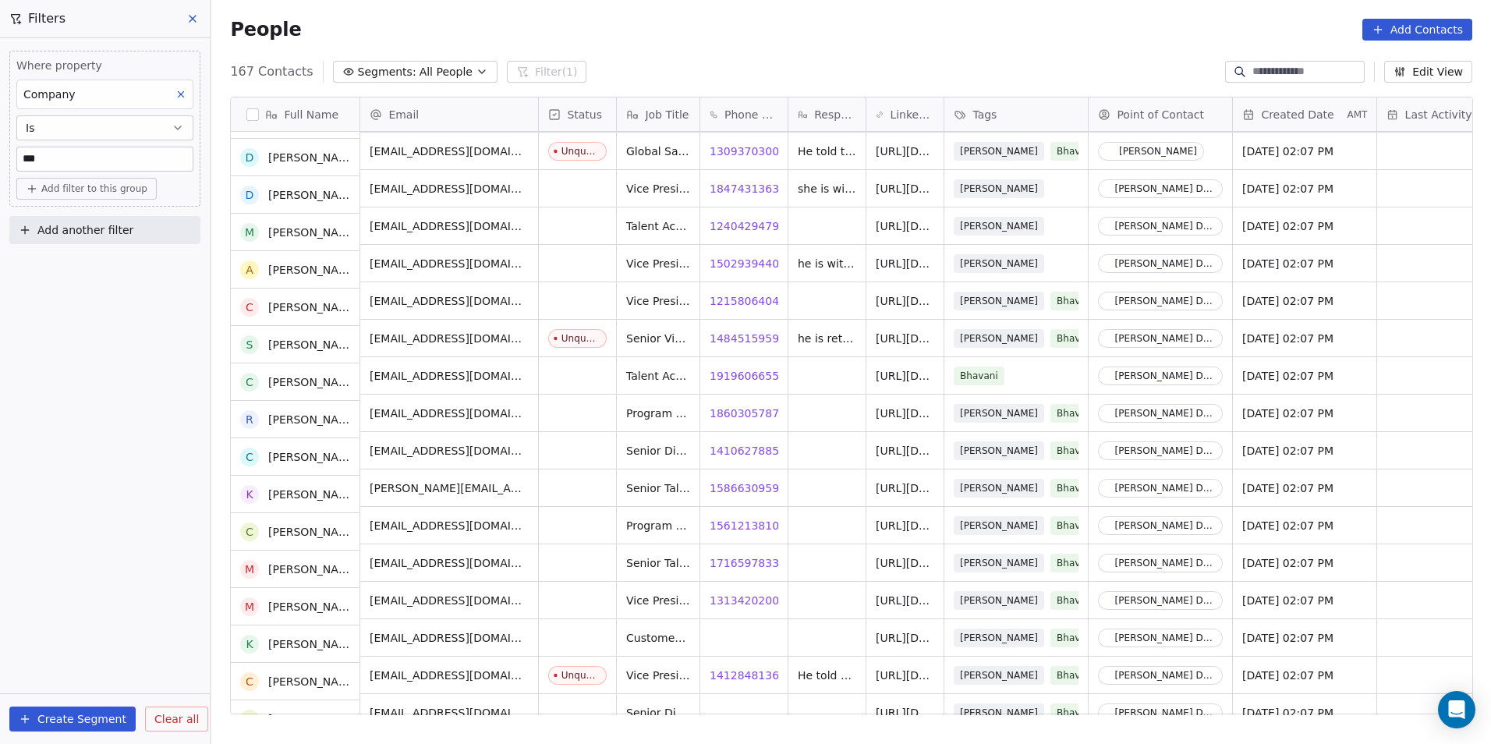
scroll to position [2807, 0]
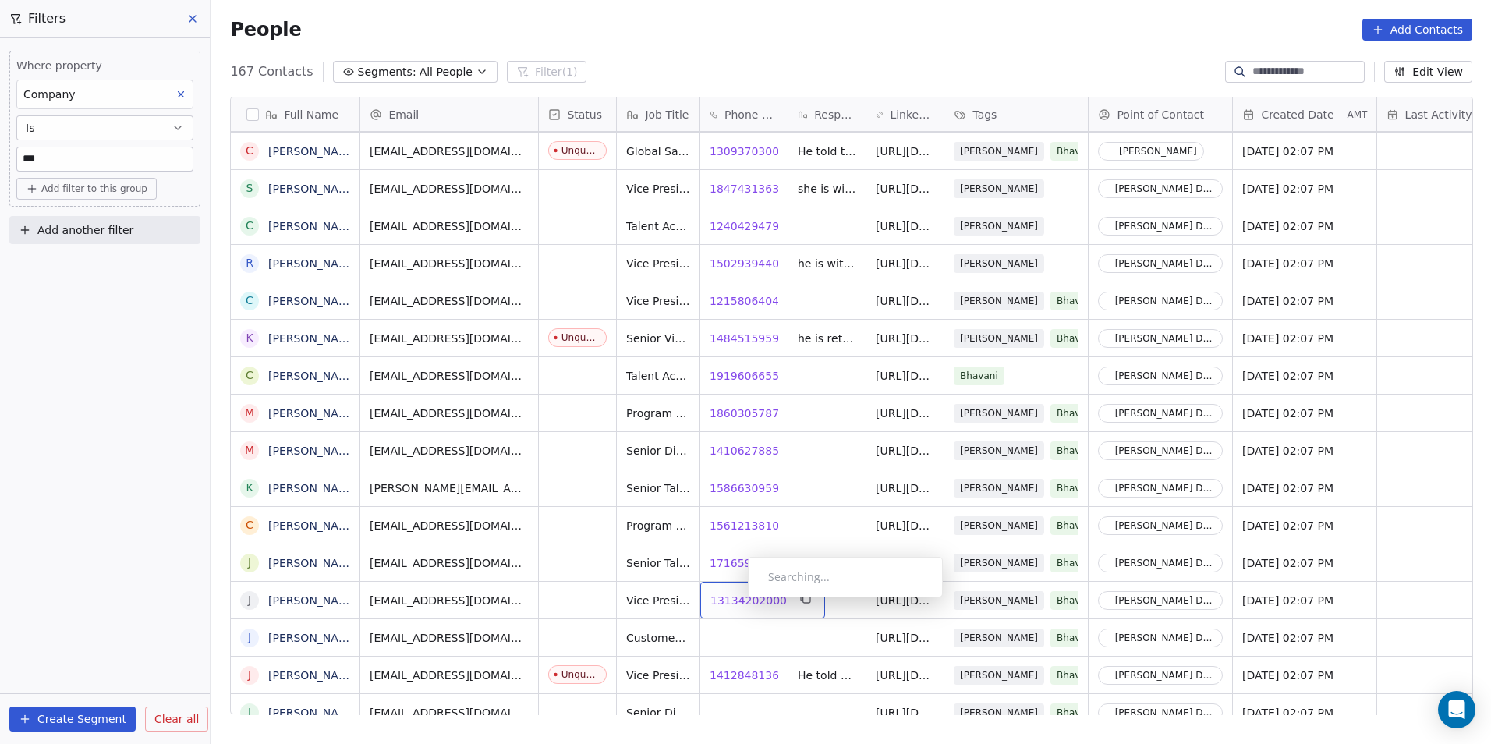
click at [735, 601] on span "13134202000" at bounding box center [748, 601] width 76 height 16
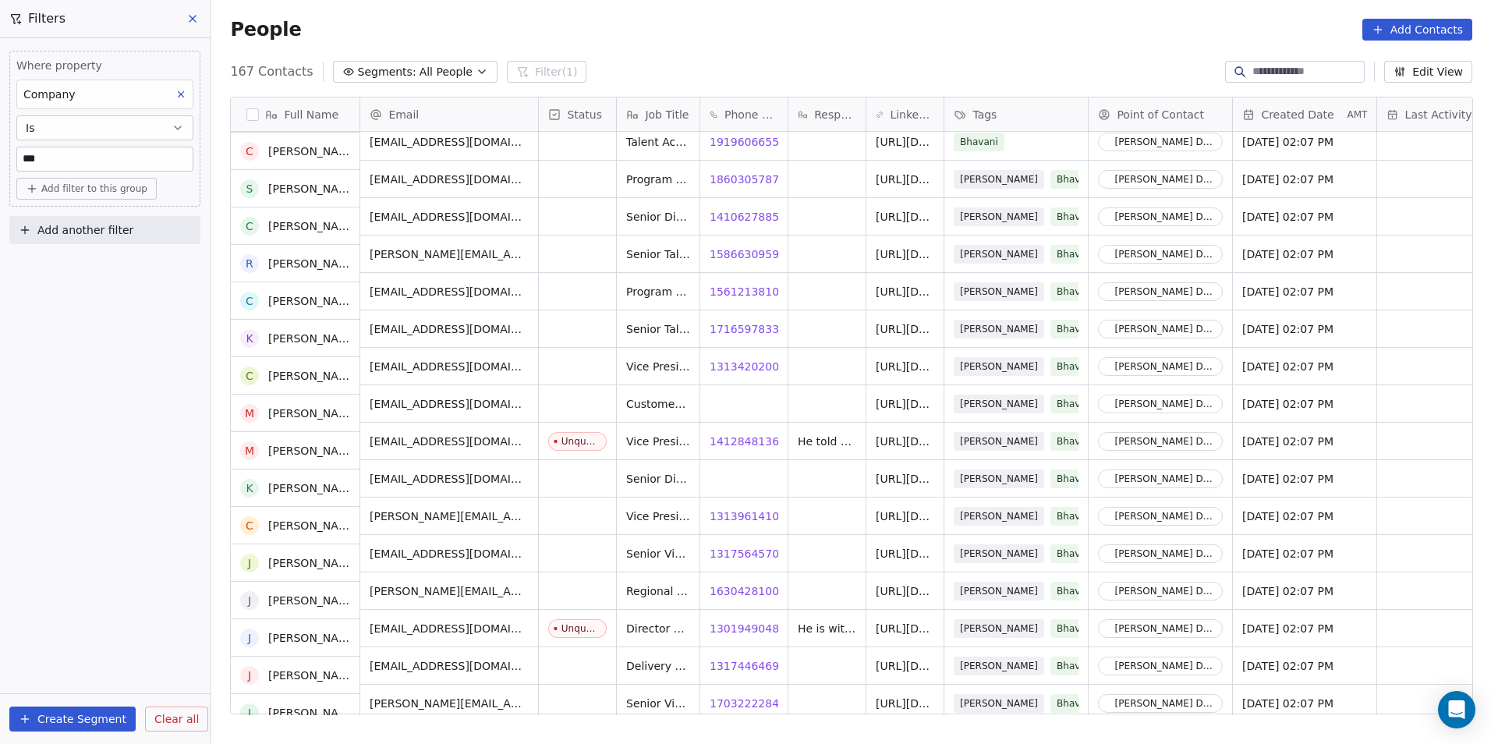
scroll to position [3041, 0]
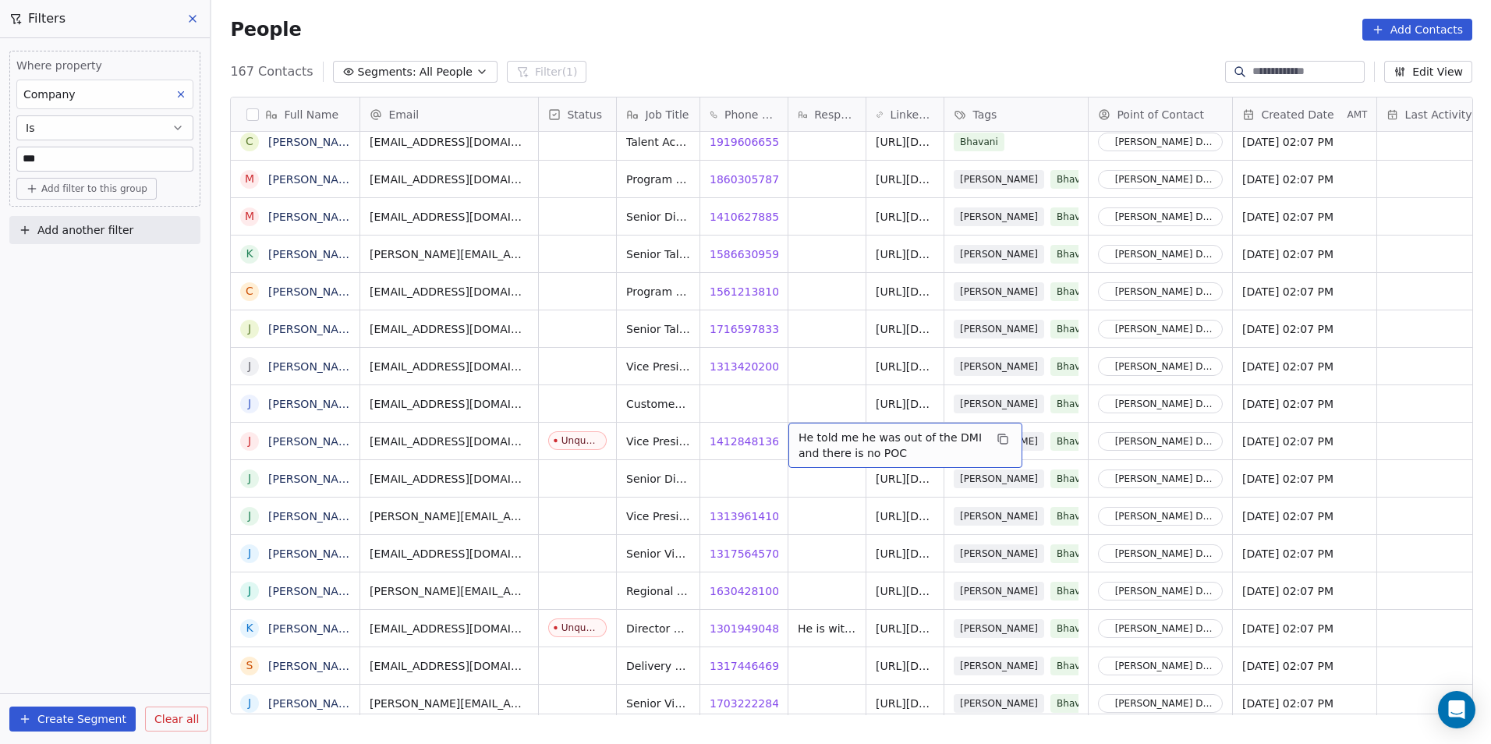
click at [842, 445] on span "He told me he was out of the DMI and there is no POC" at bounding box center [891, 445] width 186 height 31
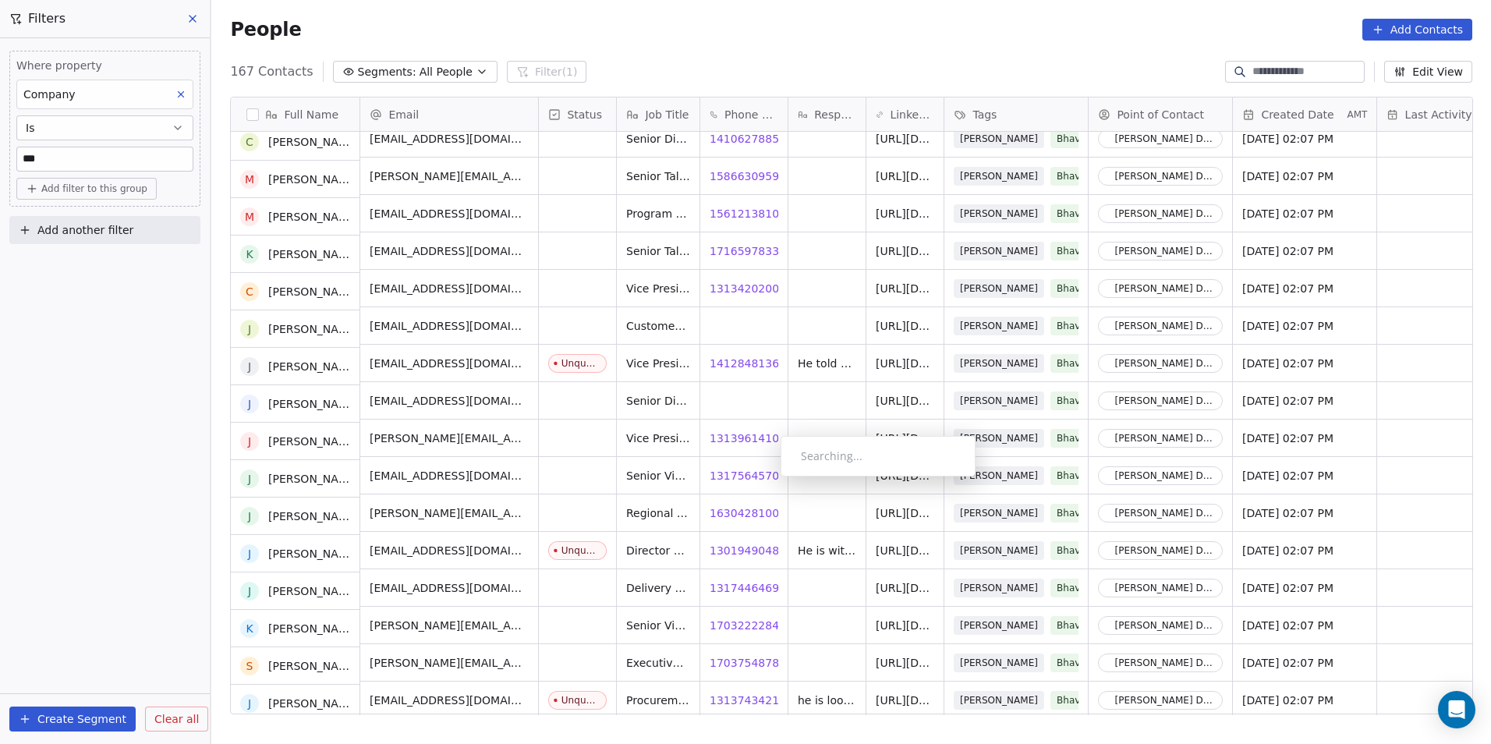
scroll to position [3119, 0]
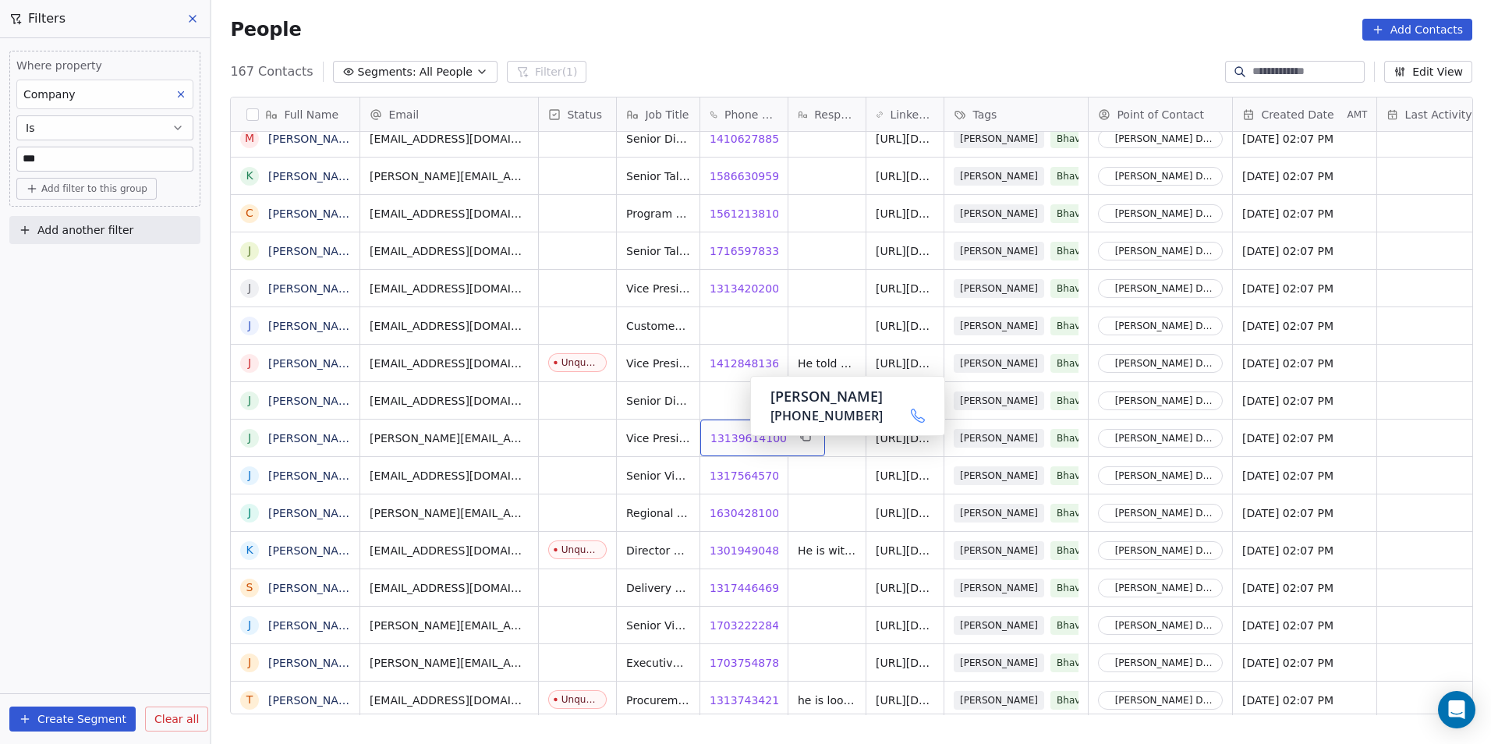
click at [736, 439] on span "13139614100" at bounding box center [748, 438] width 76 height 16
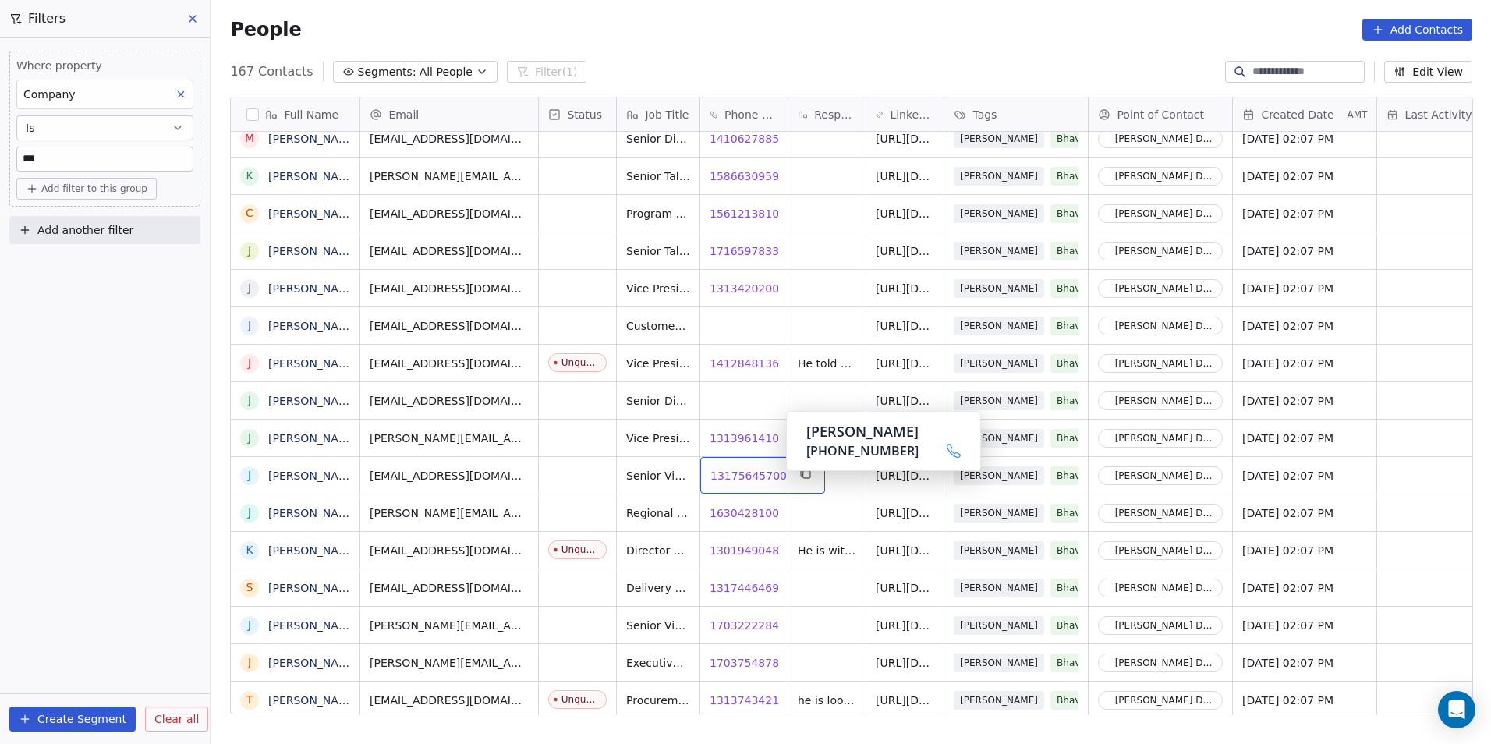
click at [751, 480] on span "13175645700" at bounding box center [748, 476] width 76 height 16
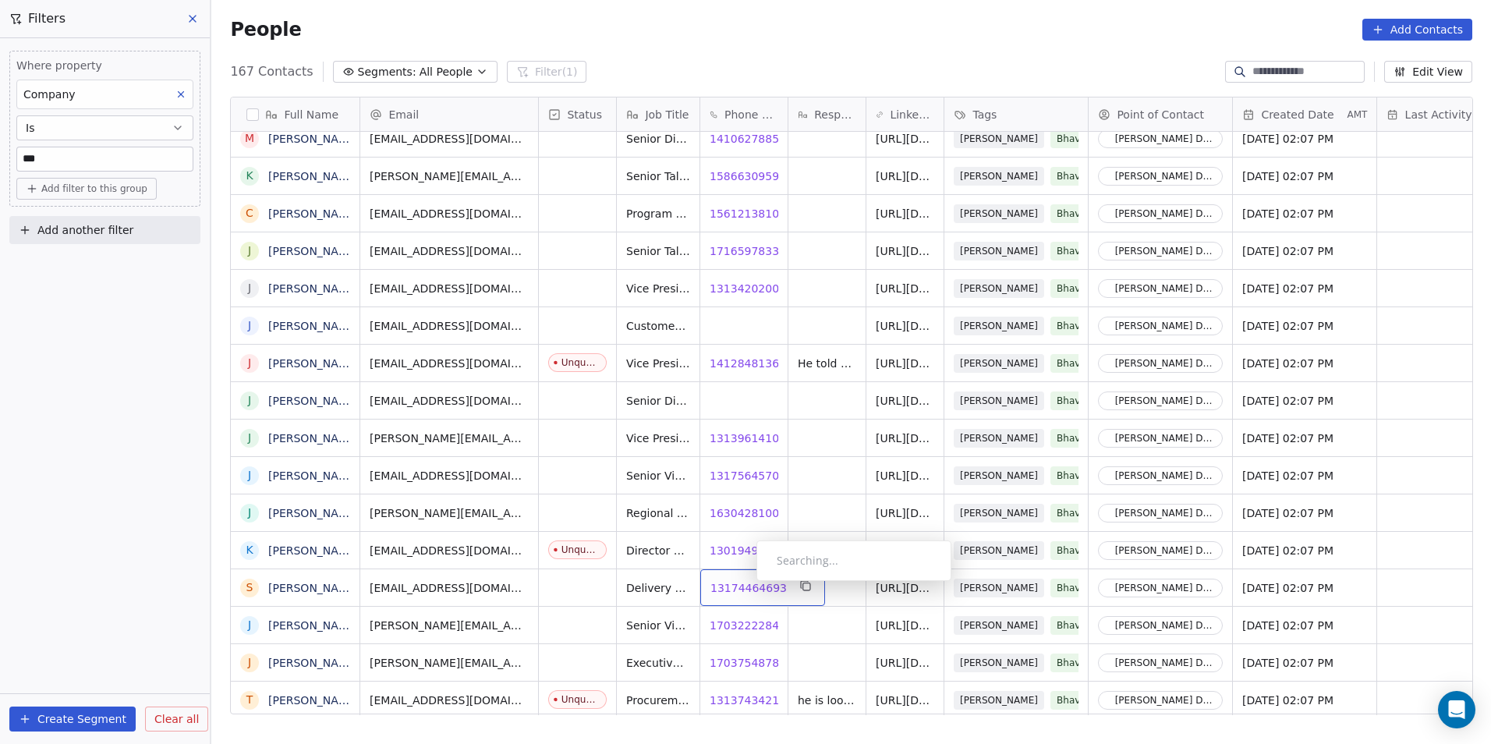
click at [744, 585] on span "13174464693" at bounding box center [748, 588] width 76 height 16
click at [736, 626] on span "17032222840" at bounding box center [748, 626] width 76 height 16
click at [841, 631] on html "DS Technologies Inc Contacts People Marketing Workflows Campaigns Sales Pipelin…" at bounding box center [745, 372] width 1491 height 744
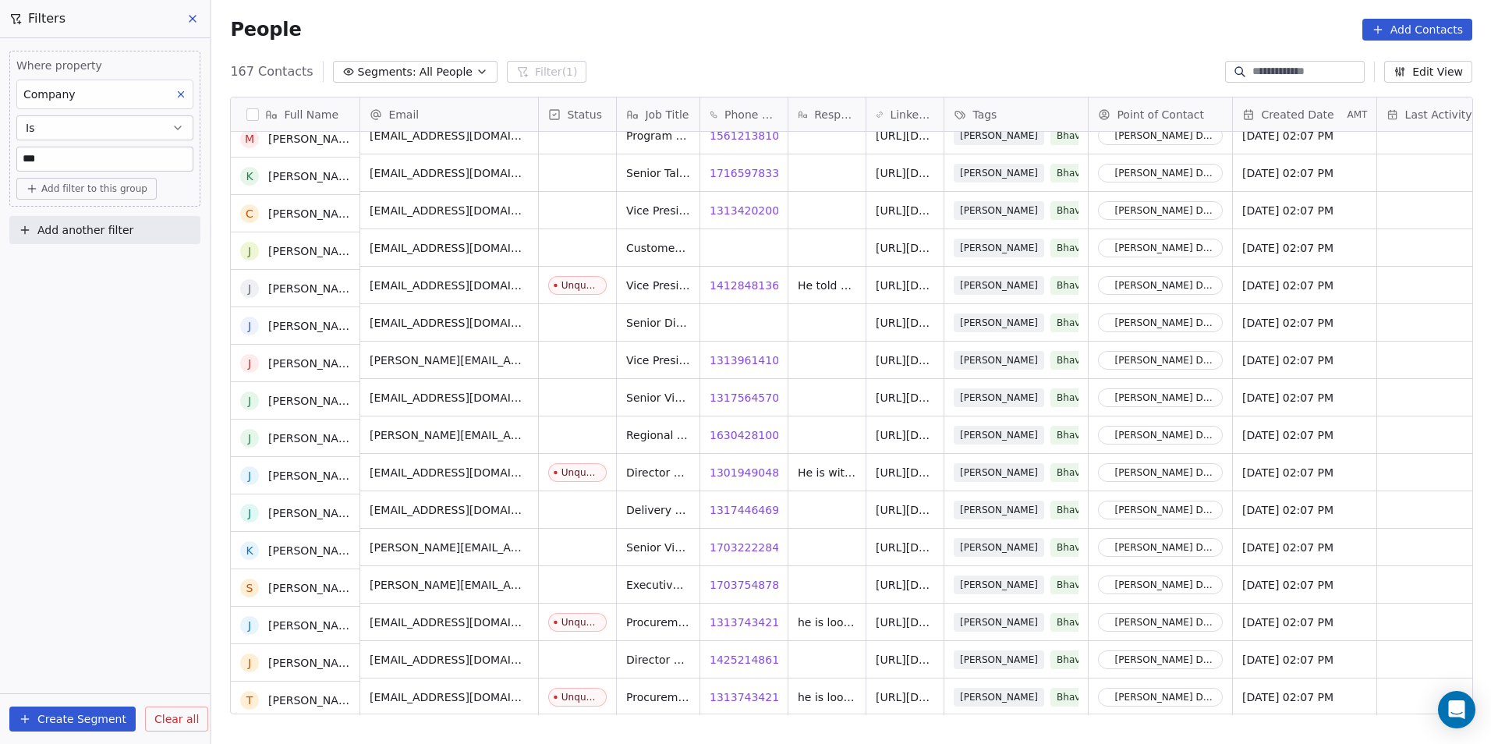
scroll to position [3197, 0]
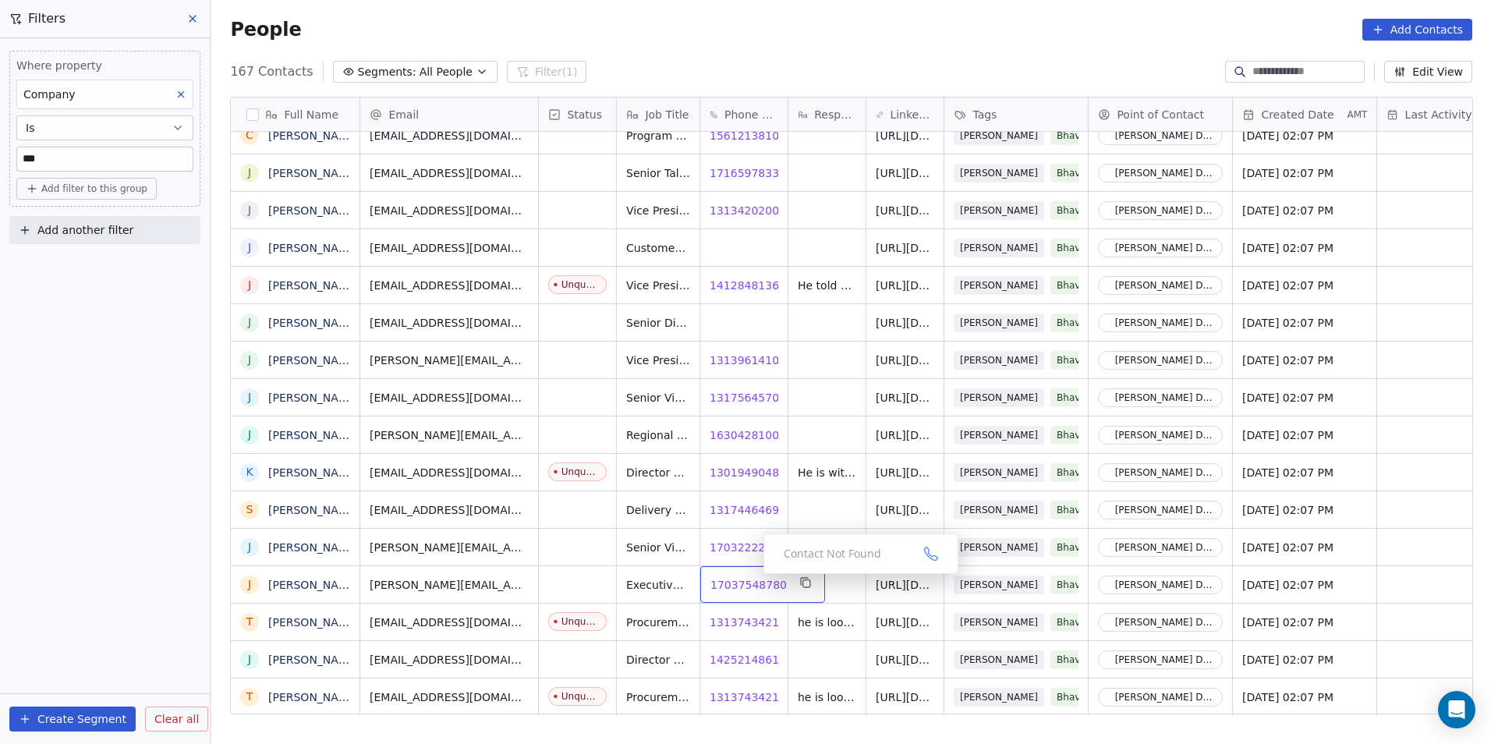
click at [745, 582] on span "17037548780" at bounding box center [748, 585] width 76 height 16
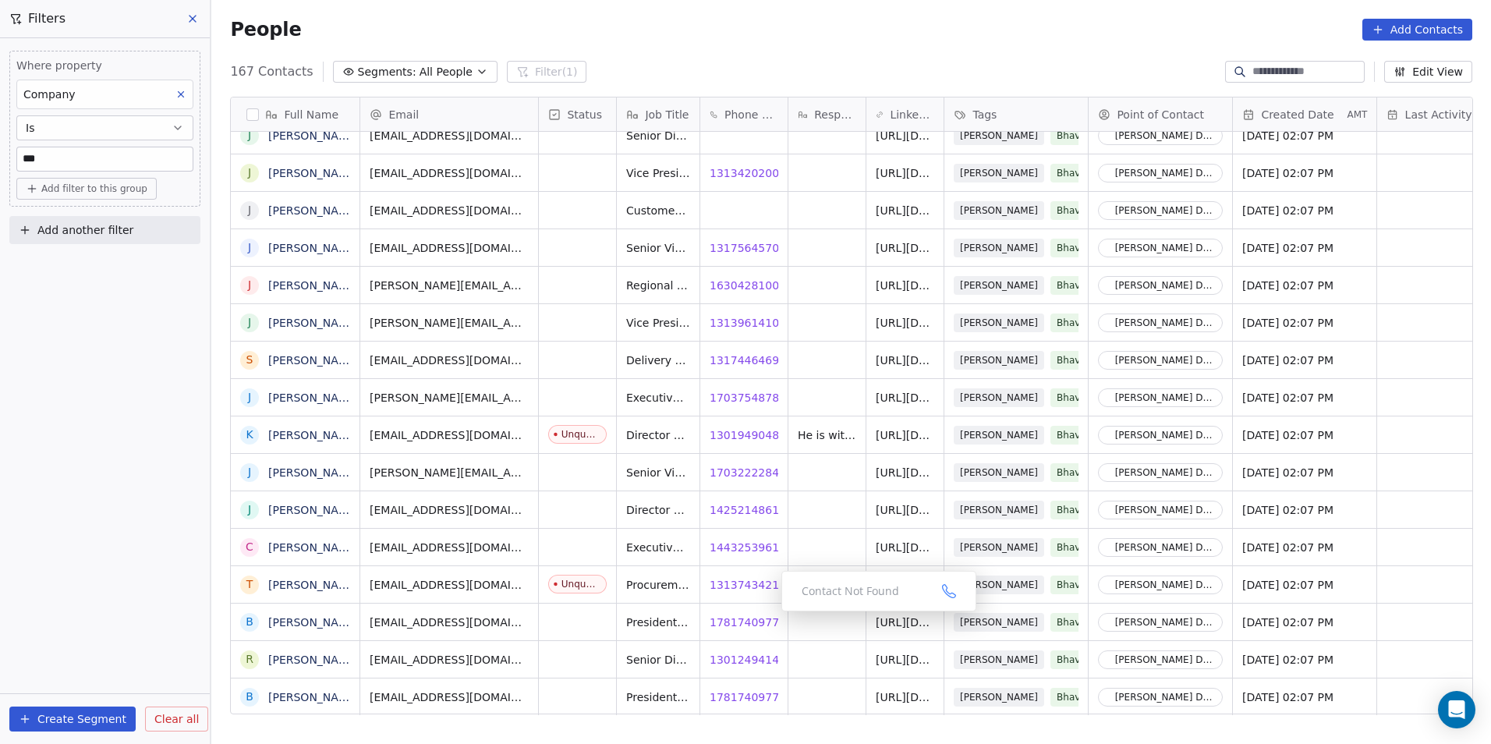
click at [798, 591] on div "Contact Not Found" at bounding box center [878, 591] width 195 height 41
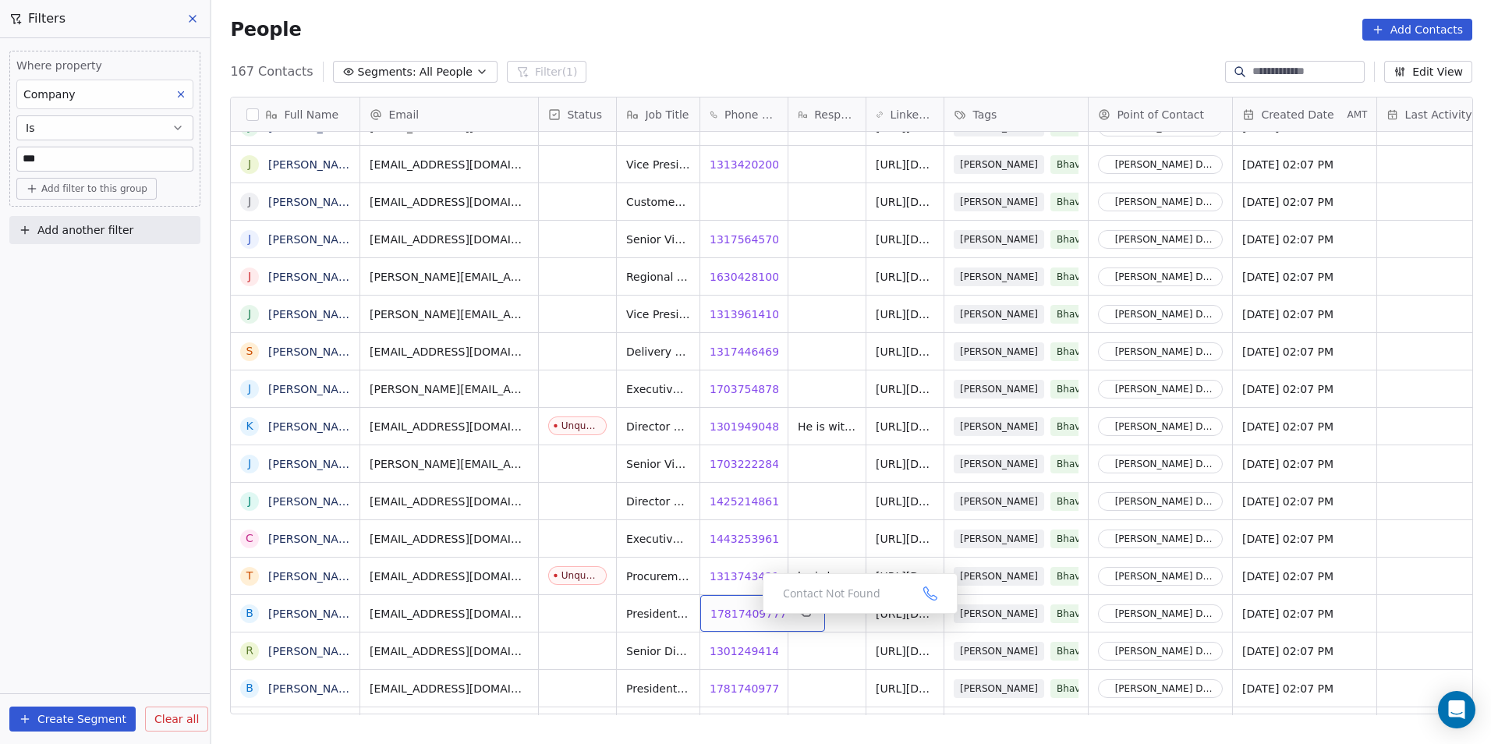
click at [750, 618] on span "17817409777" at bounding box center [748, 614] width 76 height 16
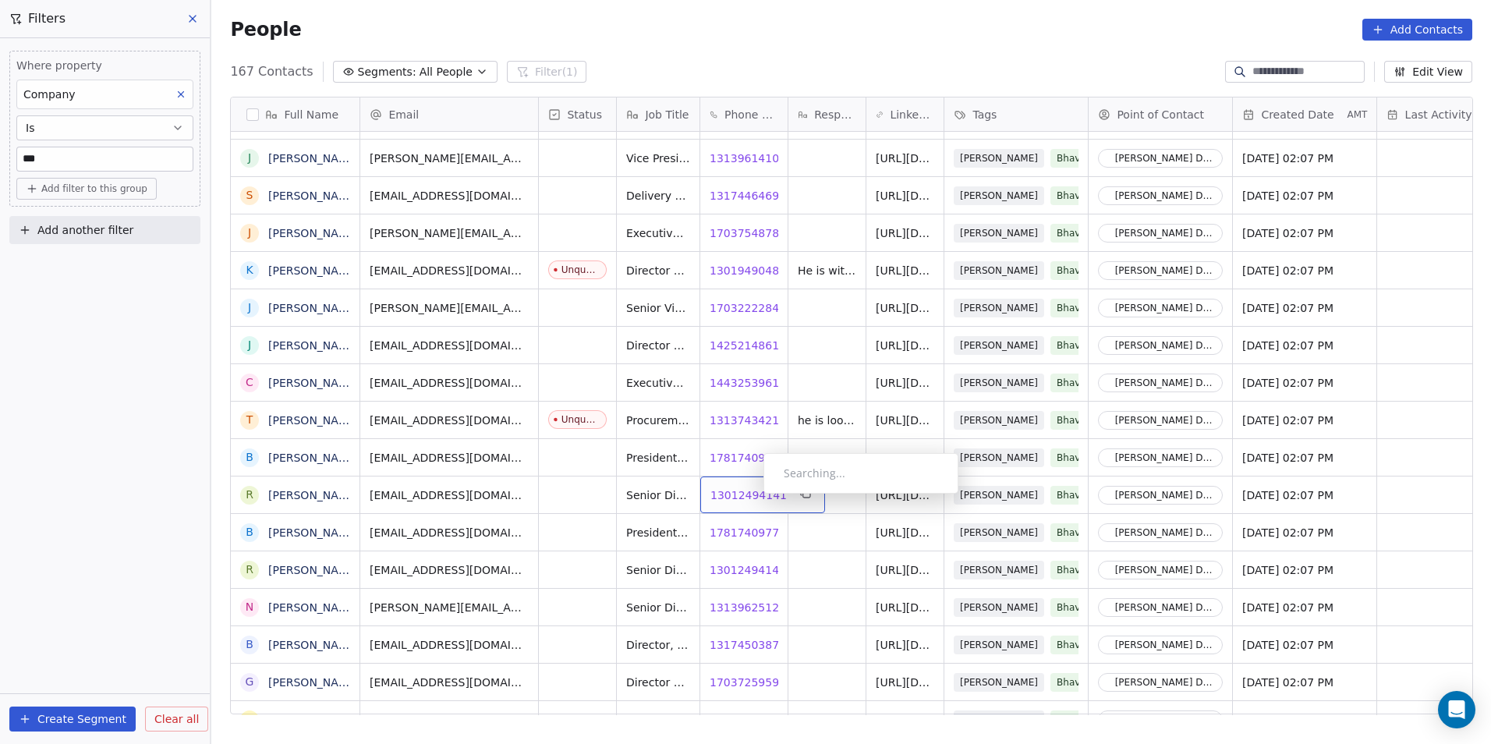
drag, startPoint x: 699, startPoint y: 548, endPoint x: 751, endPoint y: 497, distance: 72.2
click at [744, 495] on span "13012494141" at bounding box center [748, 495] width 76 height 16
click at [741, 530] on span "17817409777" at bounding box center [748, 533] width 76 height 16
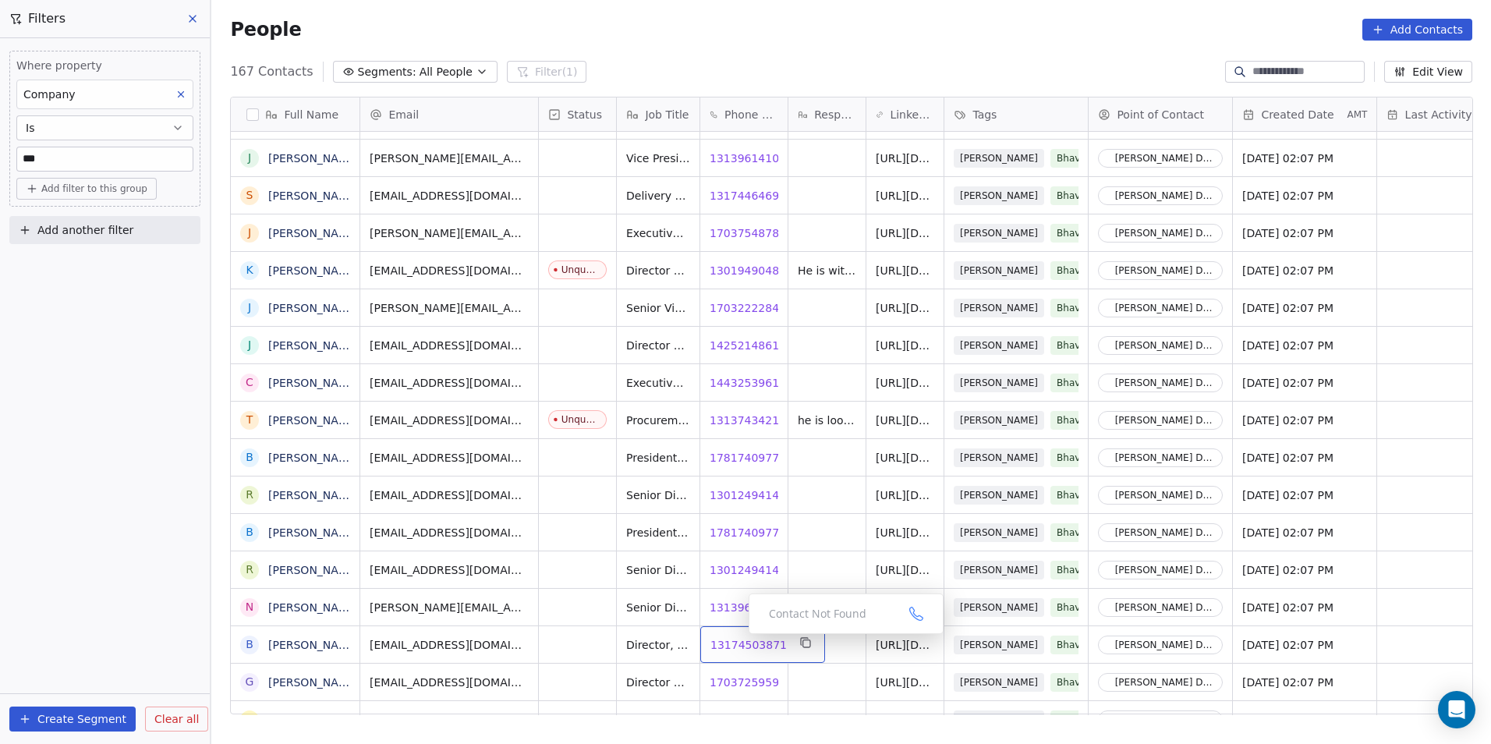
click at [735, 645] on span "13174503871" at bounding box center [748, 645] width 76 height 16
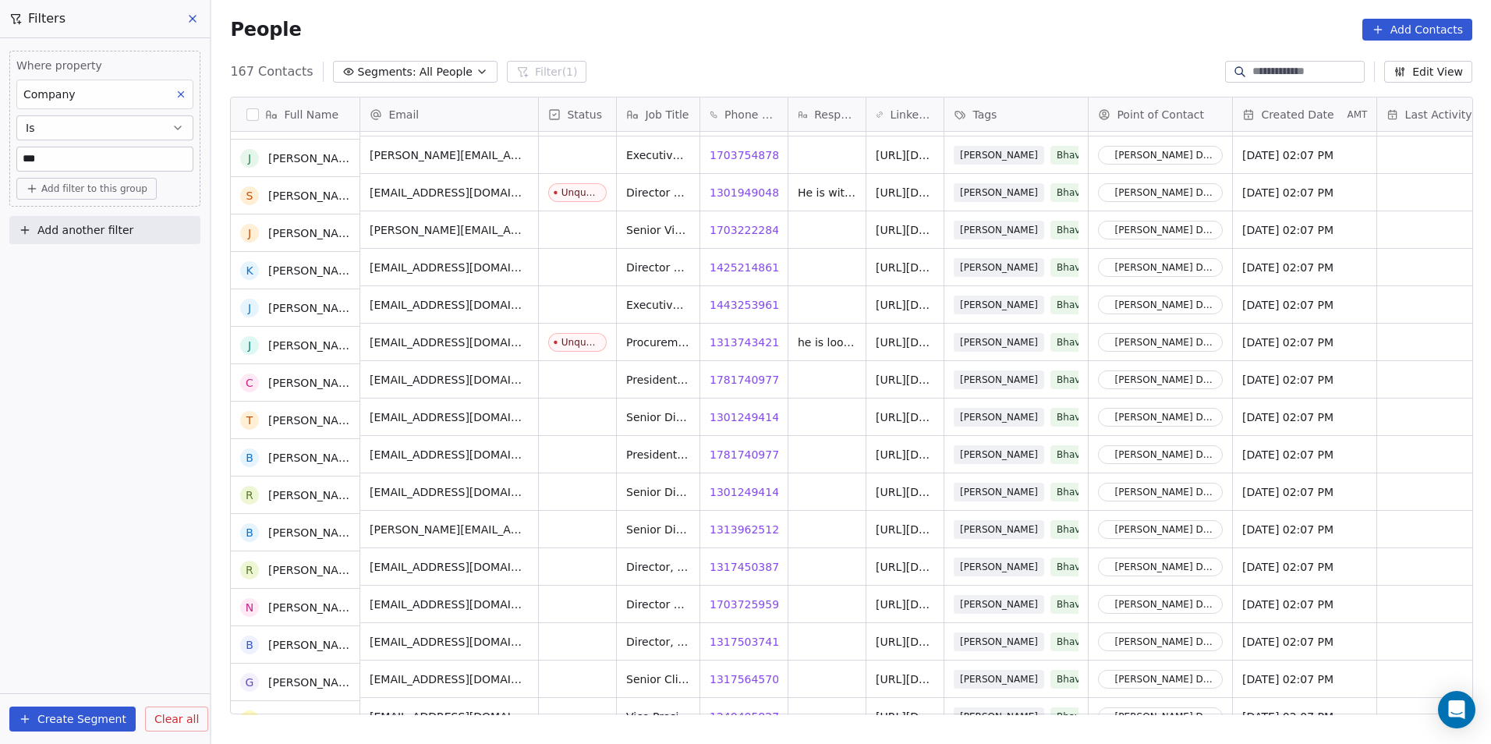
scroll to position [3439, 0]
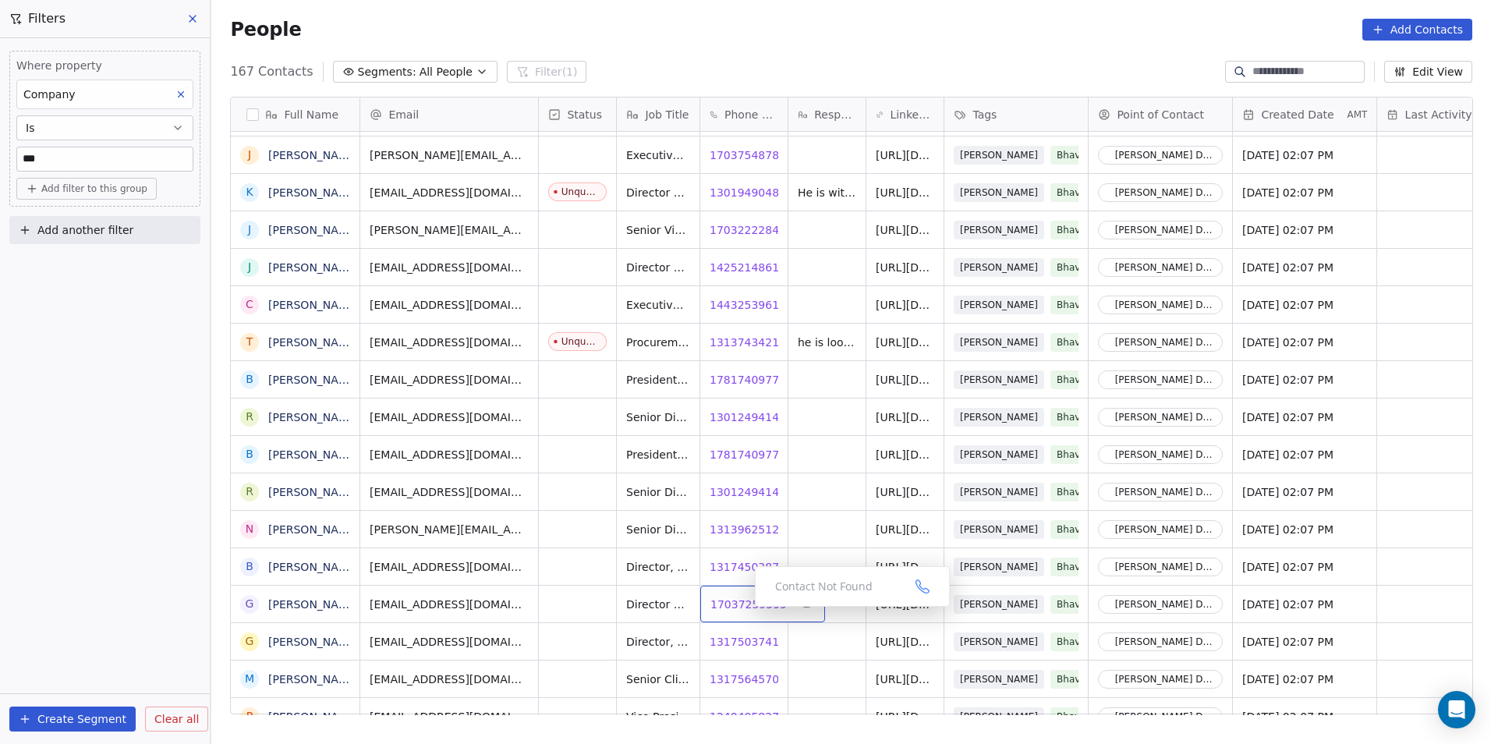
click at [740, 599] on span "17037259599" at bounding box center [748, 604] width 76 height 16
click at [723, 640] on span "13175037410" at bounding box center [748, 642] width 76 height 16
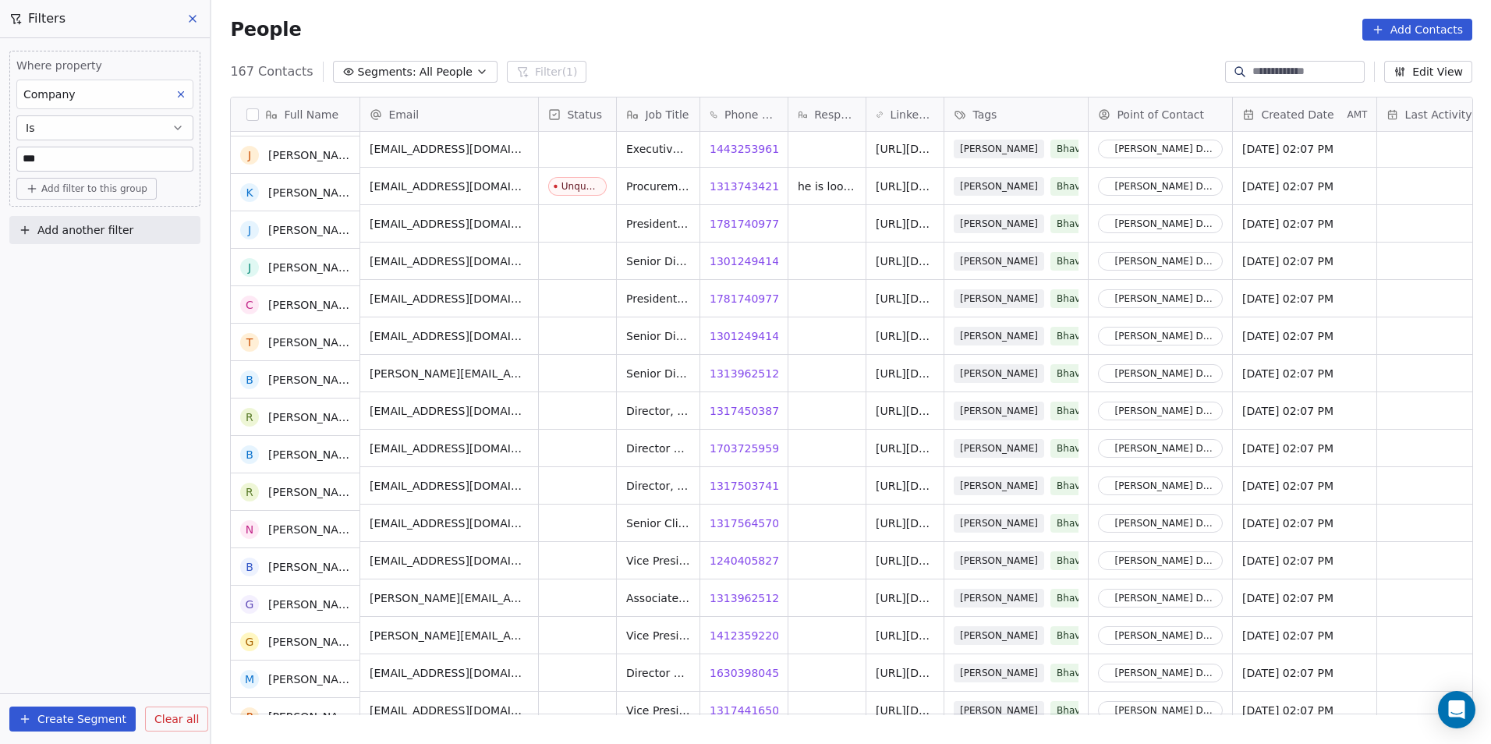
scroll to position [3595, 0]
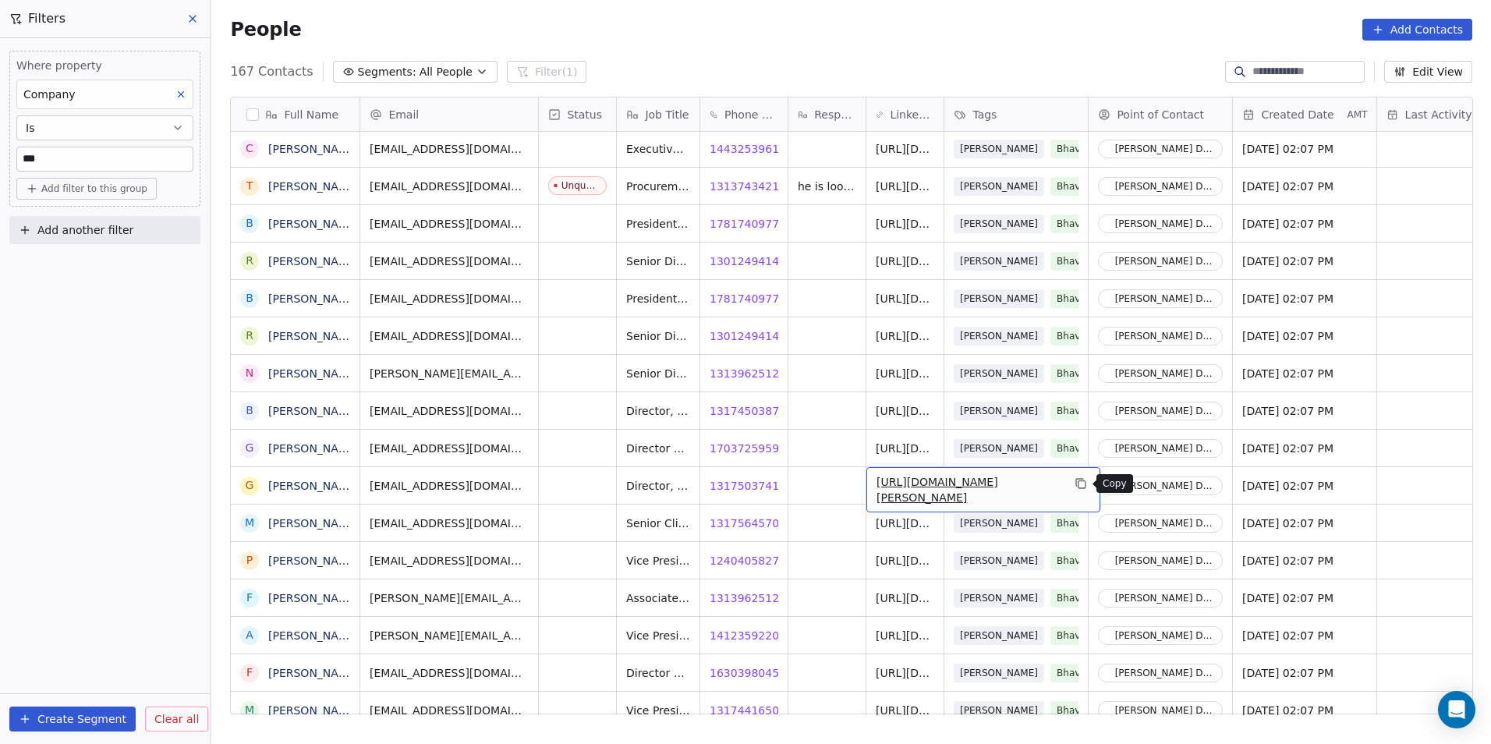
click at [1078, 485] on icon "grid" at bounding box center [1081, 484] width 7 height 7
click at [822, 482] on div "grid" at bounding box center [826, 485] width 77 height 37
type textarea "*"
type textarea "**********"
click at [593, 486] on html "DS Technologies Inc Contacts People Marketing Workflows Campaigns Sales Pipelin…" at bounding box center [745, 372] width 1491 height 744
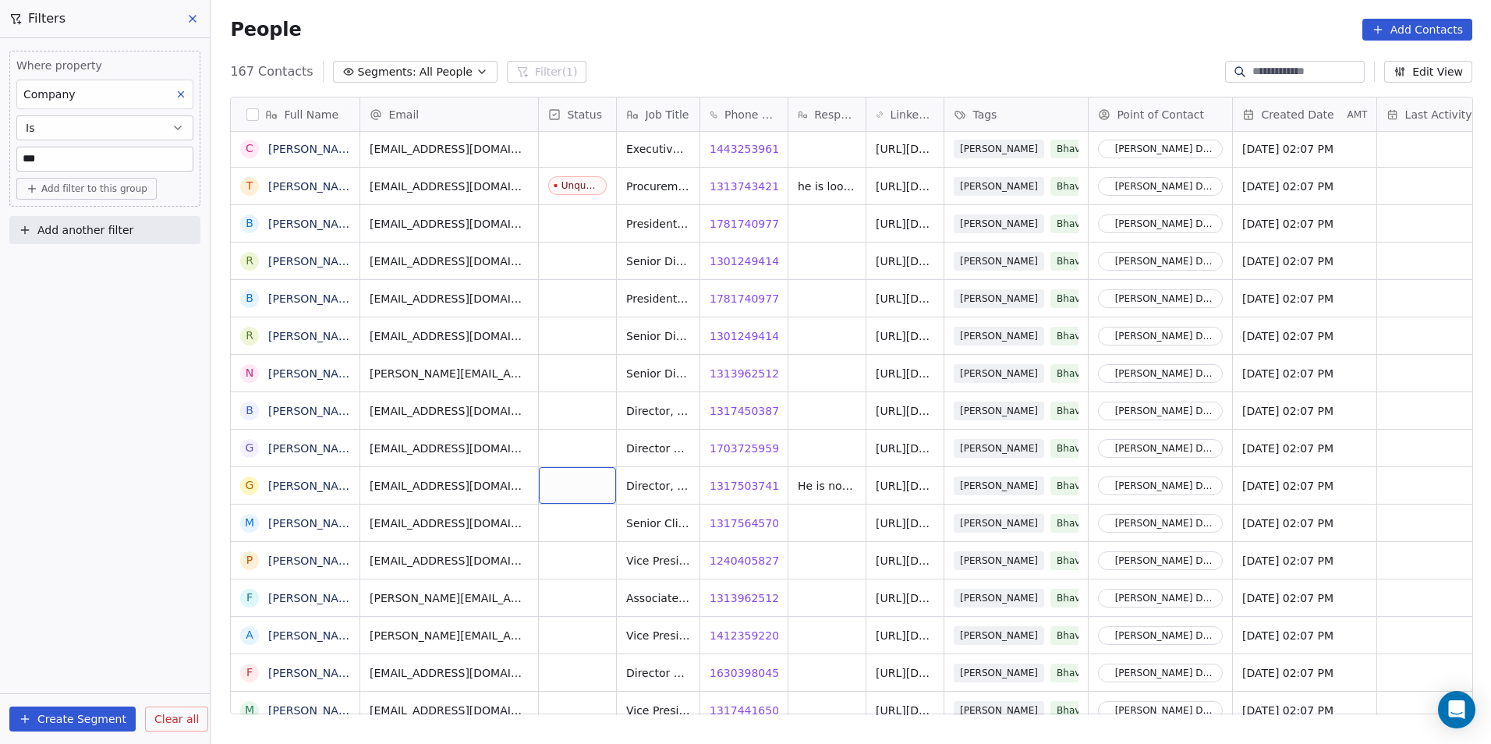
click at [593, 486] on div "grid" at bounding box center [577, 485] width 77 height 37
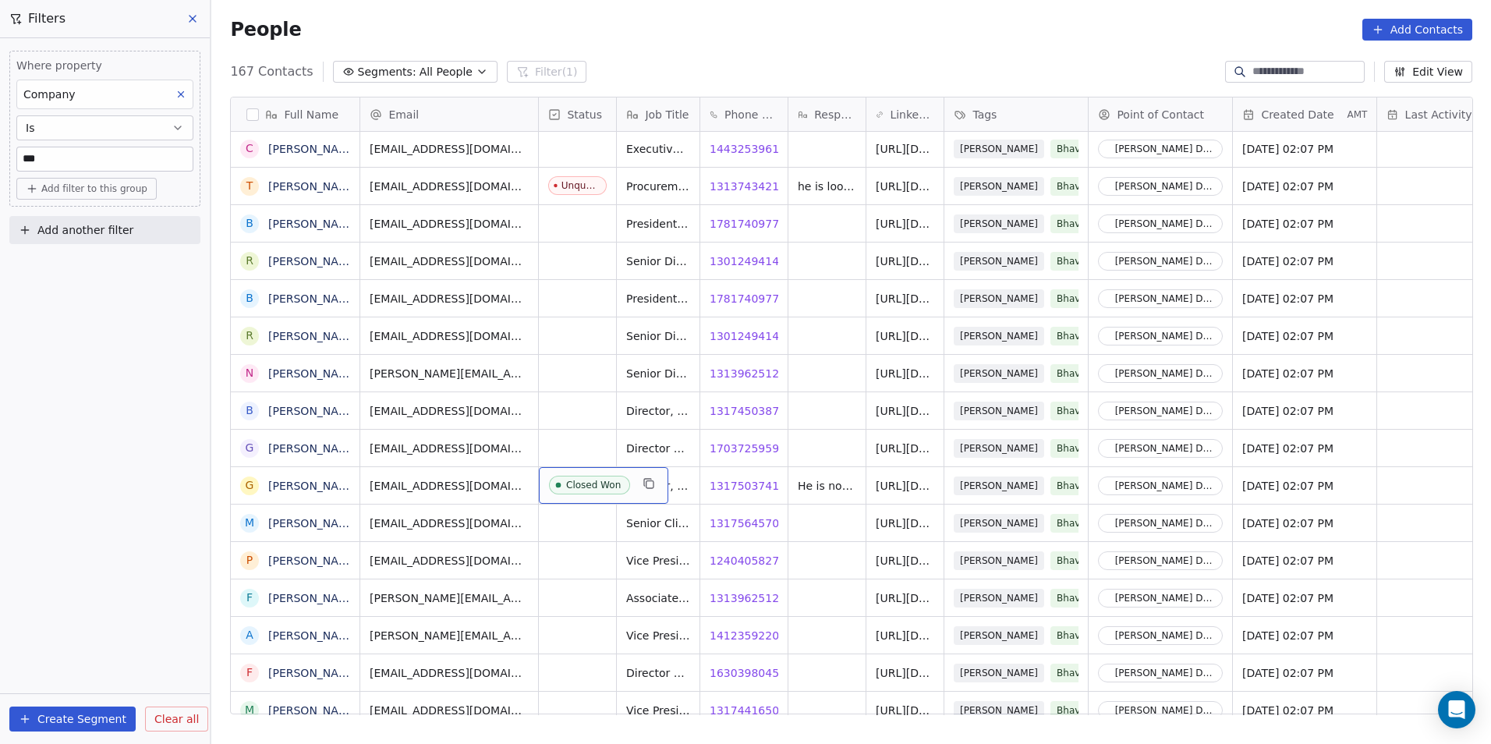
click at [611, 500] on div "Closed Won" at bounding box center [603, 485] width 129 height 37
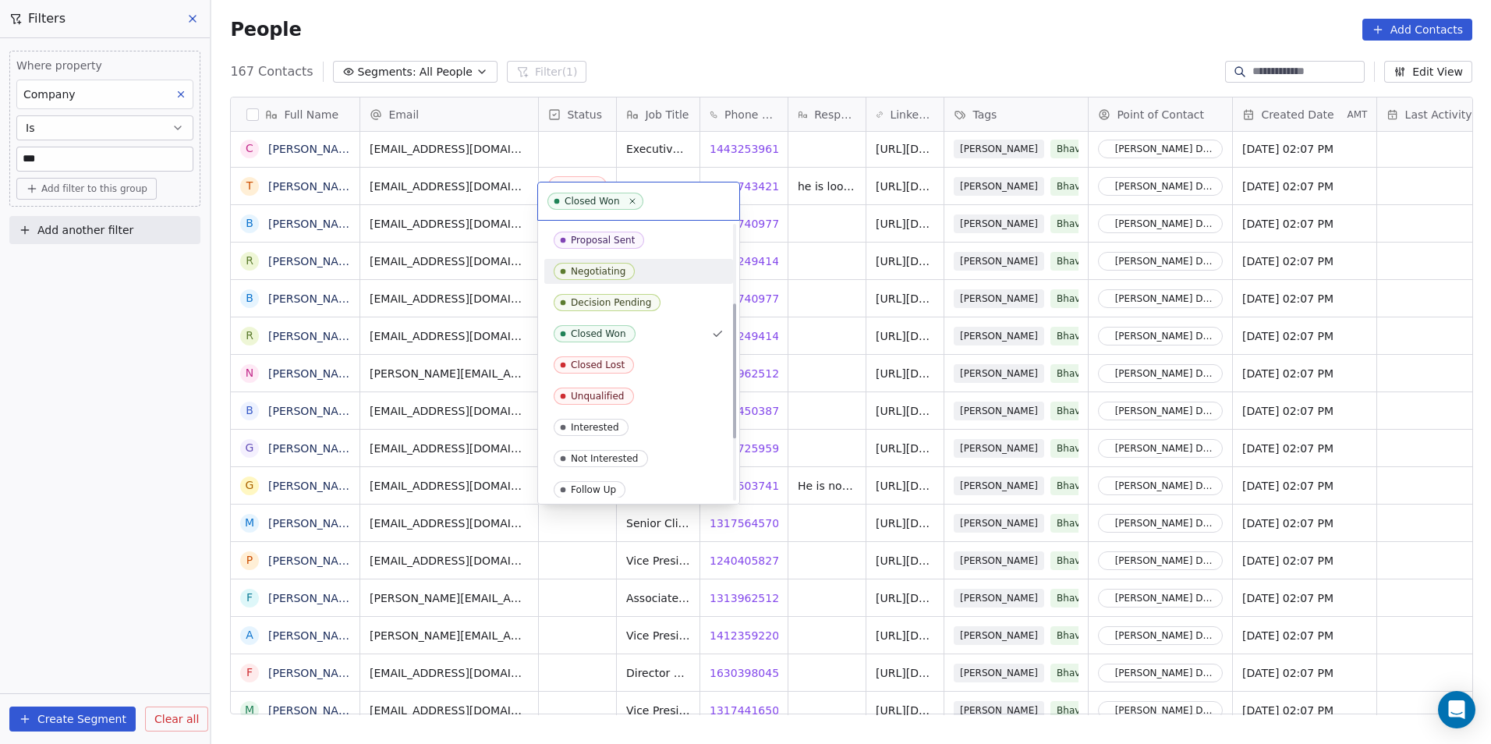
scroll to position [160, 0]
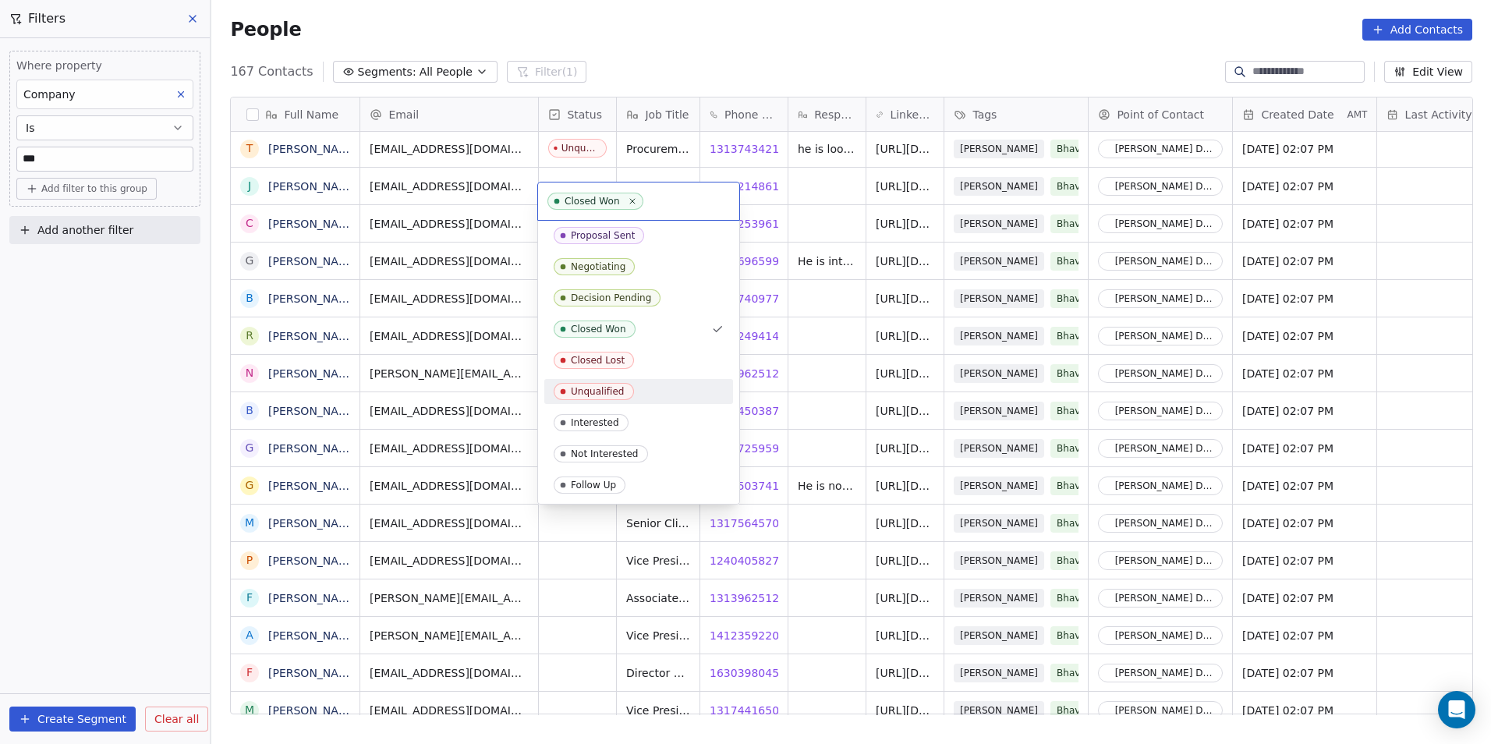
click at [606, 396] on div "Unqualified" at bounding box center [598, 391] width 54 height 11
